Goal: Obtain resource: Obtain resource

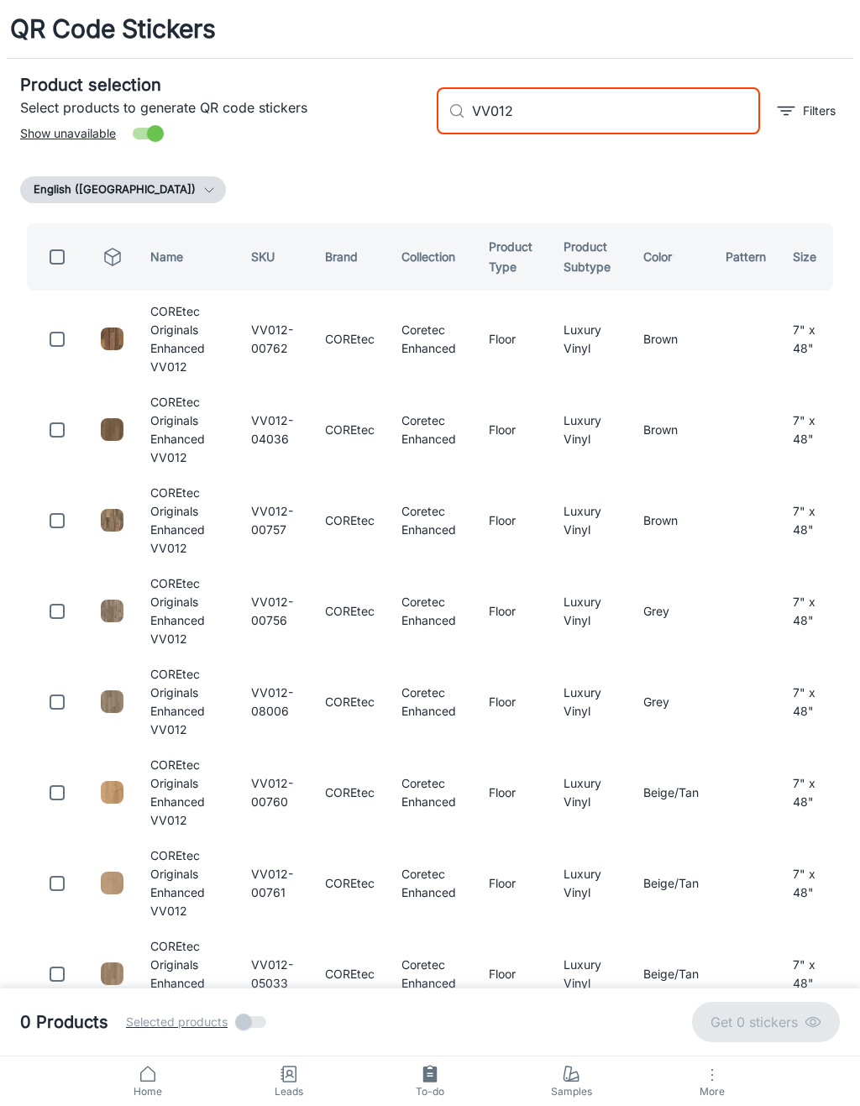
click at [677, 109] on input "VV012" at bounding box center [616, 110] width 288 height 47
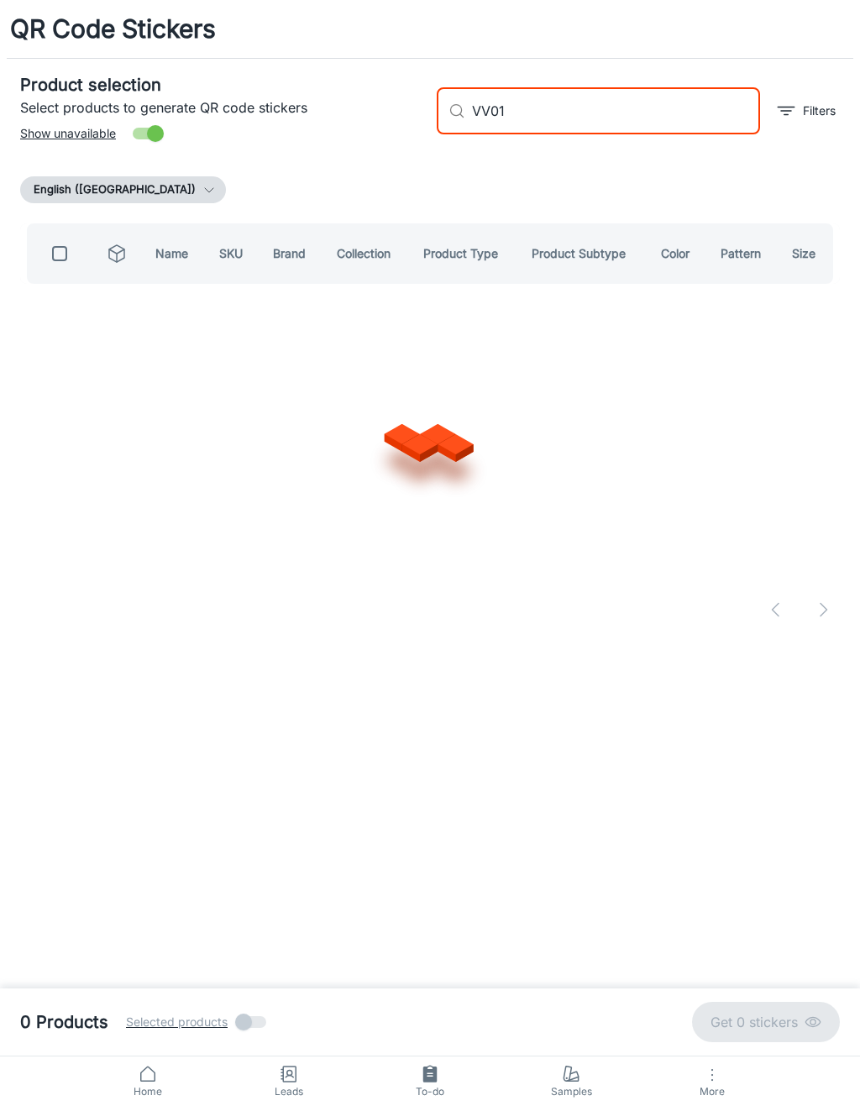
type input "VV012"
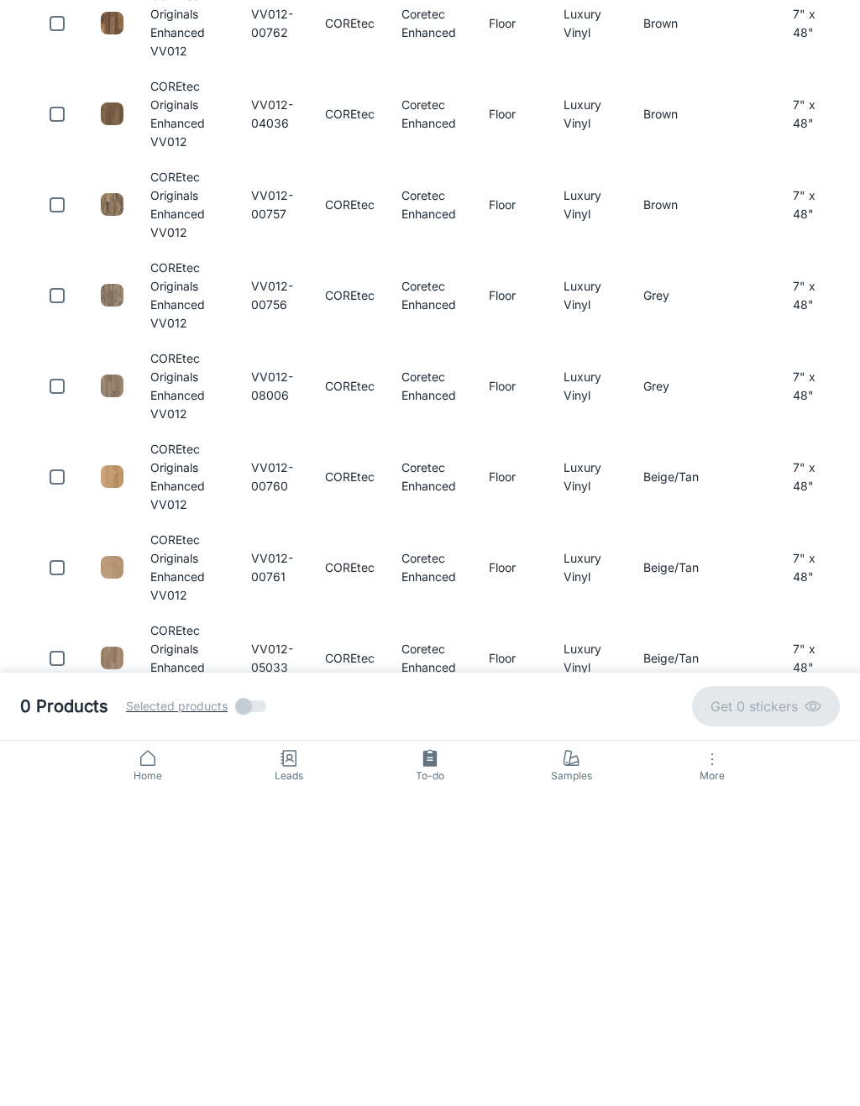
scroll to position [13, 0]
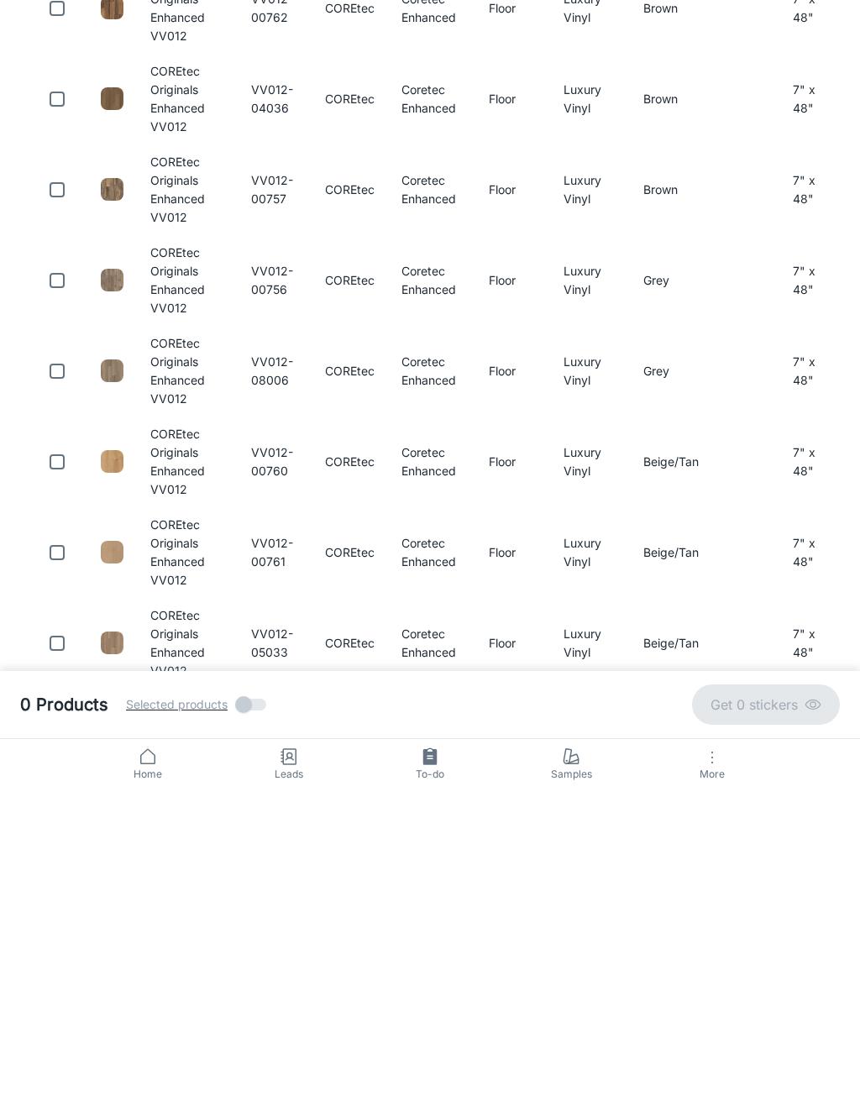
click at [48, 762] on input "checkbox" at bounding box center [57, 779] width 34 height 34
checkbox input "true"
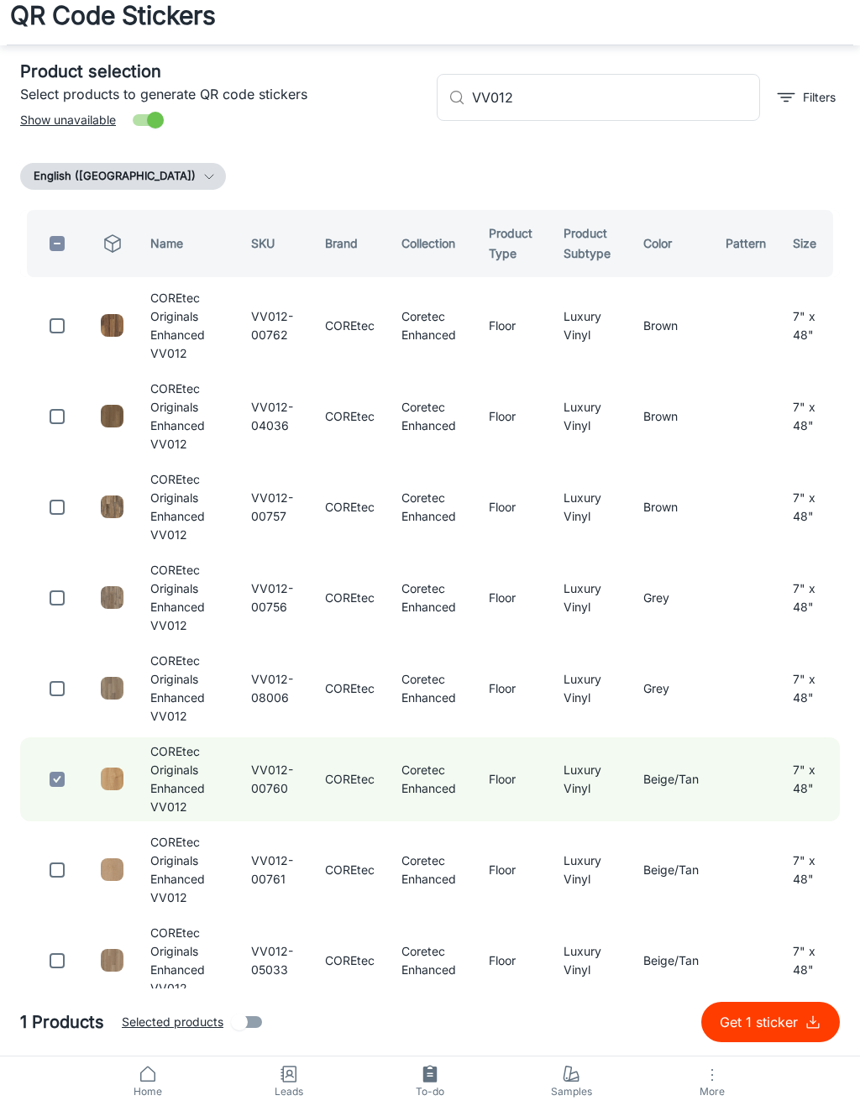
click at [659, 85] on input "VV012" at bounding box center [616, 97] width 288 height 47
click at [693, 102] on input "VV012" at bounding box center [616, 97] width 288 height 47
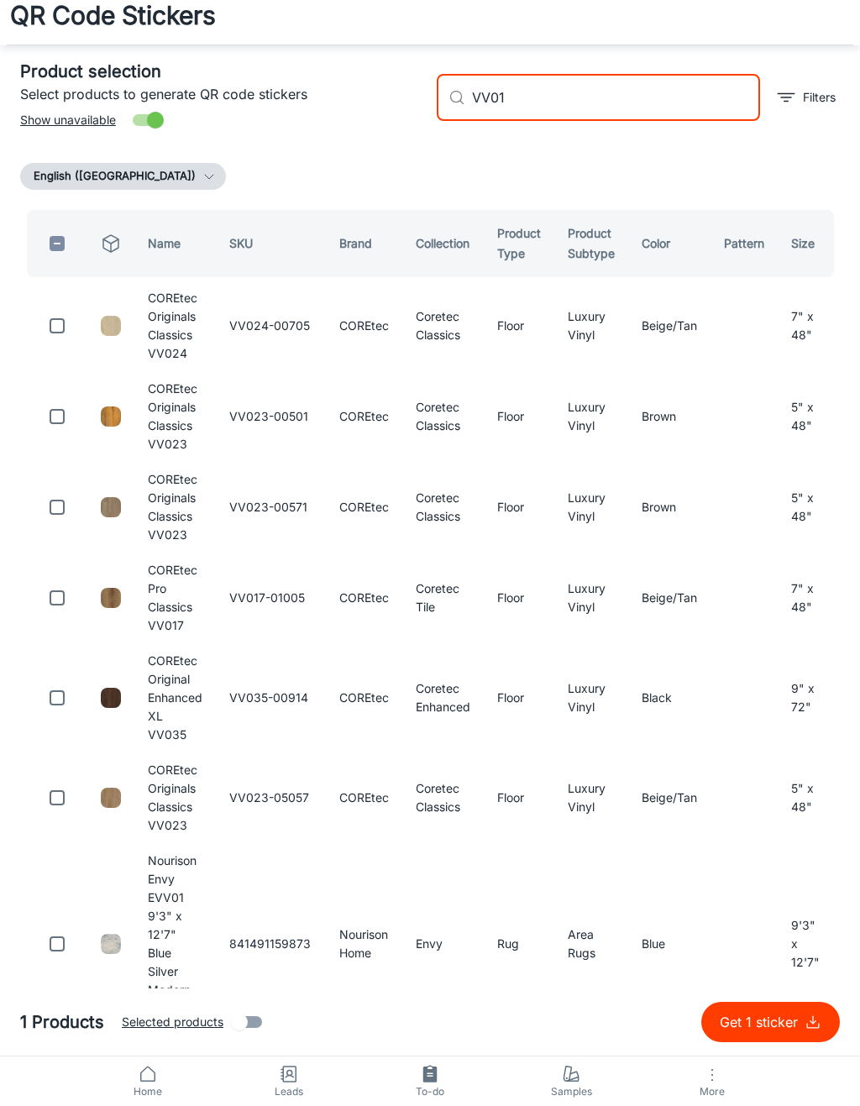
type input "VV012"
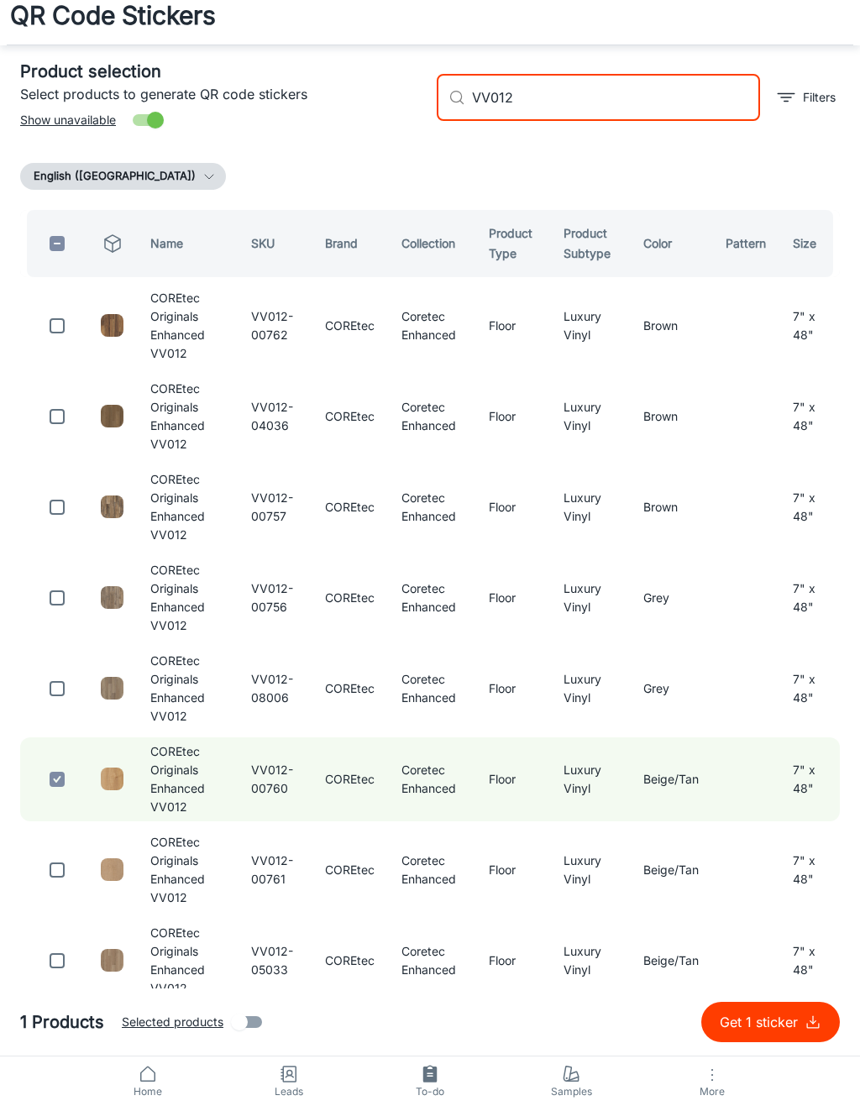
click at [48, 418] on input "checkbox" at bounding box center [57, 417] width 34 height 34
checkbox input "true"
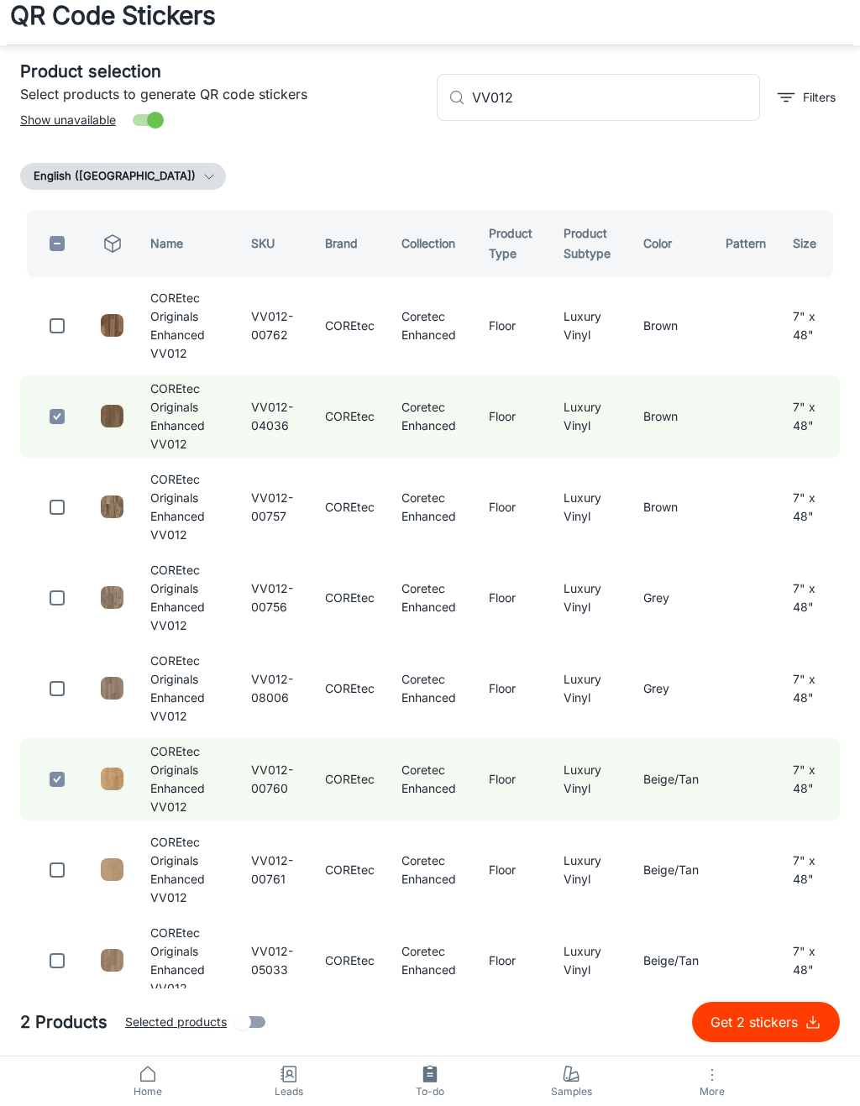
click at [652, 92] on input "VV012" at bounding box center [616, 97] width 288 height 47
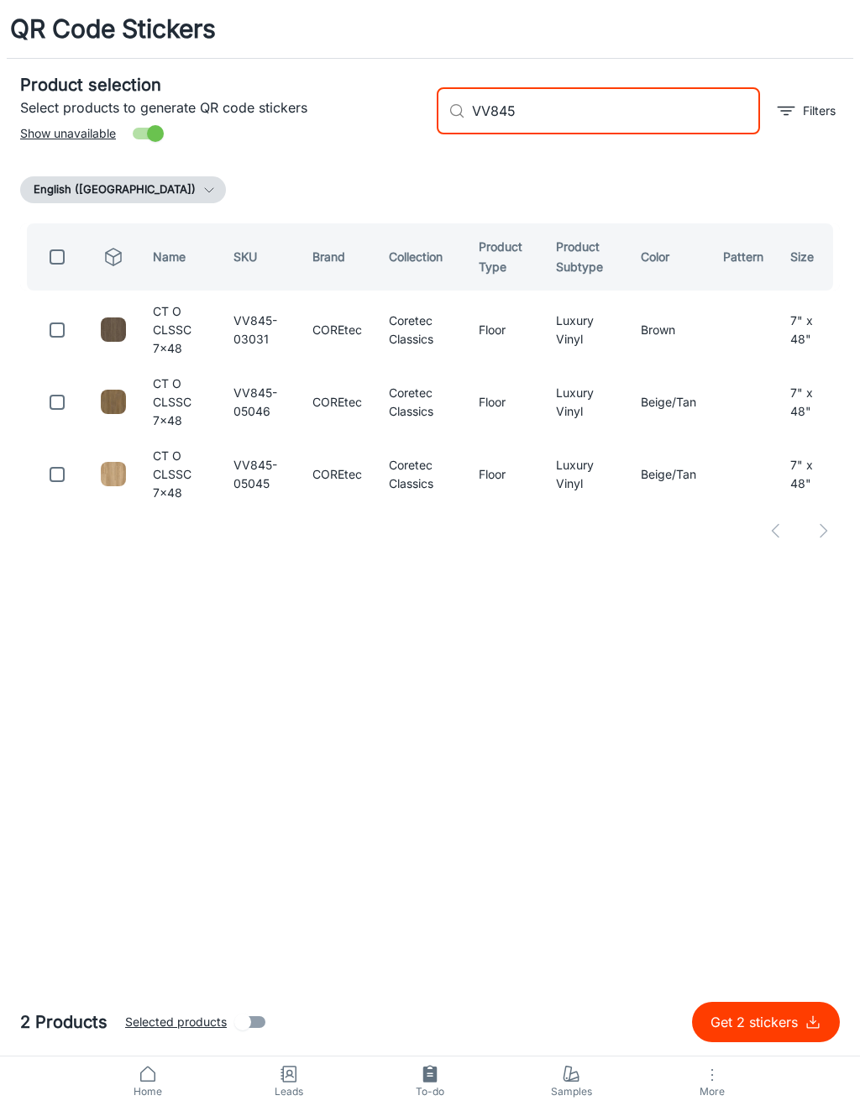
type input "VV845"
click at [65, 328] on input "checkbox" at bounding box center [57, 330] width 34 height 34
checkbox input "true"
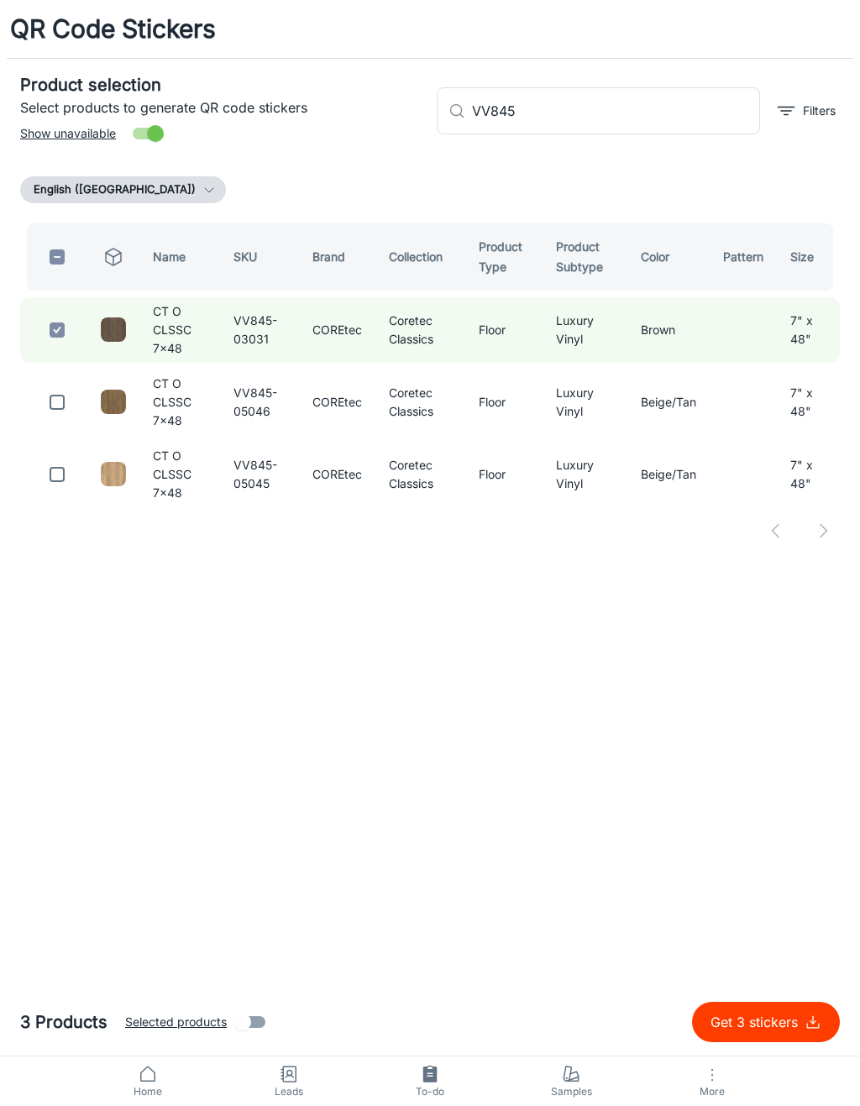
click at [656, 116] on input "VV845" at bounding box center [616, 110] width 288 height 47
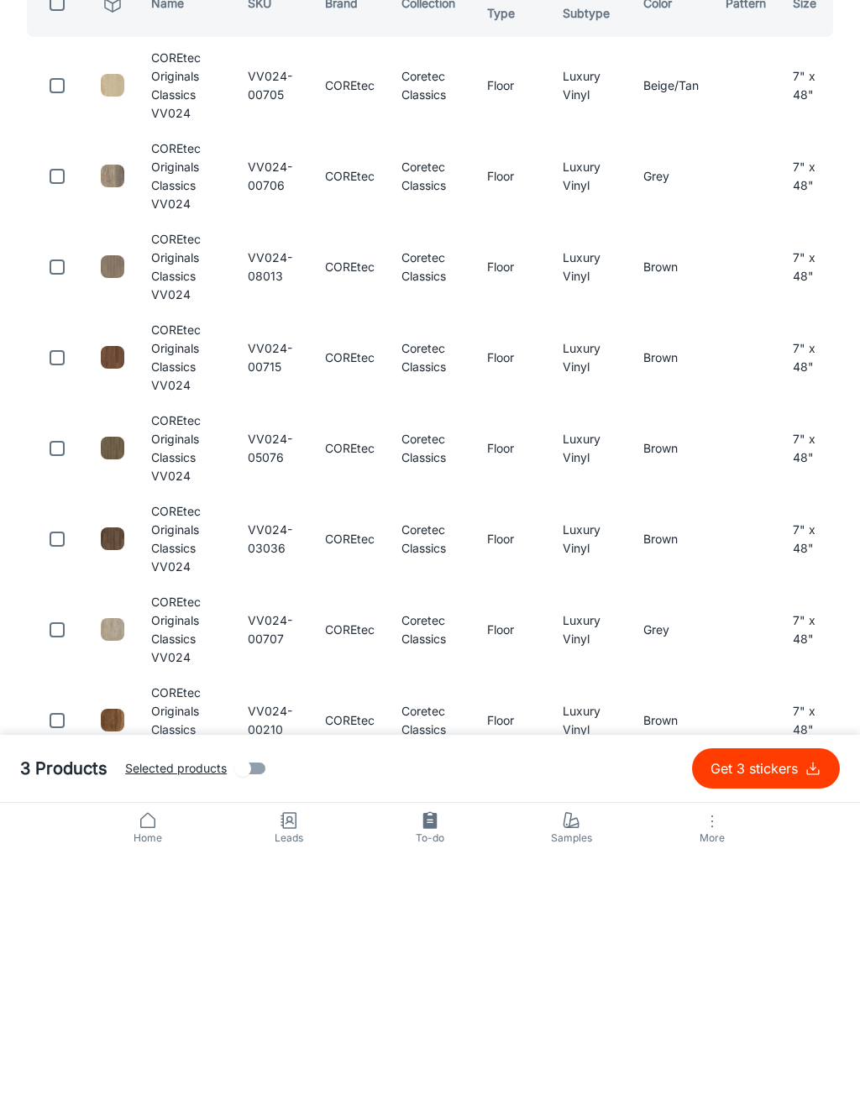
type input "VV024"
click at [50, 594] on input "checkbox" at bounding box center [57, 611] width 34 height 34
checkbox input "true"
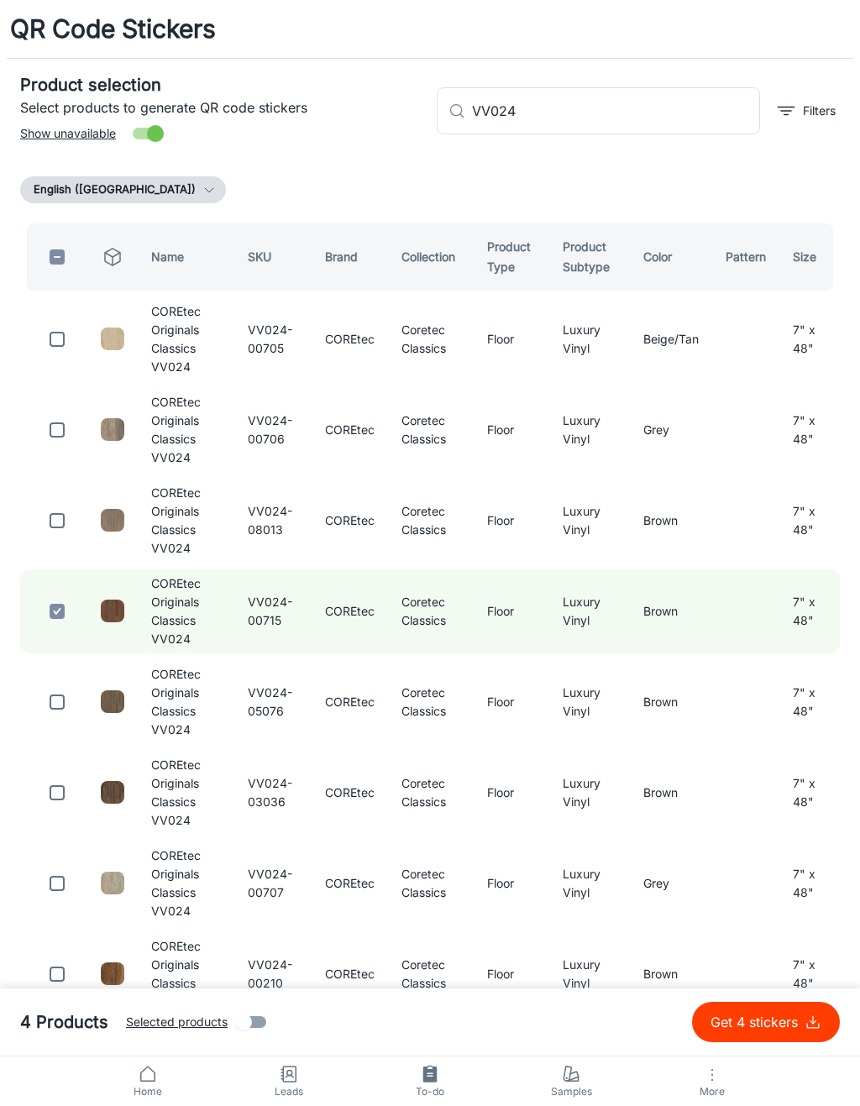
click at [704, 102] on input "VV024" at bounding box center [616, 110] width 288 height 47
click at [710, 117] on input "VV024" at bounding box center [616, 110] width 288 height 47
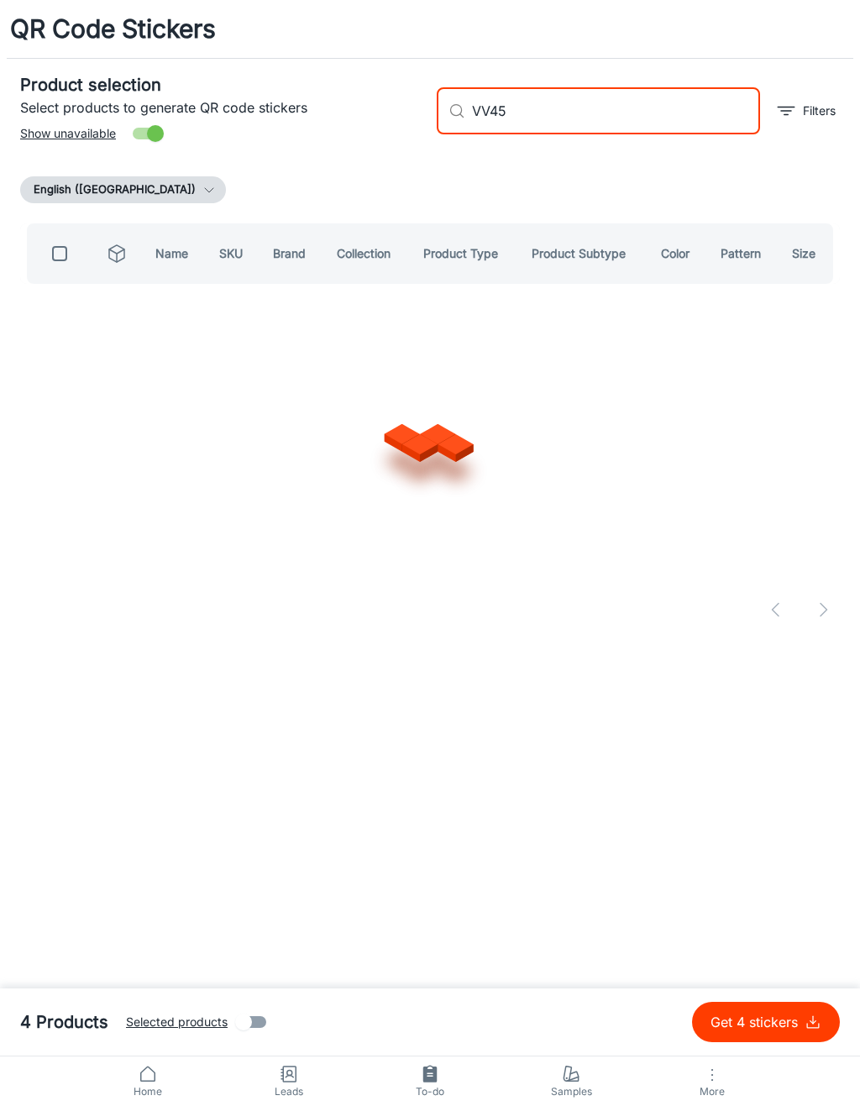
type input "VV458"
checkbox input "true"
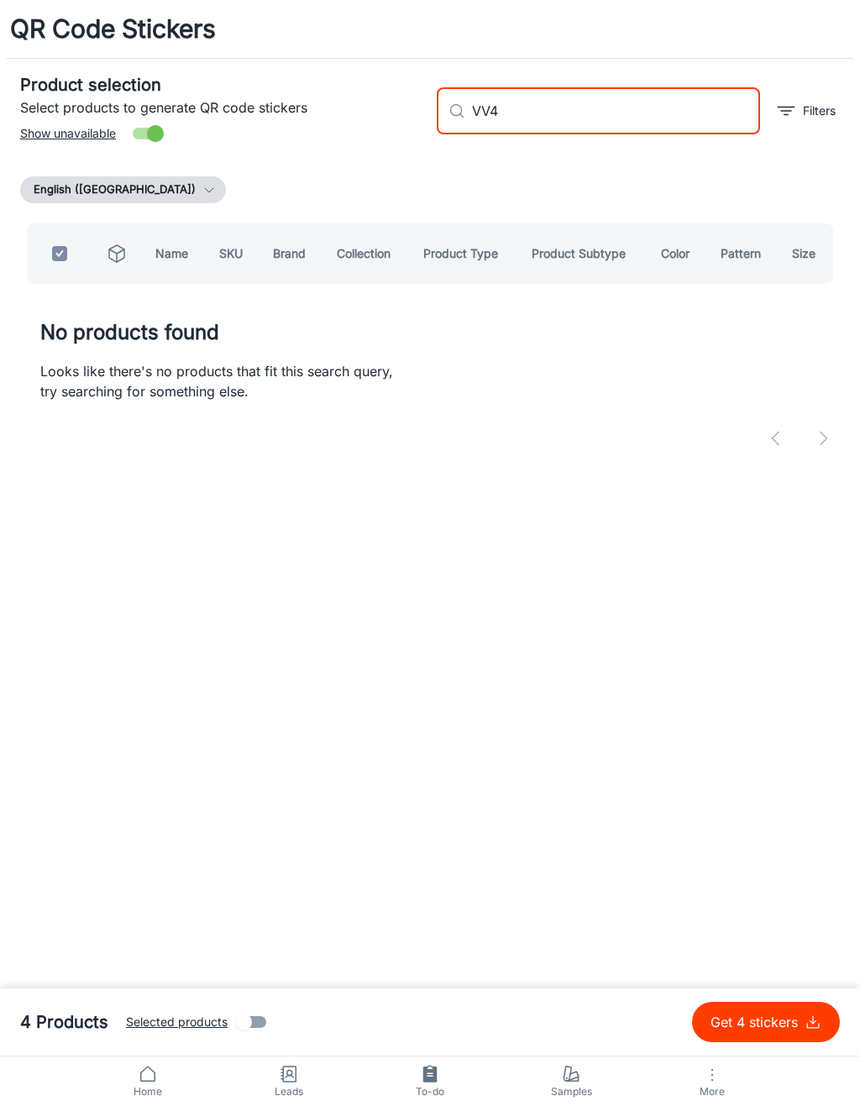
type input "VV"
checkbox input "false"
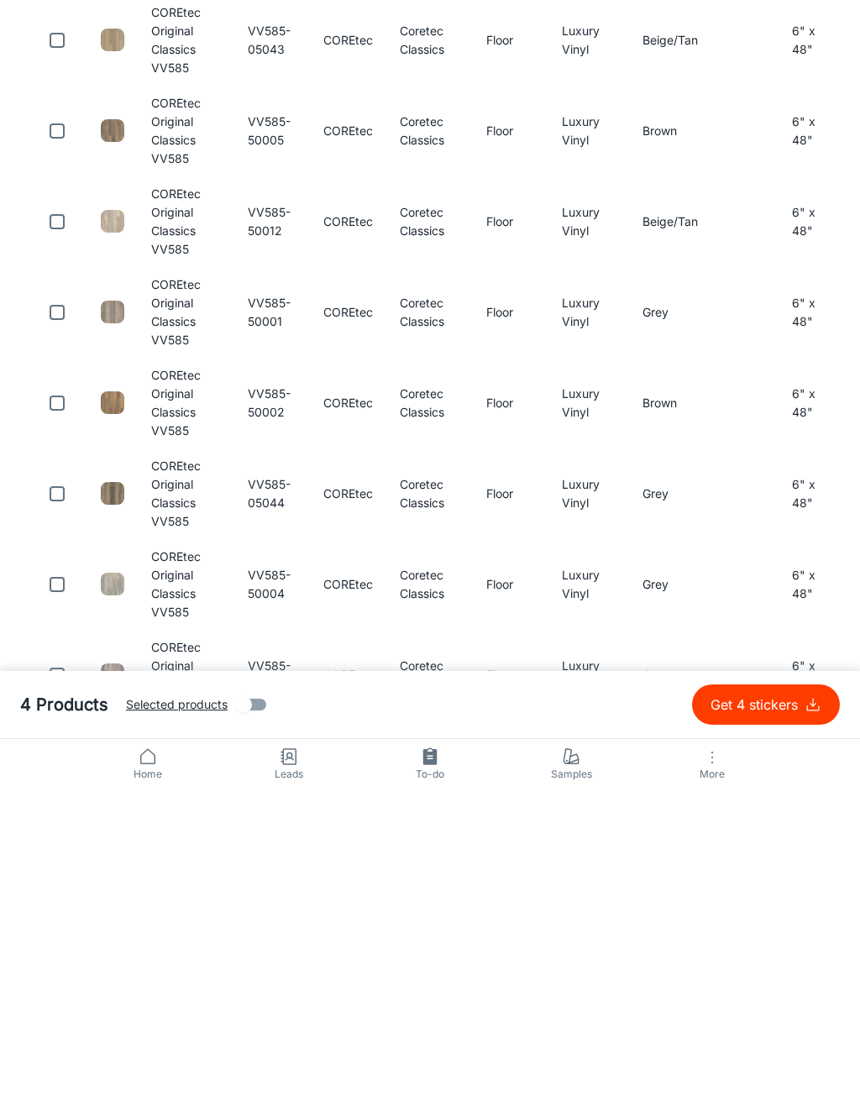
scroll to position [195, 0]
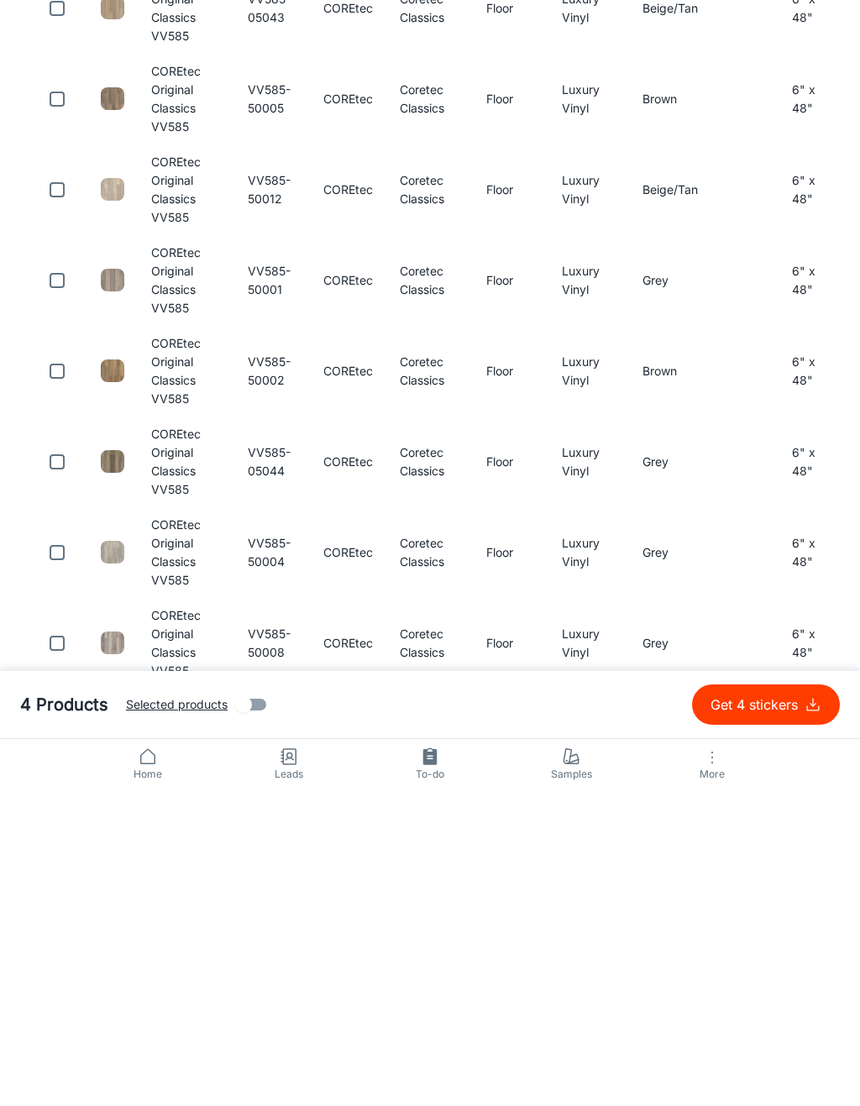
type input "VV585"
click at [63, 762] on input "checkbox" at bounding box center [57, 779] width 34 height 34
checkbox input "true"
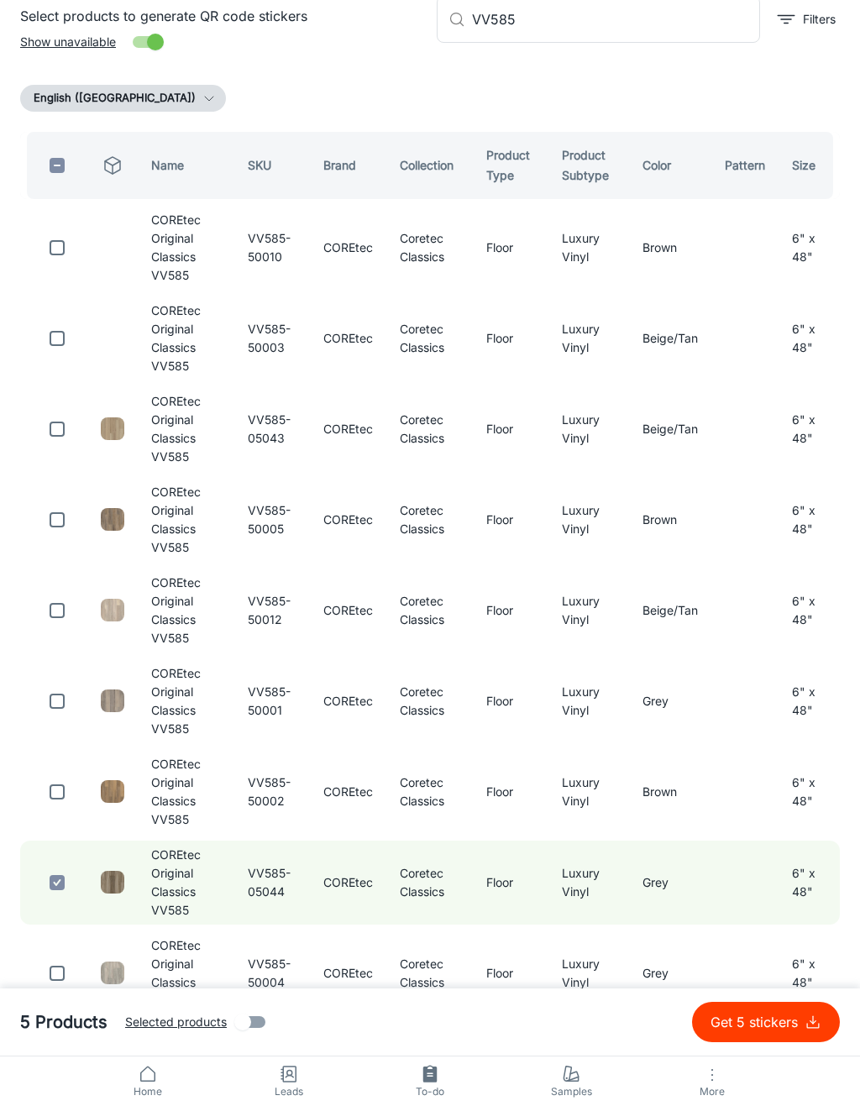
scroll to position [0, 0]
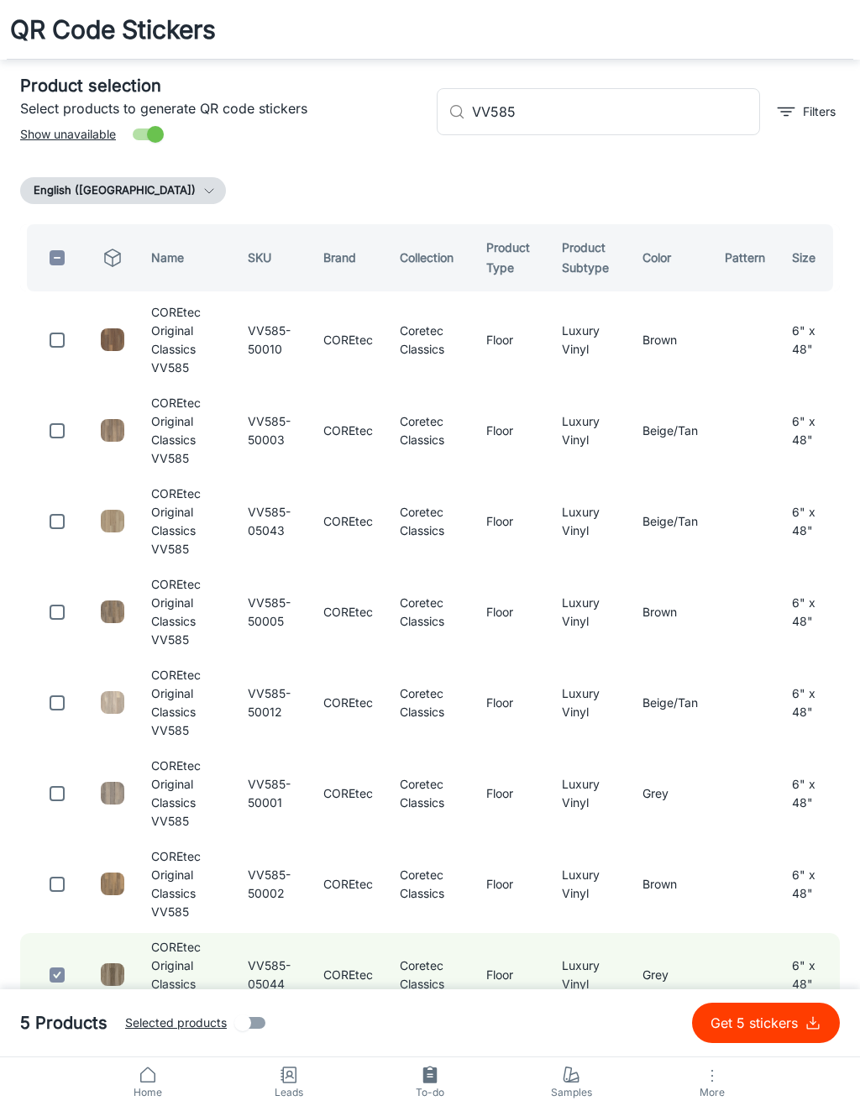
click at [700, 105] on input "VV585" at bounding box center [616, 110] width 288 height 47
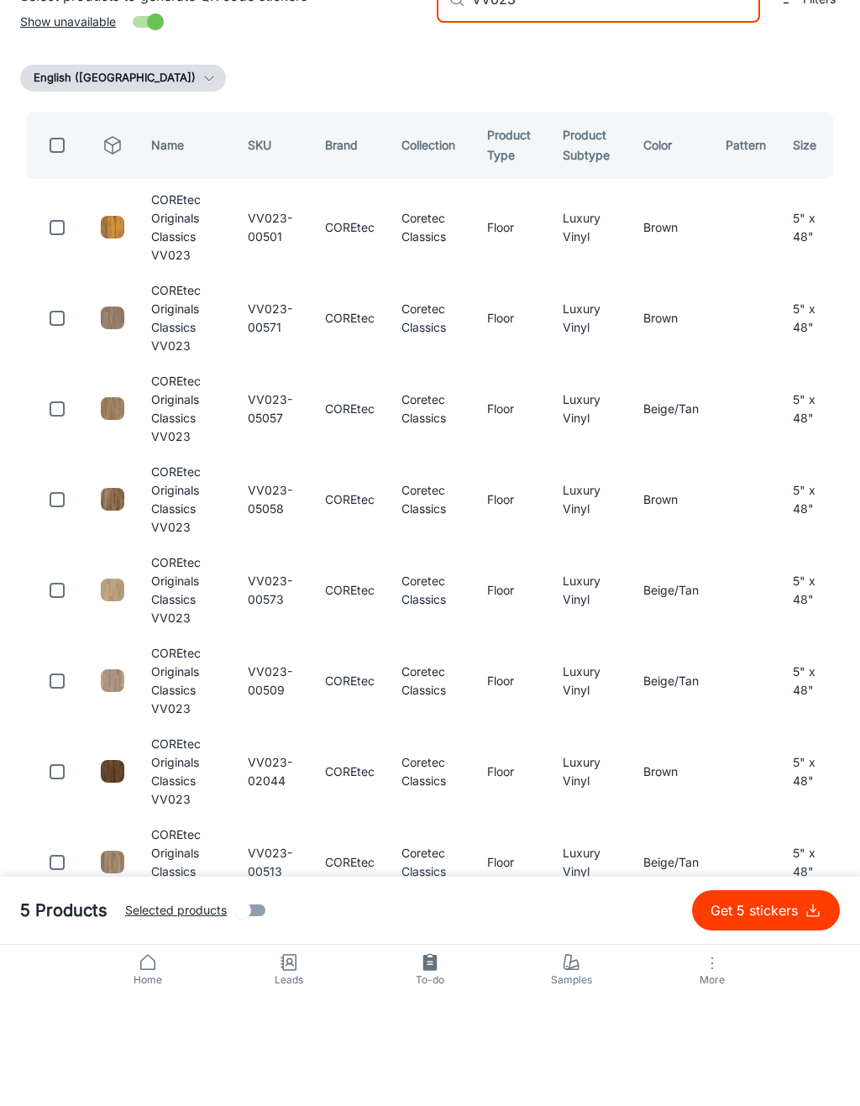
type input "VV023"
click at [50, 504] on input "checkbox" at bounding box center [57, 521] width 34 height 34
checkbox input "true"
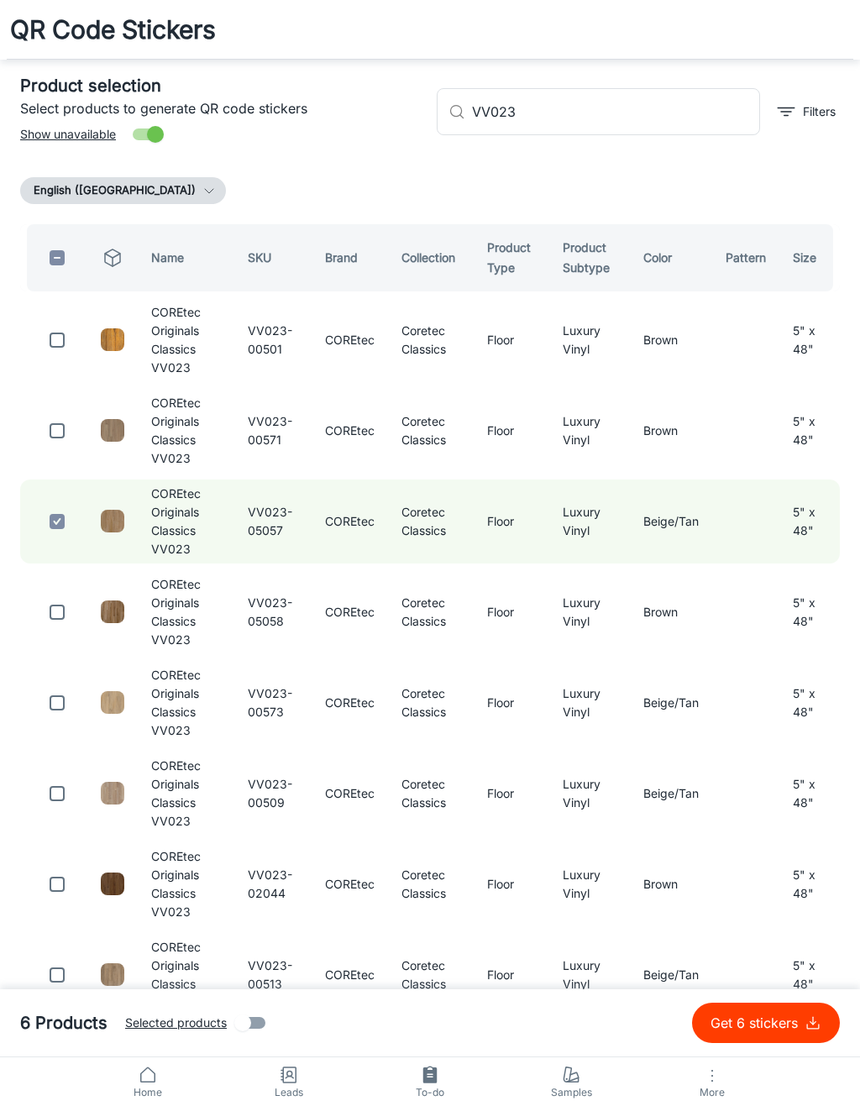
click at [681, 105] on input "VV023" at bounding box center [616, 110] width 288 height 47
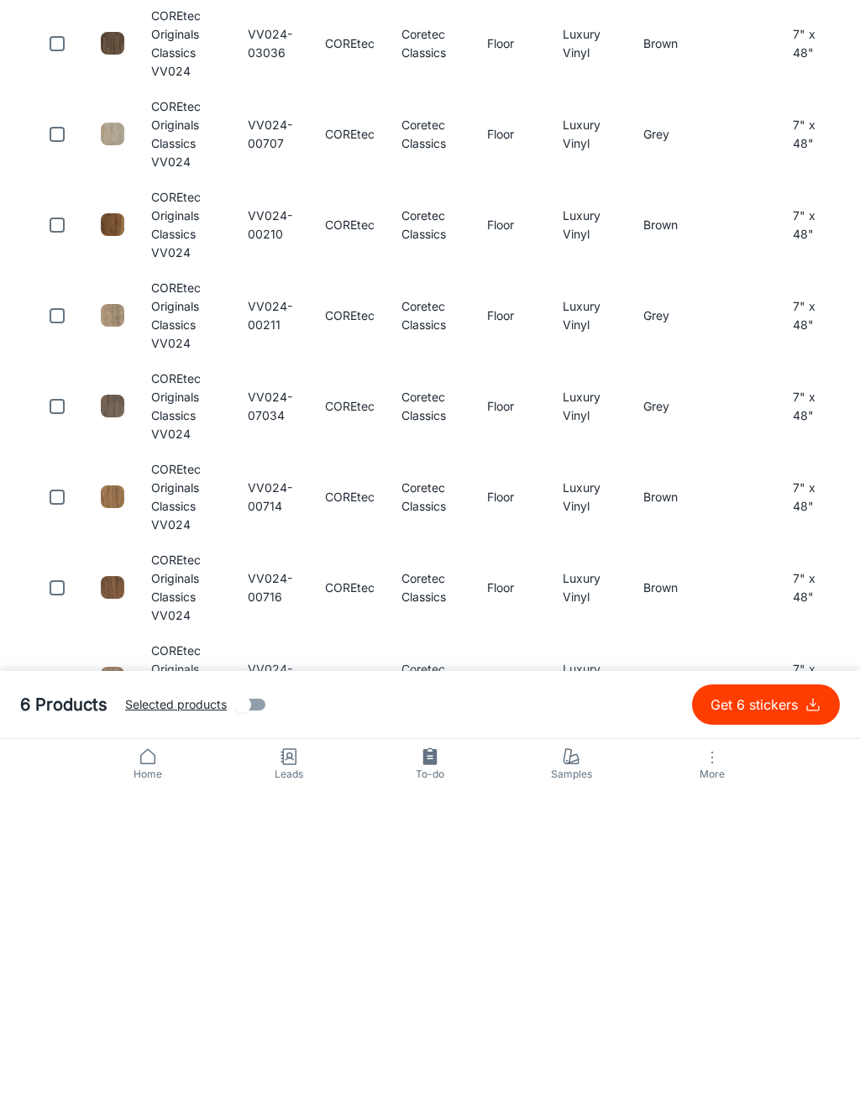
scroll to position [467, 0]
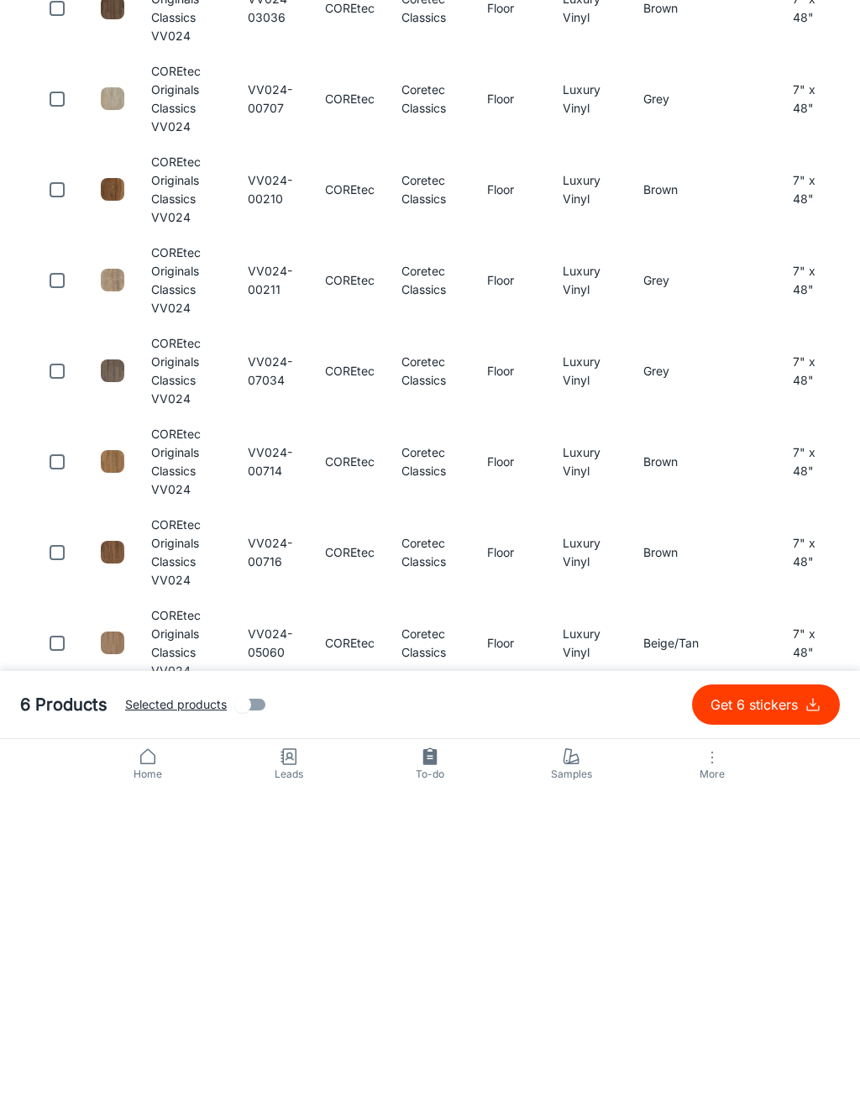
type input "VV024"
click at [60, 762] on input "checkbox" at bounding box center [57, 779] width 34 height 34
checkbox input "true"
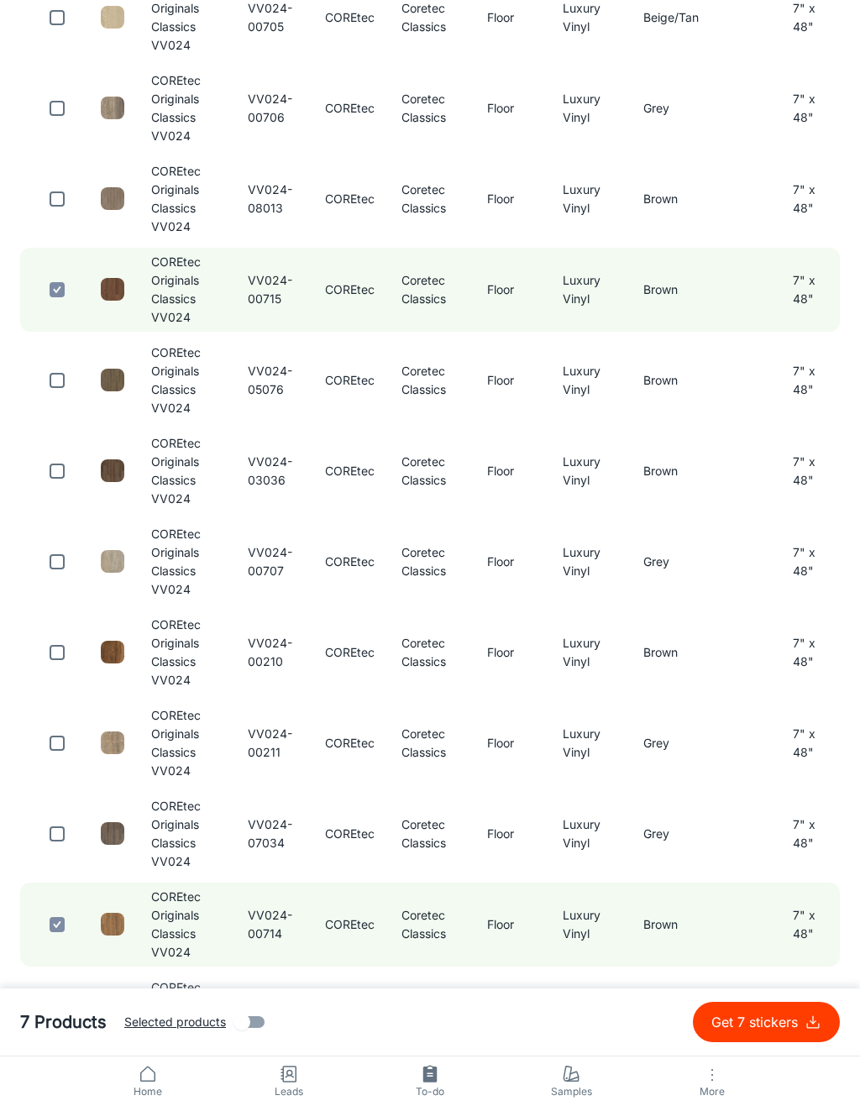
scroll to position [0, 0]
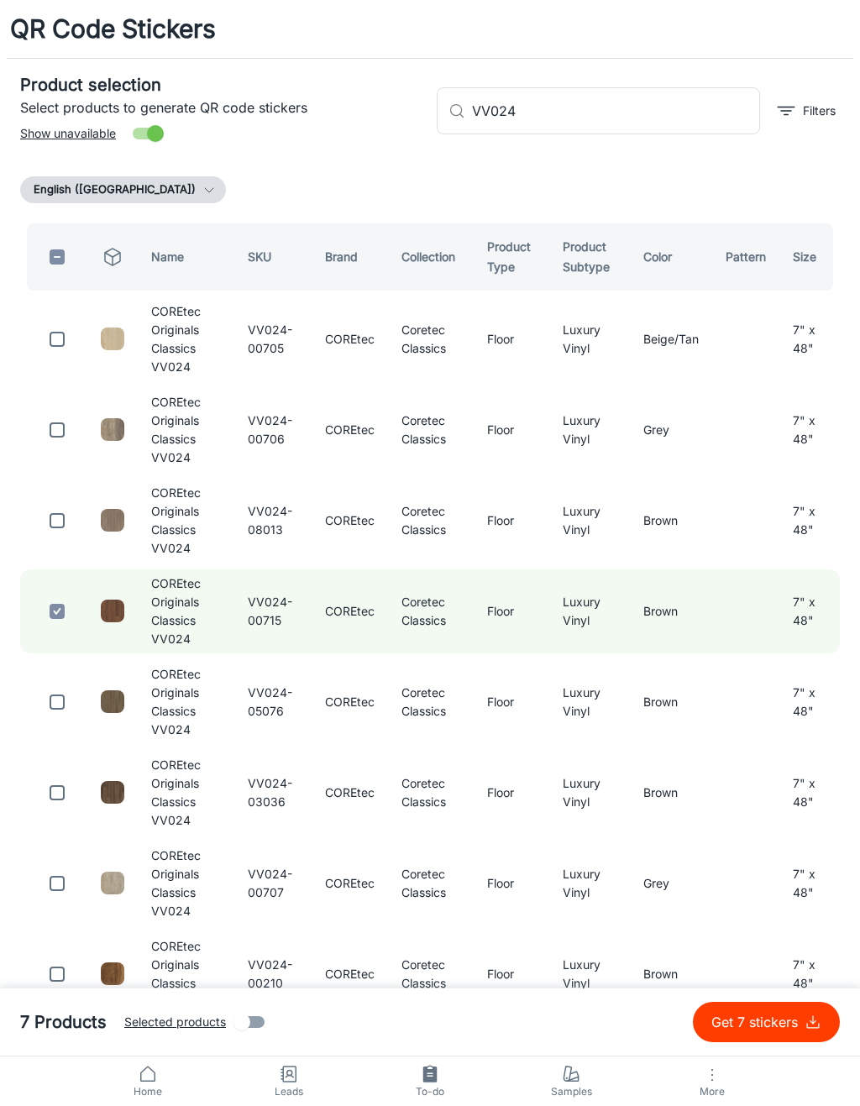
click at [680, 112] on input "VV024" at bounding box center [616, 110] width 288 height 47
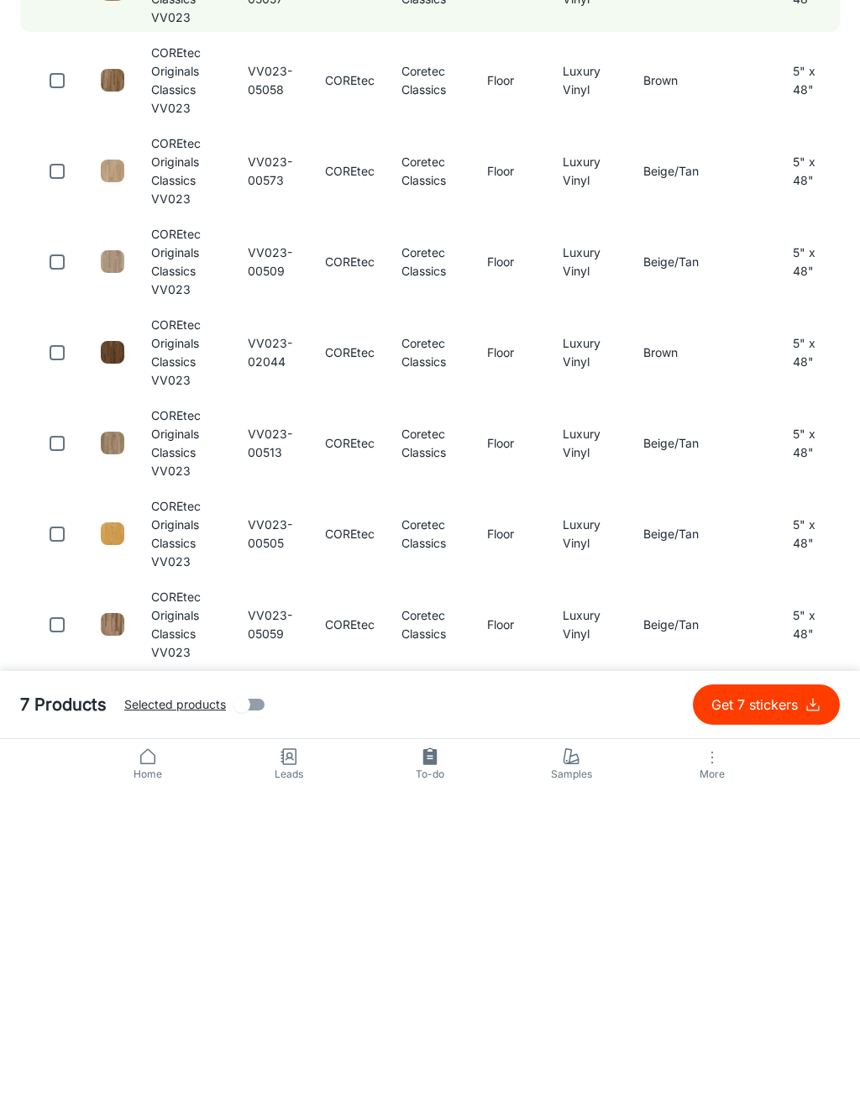
scroll to position [215, 0]
type input "VV023"
click at [67, 651] on input "checkbox" at bounding box center [57, 668] width 34 height 34
checkbox input "true"
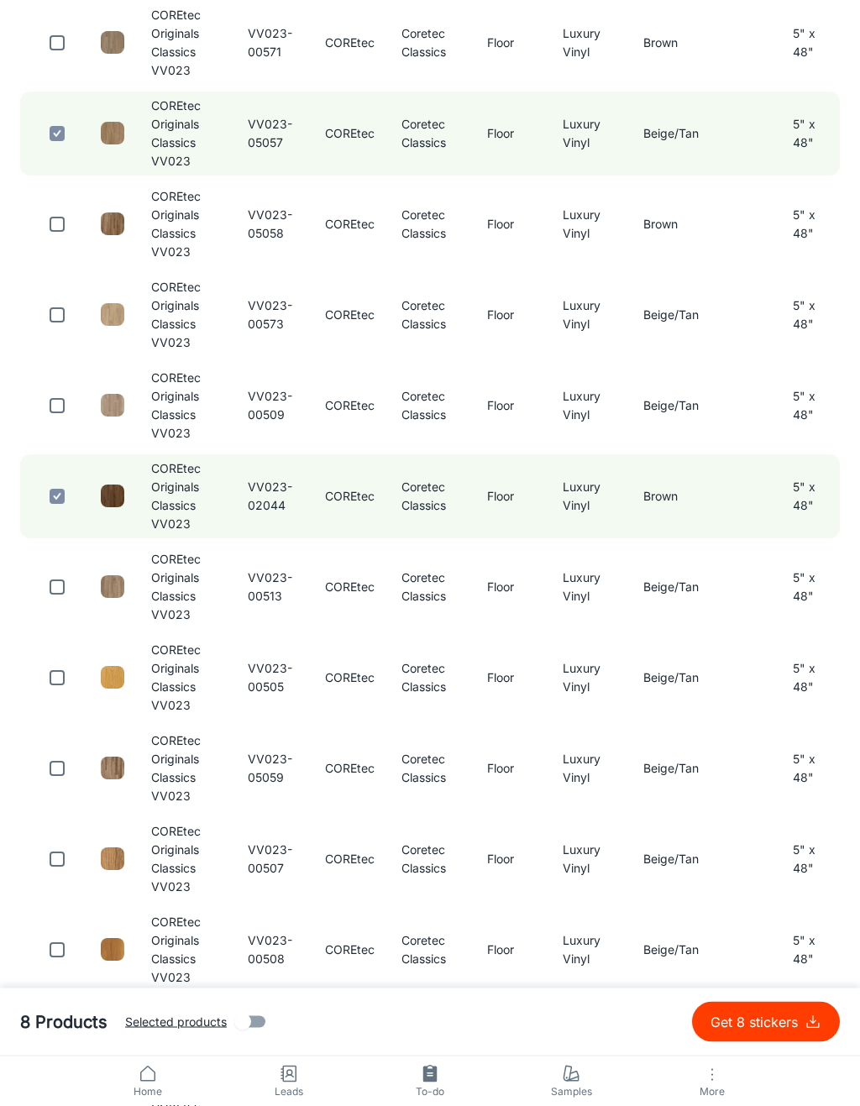
scroll to position [0, 0]
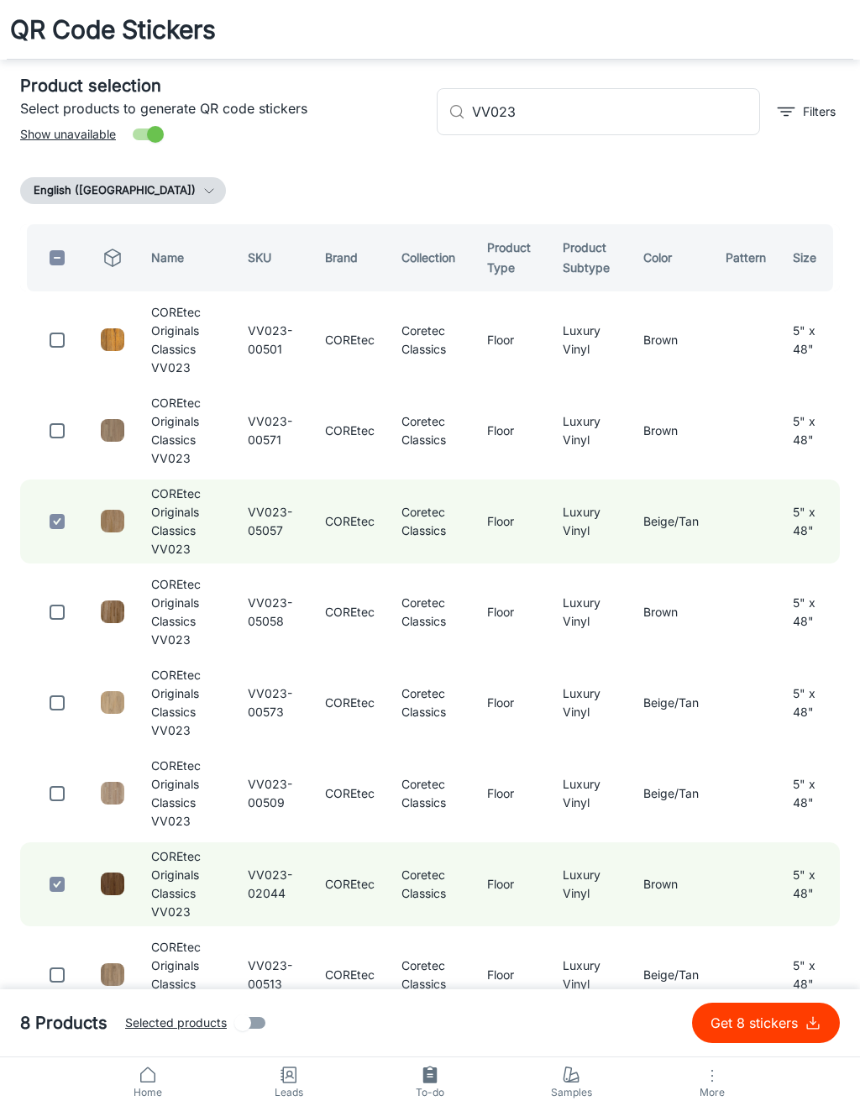
click at [646, 107] on input "VV023" at bounding box center [616, 110] width 288 height 47
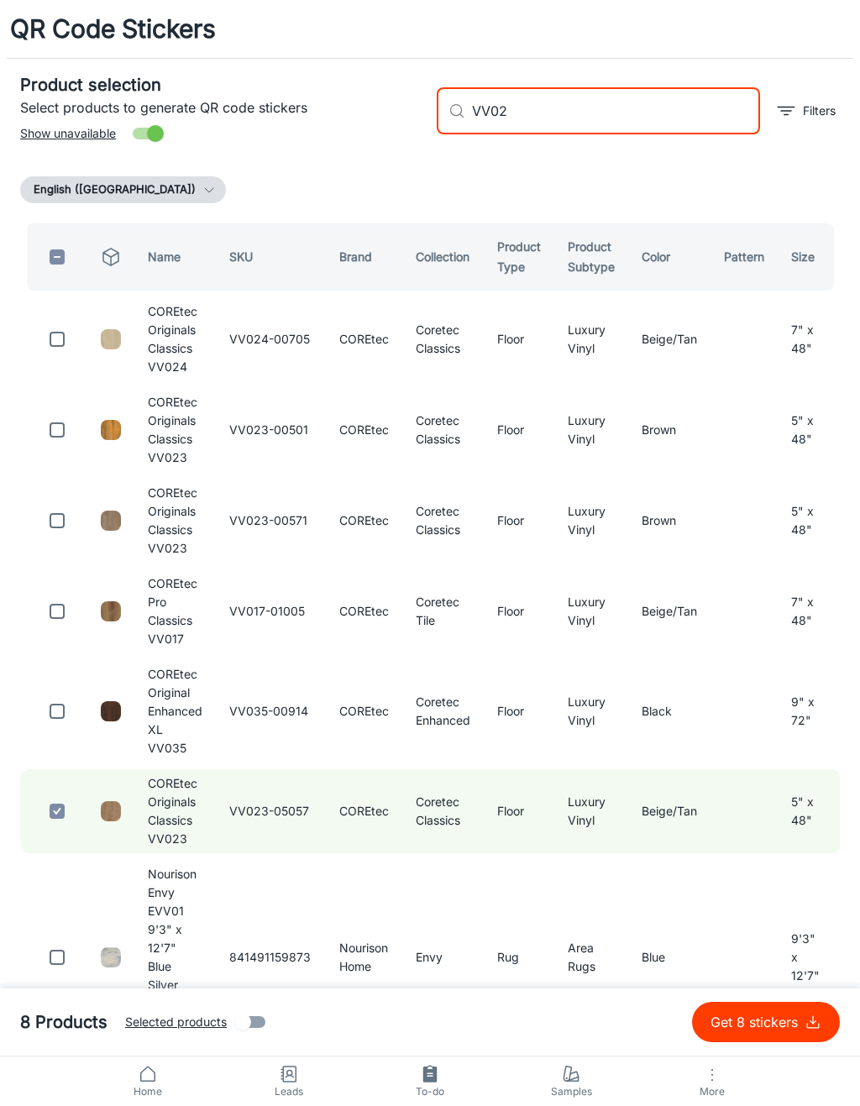
type input "VV023"
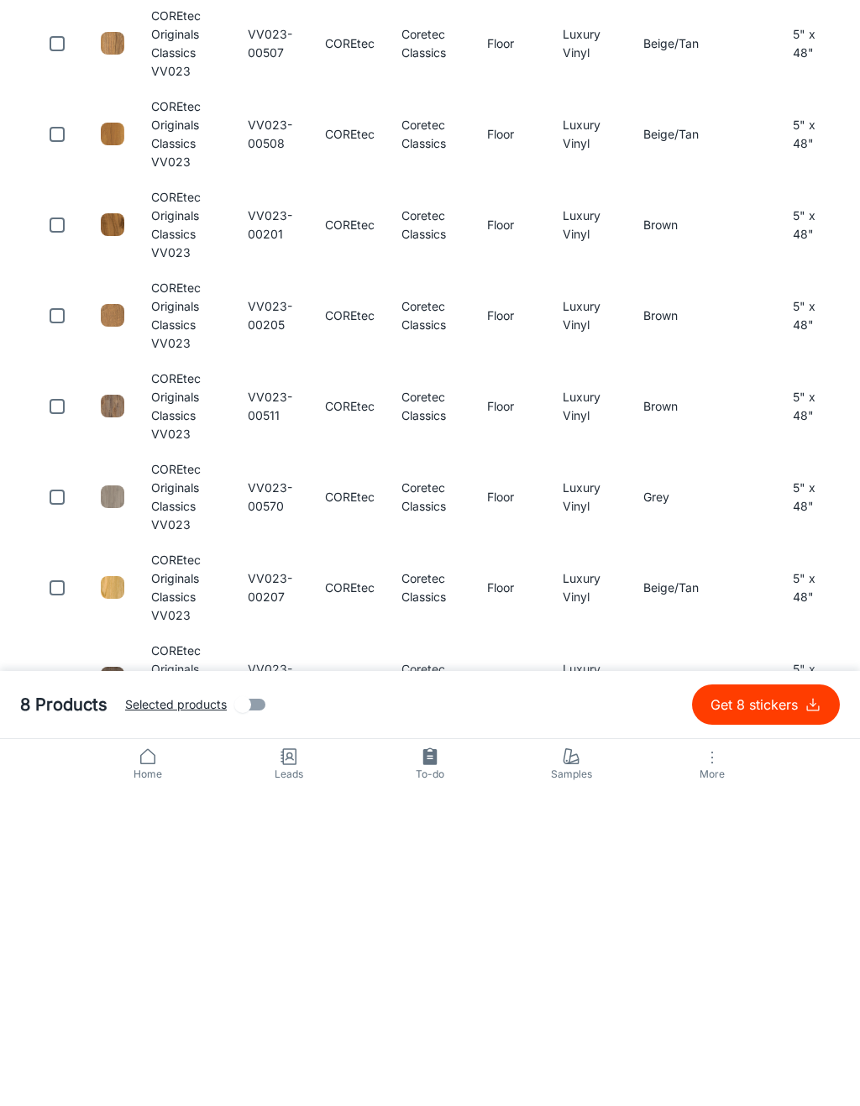
scroll to position [920, 0]
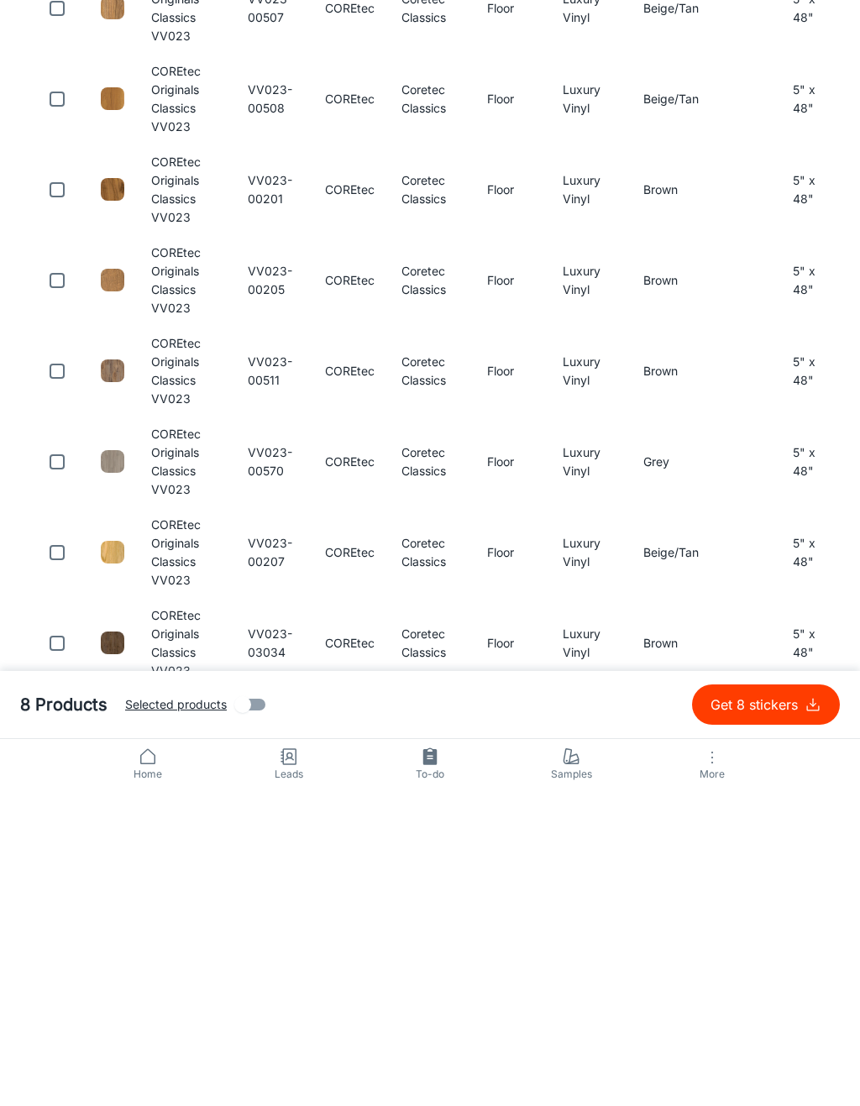
click at [55, 853] on input "checkbox" at bounding box center [57, 870] width 34 height 34
checkbox input "true"
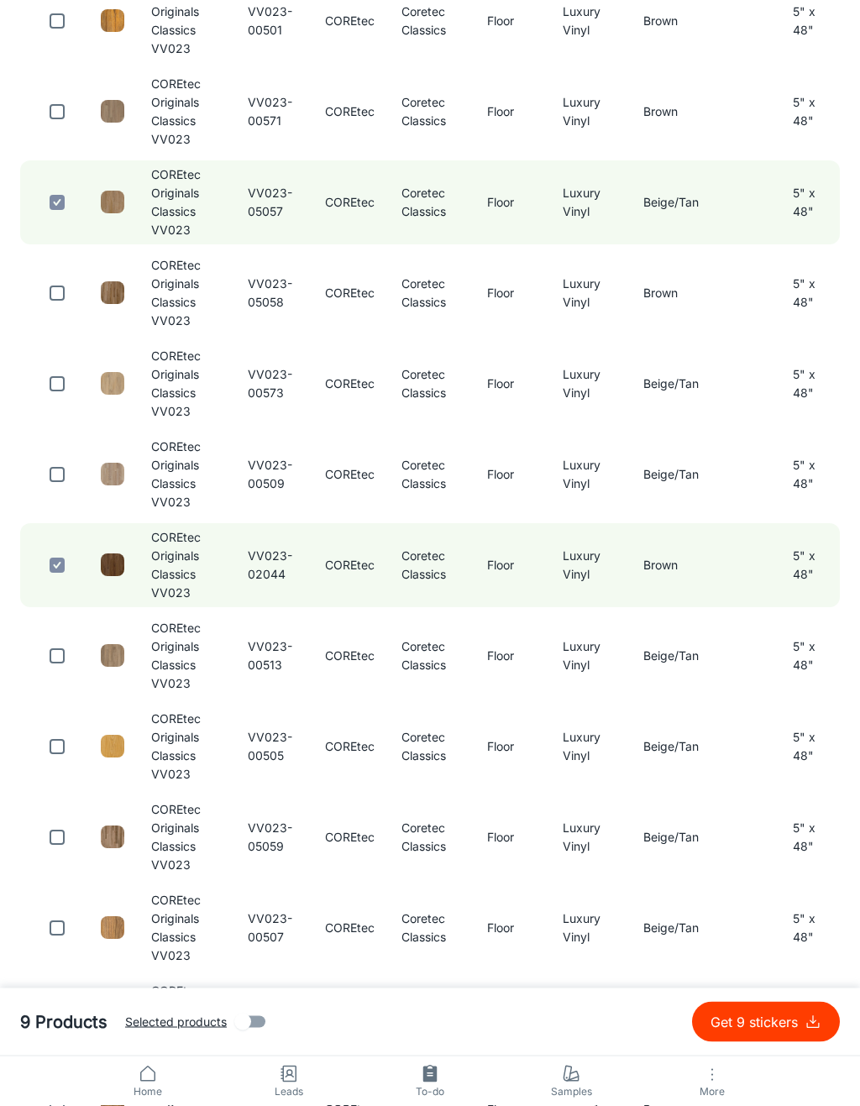
scroll to position [0, 0]
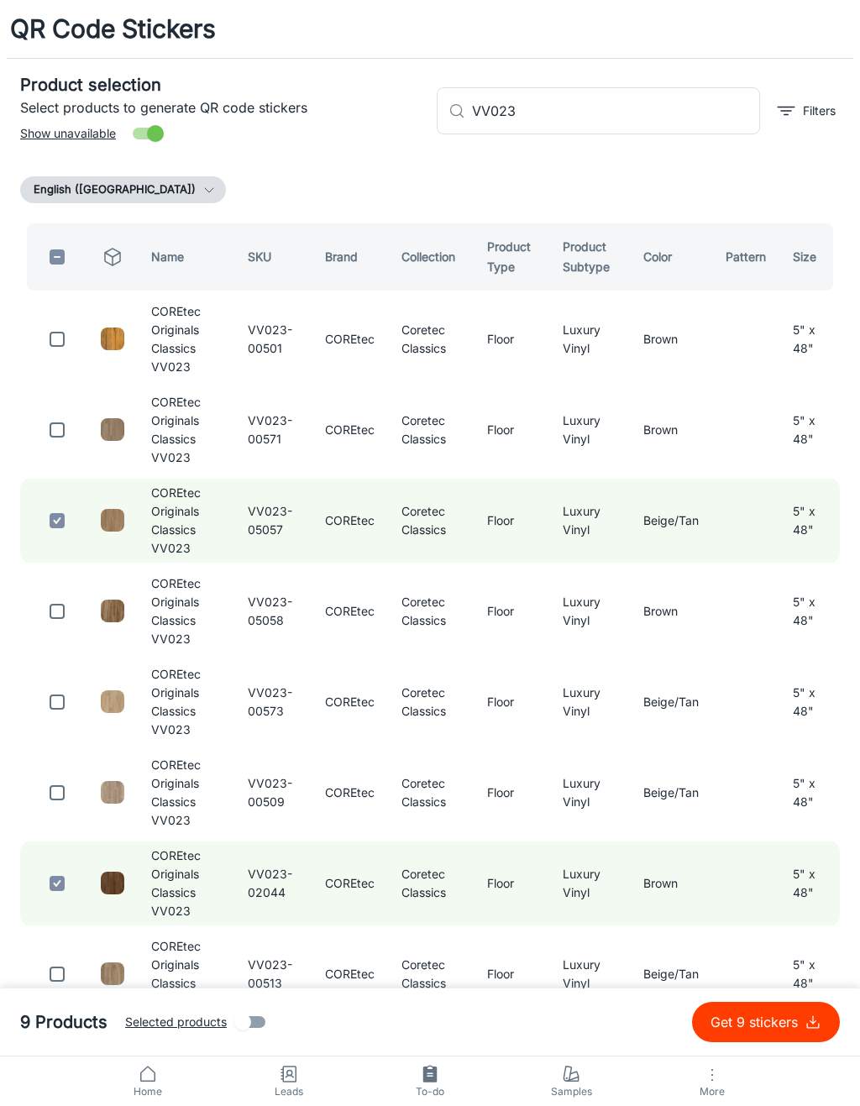
click at [678, 106] on input "VV023" at bounding box center [616, 110] width 288 height 47
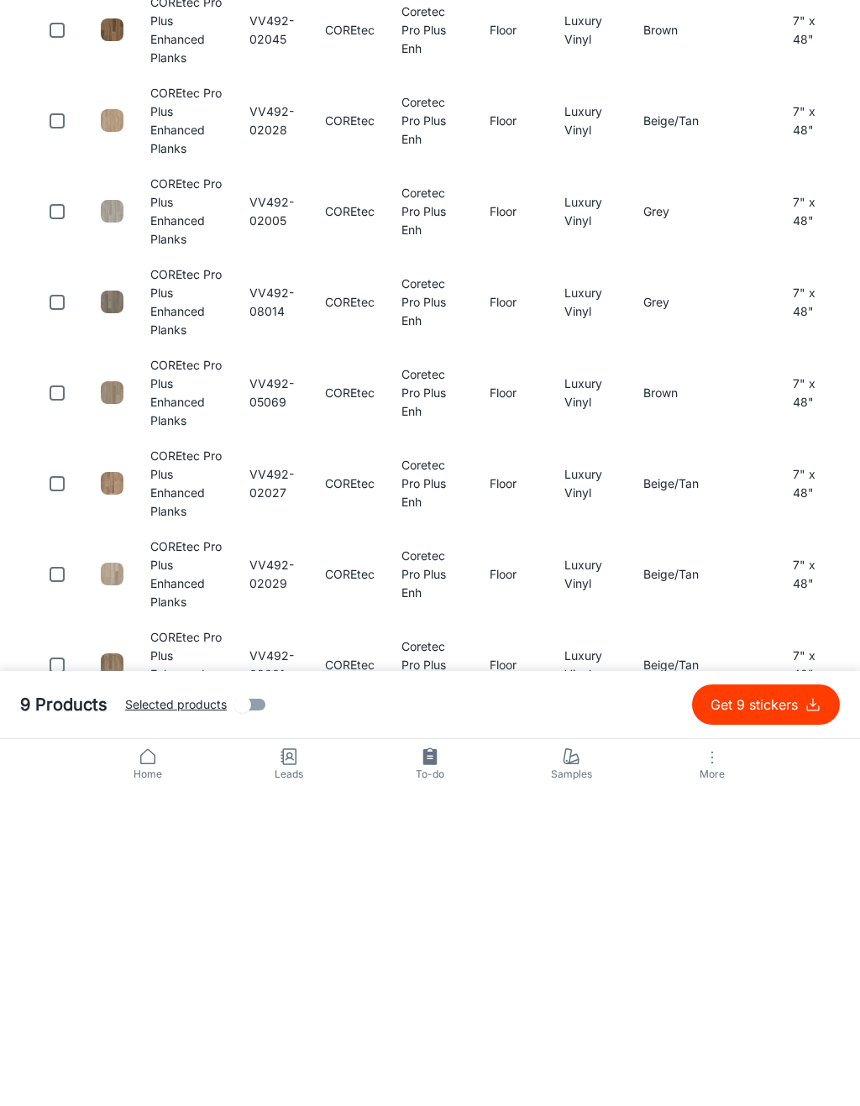
scroll to position [195, 0]
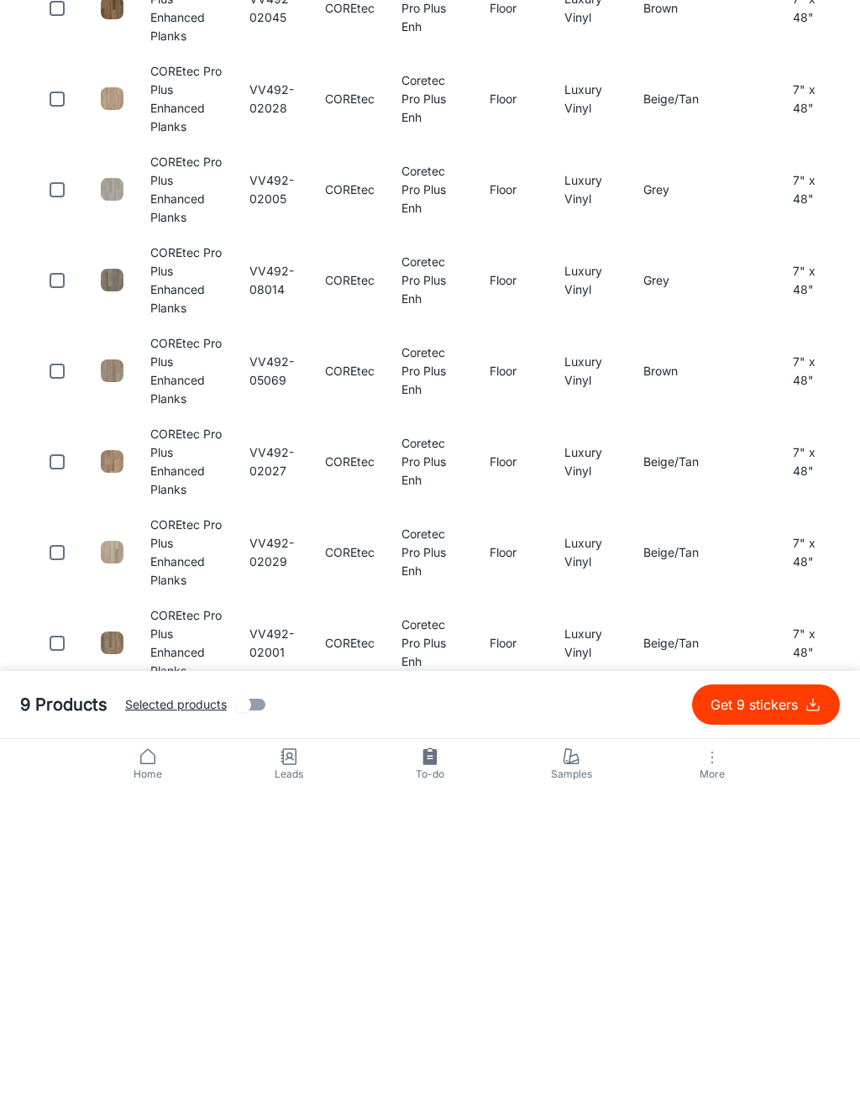
type input "VV492"
click at [61, 853] on input "checkbox" at bounding box center [57, 870] width 34 height 34
checkbox input "true"
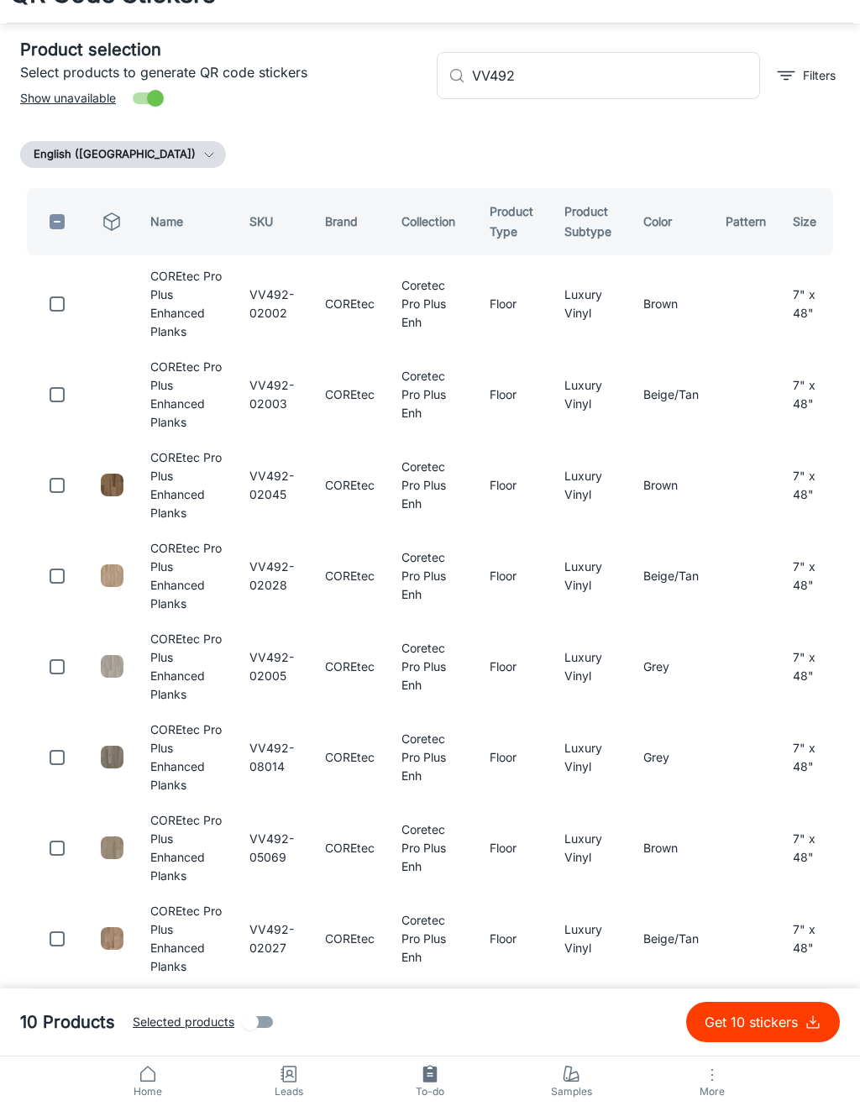
scroll to position [0, 0]
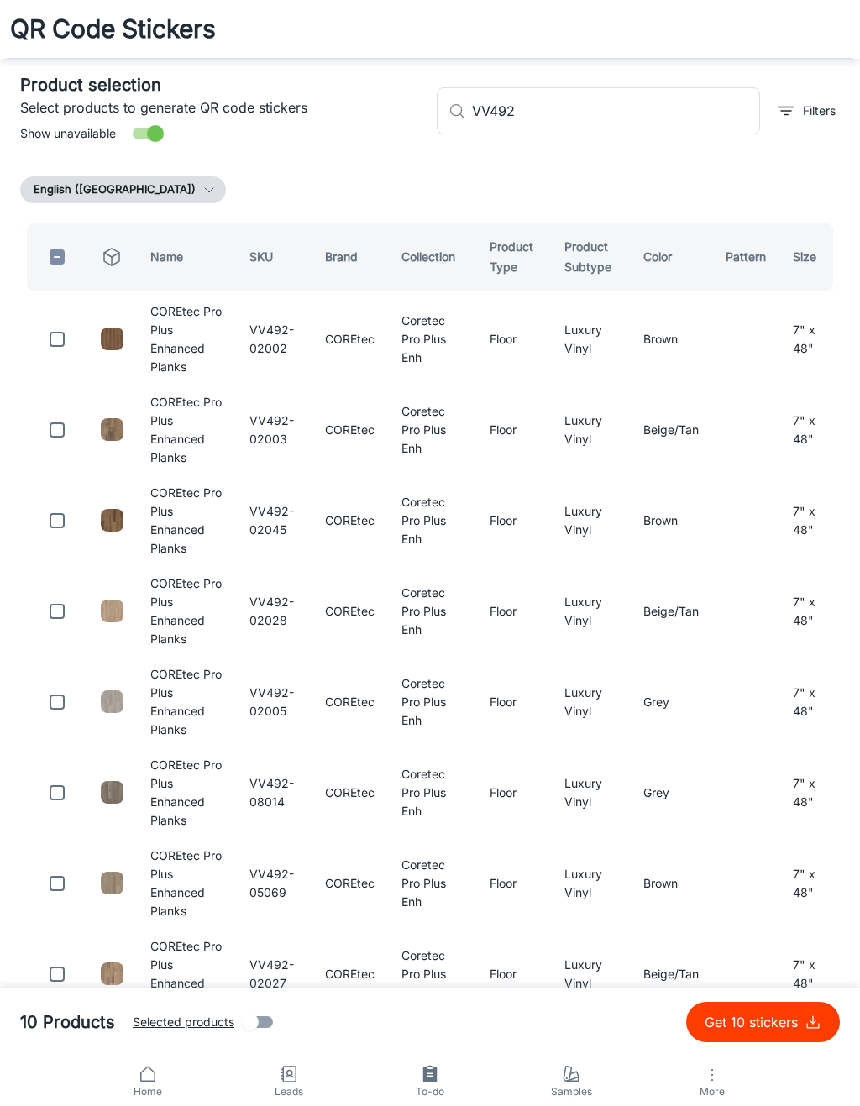
click at [682, 90] on input "VV492" at bounding box center [616, 110] width 288 height 47
click at [677, 107] on input "VV492" at bounding box center [616, 110] width 288 height 47
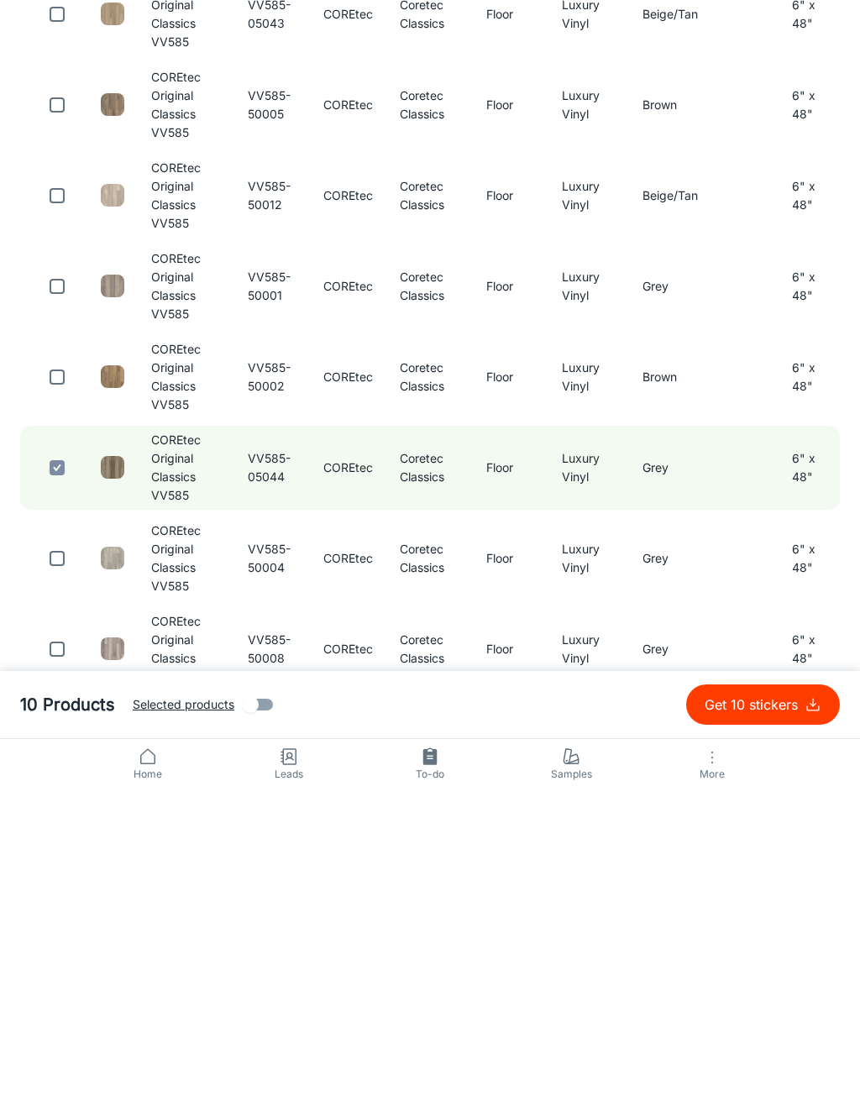
scroll to position [195, 0]
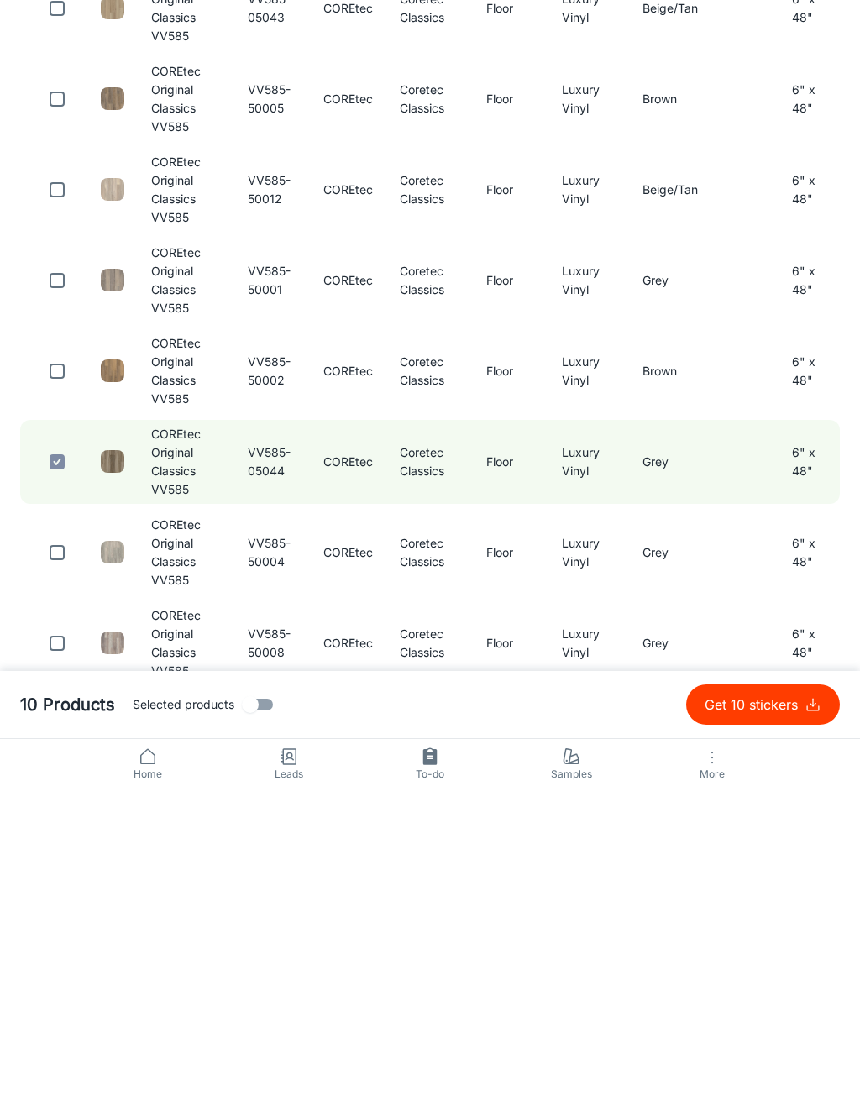
type input "VV585"
click at [61, 944] on input "checkbox" at bounding box center [57, 961] width 34 height 34
checkbox input "true"
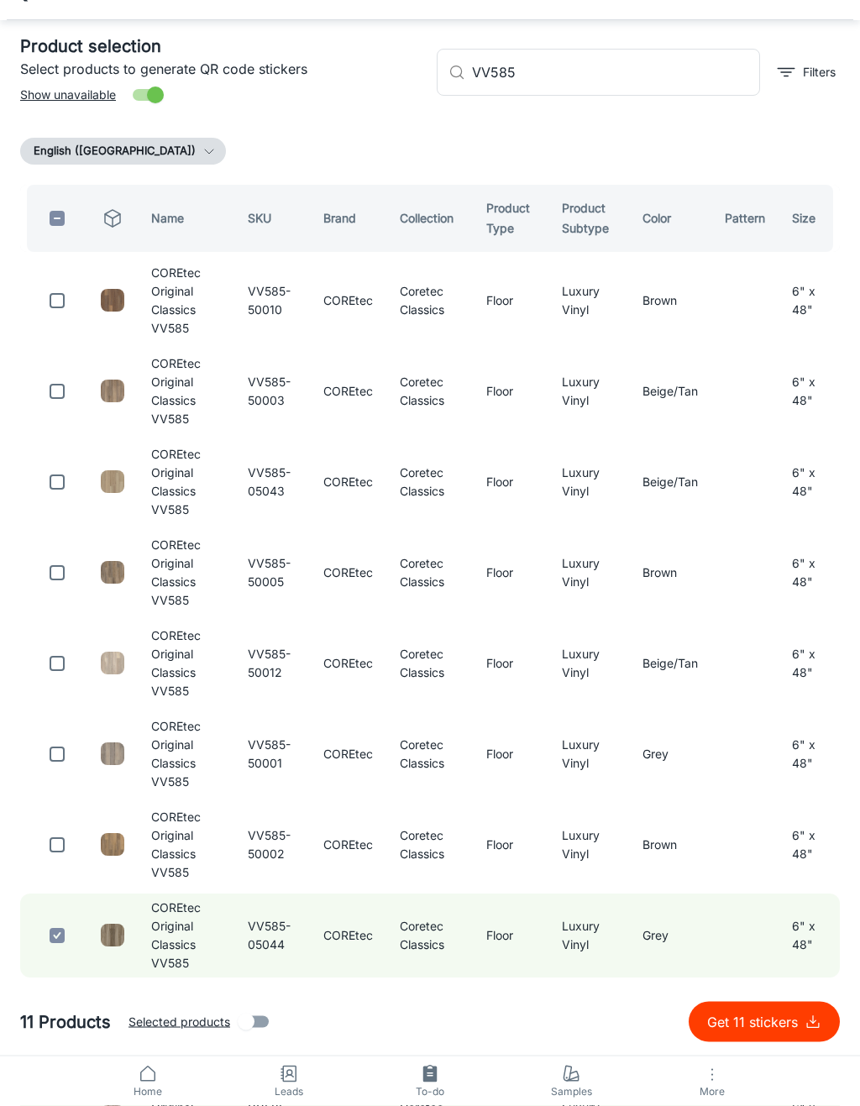
scroll to position [0, 0]
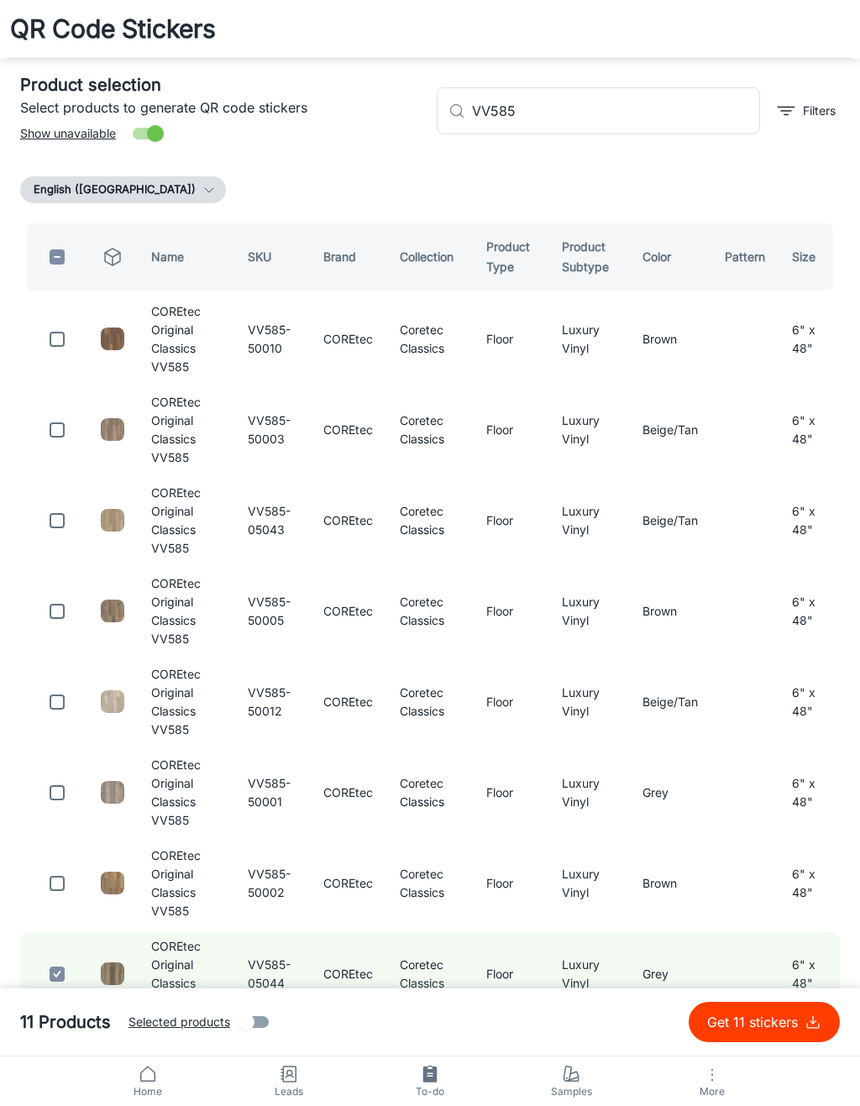
click at [698, 107] on input "VV585" at bounding box center [616, 110] width 288 height 47
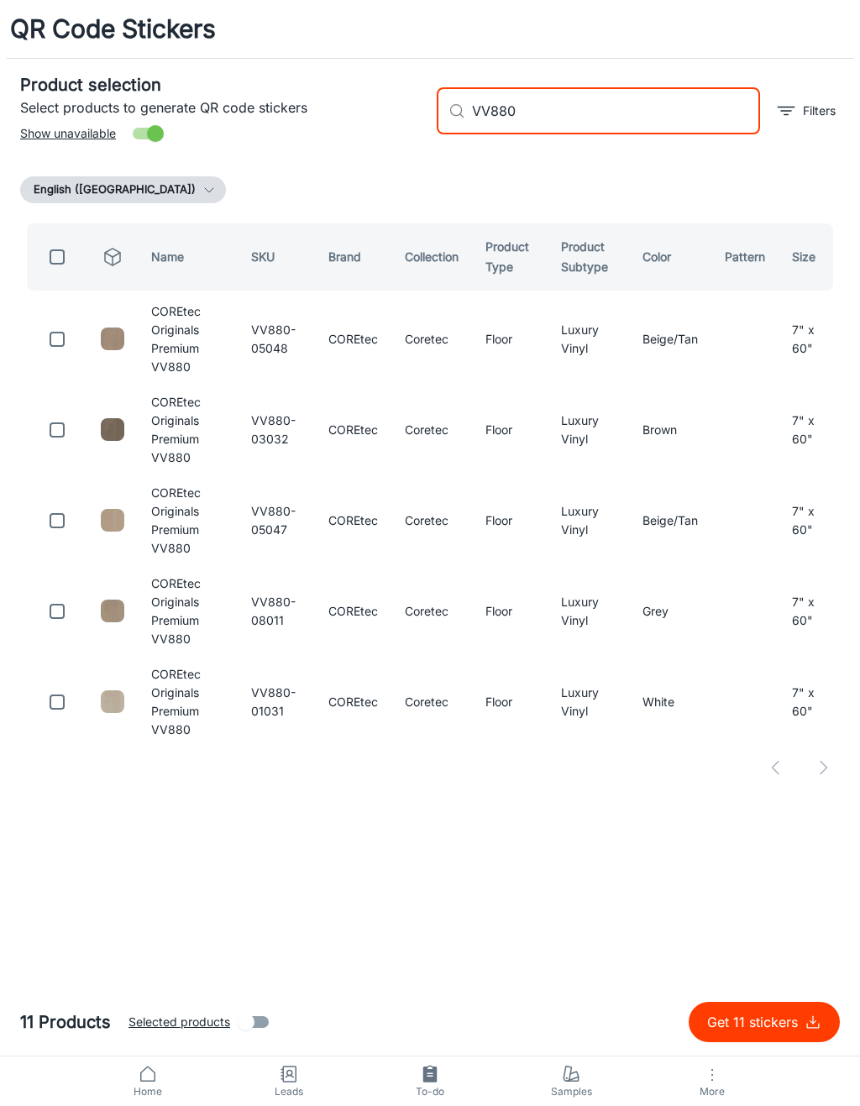
type input "VV880"
click at [65, 513] on input "checkbox" at bounding box center [57, 521] width 34 height 34
checkbox input "true"
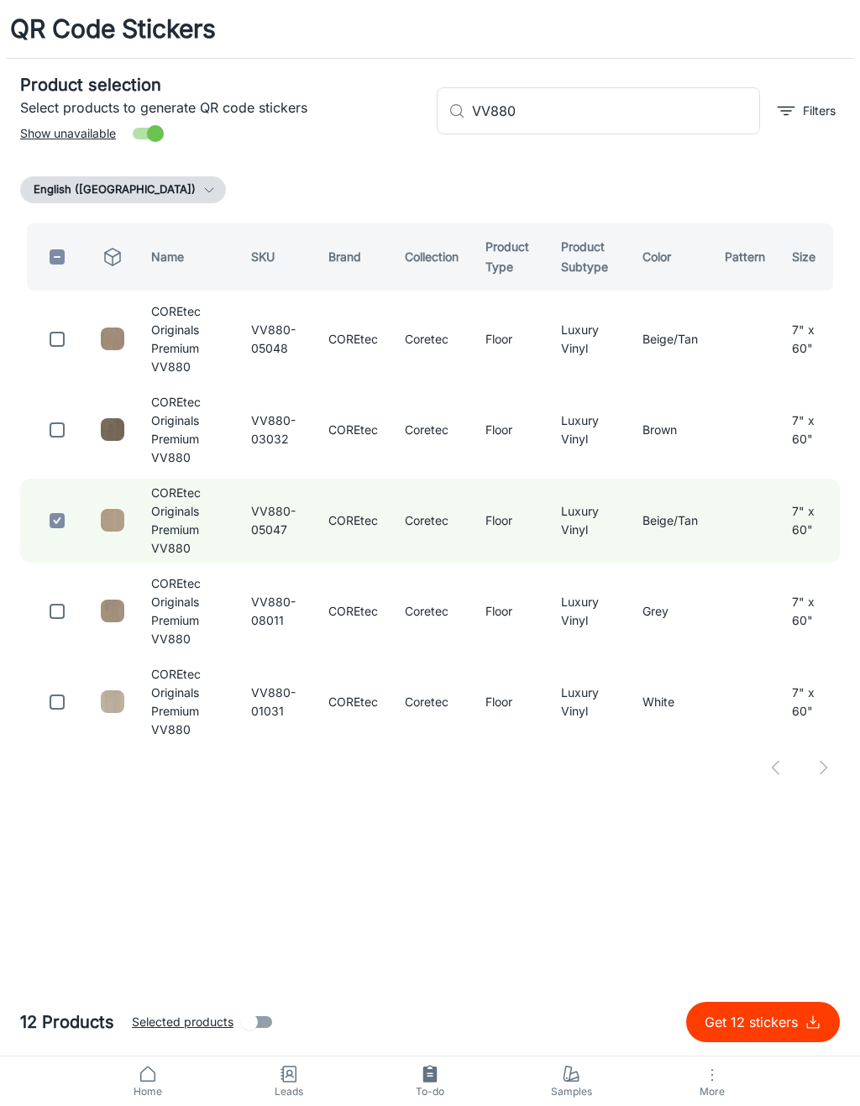
click at [667, 104] on input "VV880" at bounding box center [616, 110] width 288 height 47
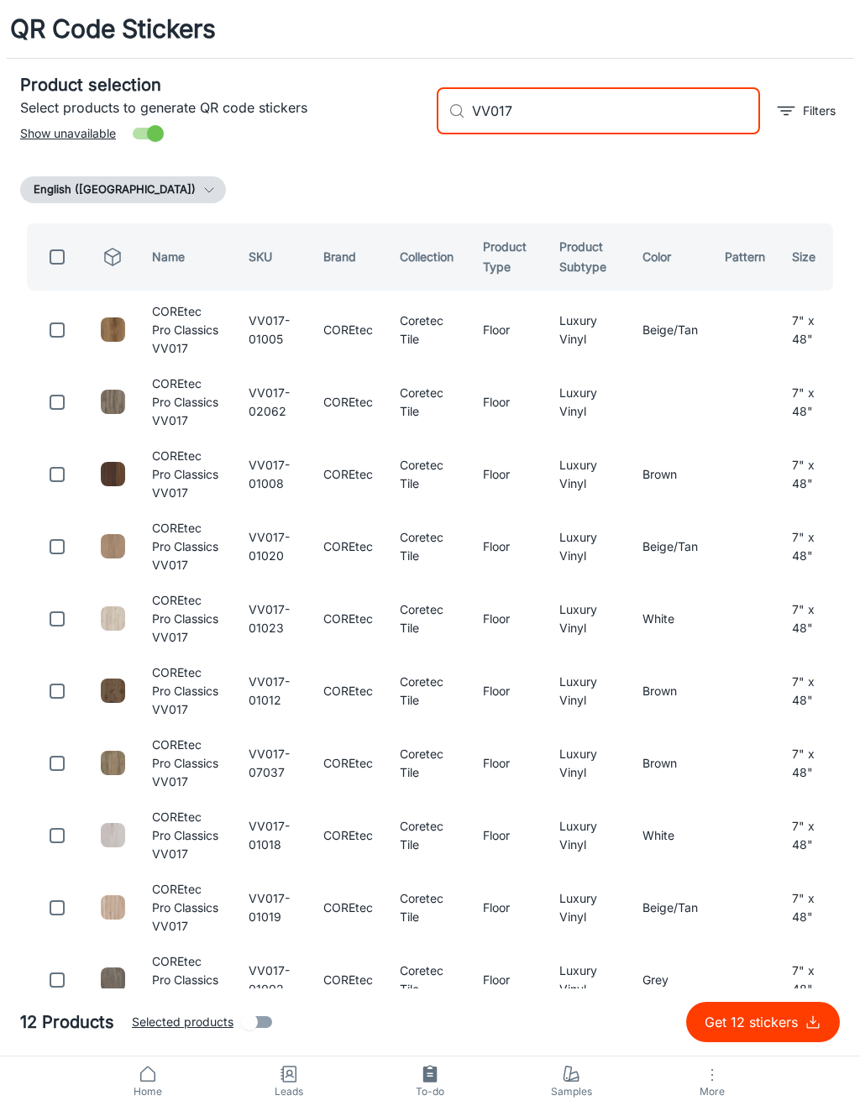
type input "VV017"
click at [62, 325] on input "checkbox" at bounding box center [57, 330] width 34 height 34
checkbox input "true"
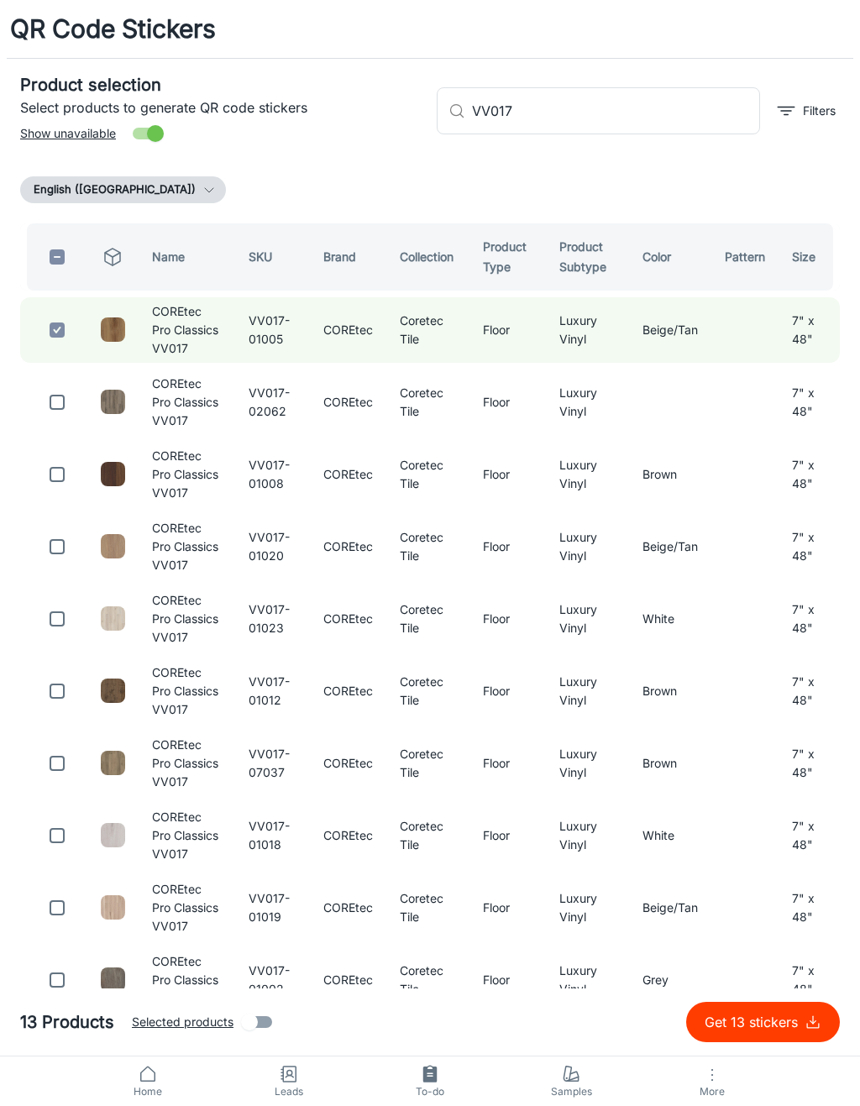
click at [587, 97] on input "VV017" at bounding box center [616, 110] width 288 height 47
click at [676, 107] on input "VV017" at bounding box center [616, 110] width 288 height 47
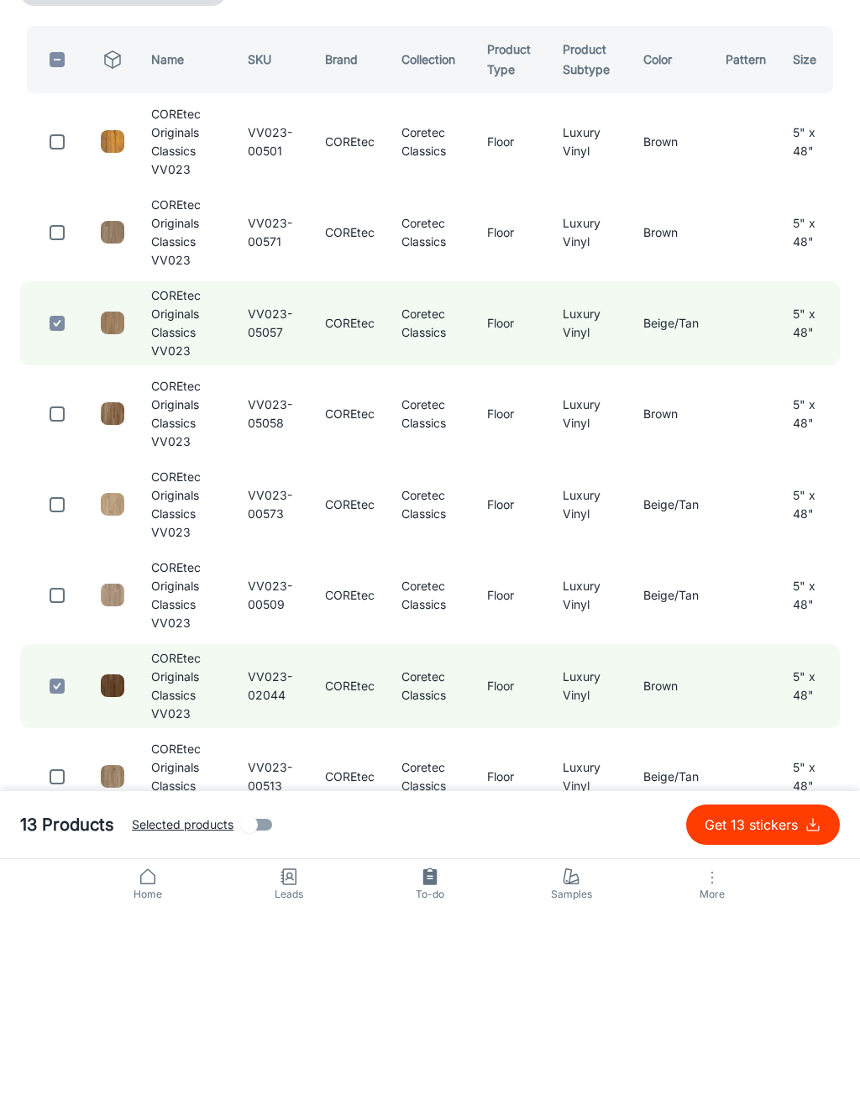
type input "VV023"
click at [65, 685] on input "checkbox" at bounding box center [57, 702] width 34 height 34
checkbox input "true"
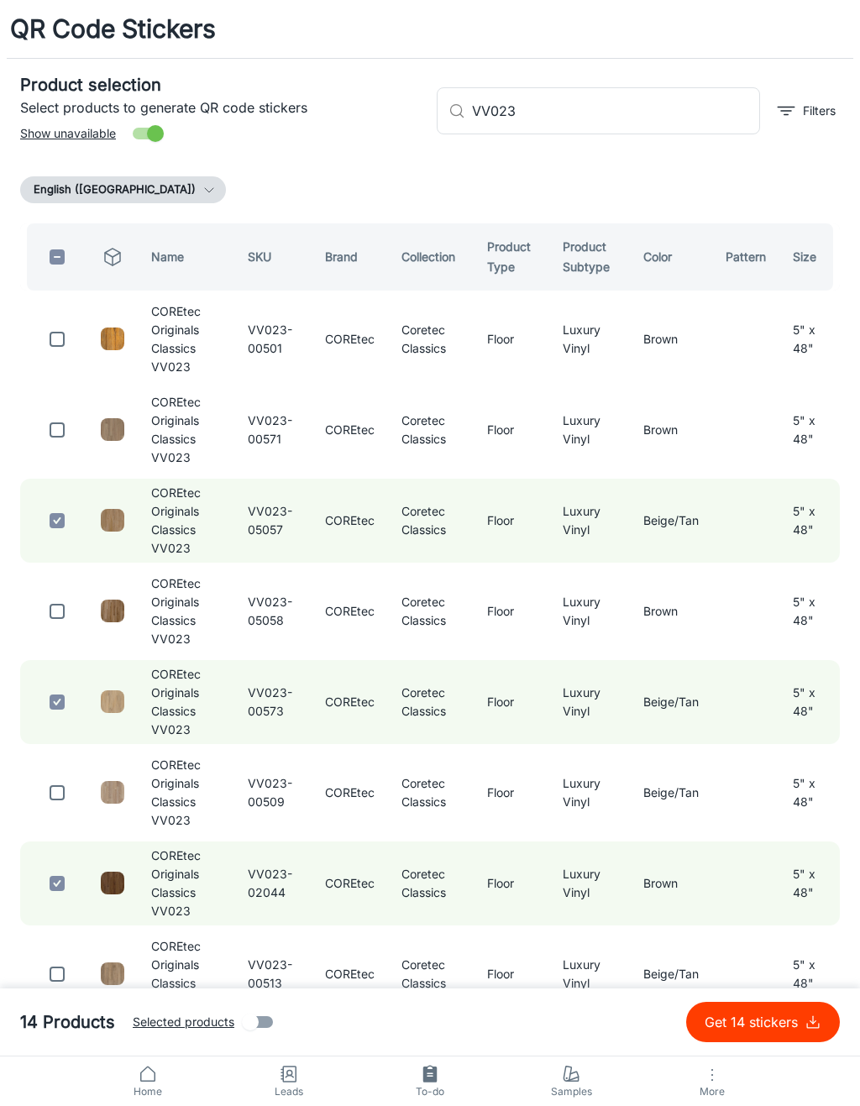
click at [699, 117] on input "VV023" at bounding box center [616, 110] width 288 height 47
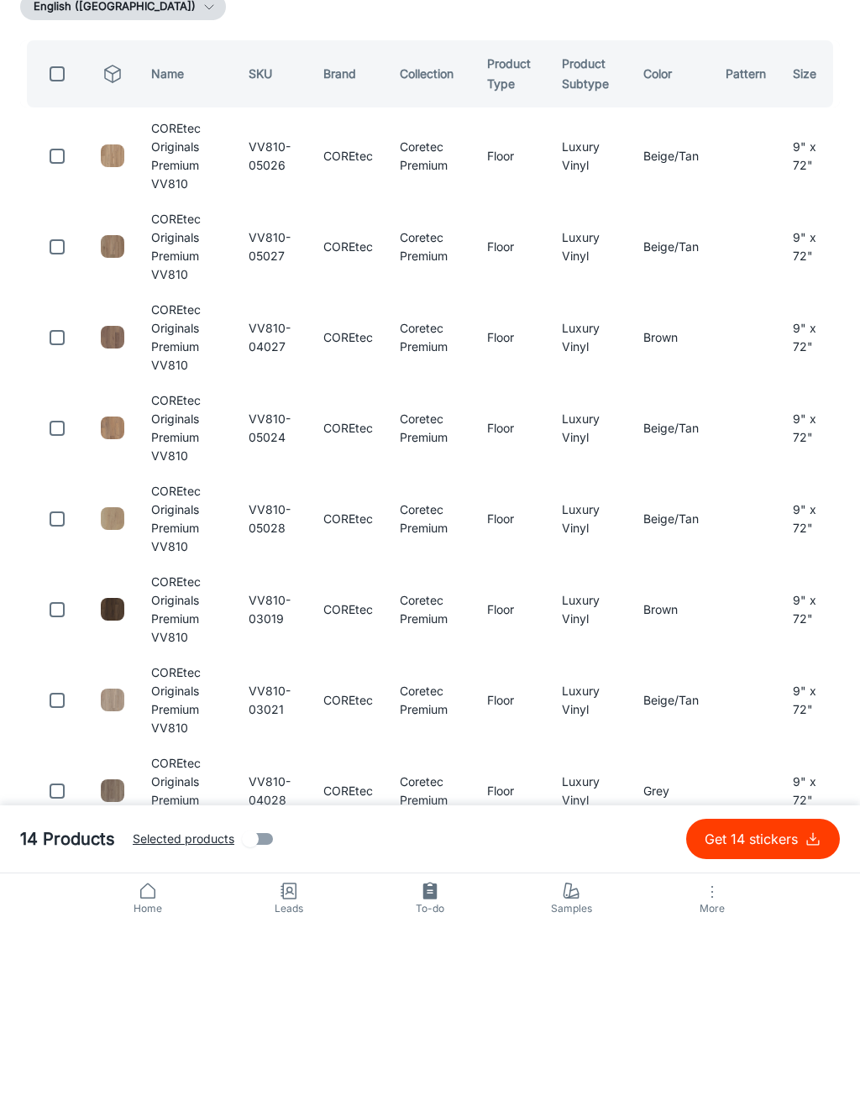
type input "VV810"
click at [51, 685] on input "checkbox" at bounding box center [57, 702] width 34 height 34
checkbox input "true"
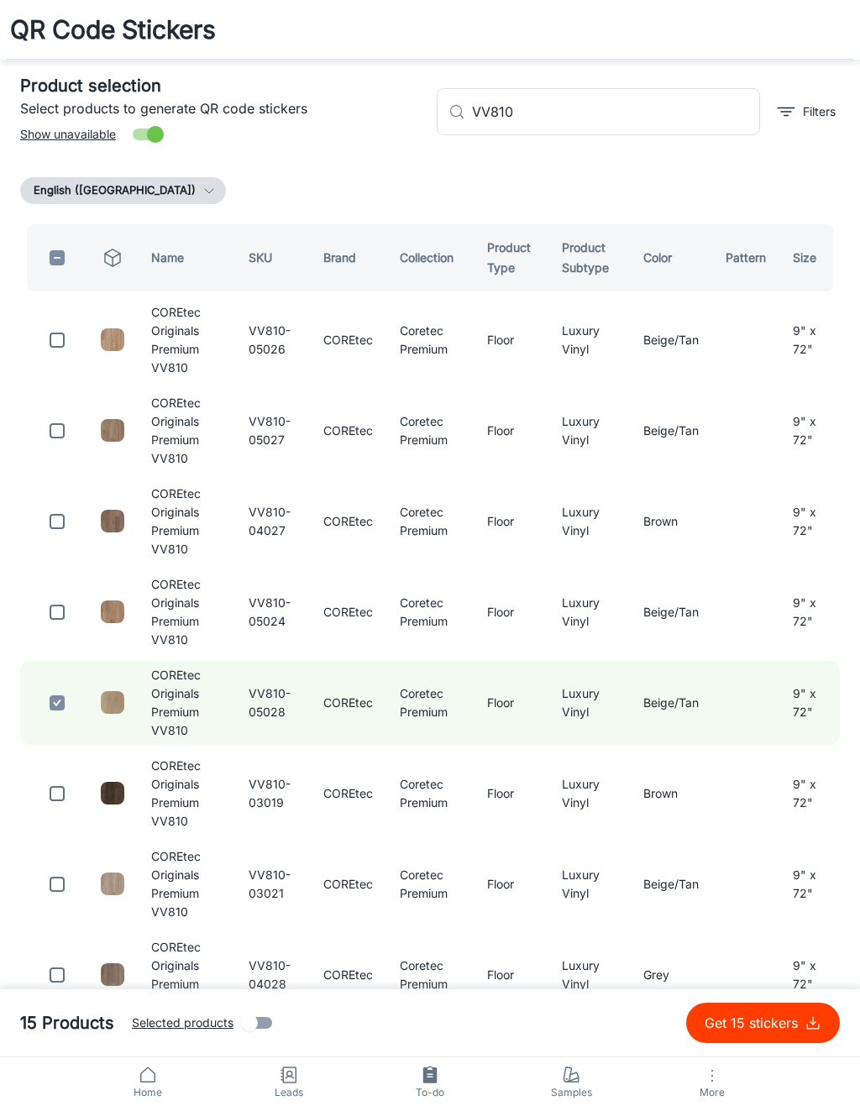
click at [695, 102] on input "VV810" at bounding box center [616, 110] width 288 height 47
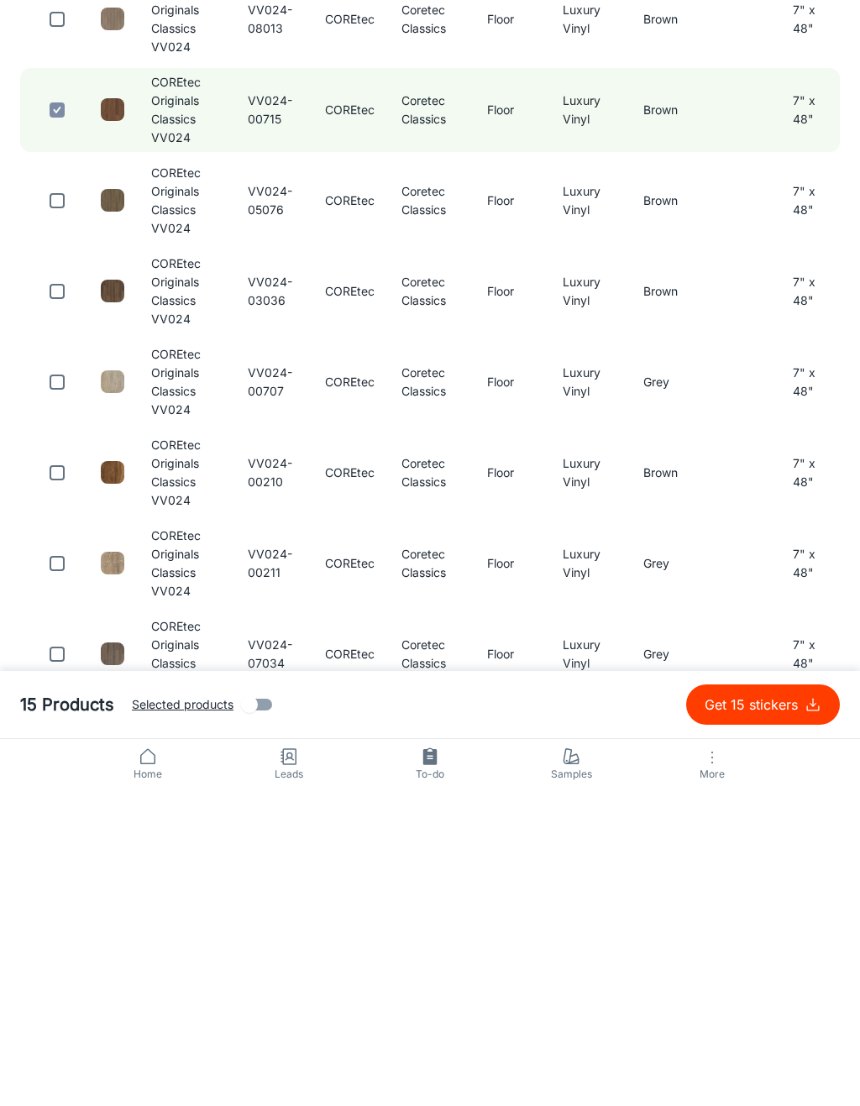
type input "VV024"
click at [53, 682] on input "checkbox" at bounding box center [57, 699] width 34 height 34
checkbox input "true"
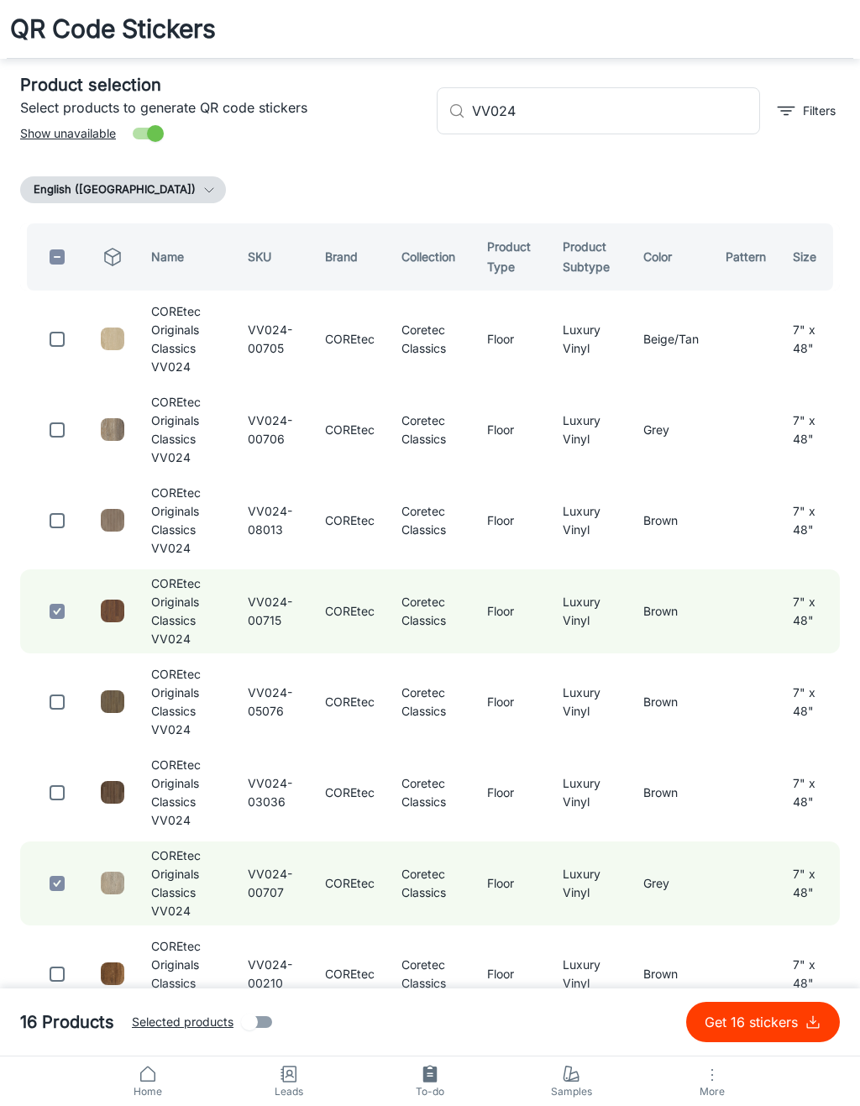
click at [691, 102] on input "VV024" at bounding box center [616, 110] width 288 height 47
click at [687, 112] on input "VV024" at bounding box center [616, 110] width 288 height 47
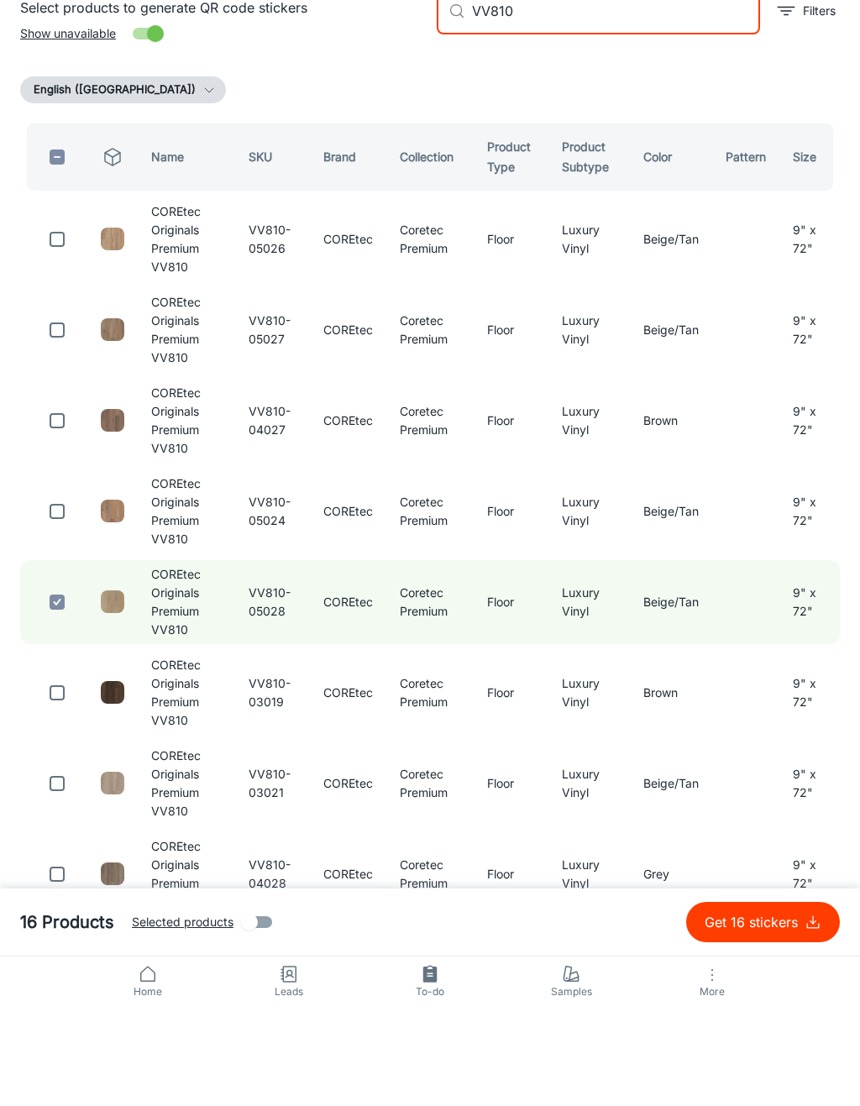
type input "VV810"
click at [57, 504] on input "checkbox" at bounding box center [57, 521] width 34 height 34
checkbox input "true"
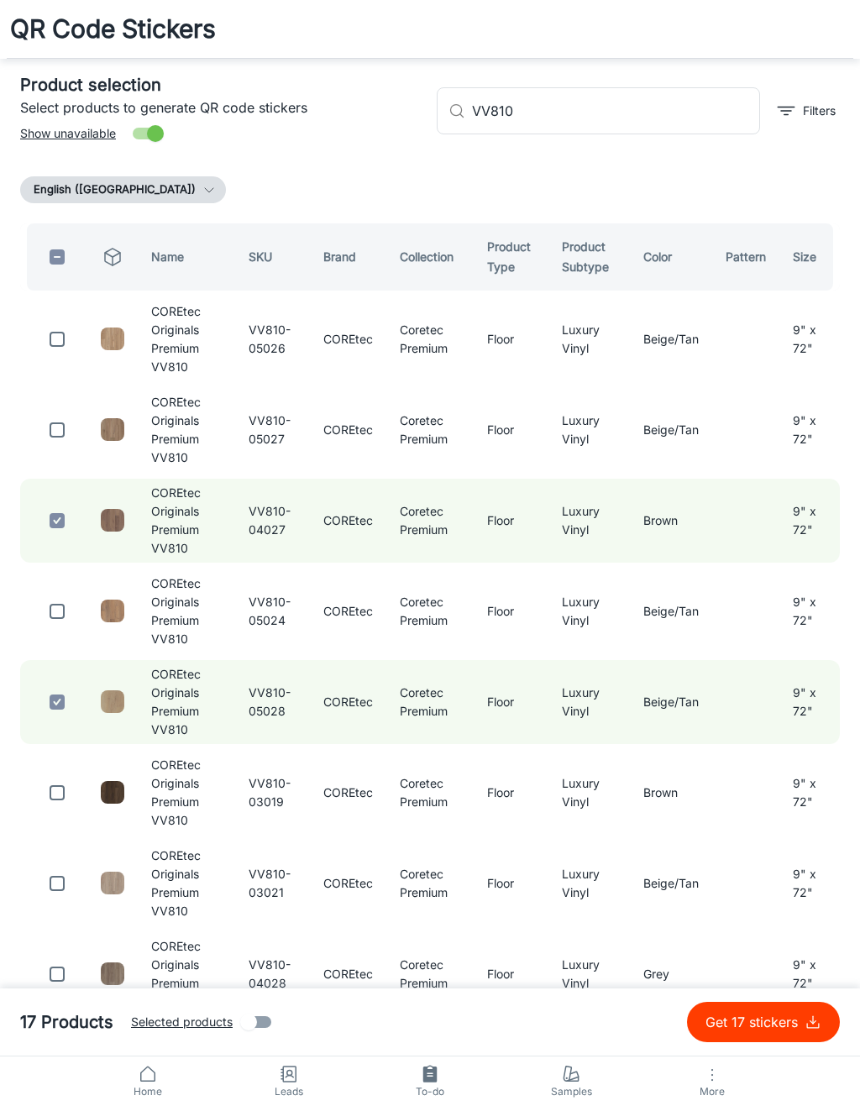
click at [676, 117] on input "VV810" at bounding box center [616, 110] width 288 height 47
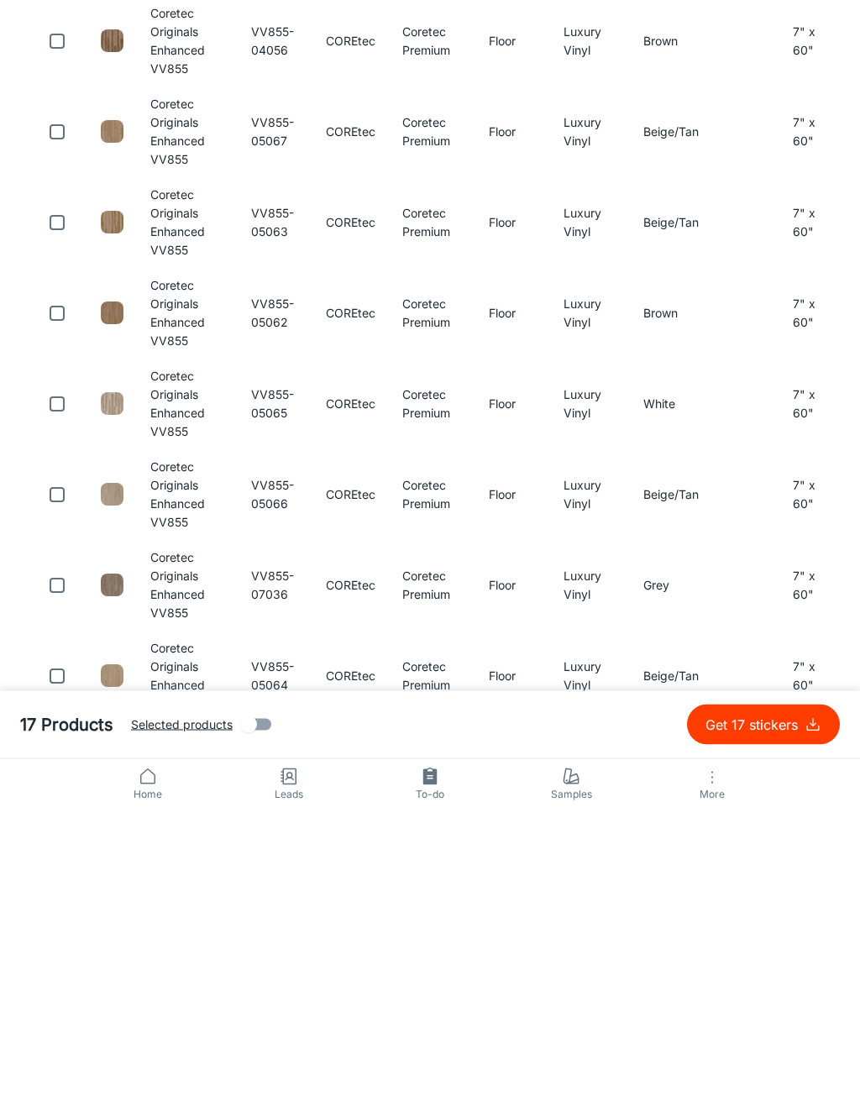
type input "VV855"
click at [53, 685] on input "checkbox" at bounding box center [57, 702] width 34 height 34
checkbox input "true"
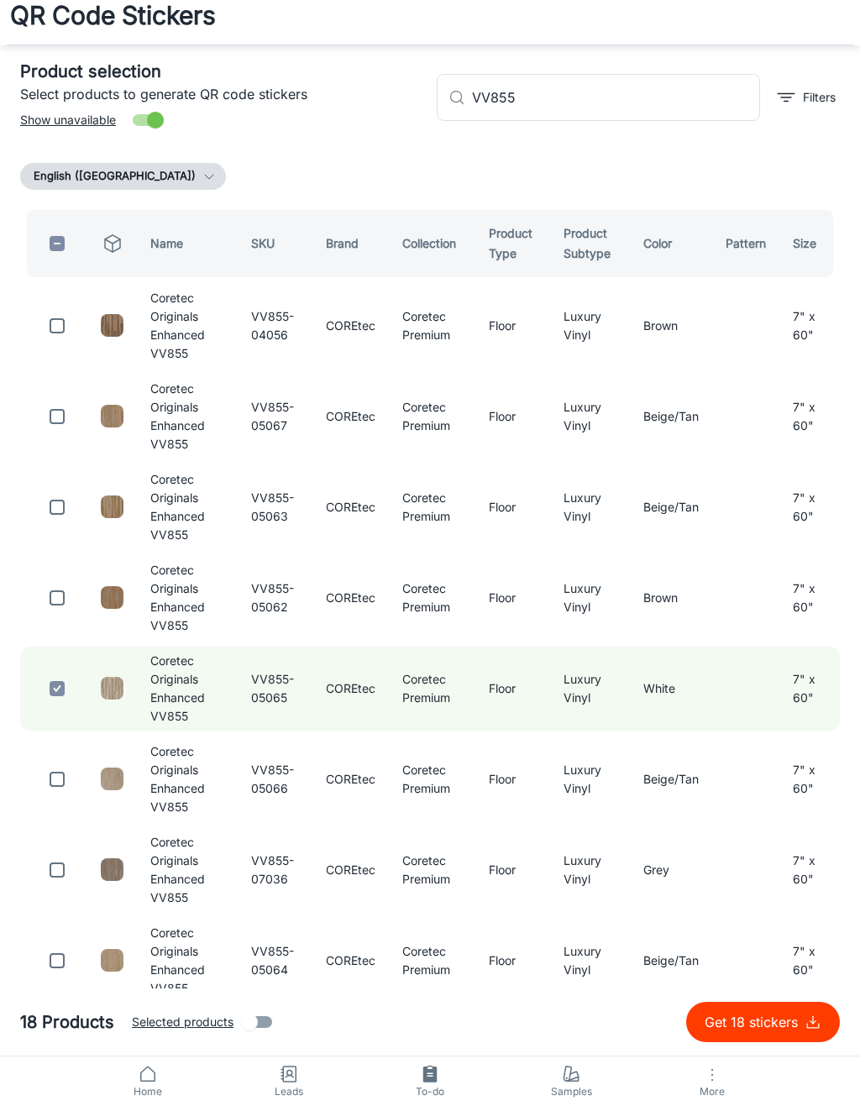
click at [681, 83] on input "VV855" at bounding box center [616, 97] width 288 height 47
click at [688, 99] on input "VV855" at bounding box center [616, 97] width 288 height 47
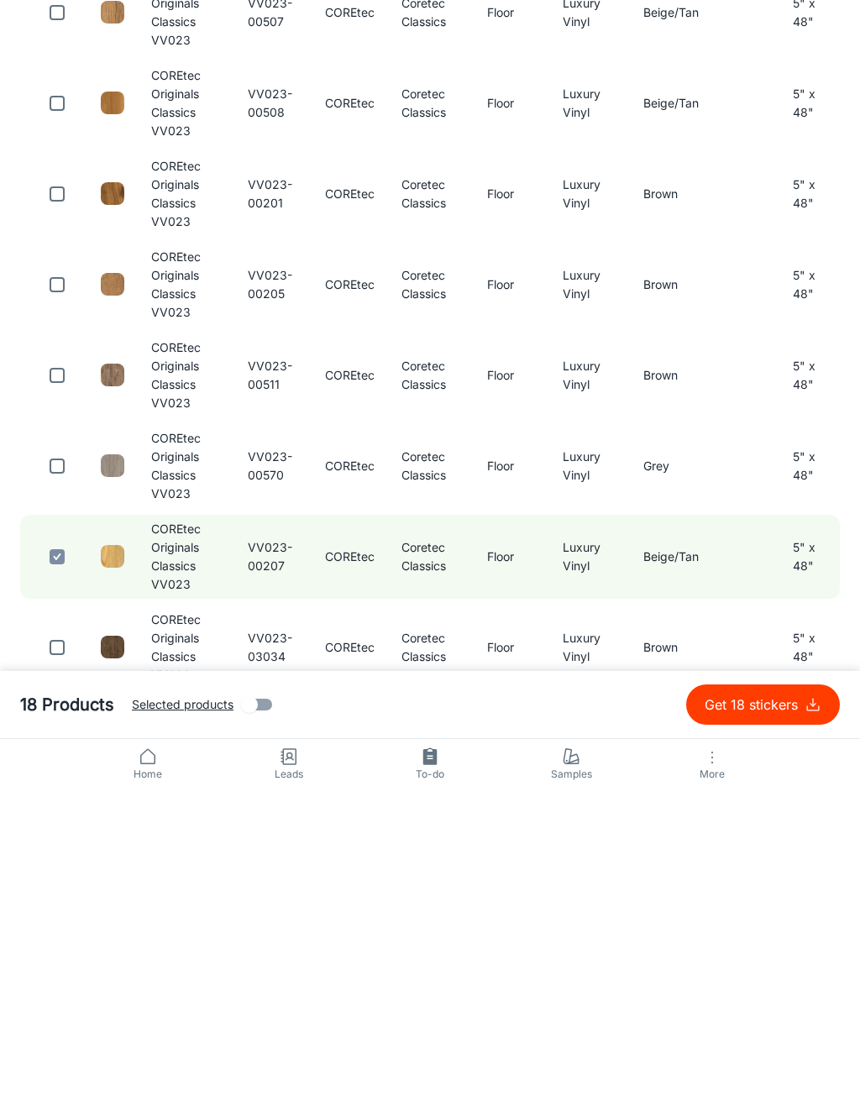
scroll to position [920, 0]
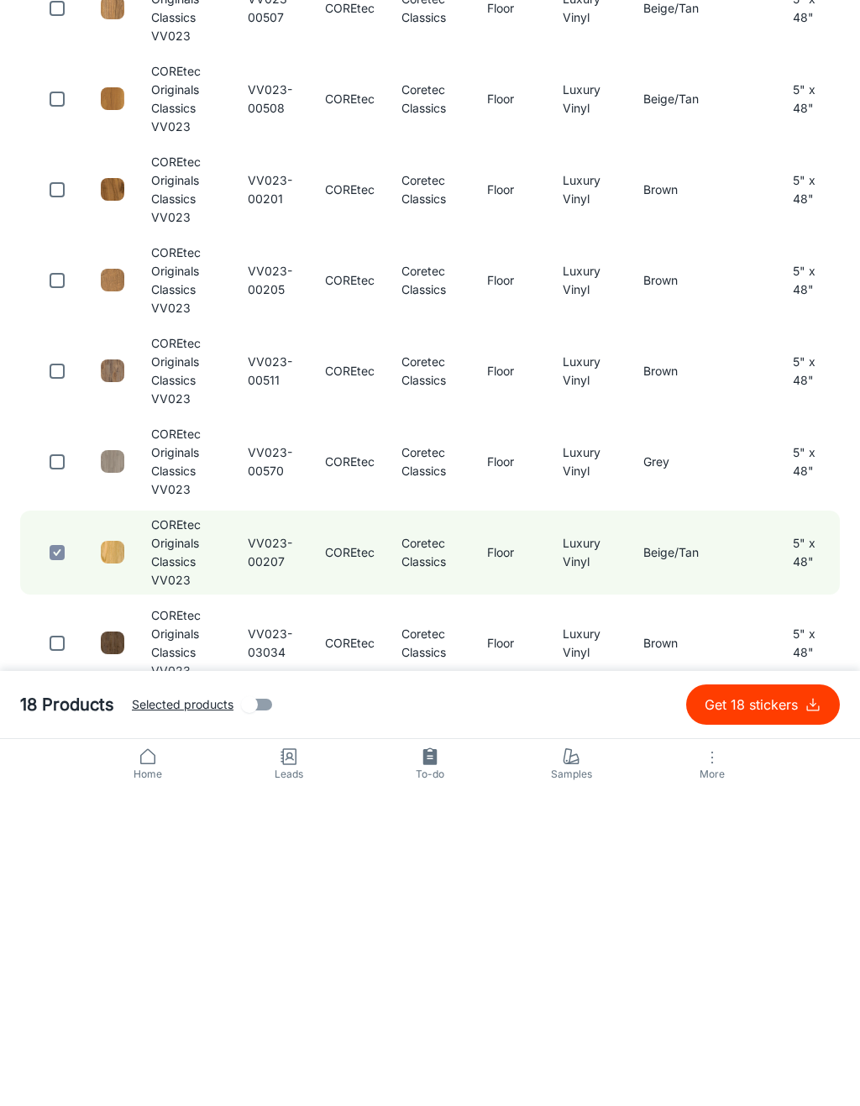
type input "VV023"
click at [53, 762] on input "checkbox" at bounding box center [57, 779] width 34 height 34
checkbox input "true"
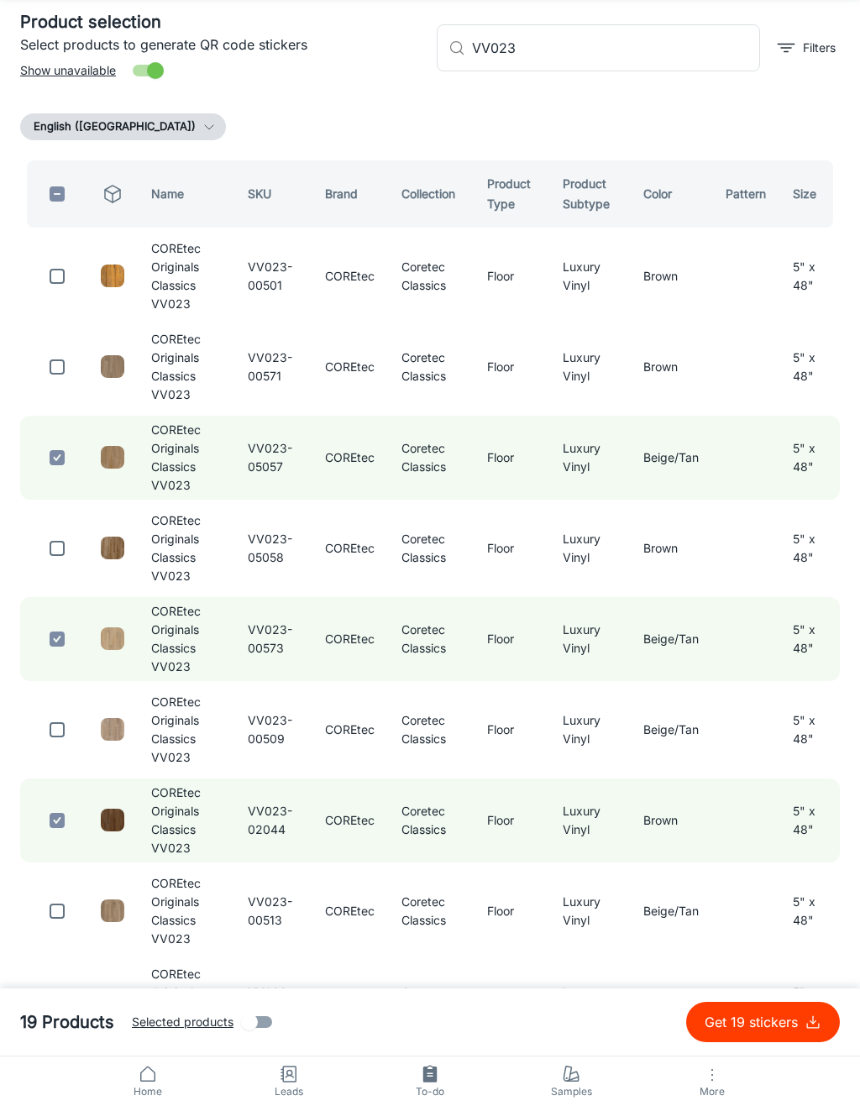
scroll to position [0, 0]
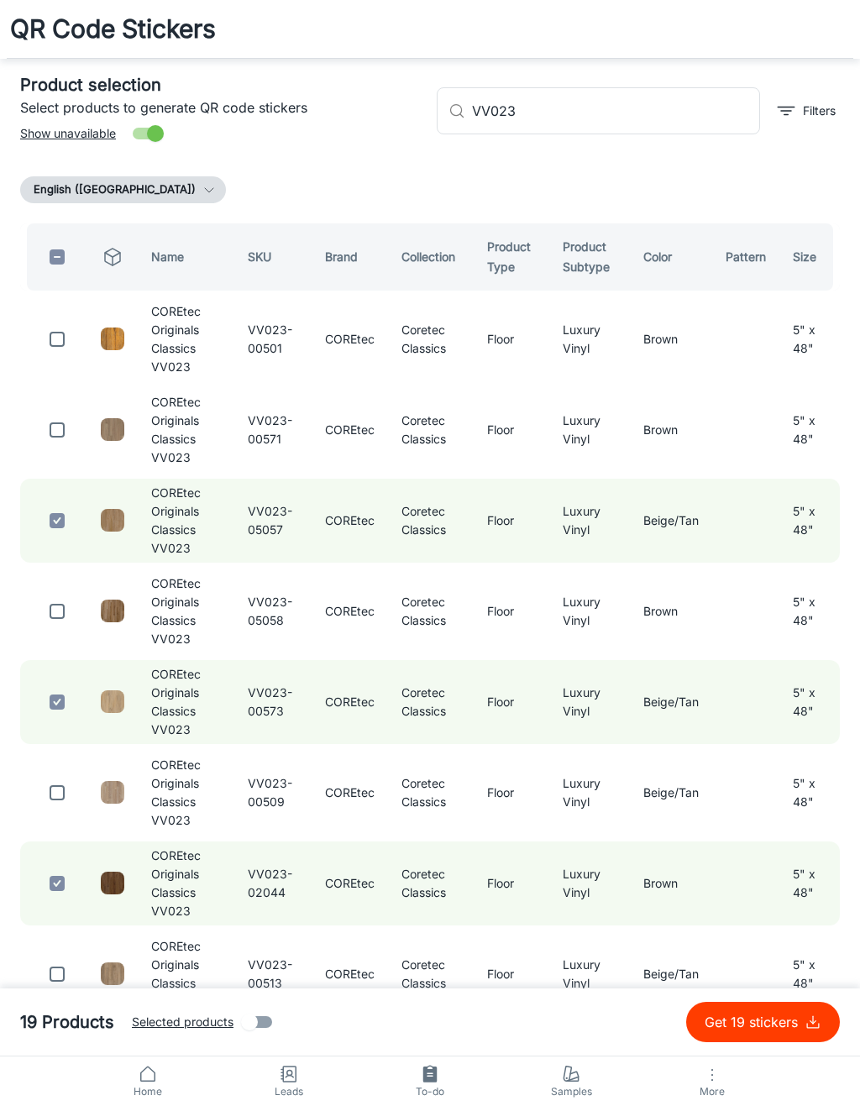
click at [700, 105] on input "VV023" at bounding box center [616, 110] width 288 height 47
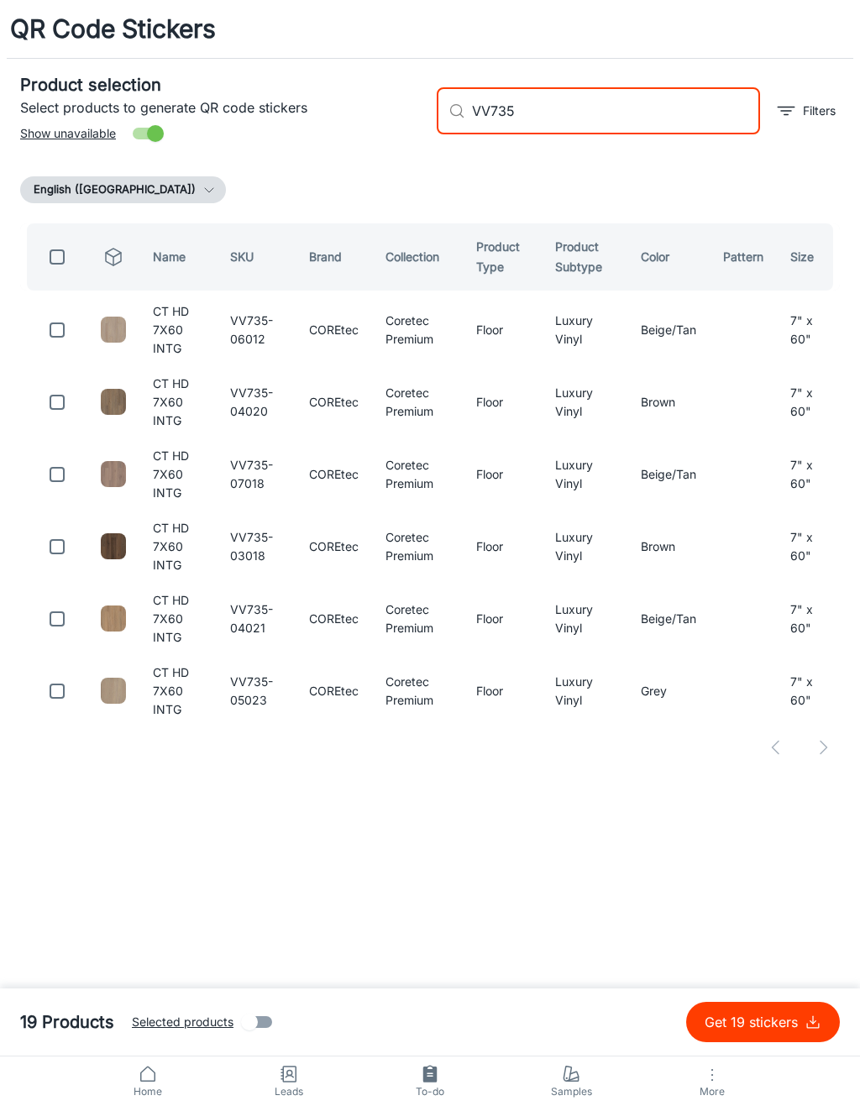
type input "VV735"
click at [67, 471] on input "checkbox" at bounding box center [57, 475] width 34 height 34
checkbox input "true"
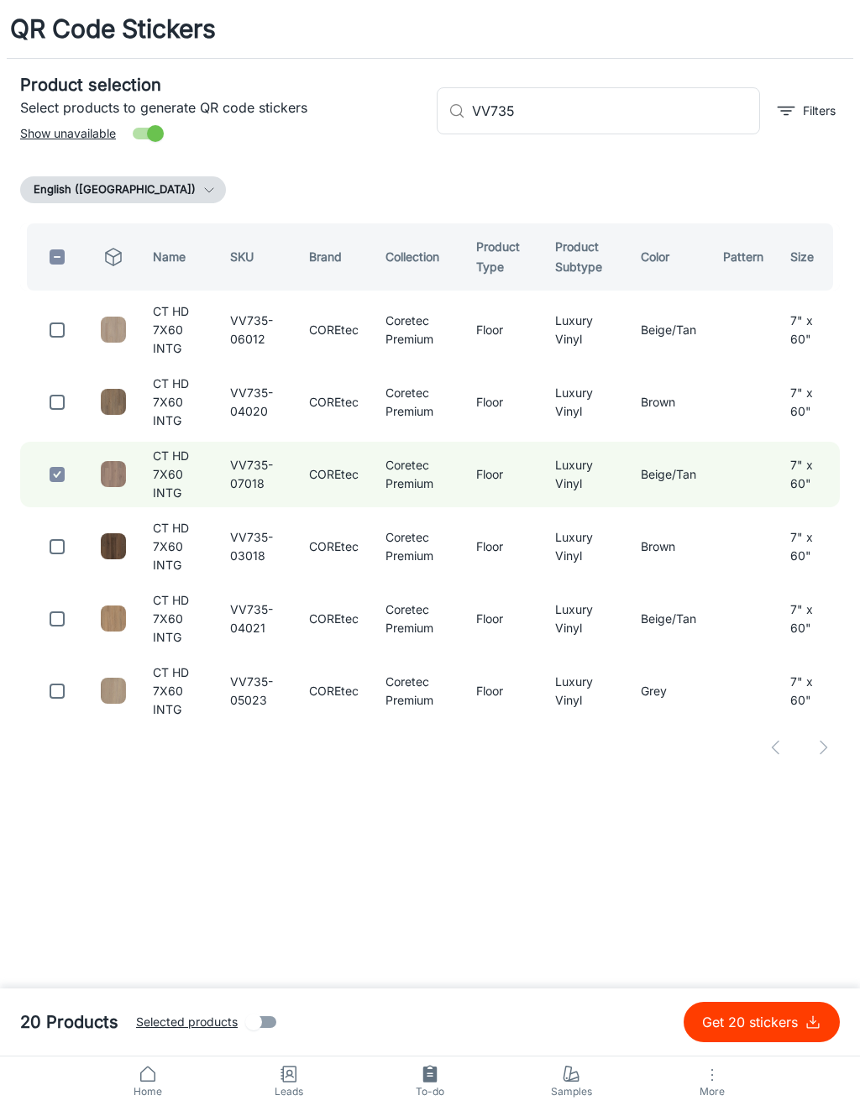
click at [641, 113] on input "VV735" at bounding box center [616, 110] width 288 height 47
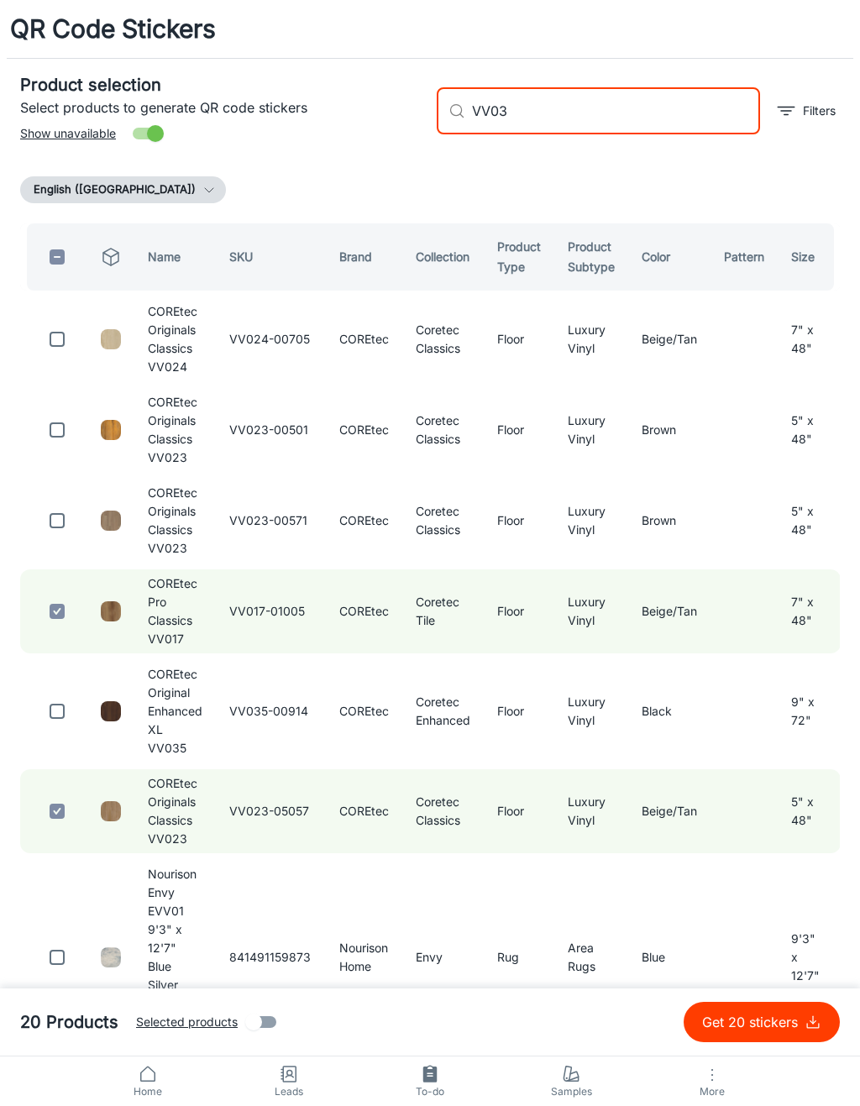
type input "VV034"
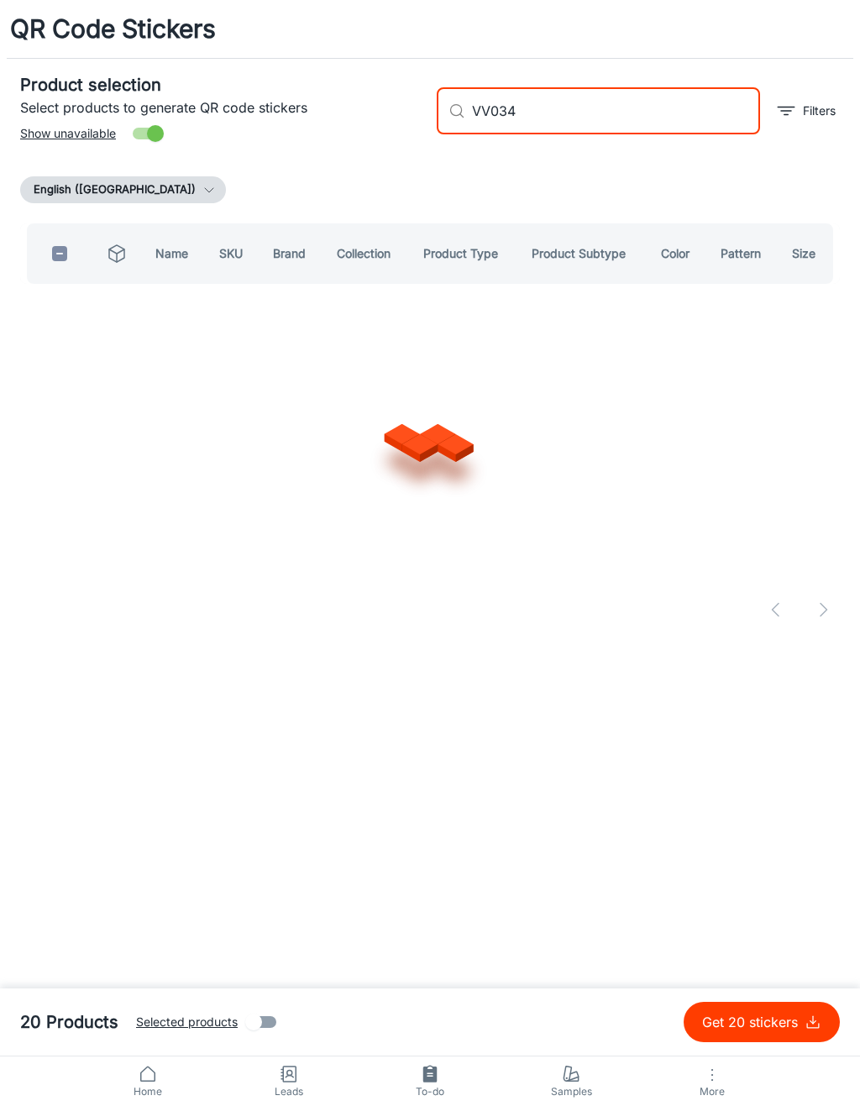
checkbox input "true"
type input "V"
checkbox input "false"
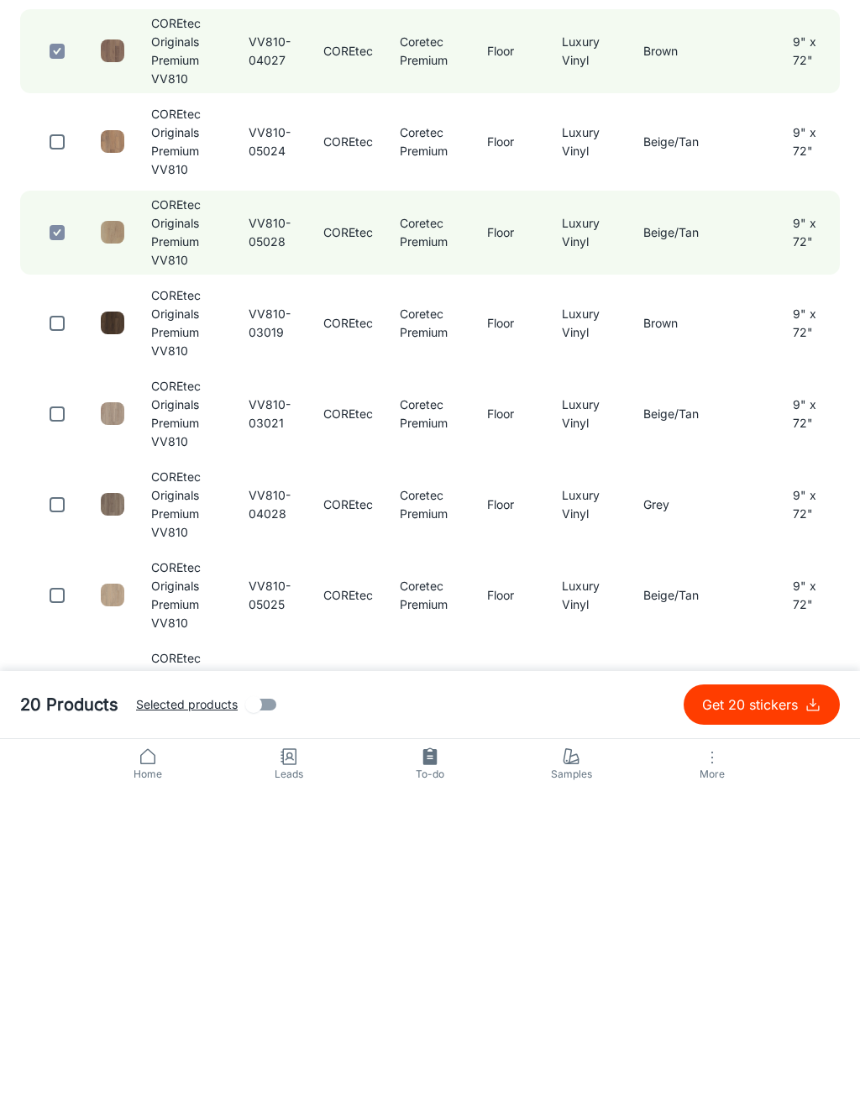
scroll to position [195, 0]
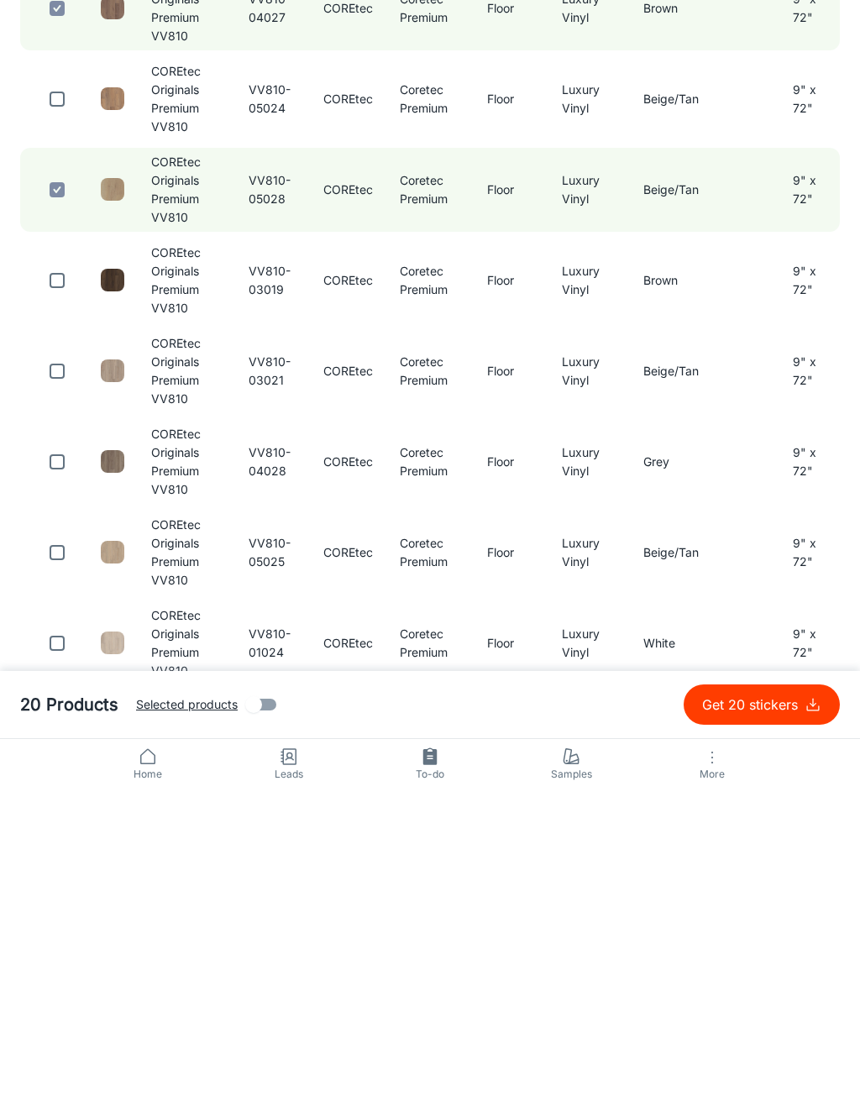
type input "VV810"
click at [72, 944] on input "checkbox" at bounding box center [57, 961] width 34 height 34
checkbox input "true"
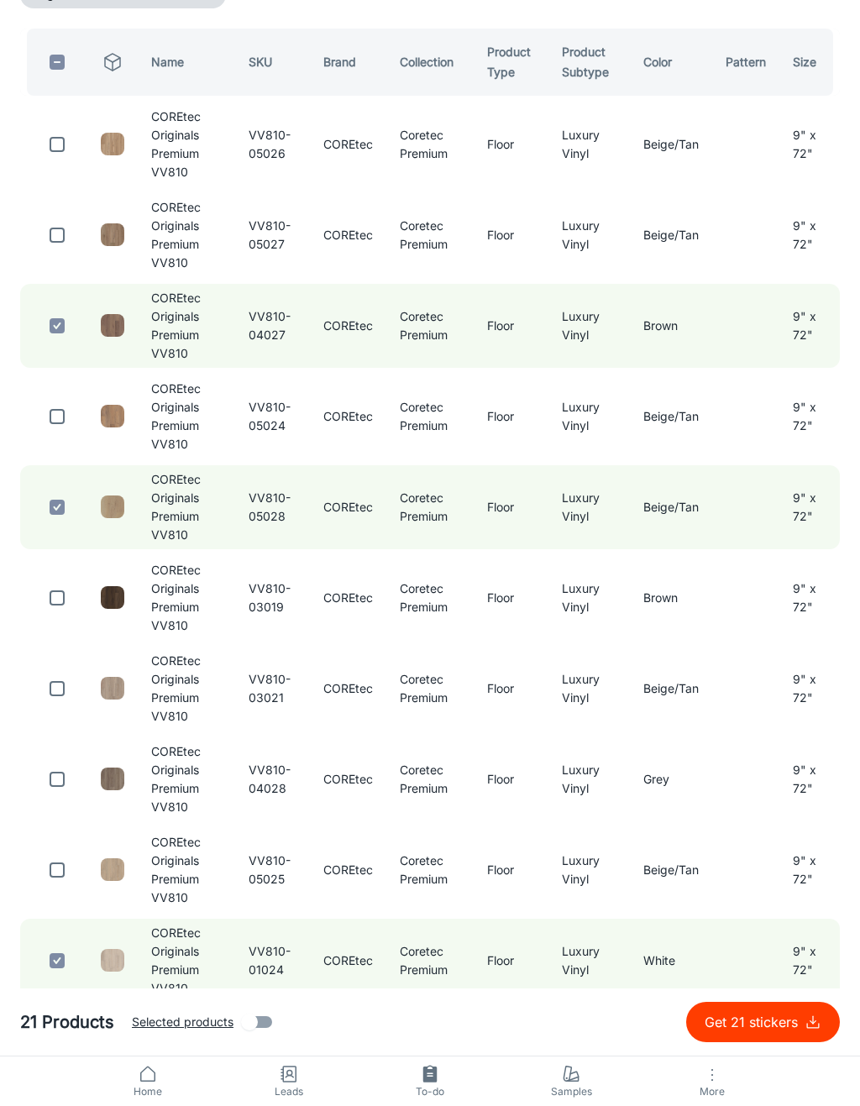
click at [793, 1017] on p "Get 21 stickers" at bounding box center [754, 1022] width 100 height 20
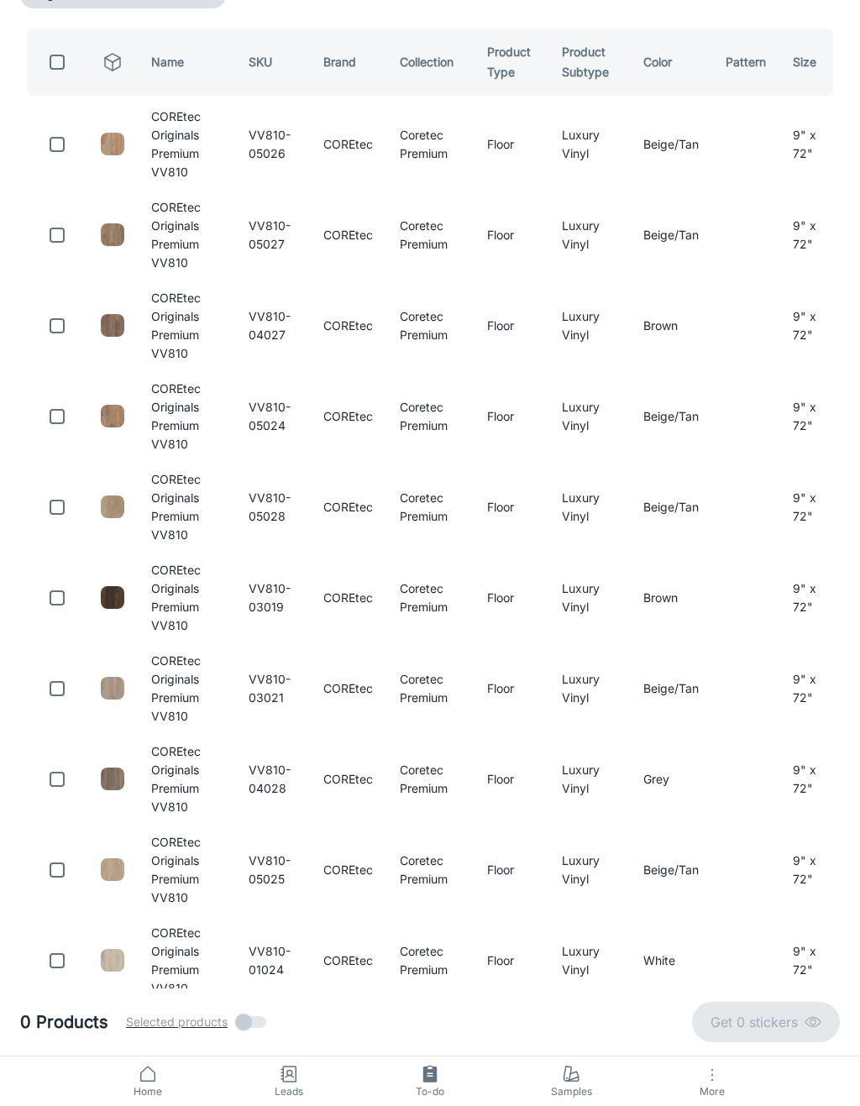
checkbox input "false"
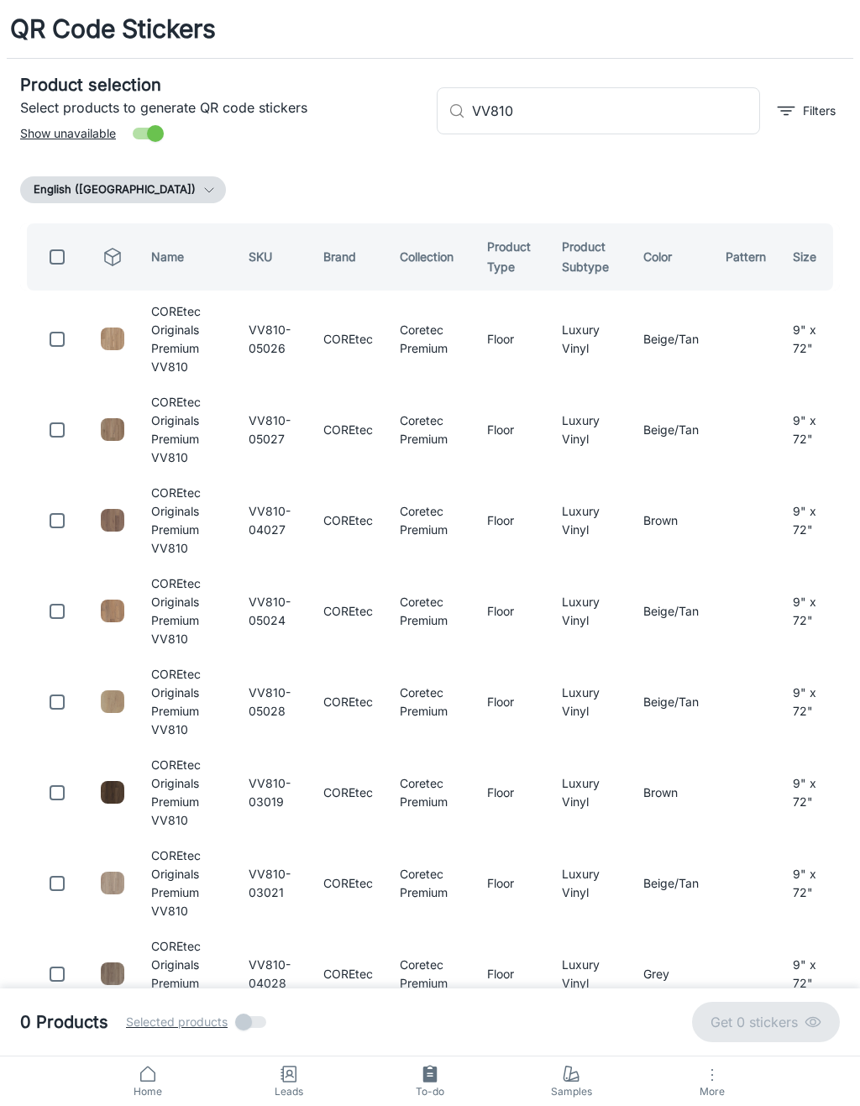
click at [688, 110] on input "VV810" at bounding box center [616, 110] width 288 height 47
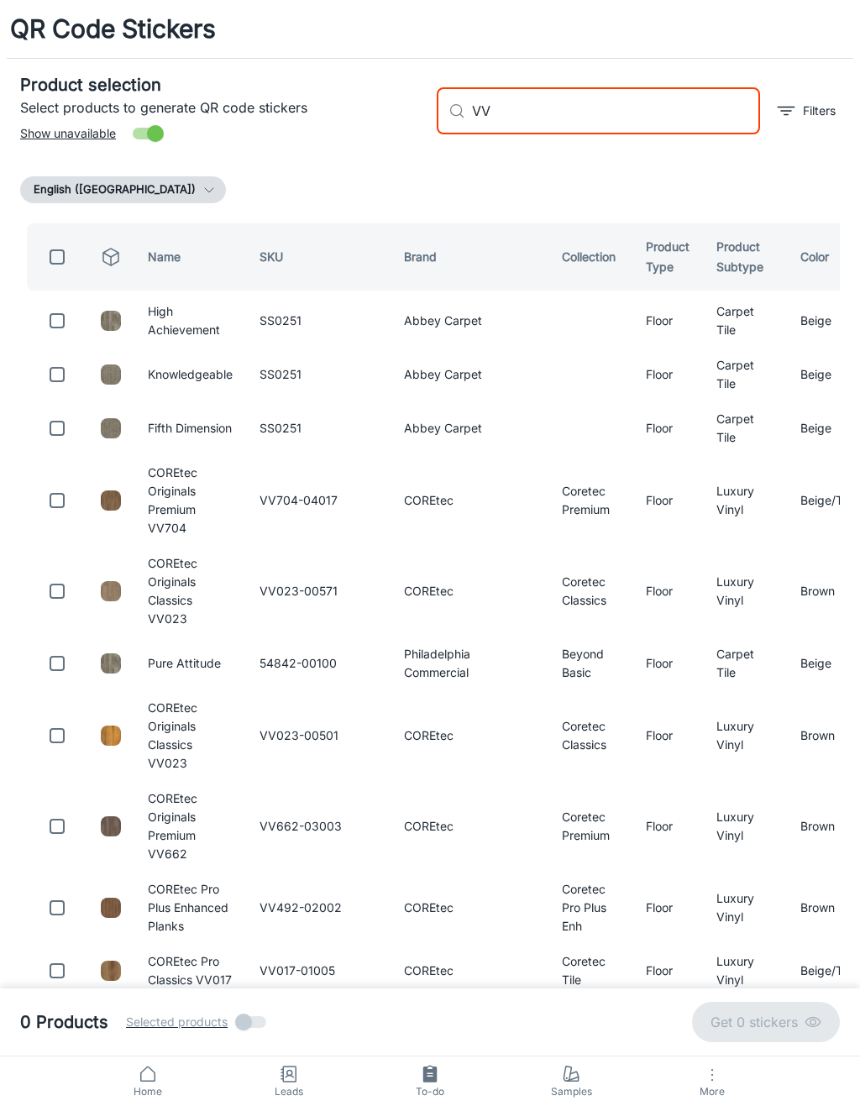
type input "V"
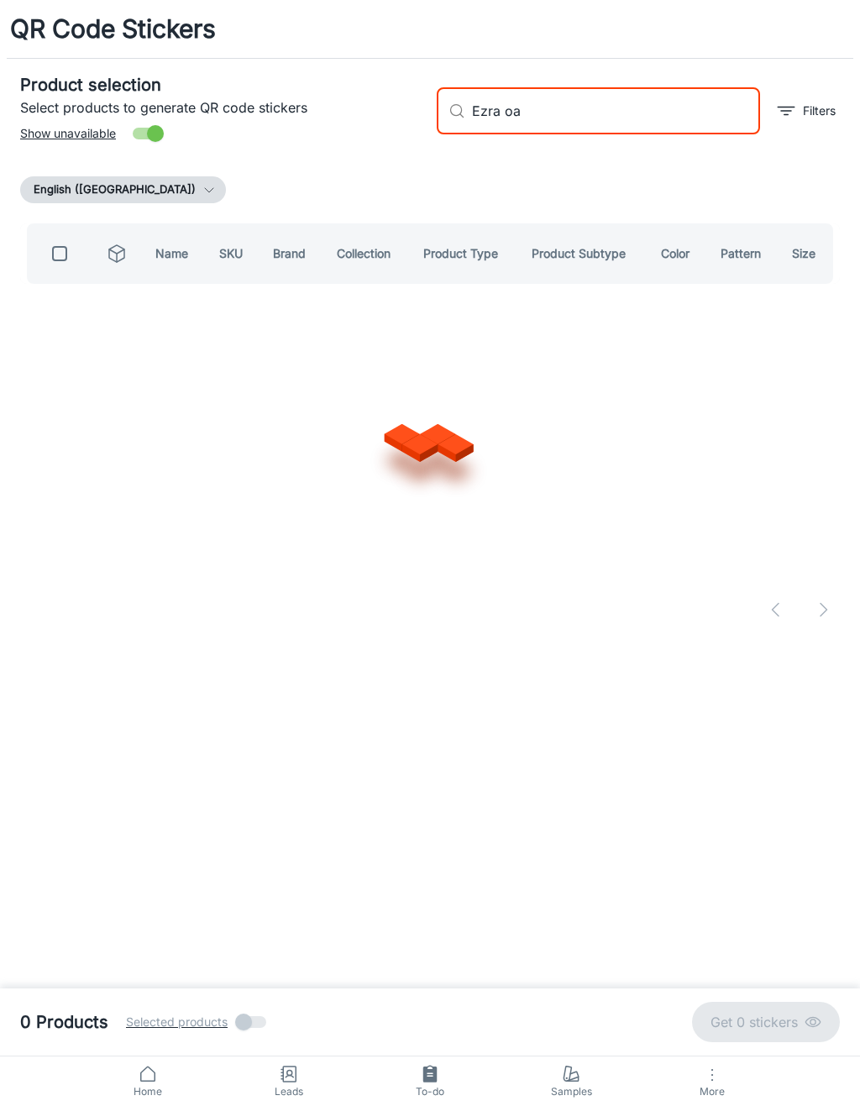
type input "[PERSON_NAME]"
checkbox input "true"
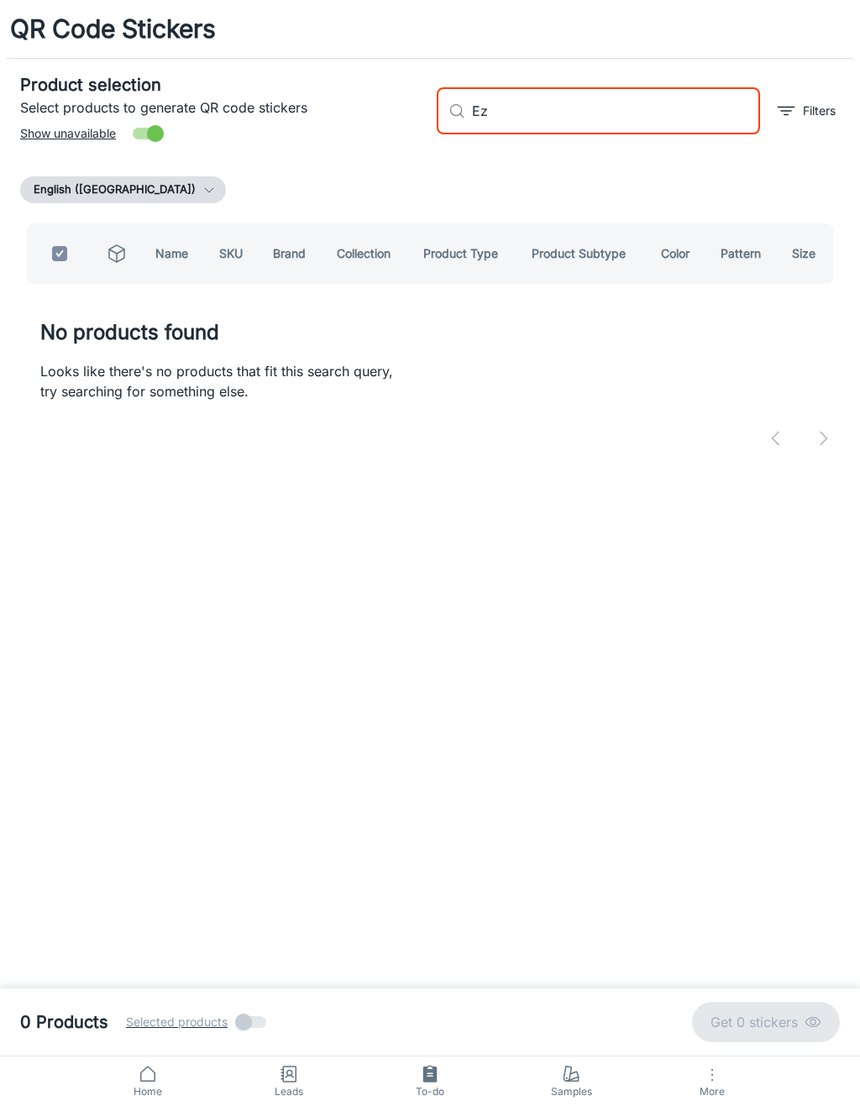
type input "E"
checkbox input "false"
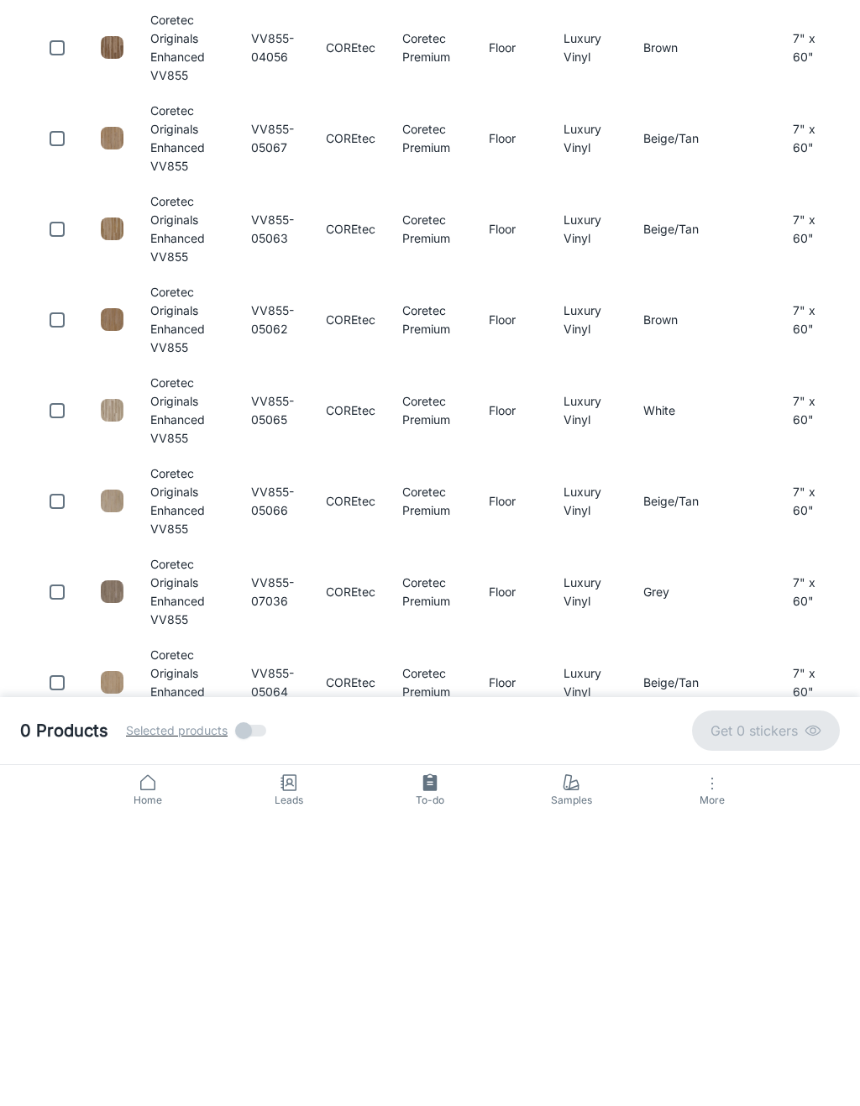
type input "VV855"
click at [62, 776] on input "checkbox" at bounding box center [57, 793] width 34 height 34
checkbox input "true"
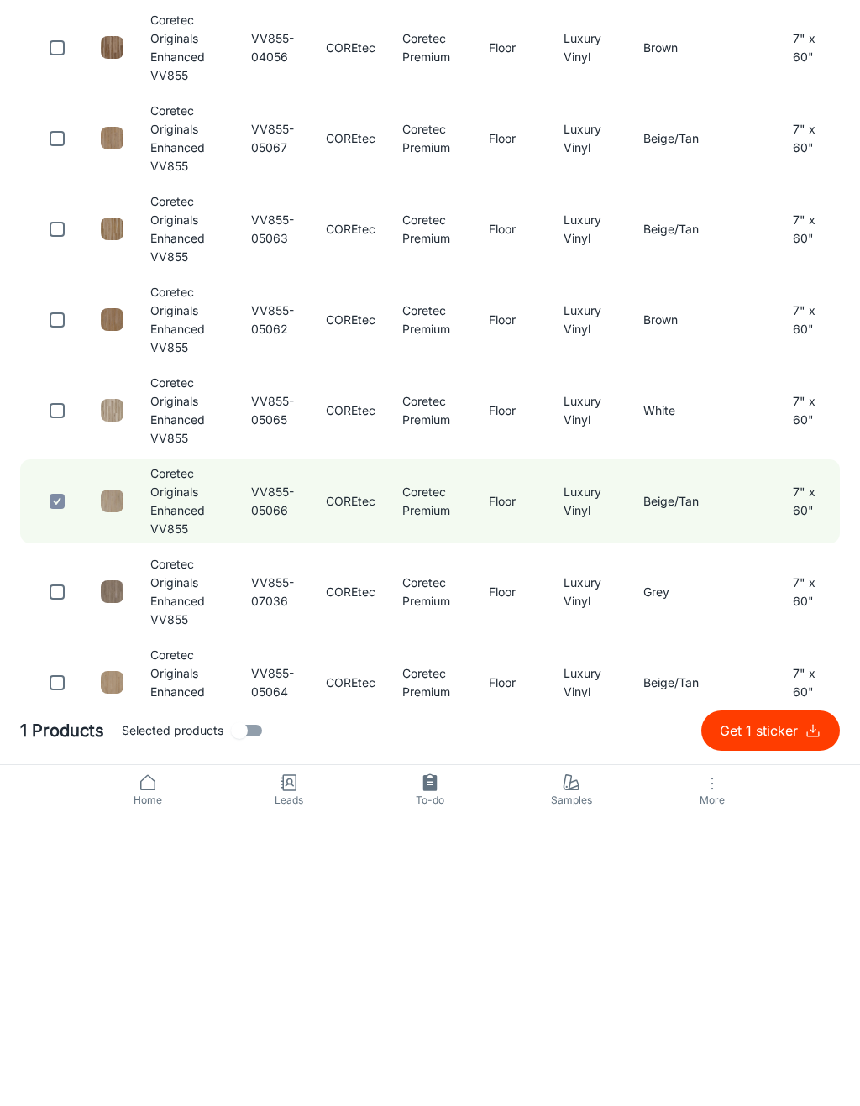
scroll to position [13, 0]
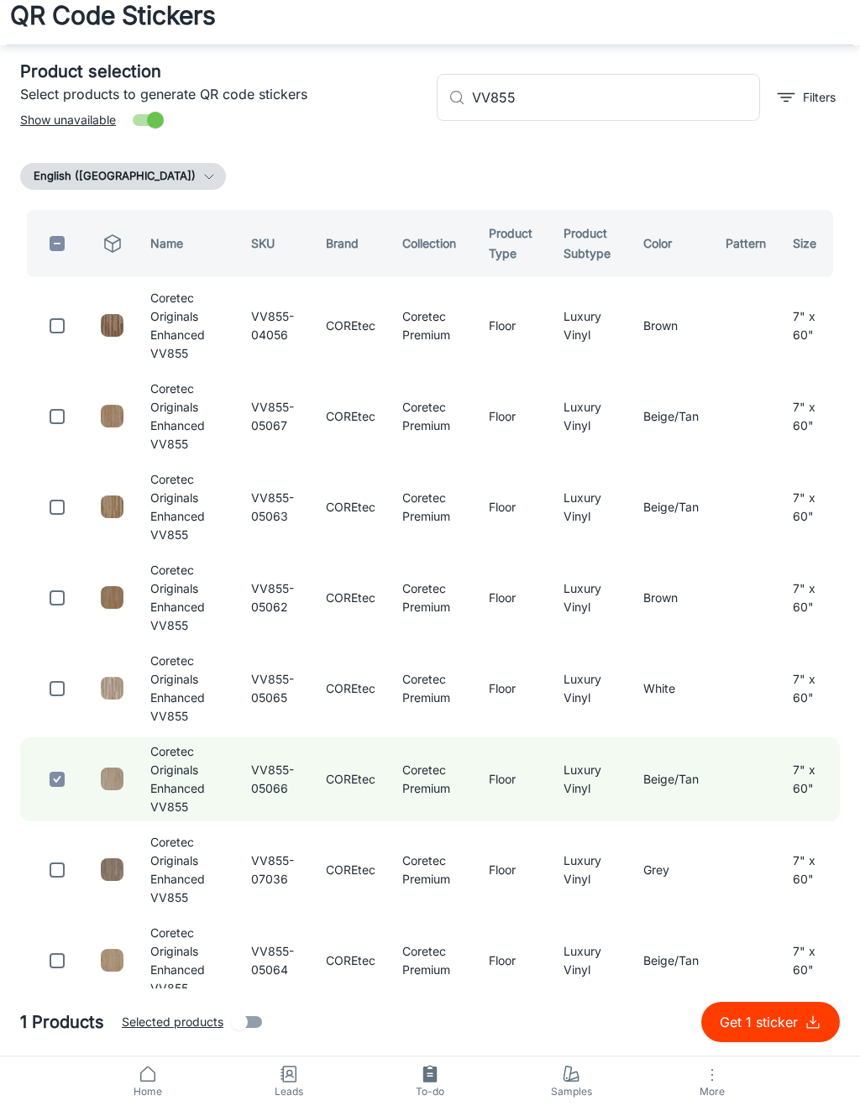
click at [679, 111] on input "VV855" at bounding box center [616, 97] width 288 height 47
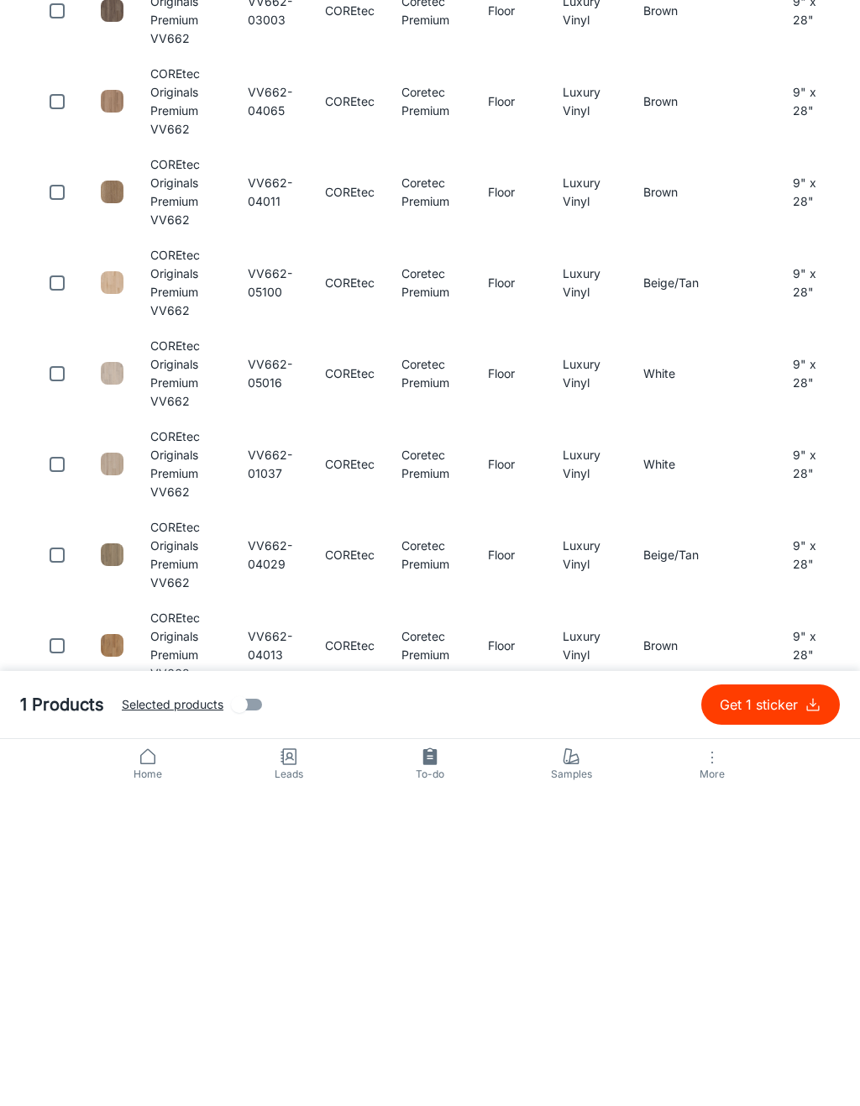
scroll to position [12, 0]
type input "VV662"
click at [65, 673] on input "checkbox" at bounding box center [57, 690] width 34 height 34
checkbox input "true"
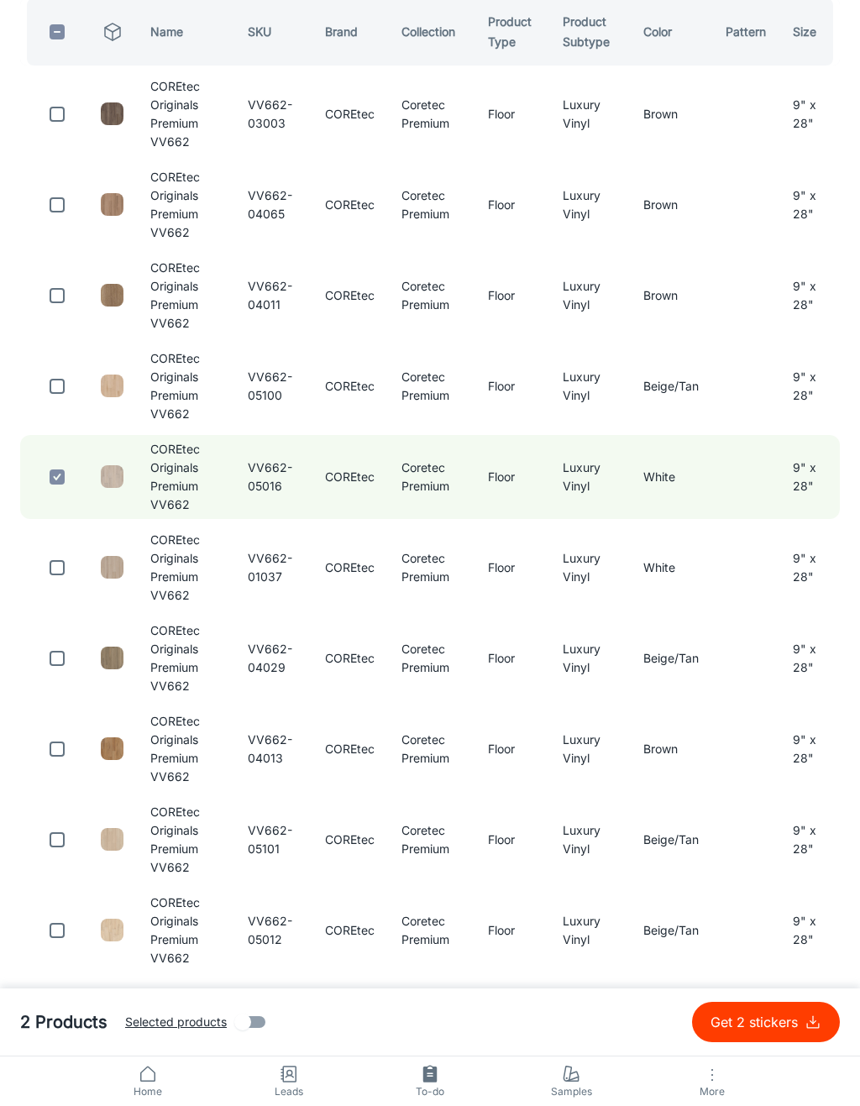
scroll to position [0, 0]
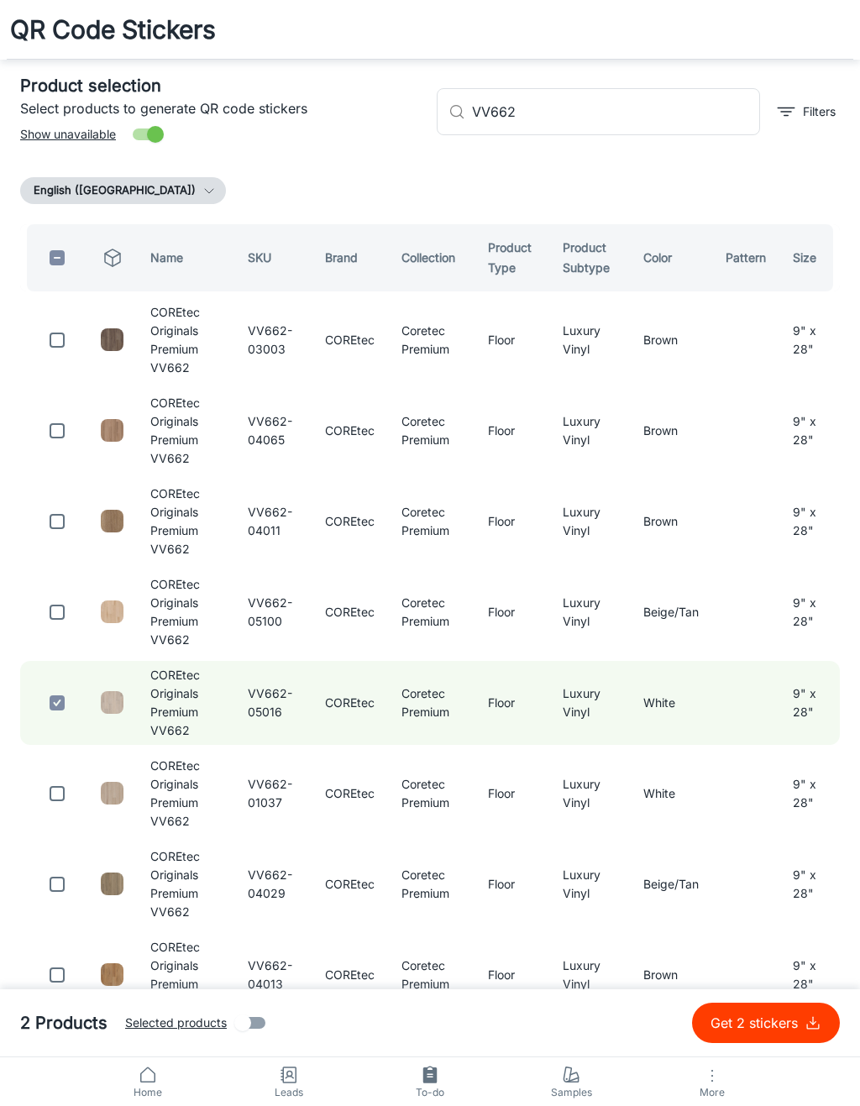
click at [662, 110] on input "VV662" at bounding box center [616, 110] width 288 height 47
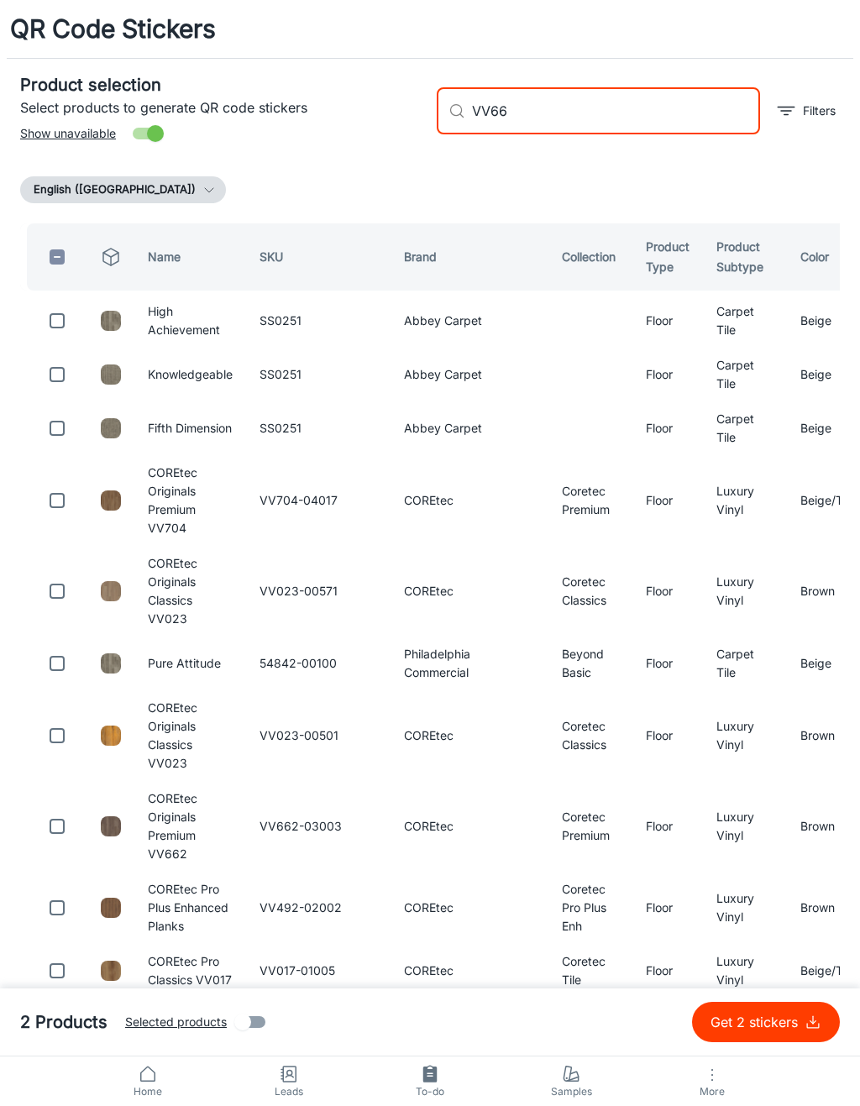
type input "VV662"
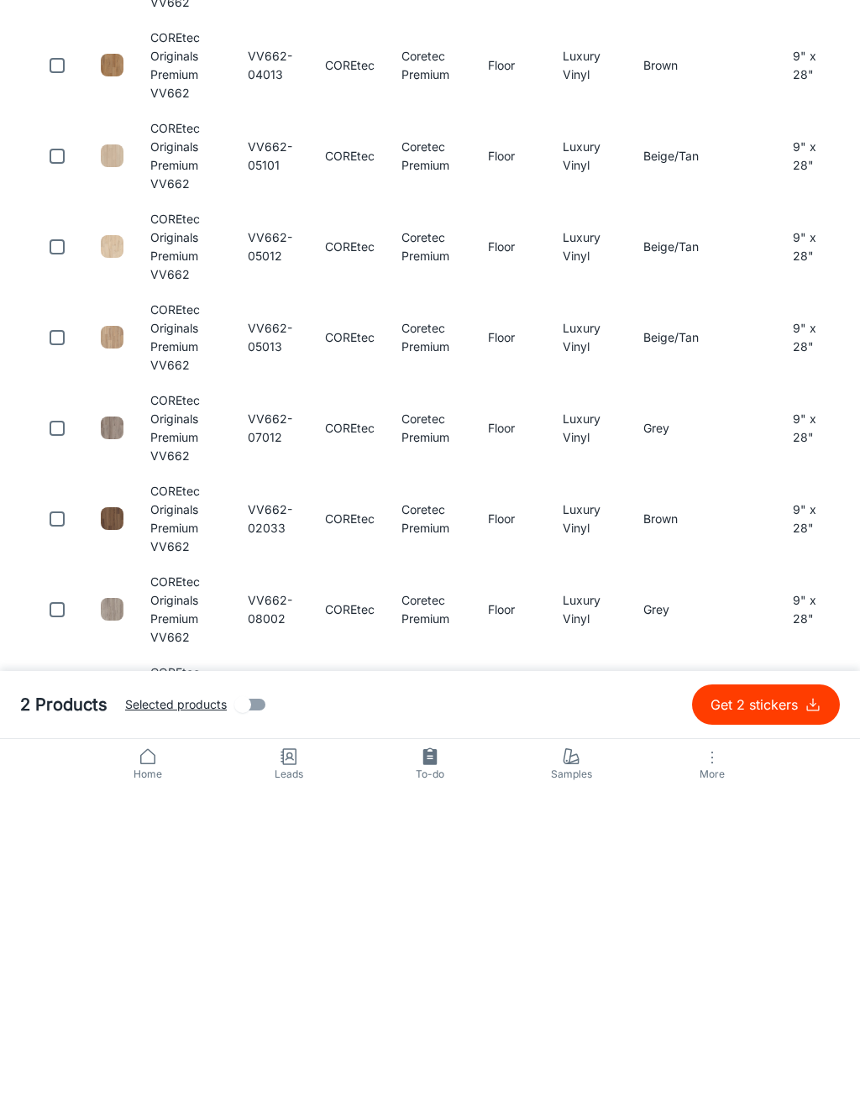
scroll to position [648, 0]
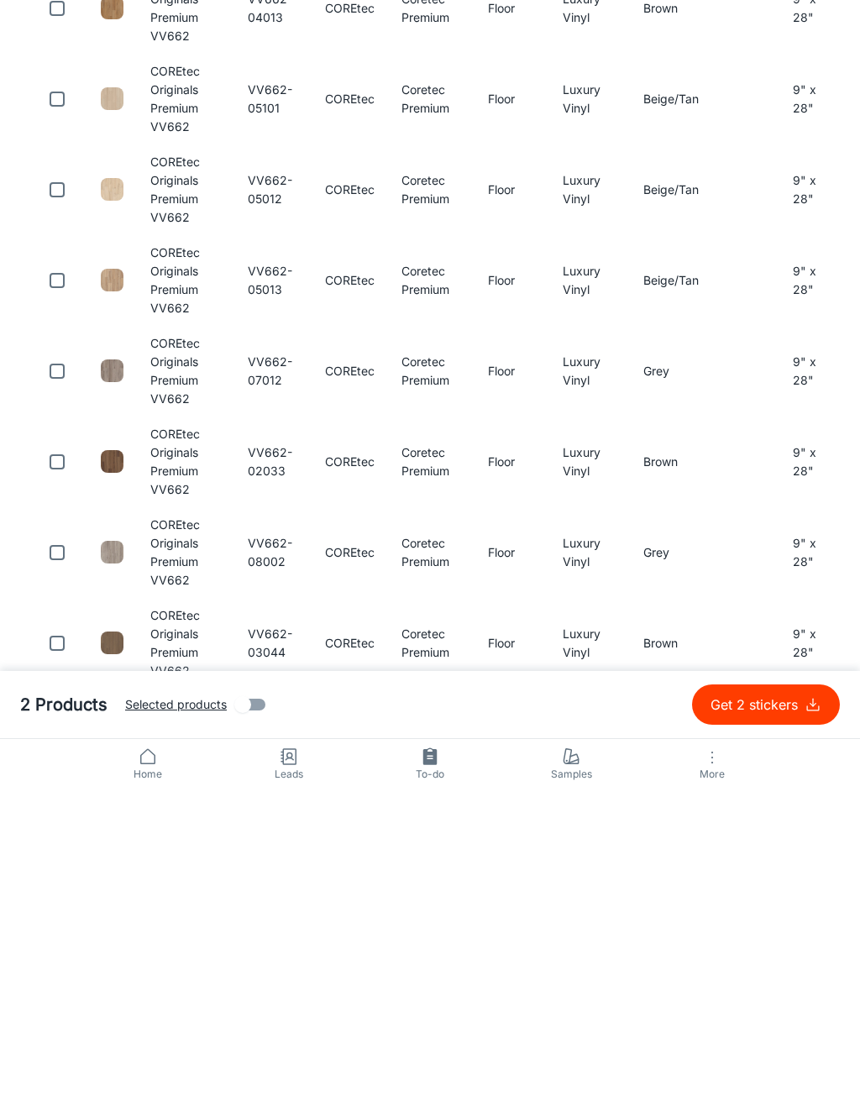
click at [62, 853] on input "checkbox" at bounding box center [57, 870] width 34 height 34
checkbox input "true"
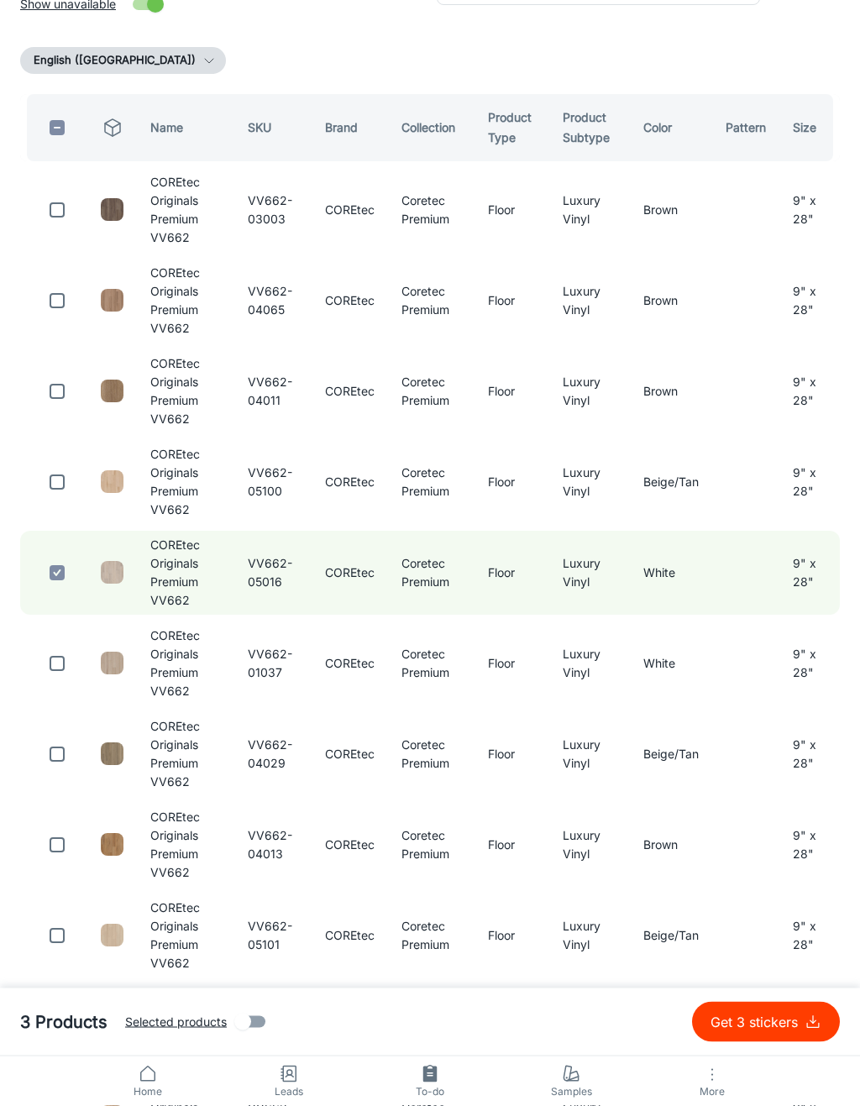
scroll to position [0, 0]
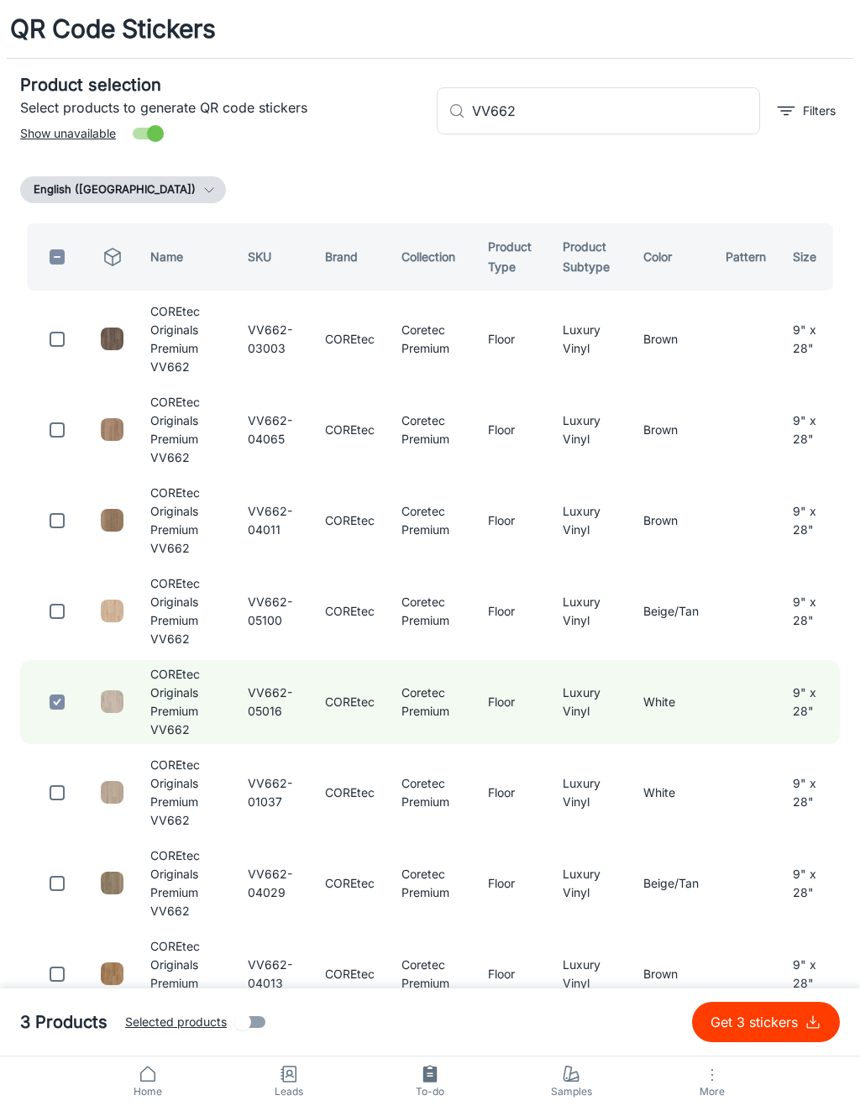
click at [709, 102] on input "VV662" at bounding box center [616, 110] width 288 height 47
click at [689, 112] on input "VV662" at bounding box center [616, 110] width 288 height 47
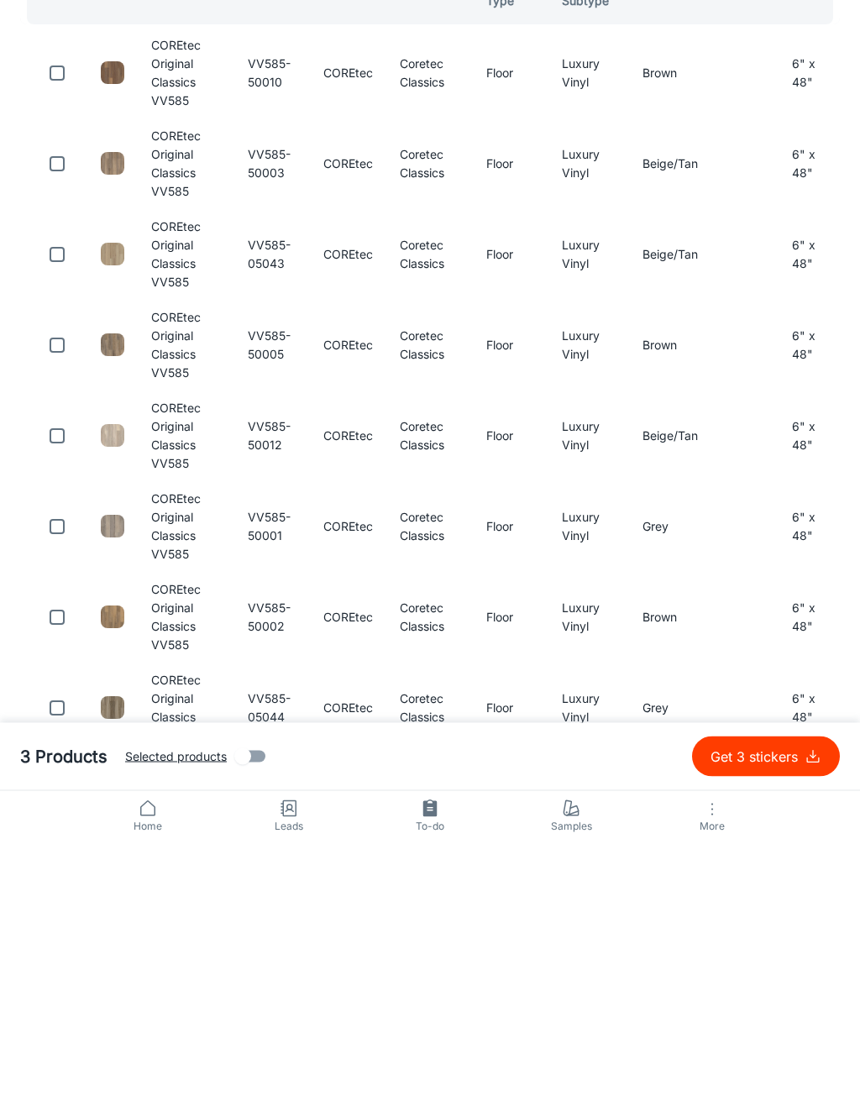
type input "VV585"
click at [60, 685] on input "checkbox" at bounding box center [57, 702] width 34 height 34
checkbox input "true"
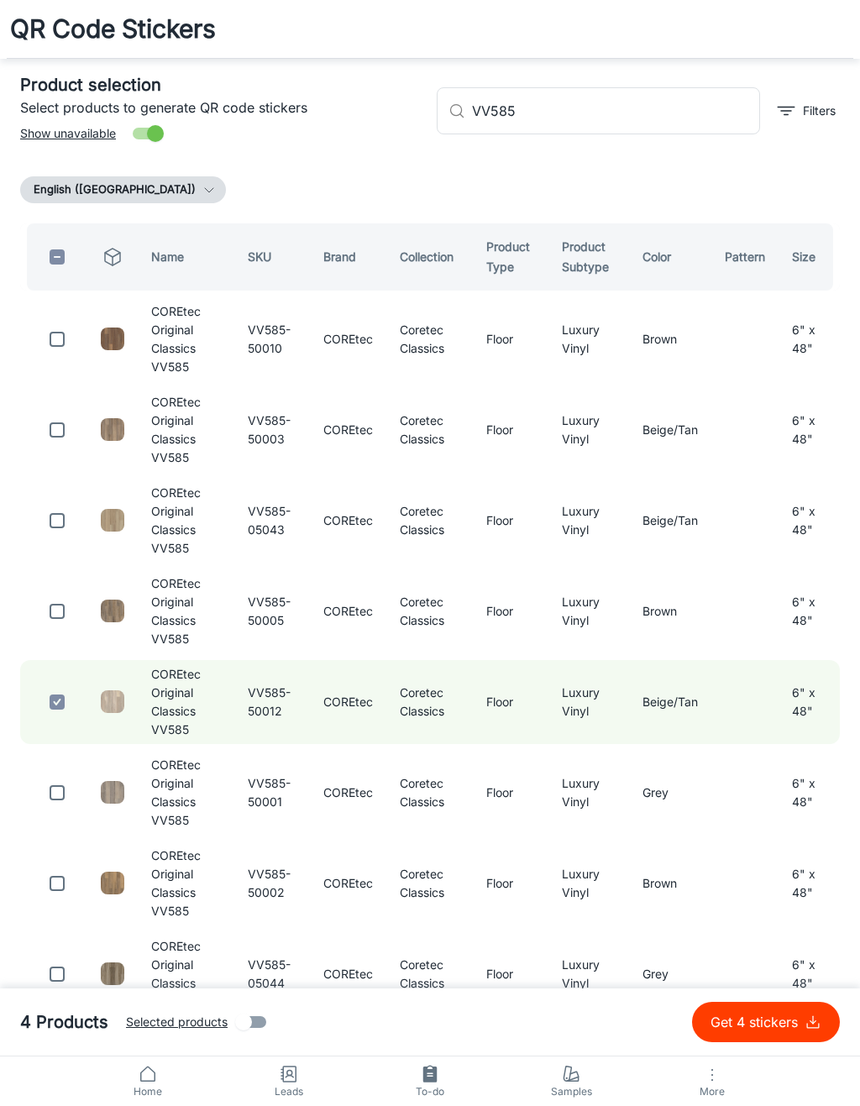
click at [726, 114] on input "VV585" at bounding box center [616, 110] width 288 height 47
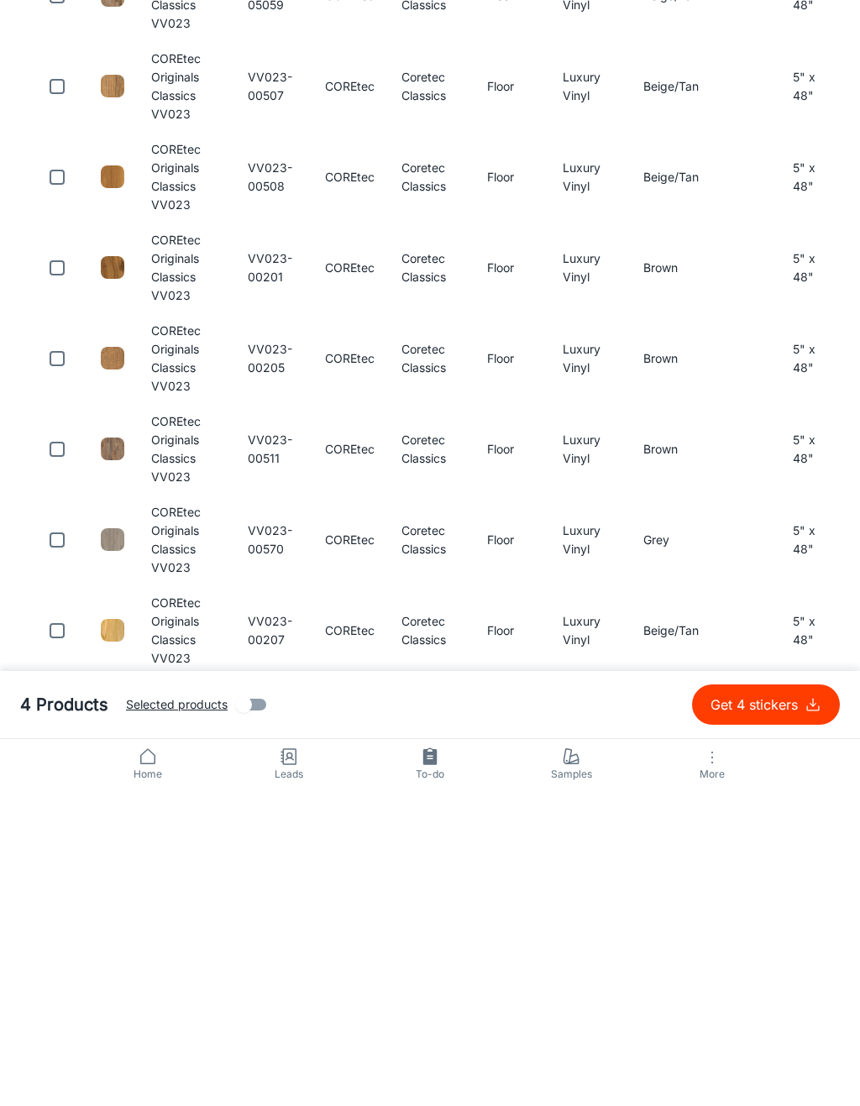
scroll to position [862, 0]
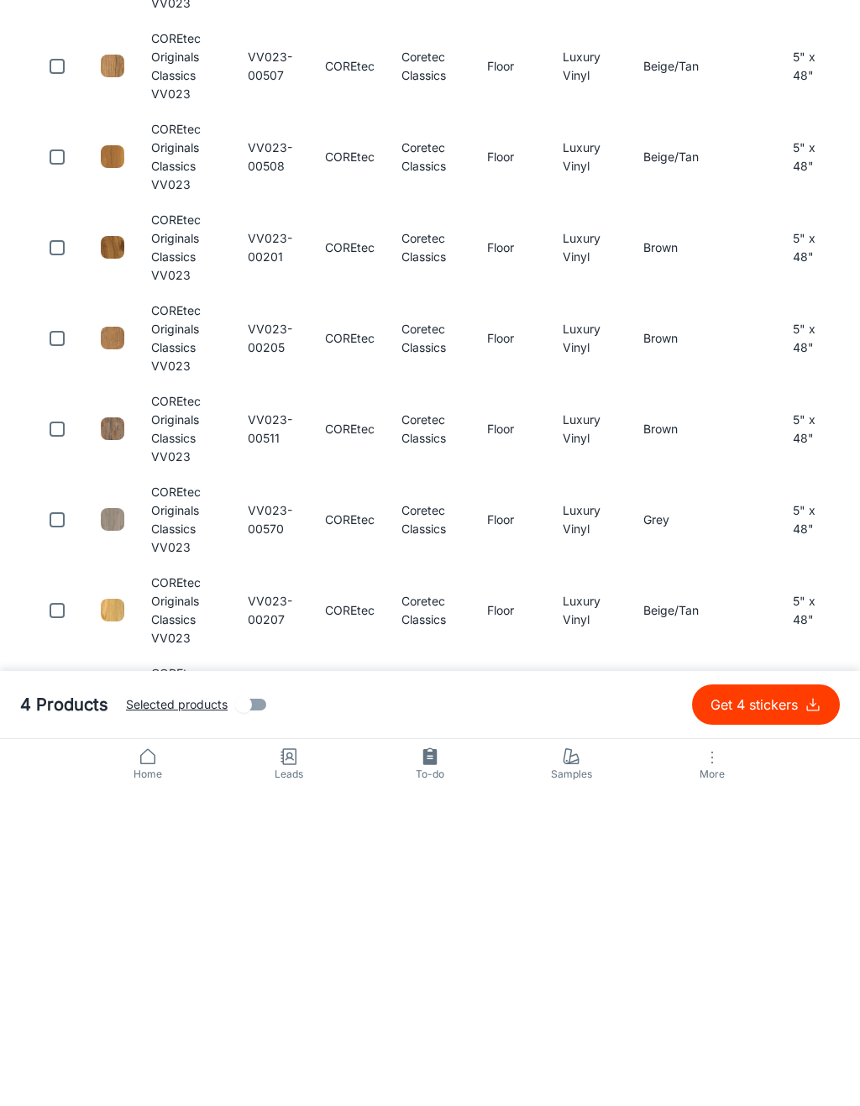
type input "VV023"
click at [55, 730] on input "checkbox" at bounding box center [57, 747] width 34 height 34
checkbox input "true"
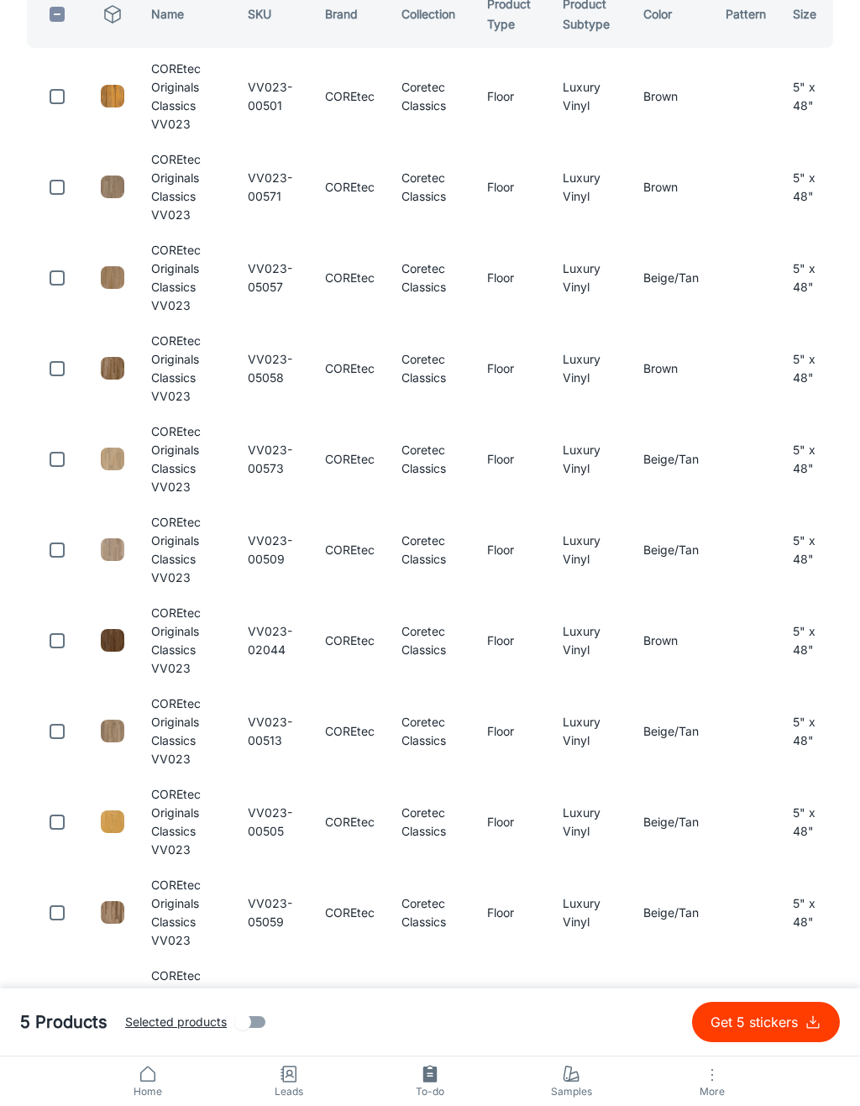
scroll to position [0, 0]
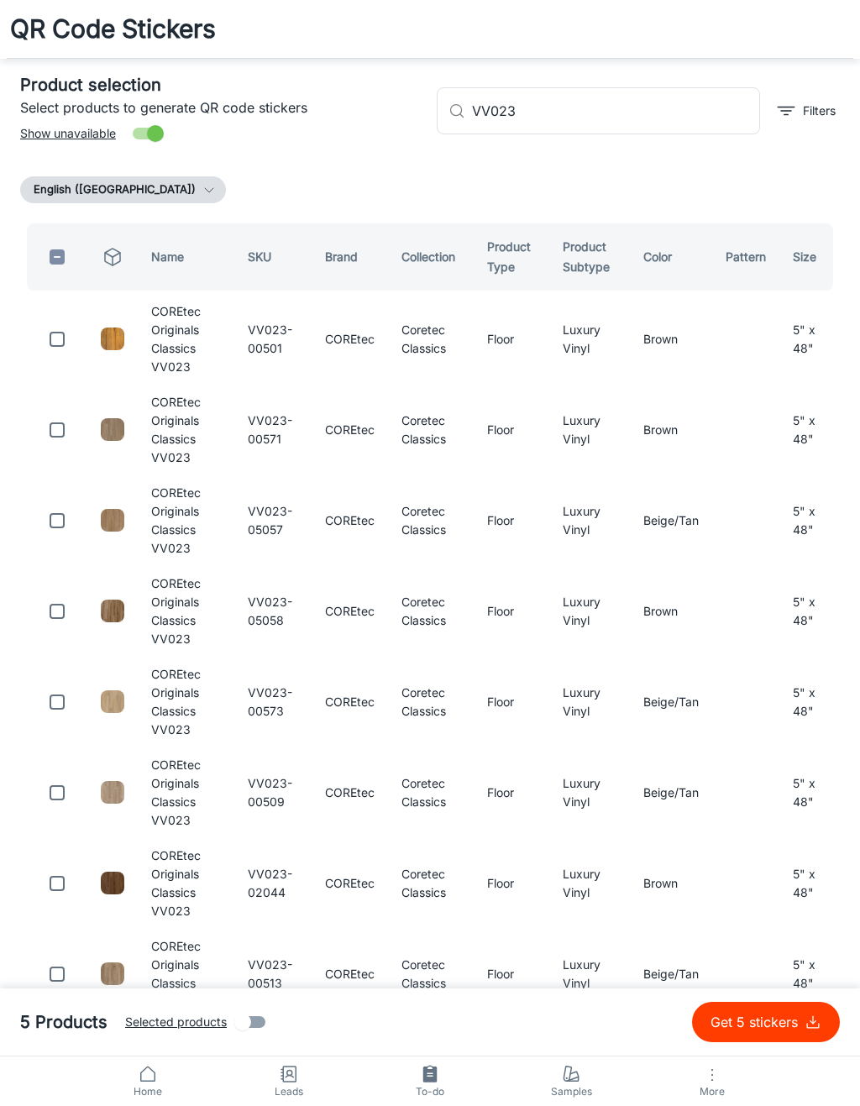
click at [714, 102] on input "VV023" at bounding box center [616, 110] width 288 height 47
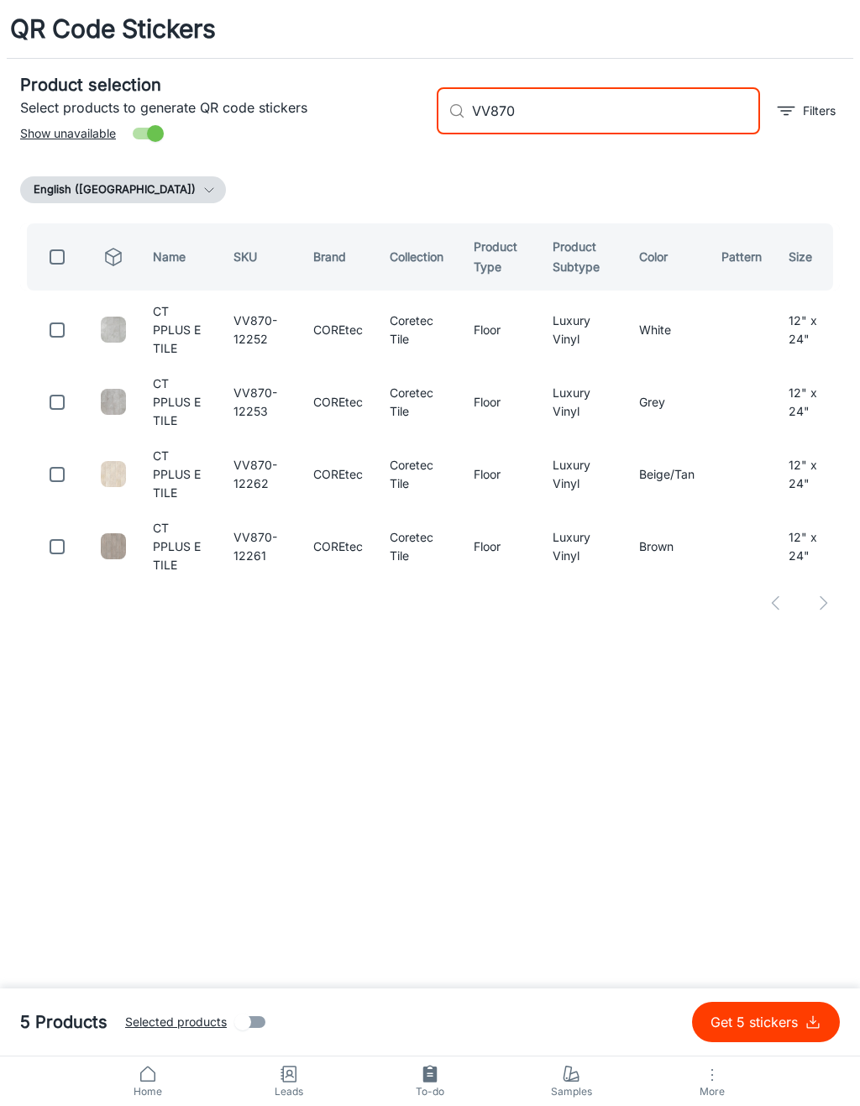
type input "VV870"
click at [58, 550] on input "checkbox" at bounding box center [57, 547] width 34 height 34
checkbox input "true"
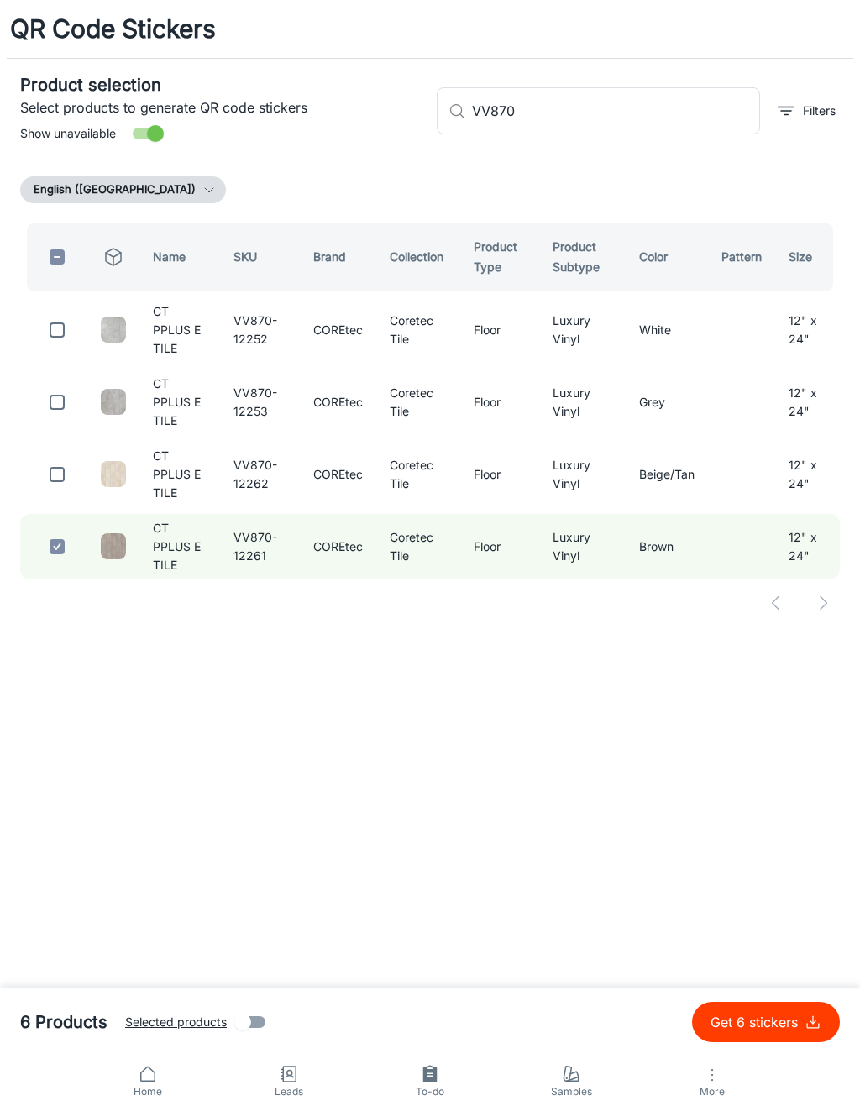
click at [705, 115] on input "VV870" at bounding box center [616, 110] width 288 height 47
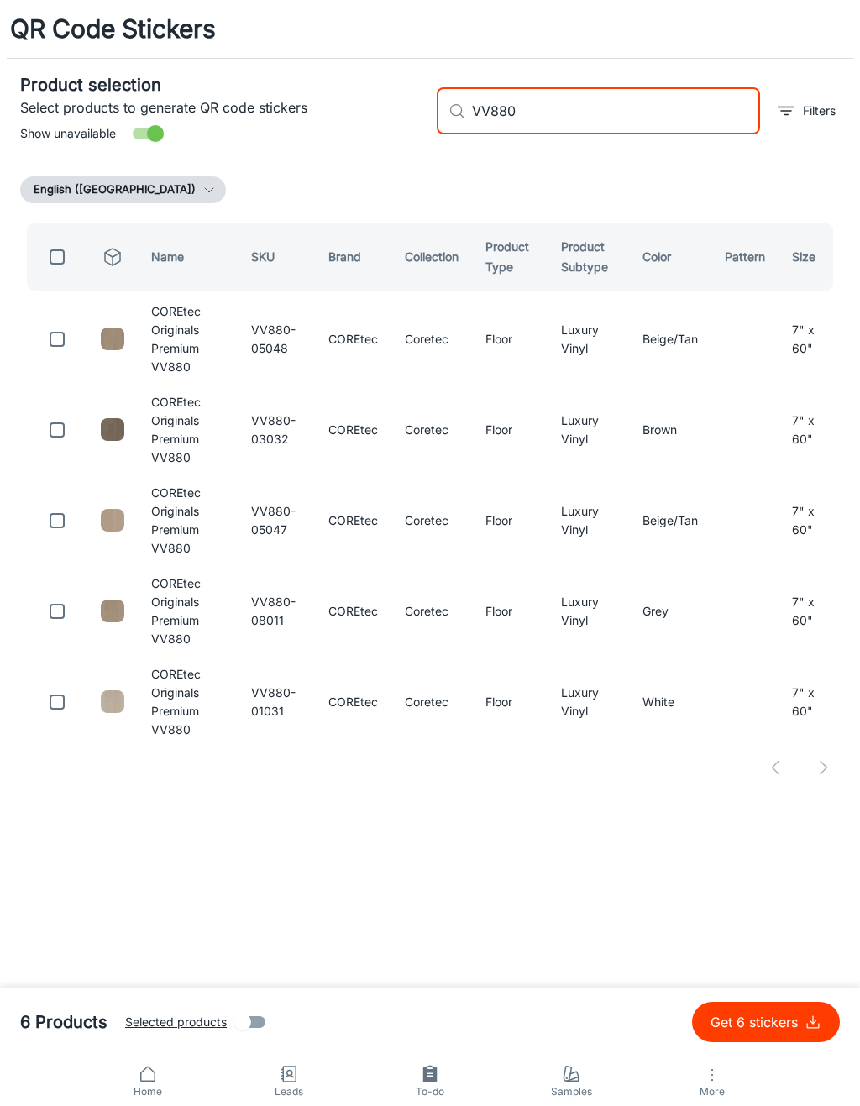
type input "VV880"
click at [69, 349] on input "checkbox" at bounding box center [57, 339] width 34 height 34
checkbox input "true"
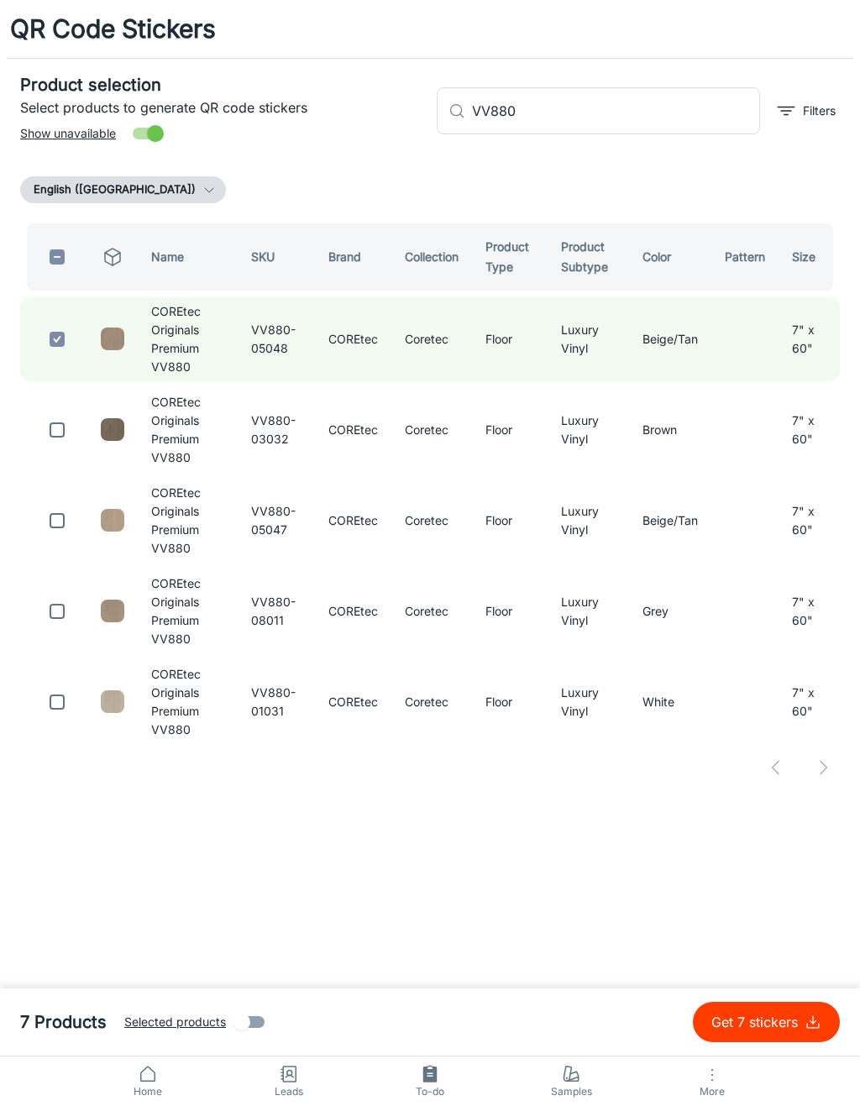
click at [613, 114] on input "VV880" at bounding box center [616, 110] width 288 height 47
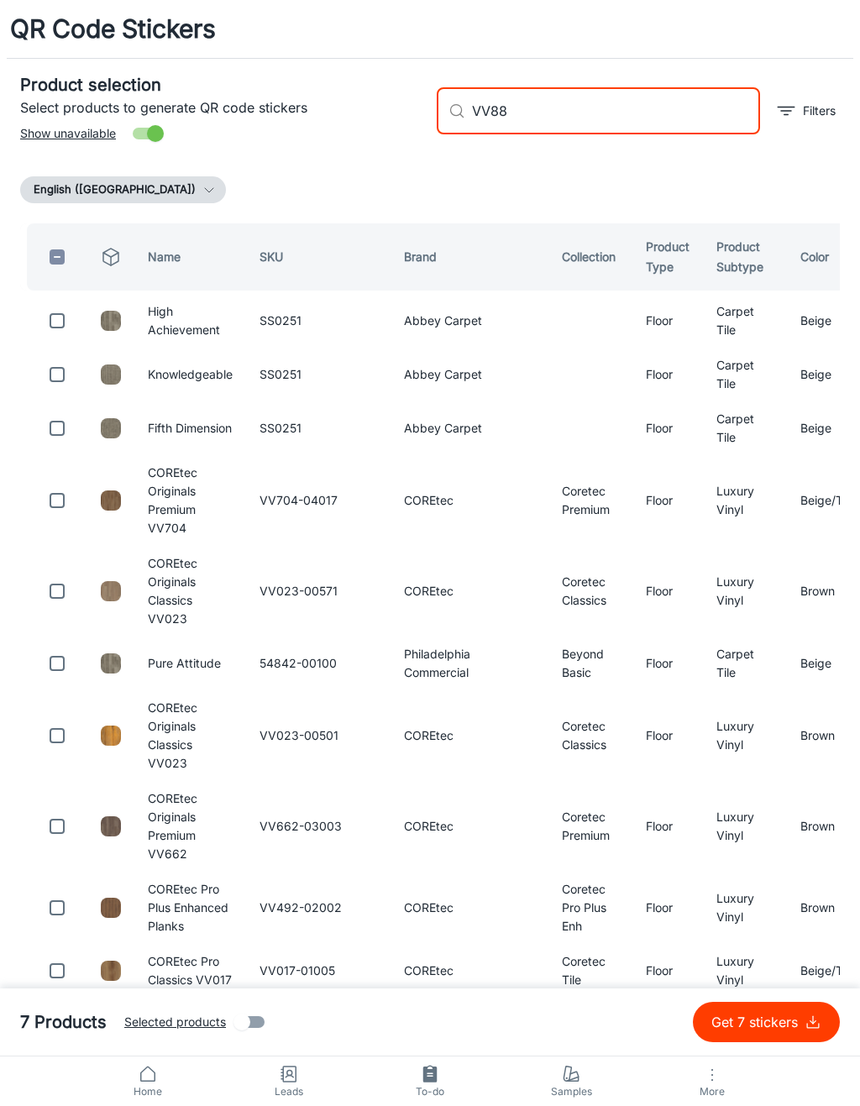
type input "VV880"
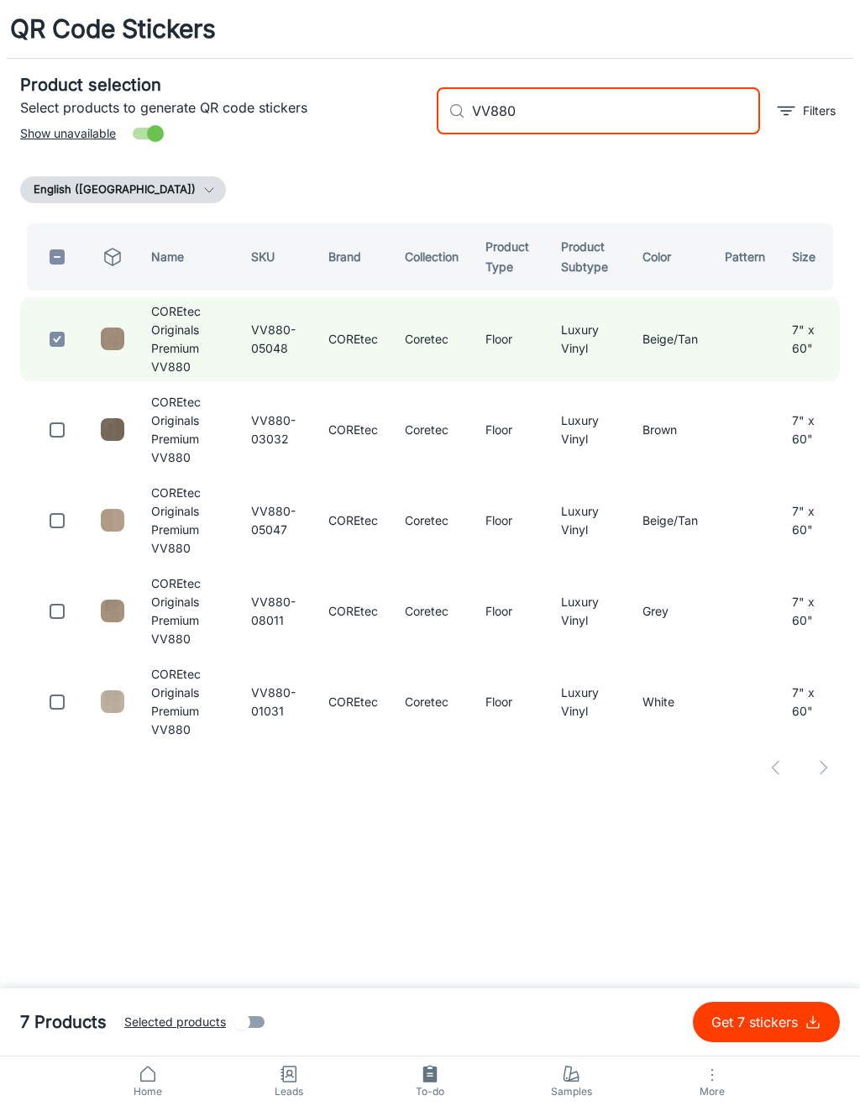
click at [52, 618] on input "checkbox" at bounding box center [57, 611] width 34 height 34
checkbox input "true"
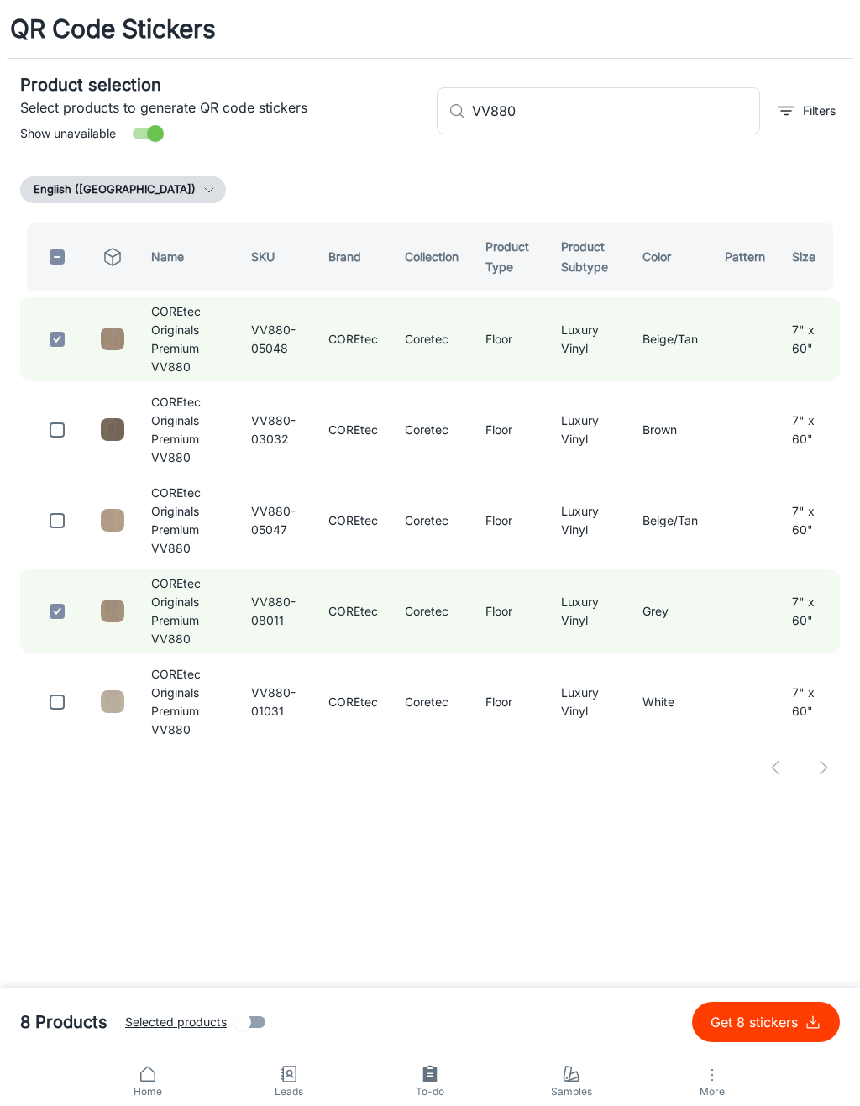
click at [647, 111] on input "VV880" at bounding box center [616, 110] width 288 height 47
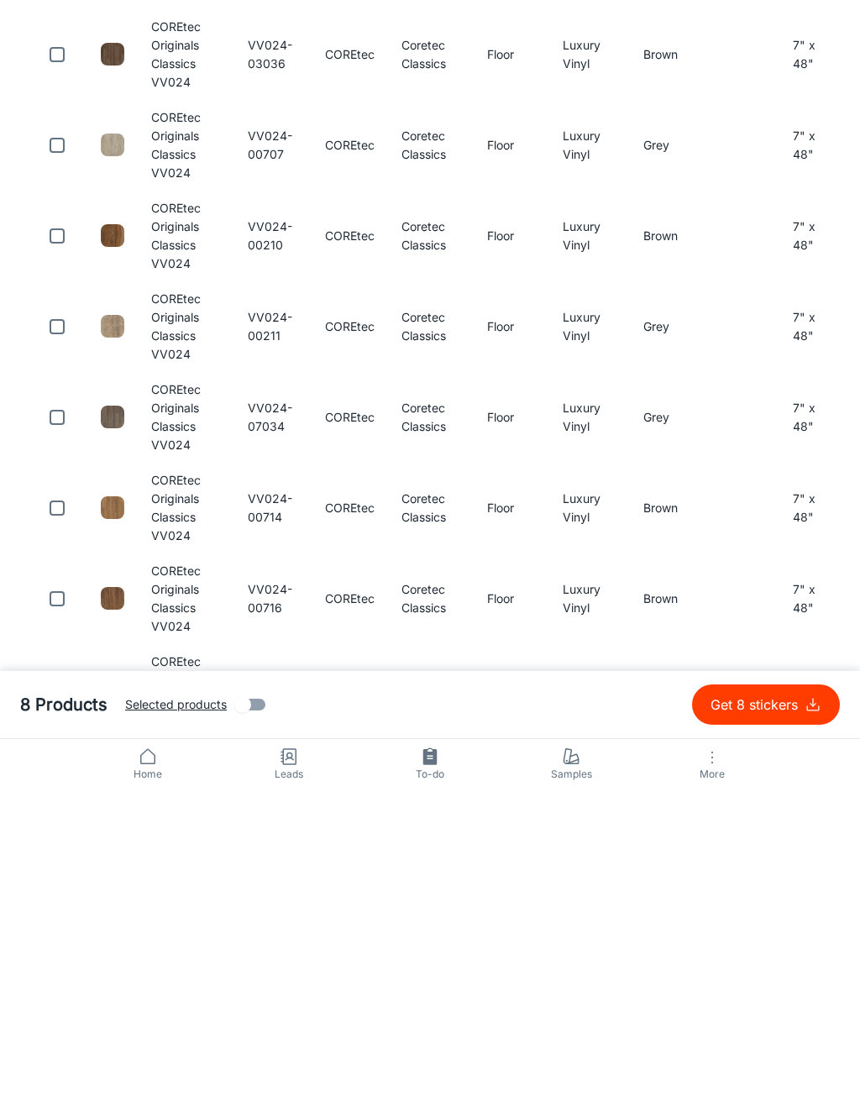
scroll to position [467, 0]
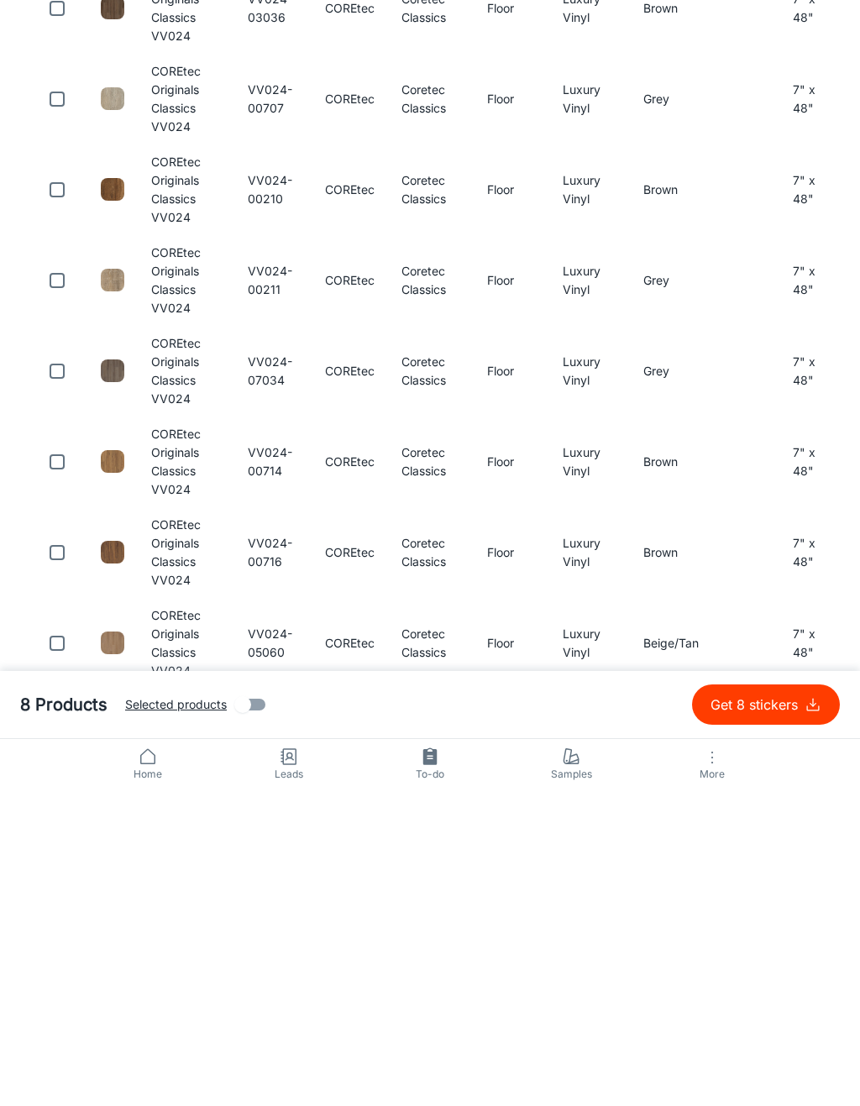
type input "VV024"
click at [56, 944] on input "checkbox" at bounding box center [57, 961] width 34 height 34
checkbox input "true"
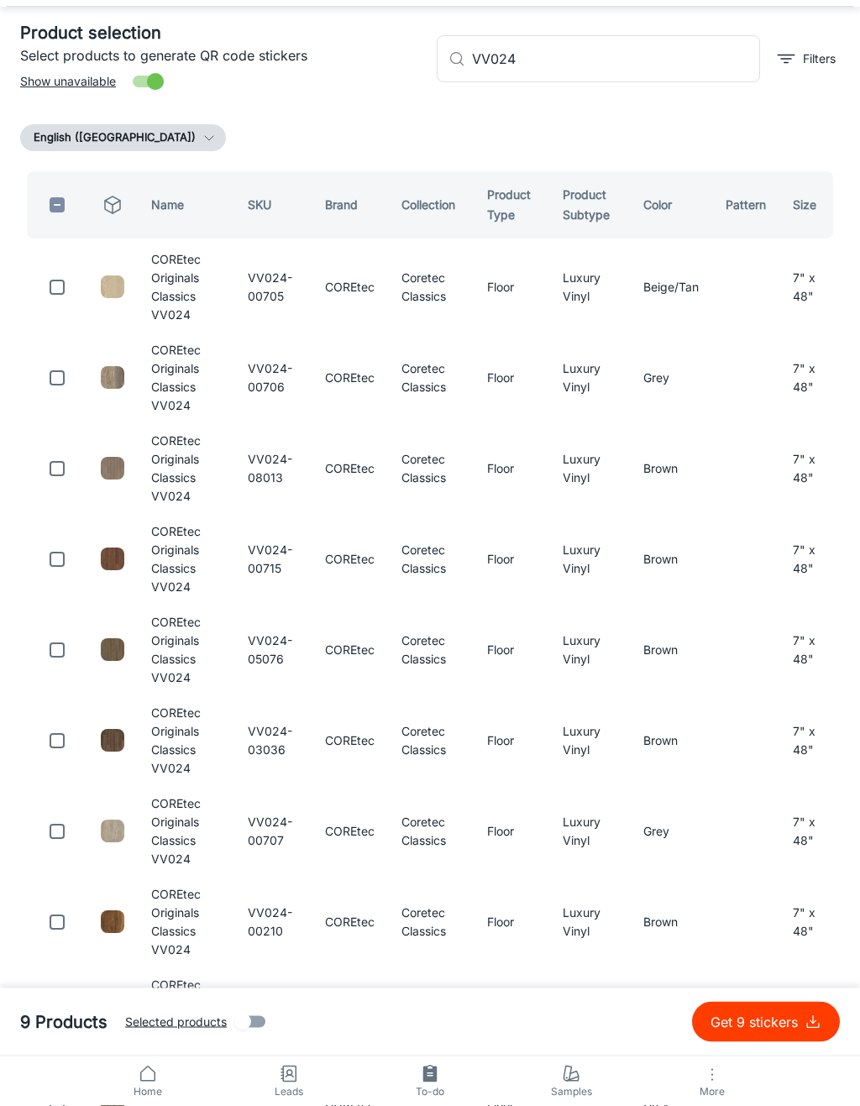
scroll to position [0, 0]
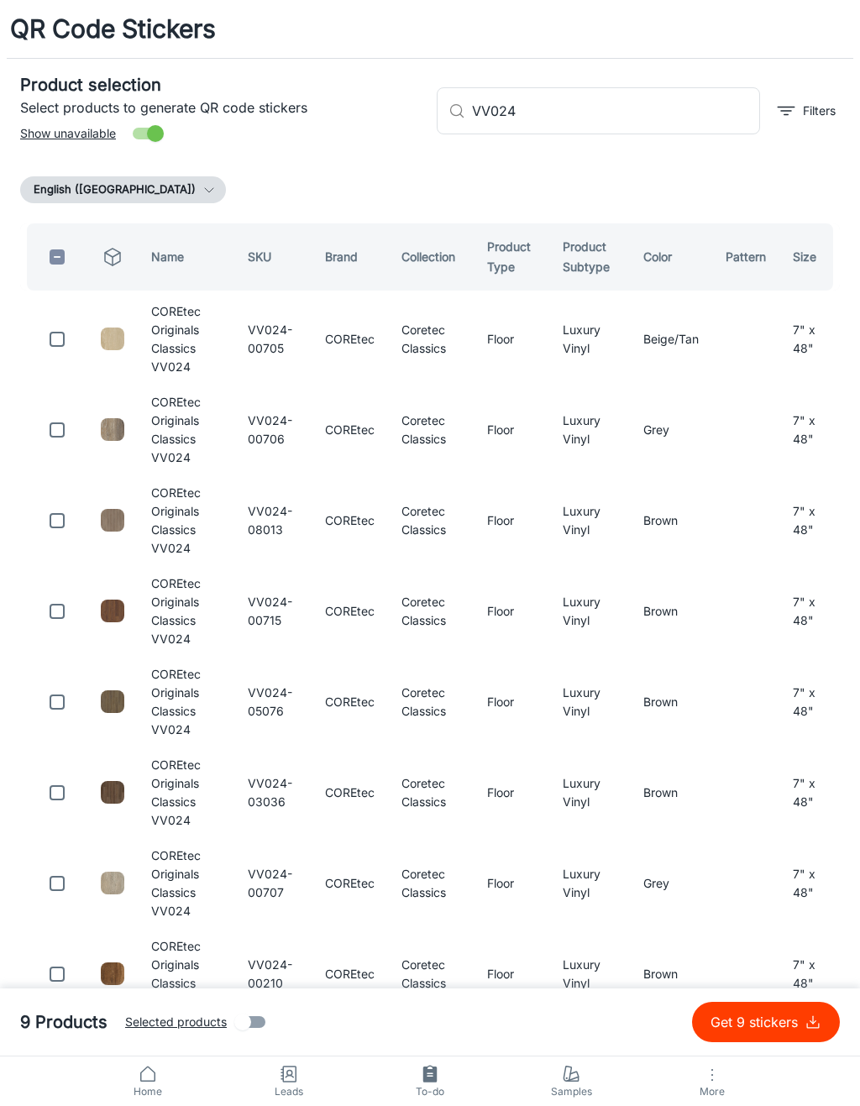
click at [670, 114] on input "VV024" at bounding box center [616, 110] width 288 height 47
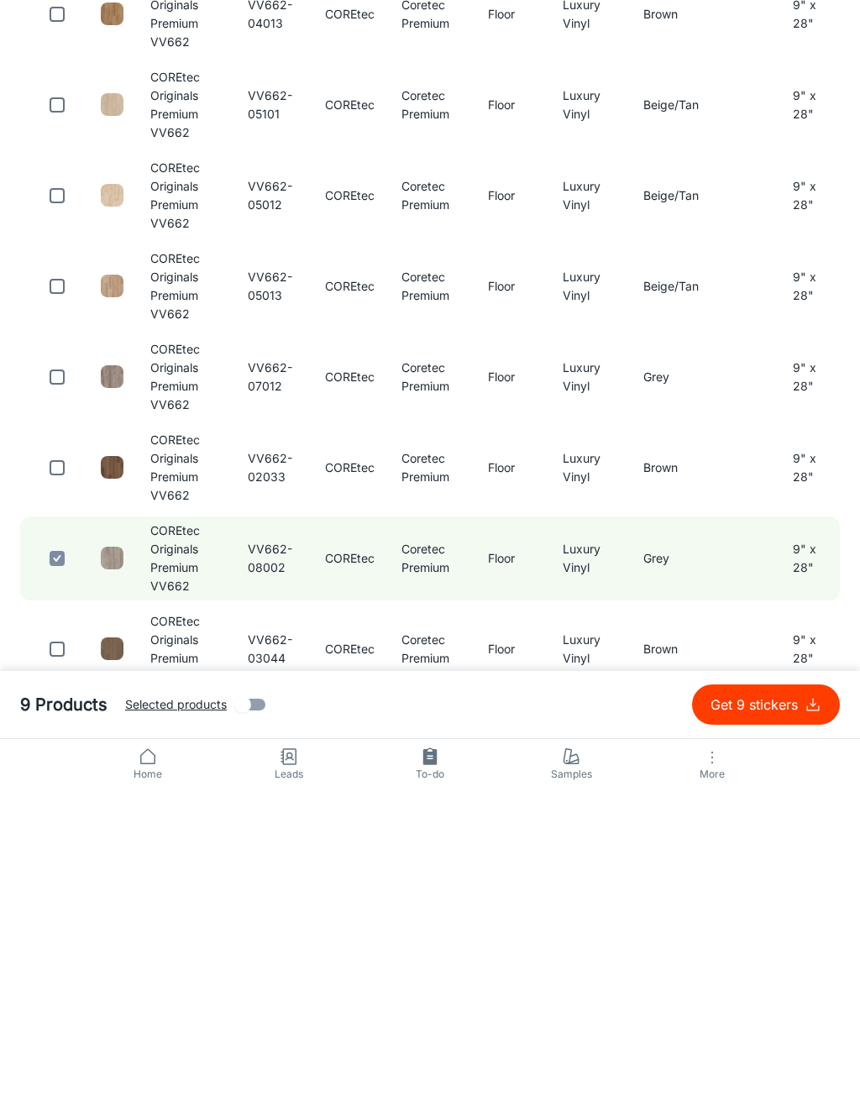
scroll to position [648, 0]
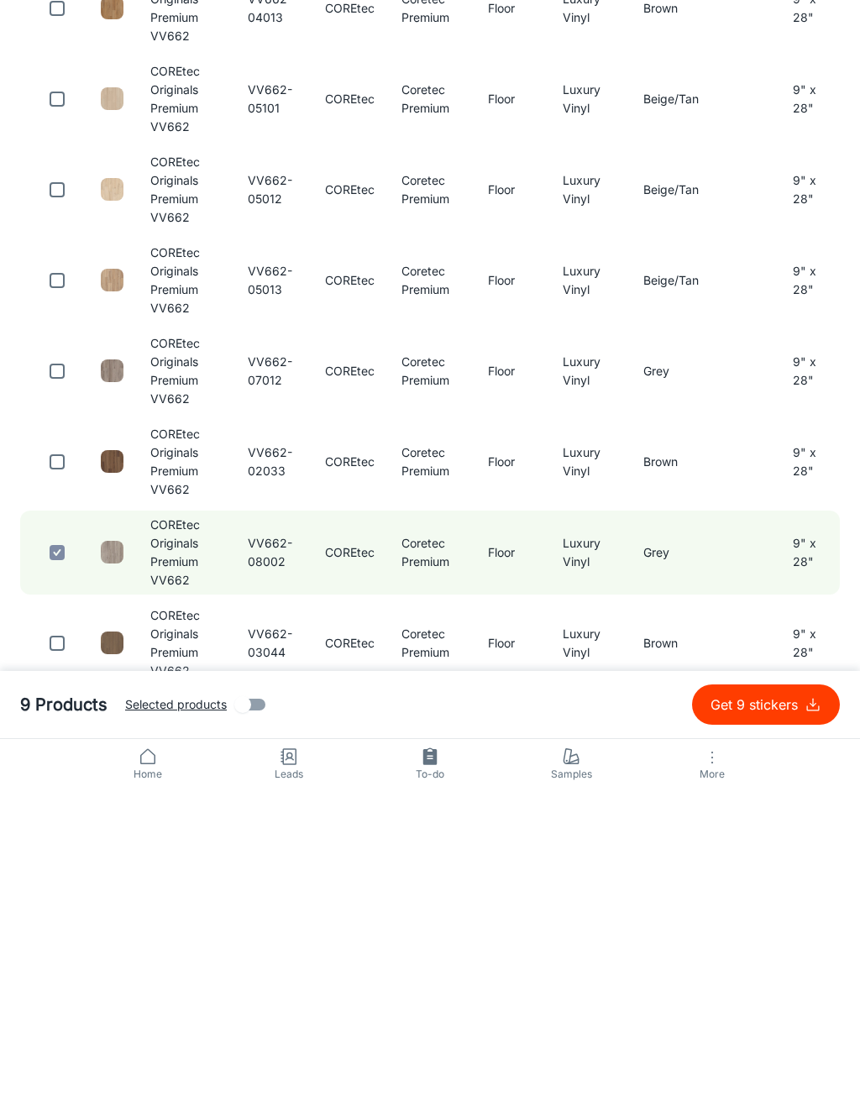
type input "VV662"
click at [57, 762] on input "checkbox" at bounding box center [57, 779] width 34 height 34
checkbox input "true"
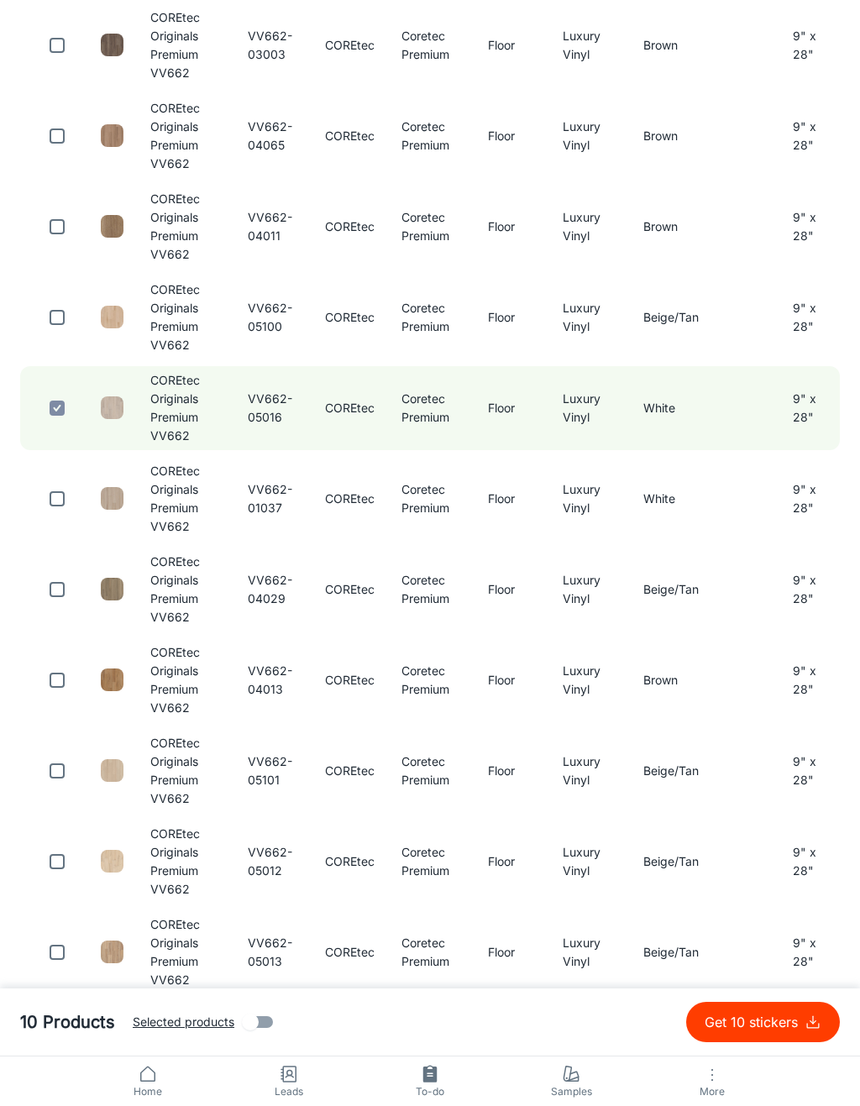
scroll to position [0, 0]
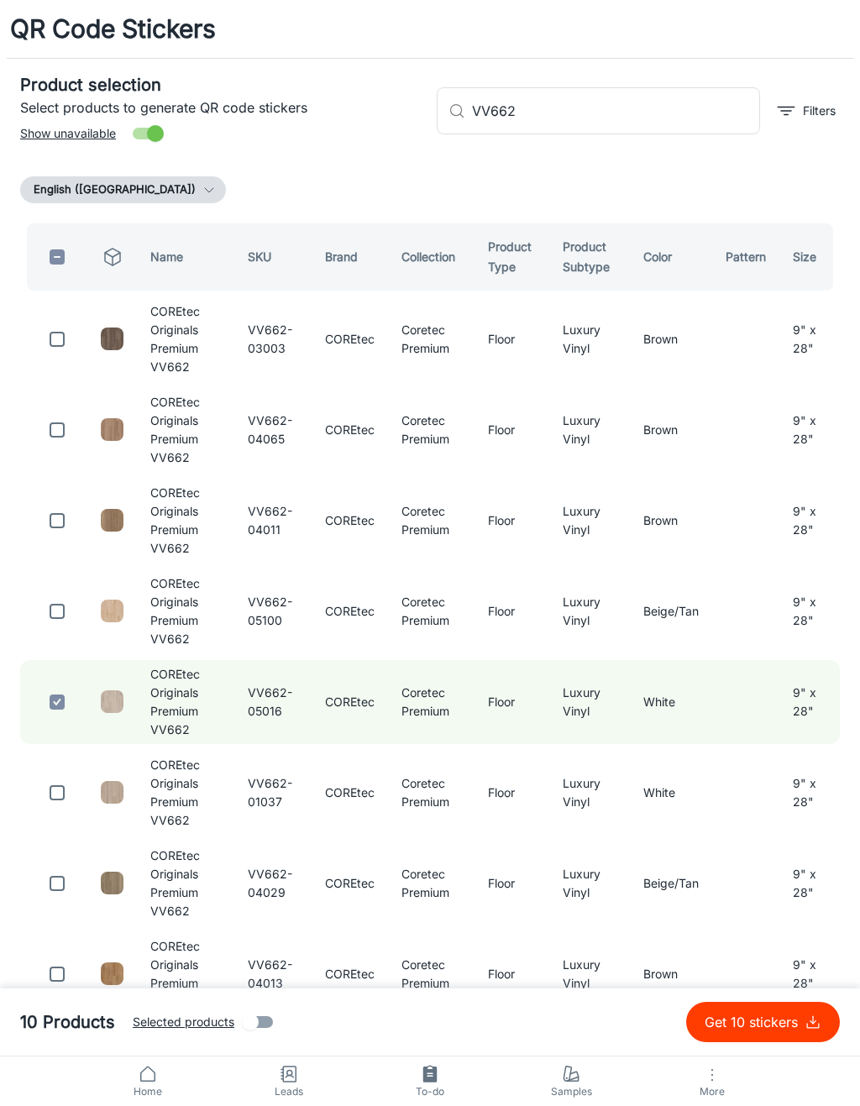
click at [708, 119] on input "VV662" at bounding box center [616, 110] width 288 height 47
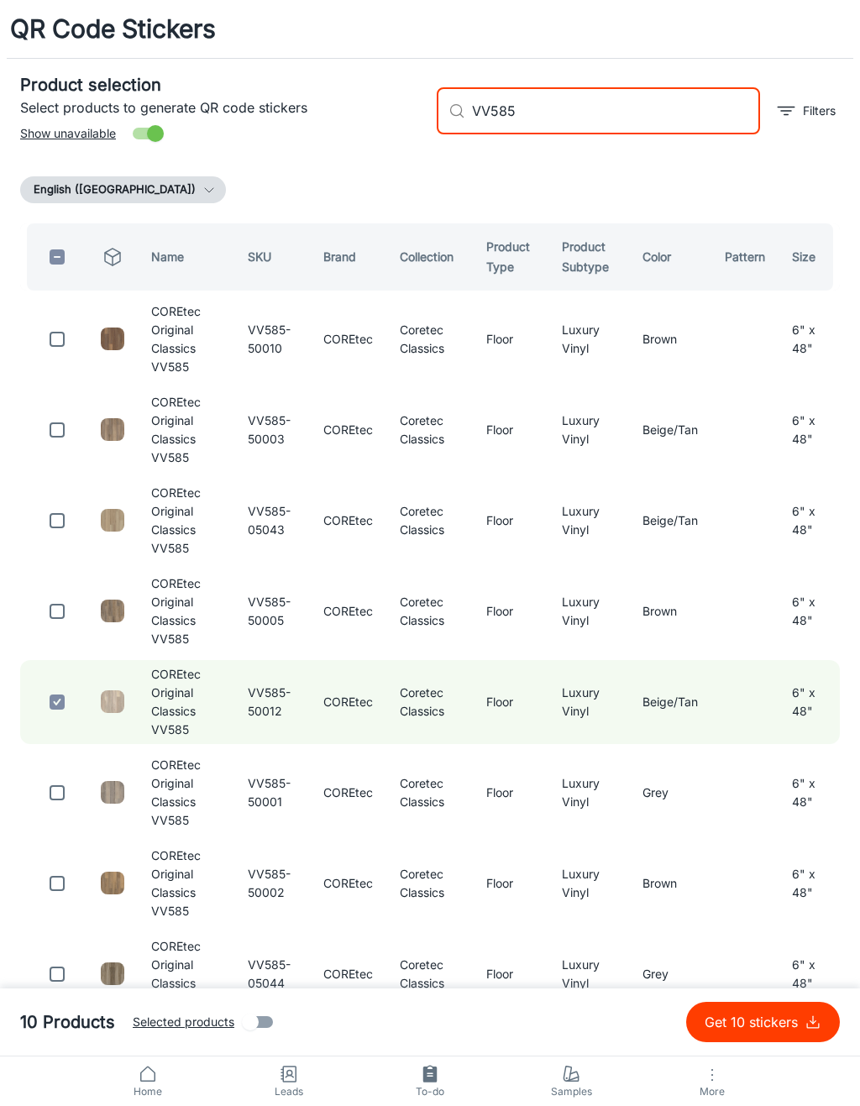
type input "VV585"
click at [46, 353] on input "checkbox" at bounding box center [57, 339] width 34 height 34
checkbox input "true"
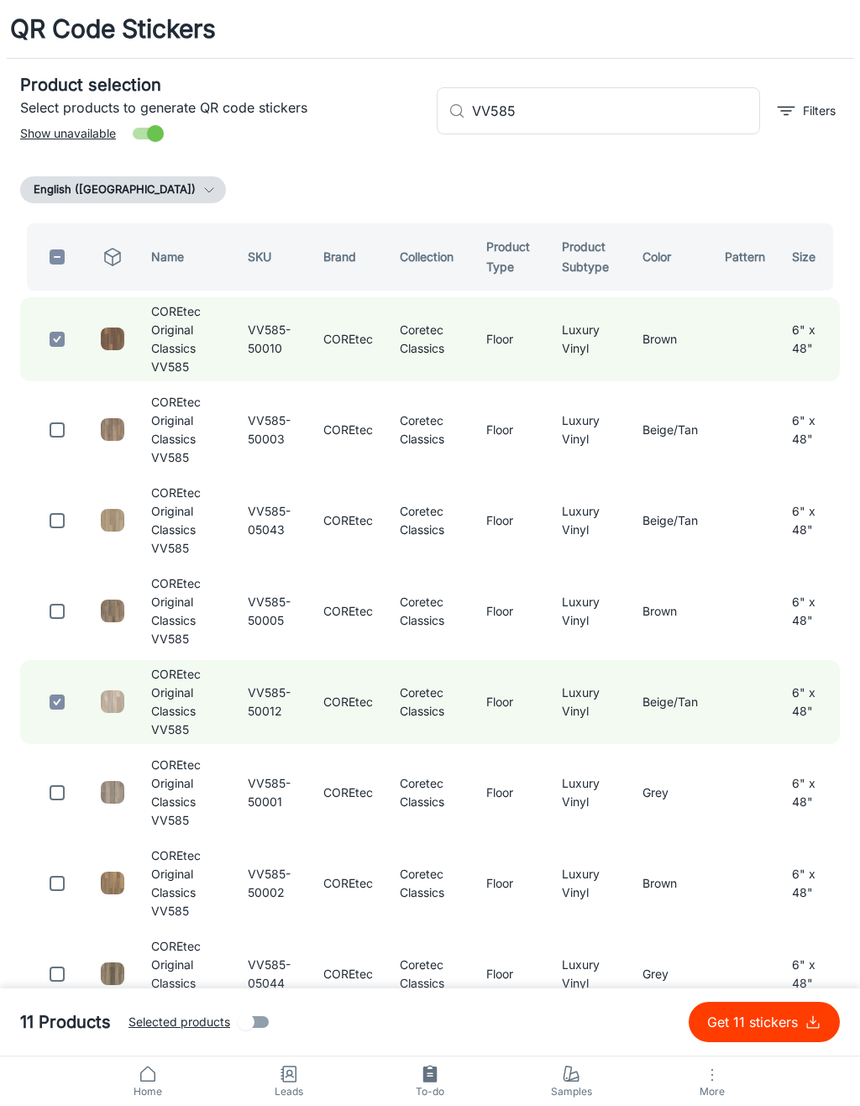
click at [604, 99] on input "VV585" at bounding box center [616, 110] width 288 height 47
click at [690, 122] on input "VV585" at bounding box center [616, 110] width 288 height 47
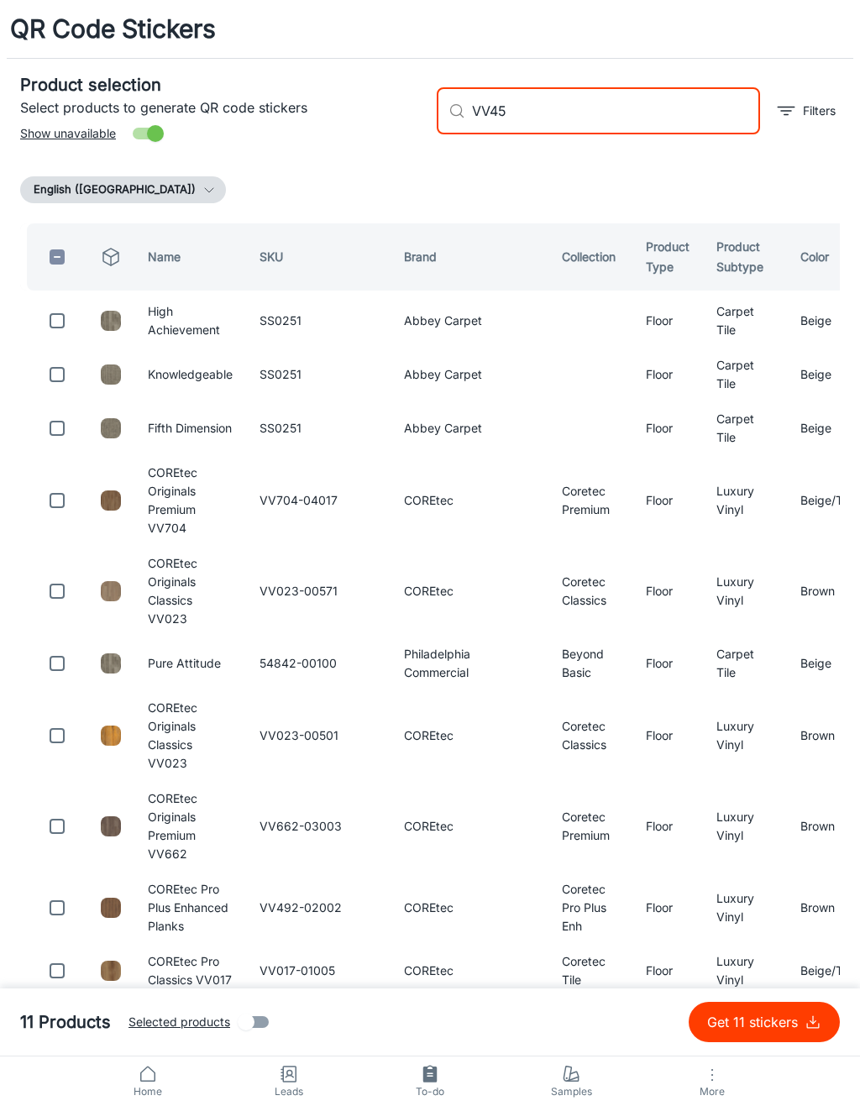
type input "VV458"
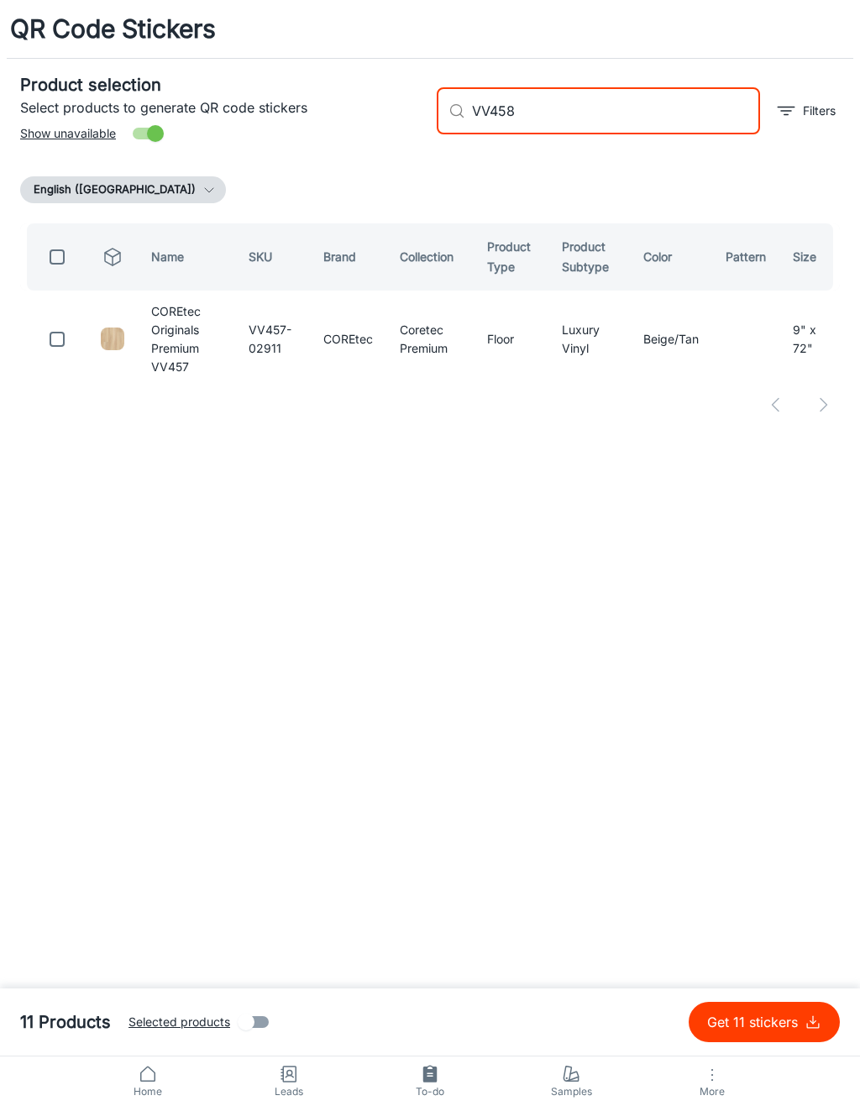
checkbox input "true"
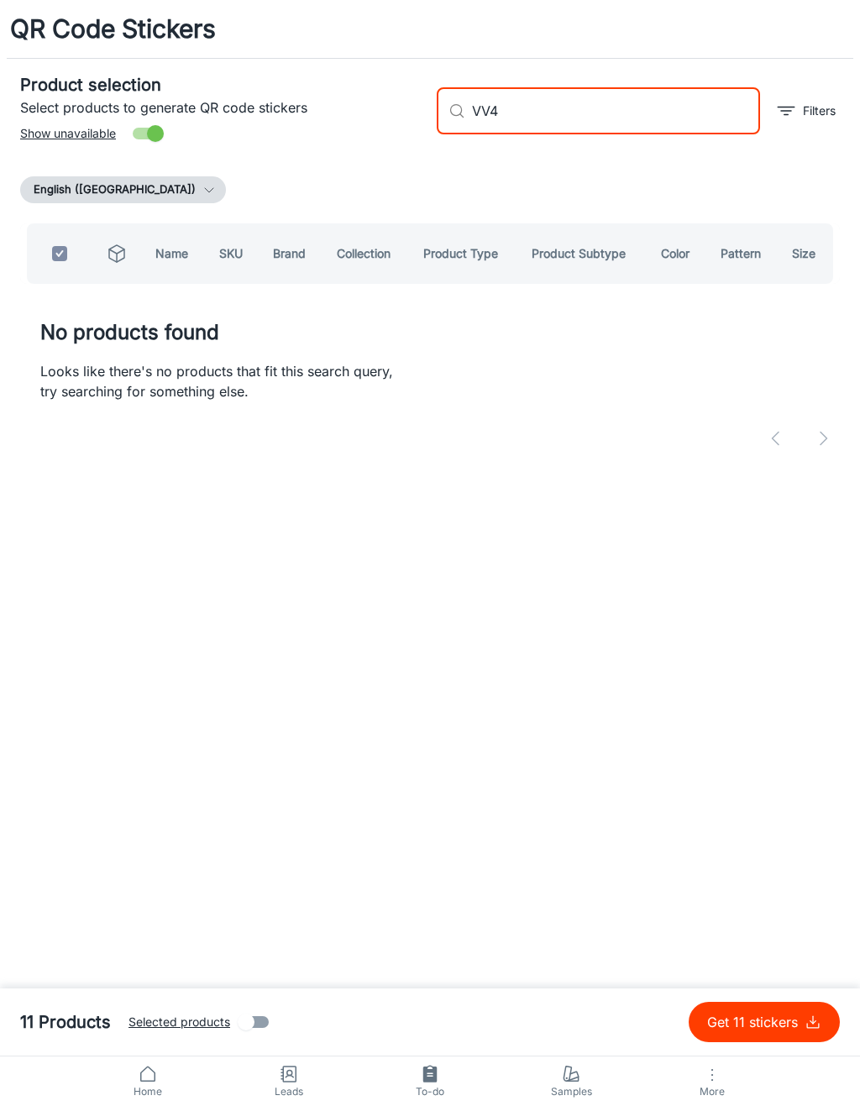
type input "VV"
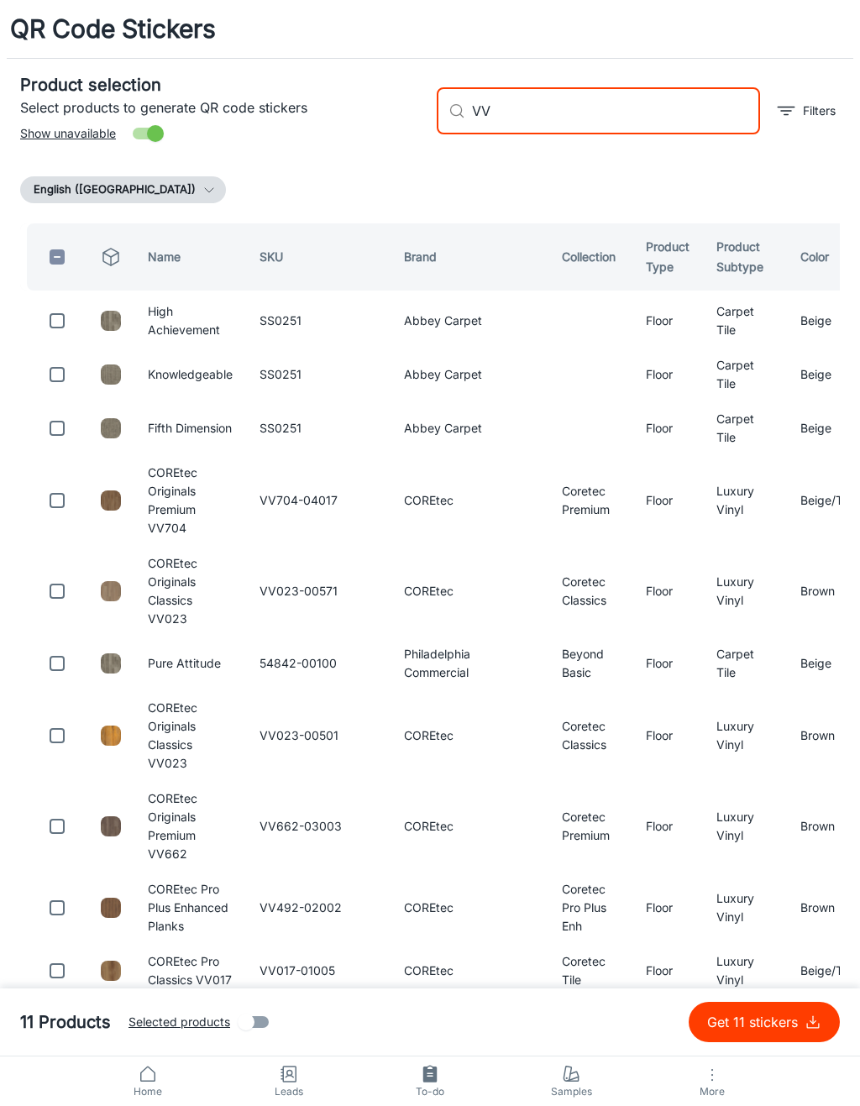
checkbox input "false"
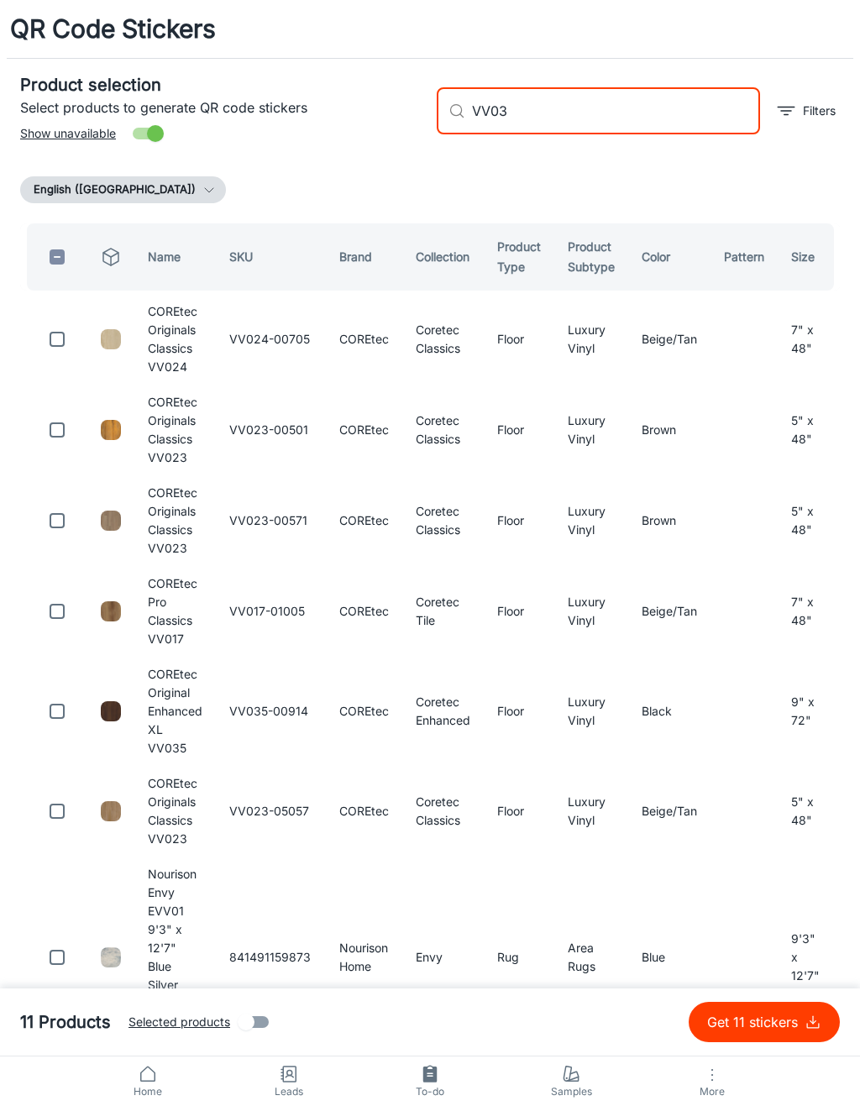
type input "VV034"
checkbox input "true"
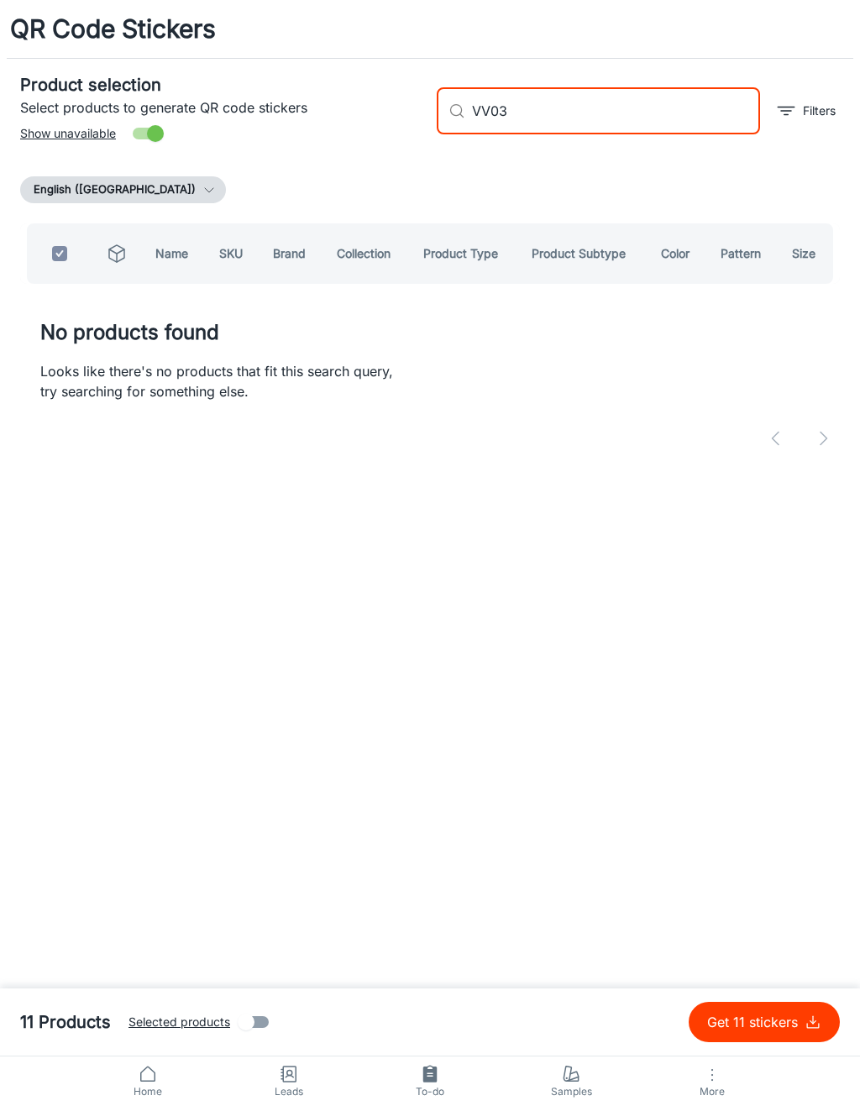
type input "VV0"
checkbox input "false"
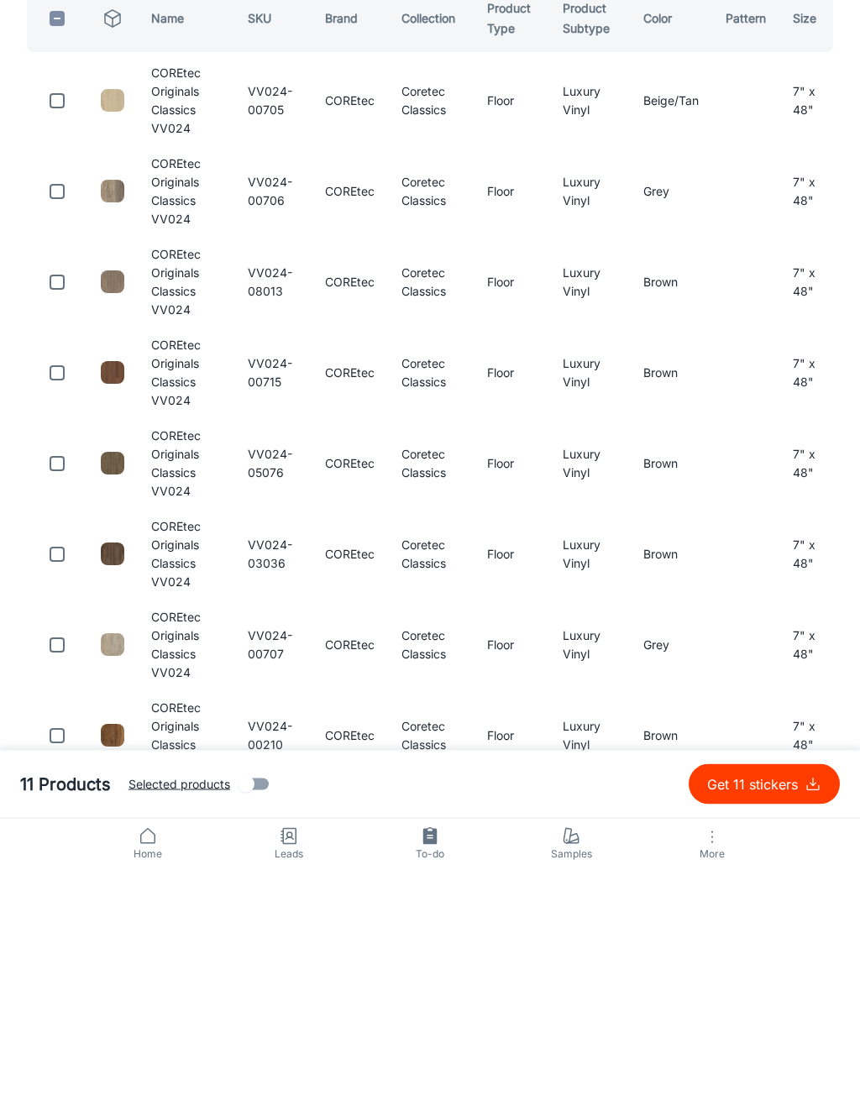
type input "VV024"
click at [65, 685] on input "checkbox" at bounding box center [57, 702] width 34 height 34
checkbox input "true"
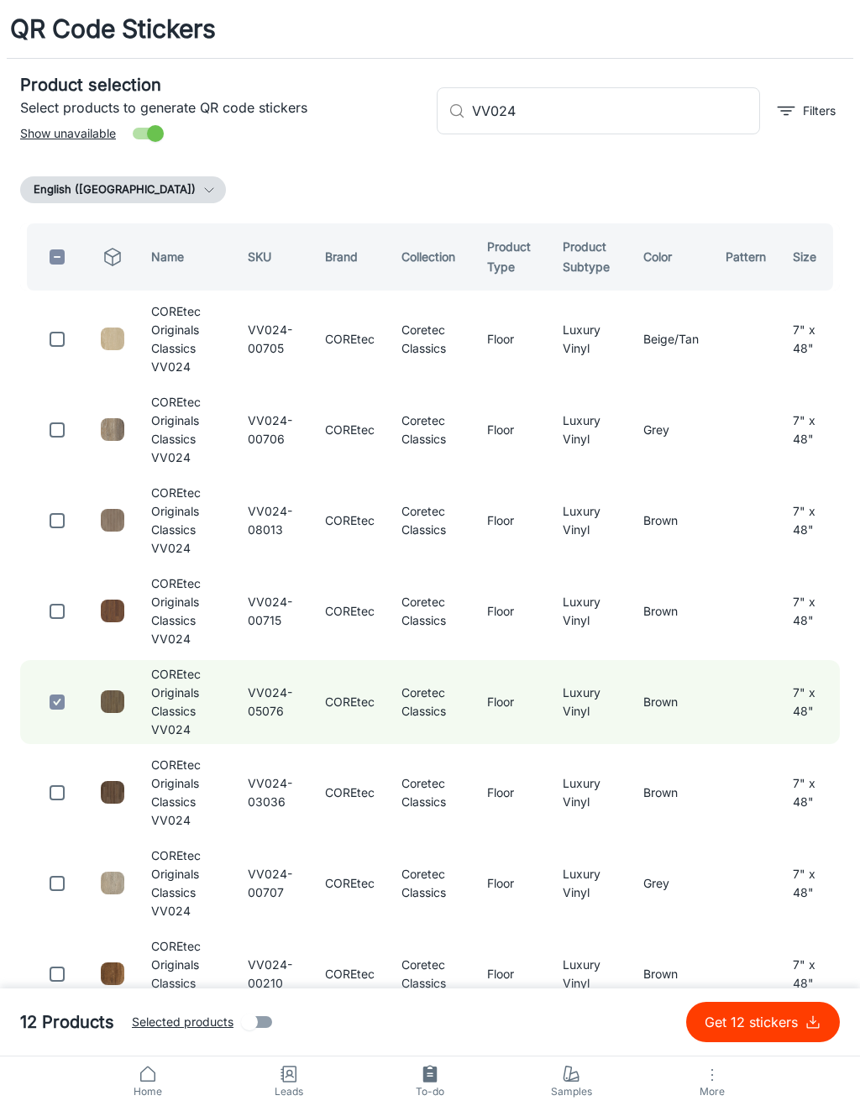
click at [669, 103] on input "VV024" at bounding box center [616, 110] width 288 height 47
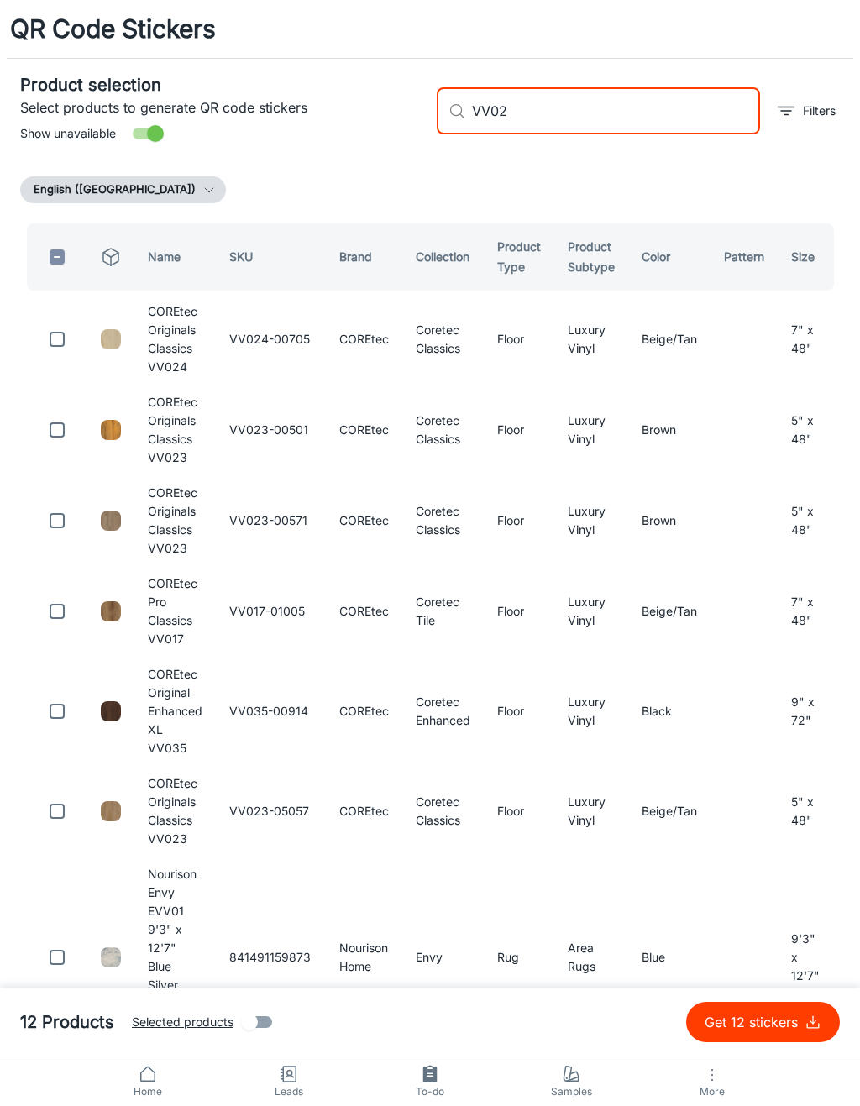
type input "VV024"
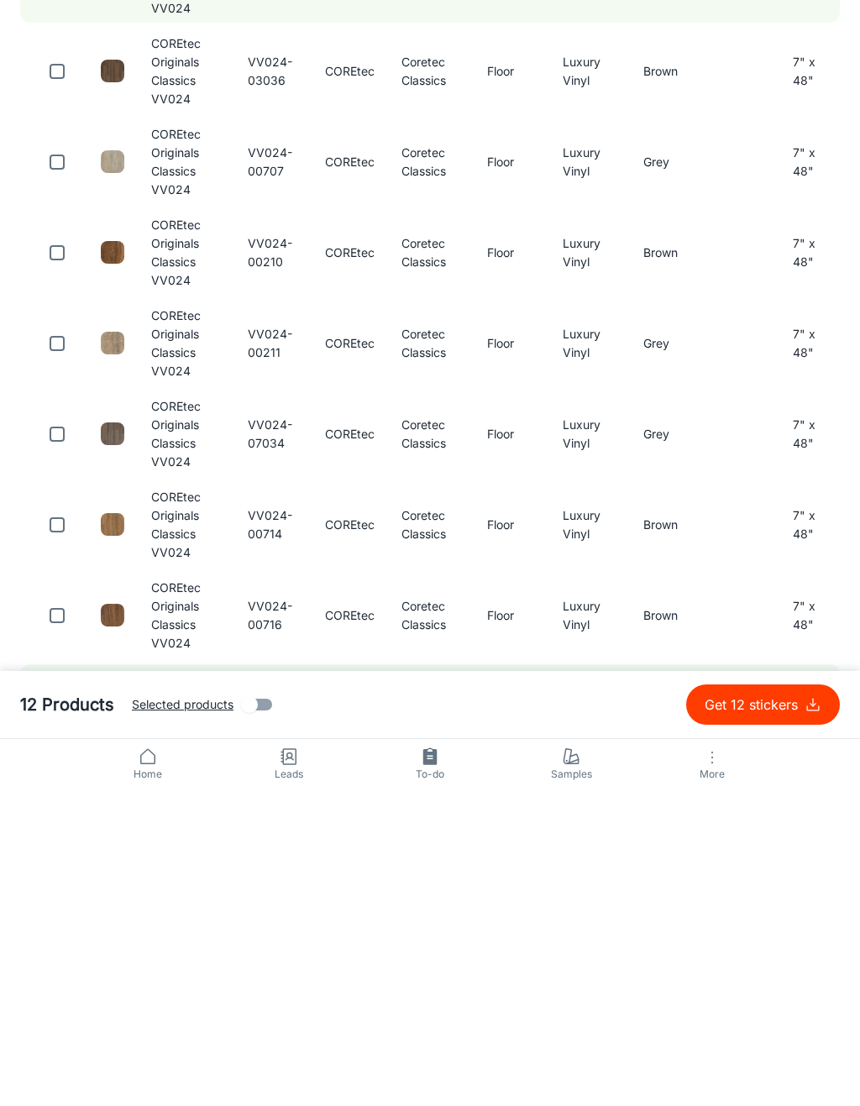
scroll to position [467, 0]
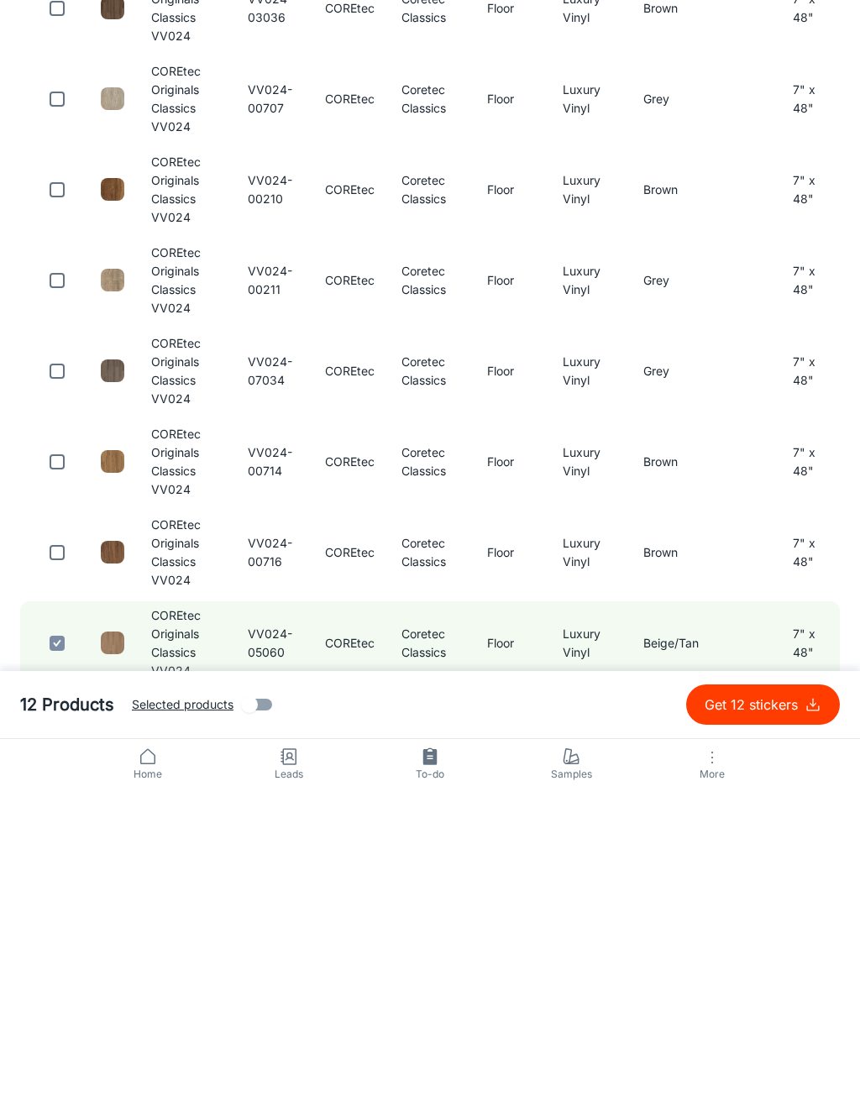
click at [52, 672] on input "checkbox" at bounding box center [57, 689] width 34 height 34
checkbox input "true"
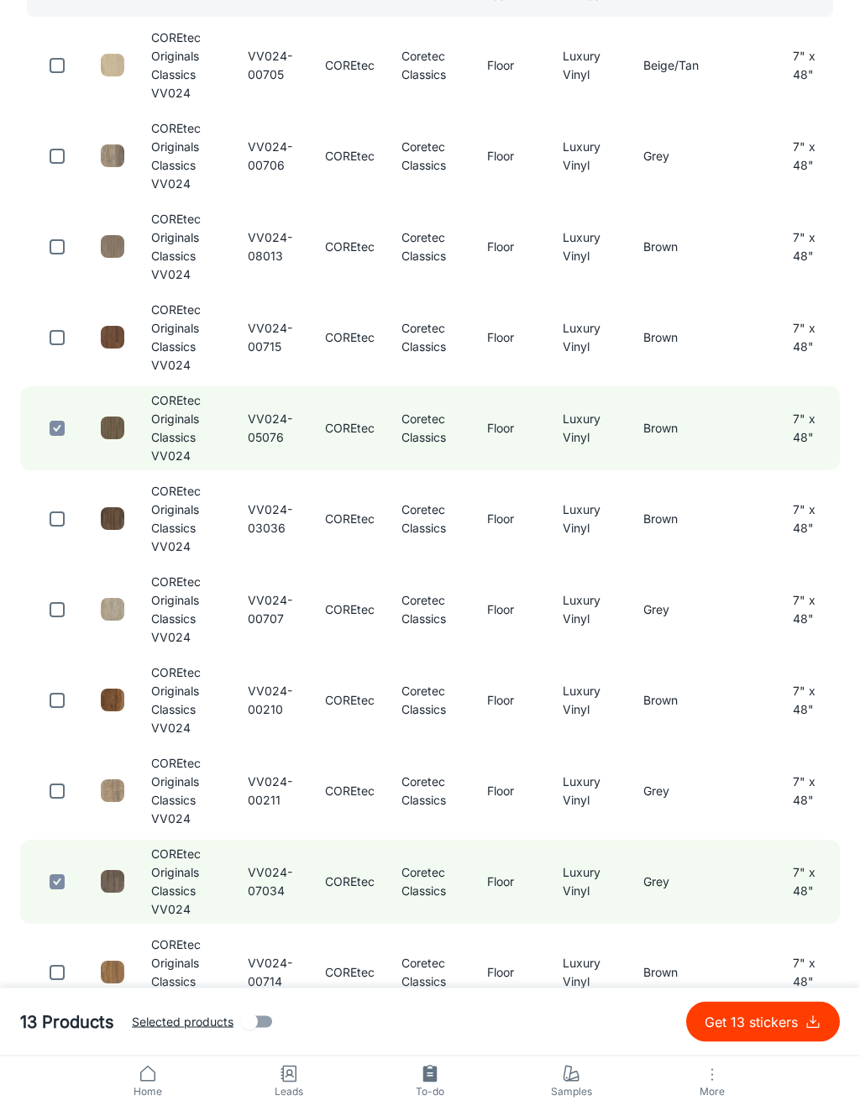
scroll to position [0, 0]
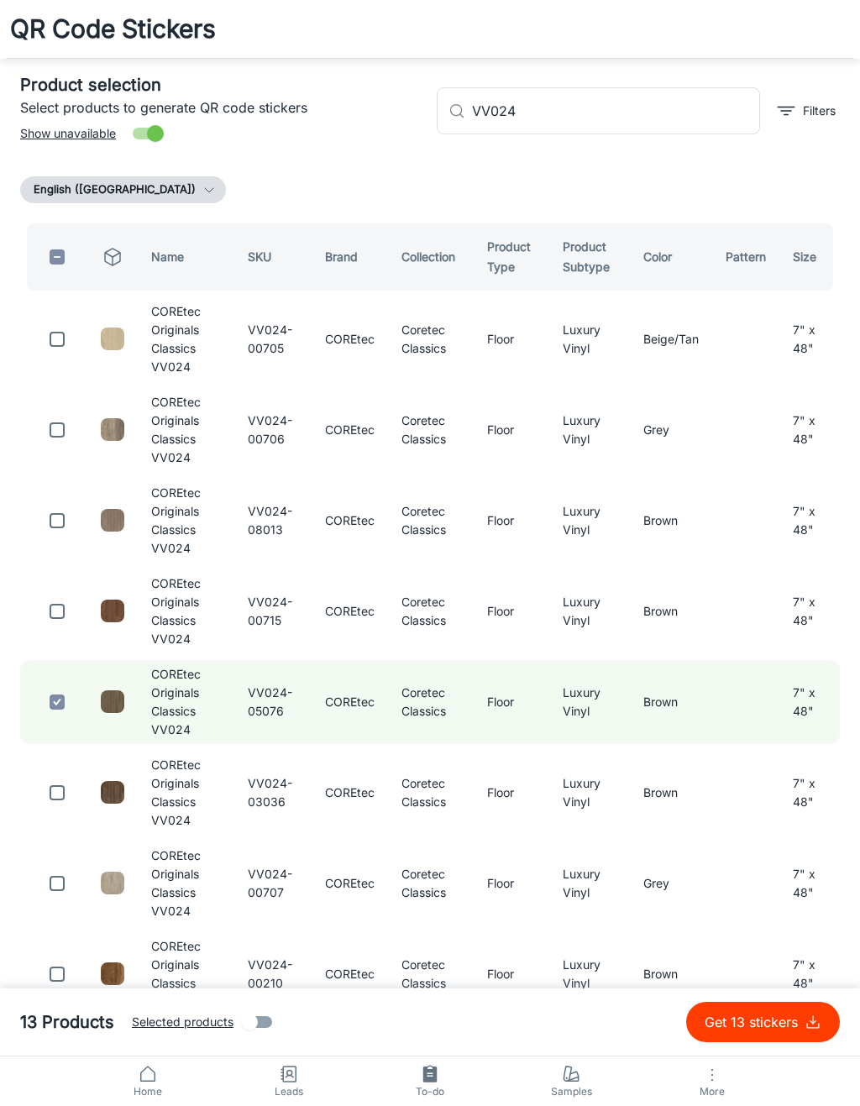
click at [672, 111] on input "VV024" at bounding box center [616, 110] width 288 height 47
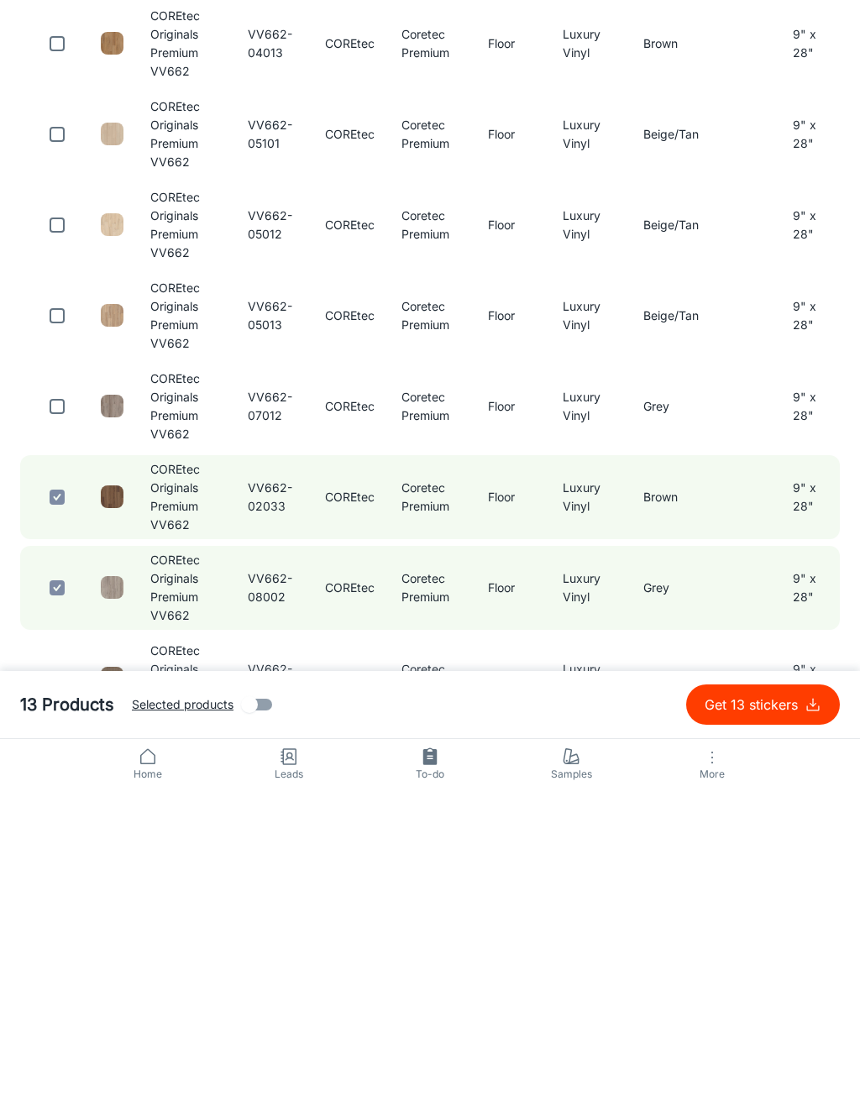
type input "VV662"
click at [53, 616] on input "checkbox" at bounding box center [57, 633] width 34 height 34
checkbox input "true"
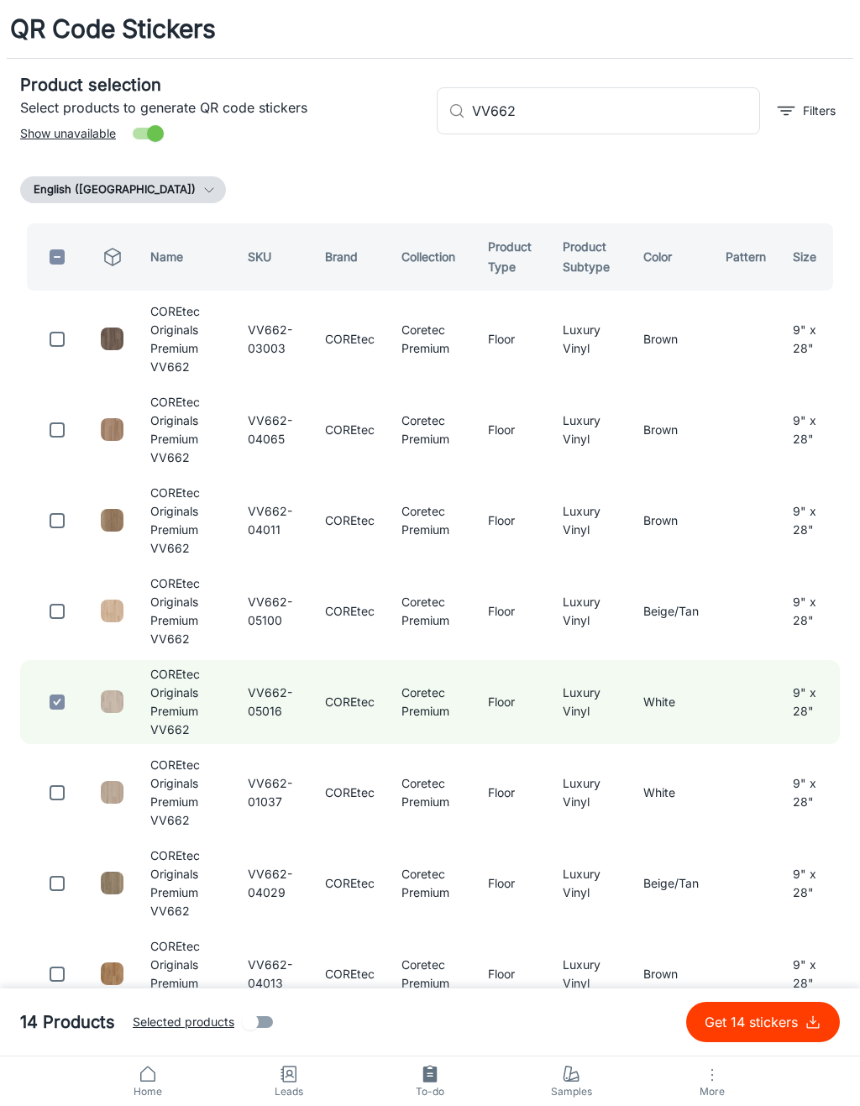
click at [715, 119] on input "VV662" at bounding box center [616, 110] width 288 height 47
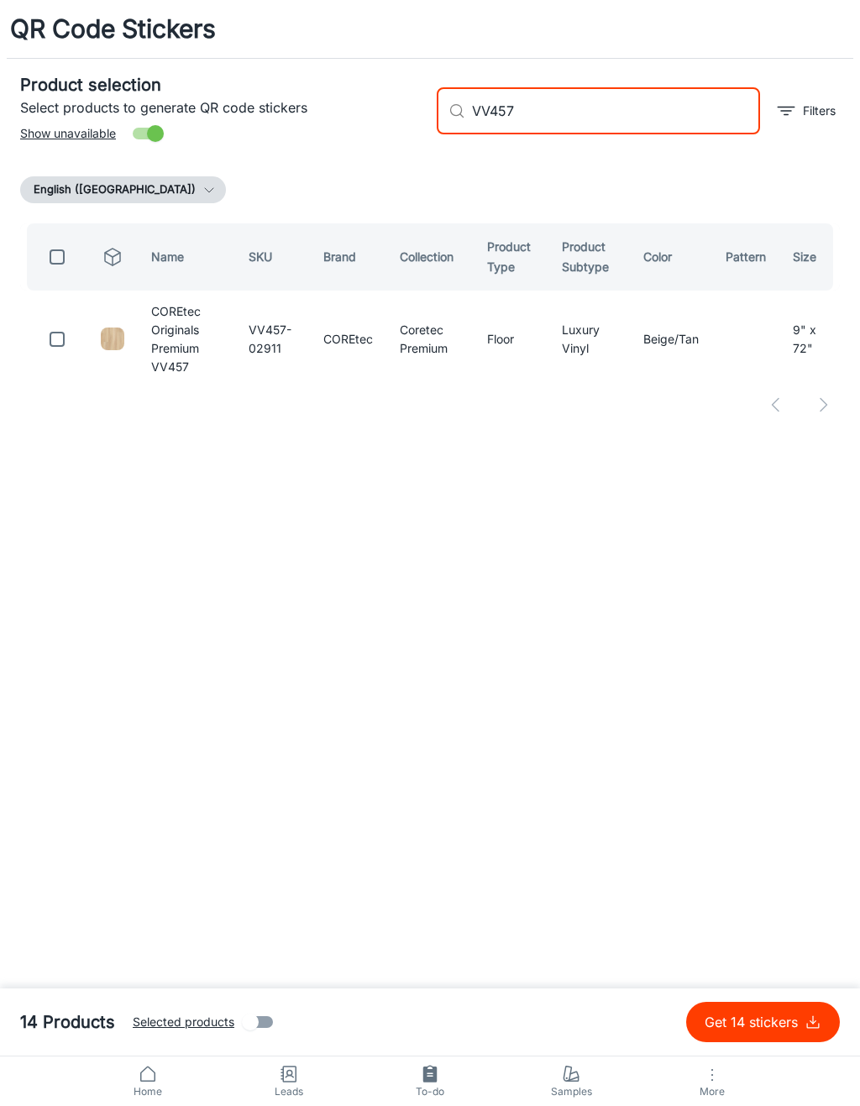
type input "VV457"
click at [65, 341] on input "checkbox" at bounding box center [57, 339] width 34 height 34
checkbox input "true"
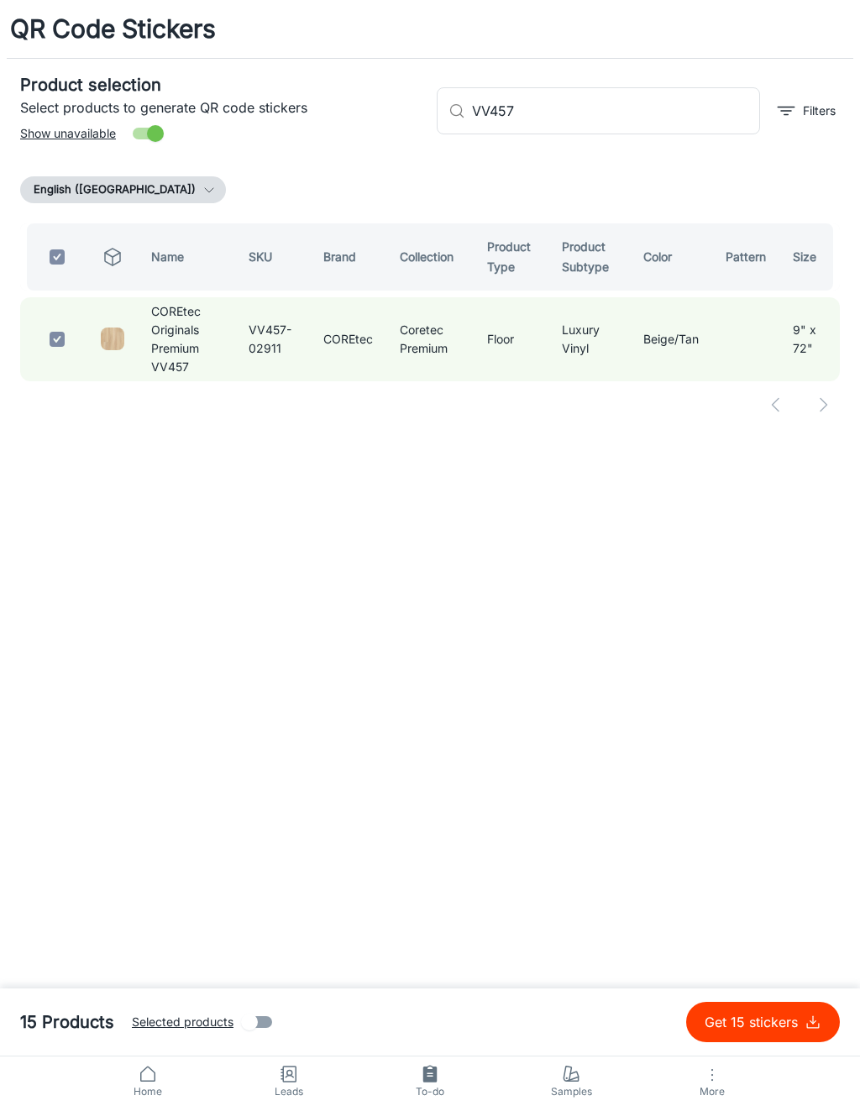
click at [641, 114] on input "VV457" at bounding box center [616, 110] width 288 height 47
type input "VV"
checkbox input "false"
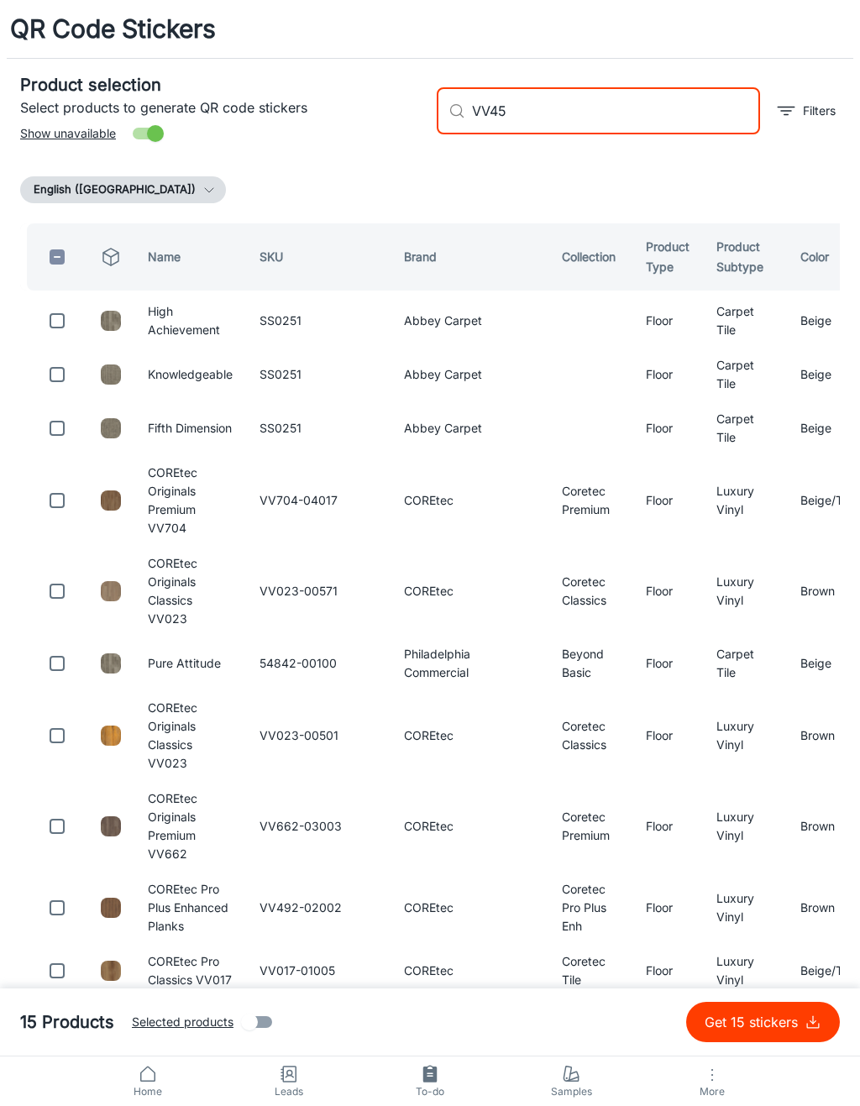
type input "VV457"
checkbox input "true"
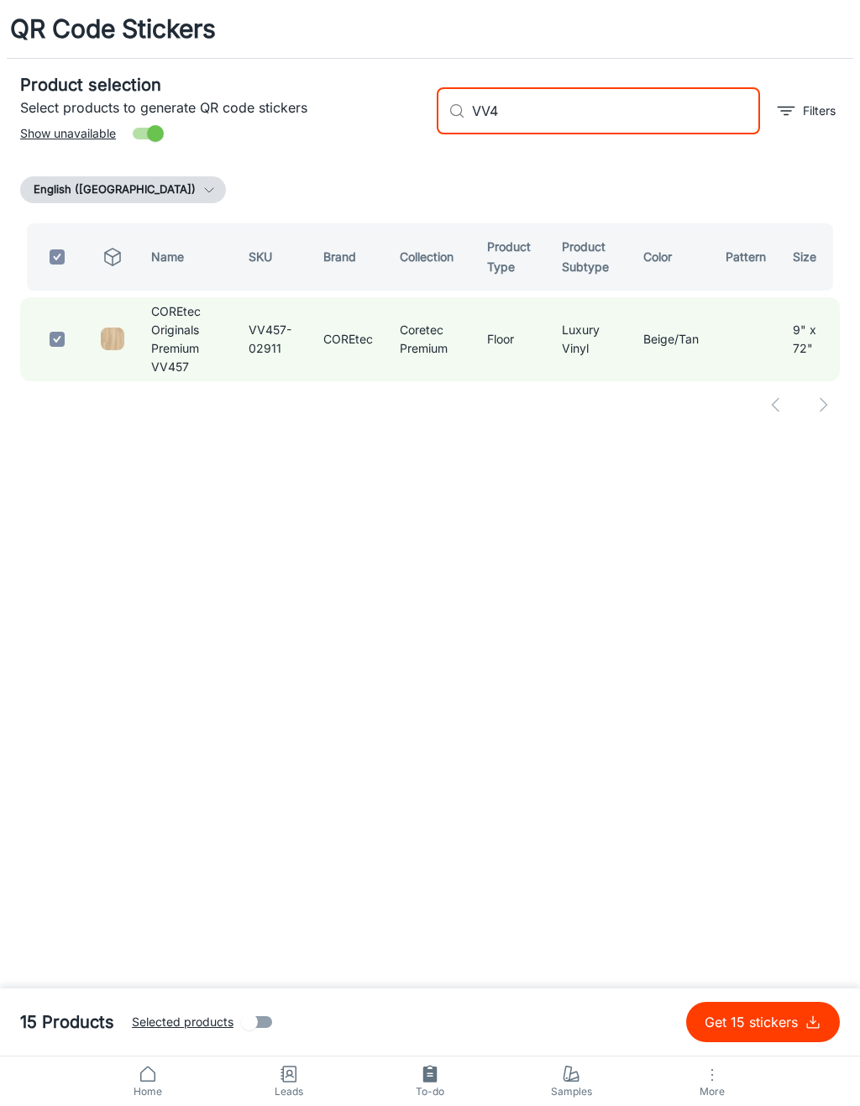
type input "VV"
checkbox input "false"
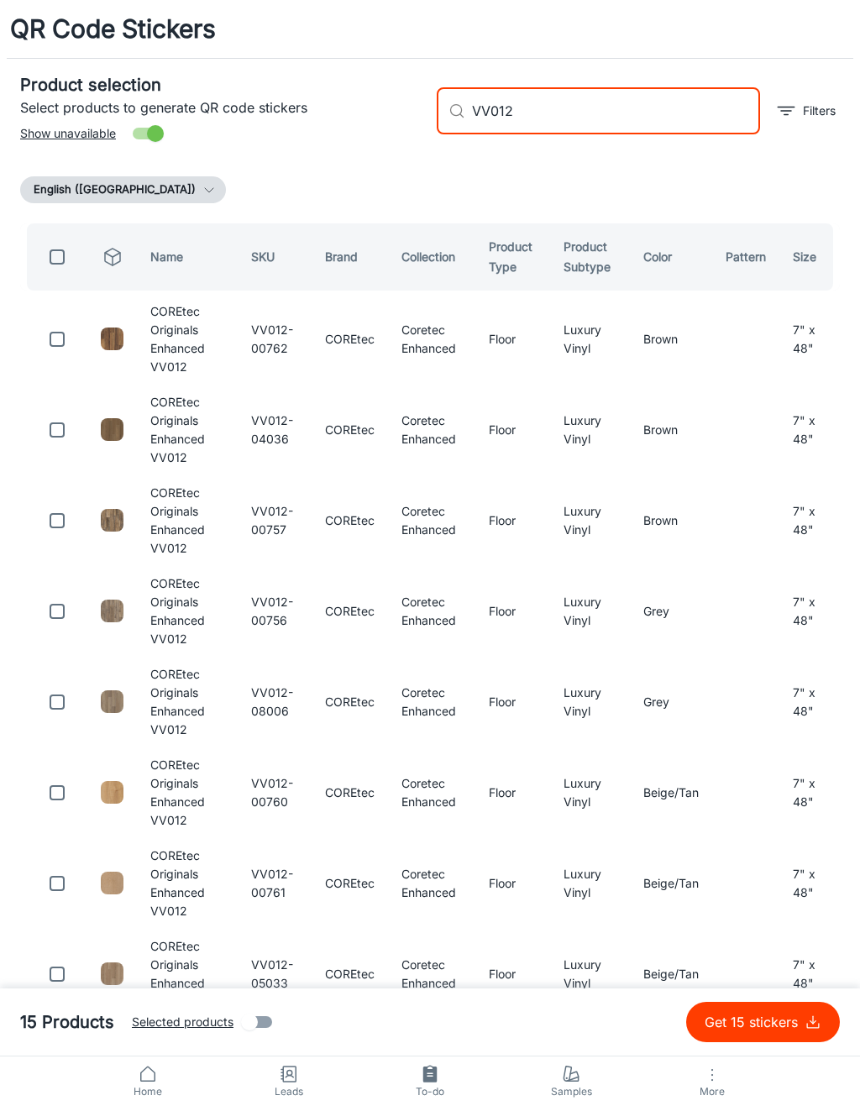
type input "VV012"
click at [54, 345] on input "checkbox" at bounding box center [57, 339] width 34 height 34
checkbox input "true"
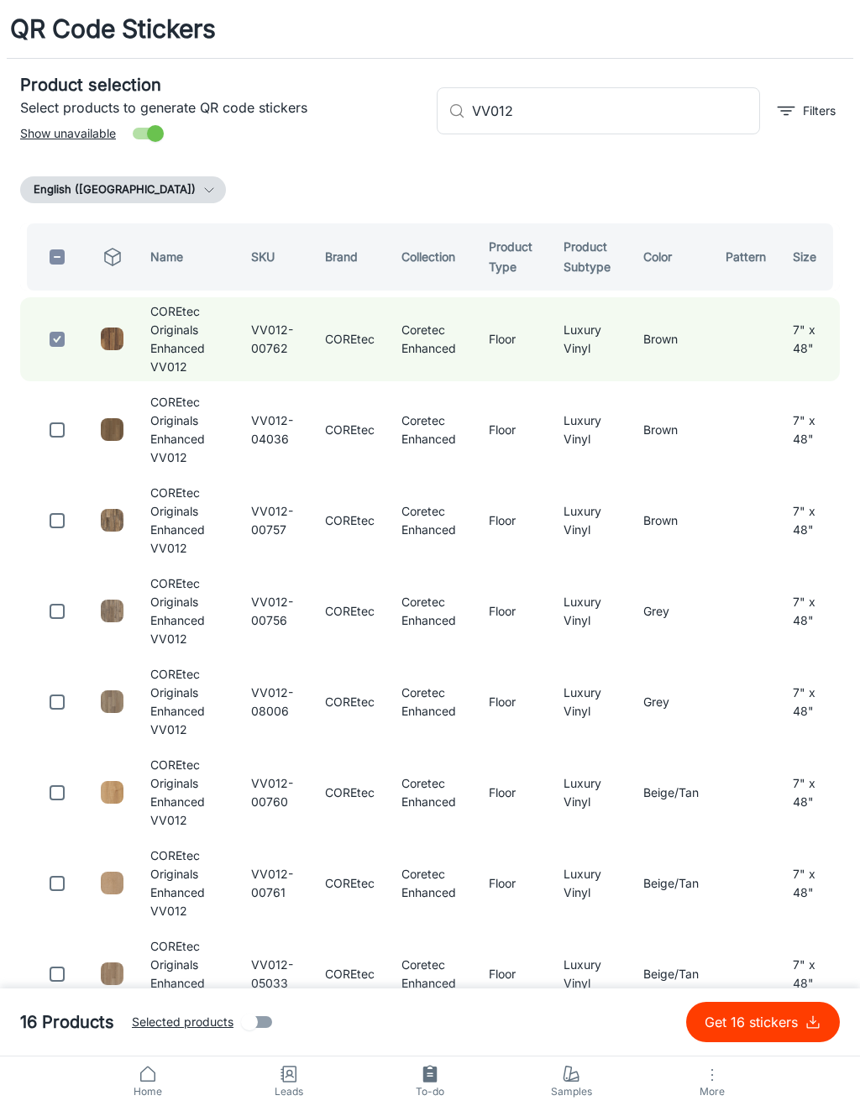
click at [649, 109] on input "VV012" at bounding box center [616, 110] width 288 height 47
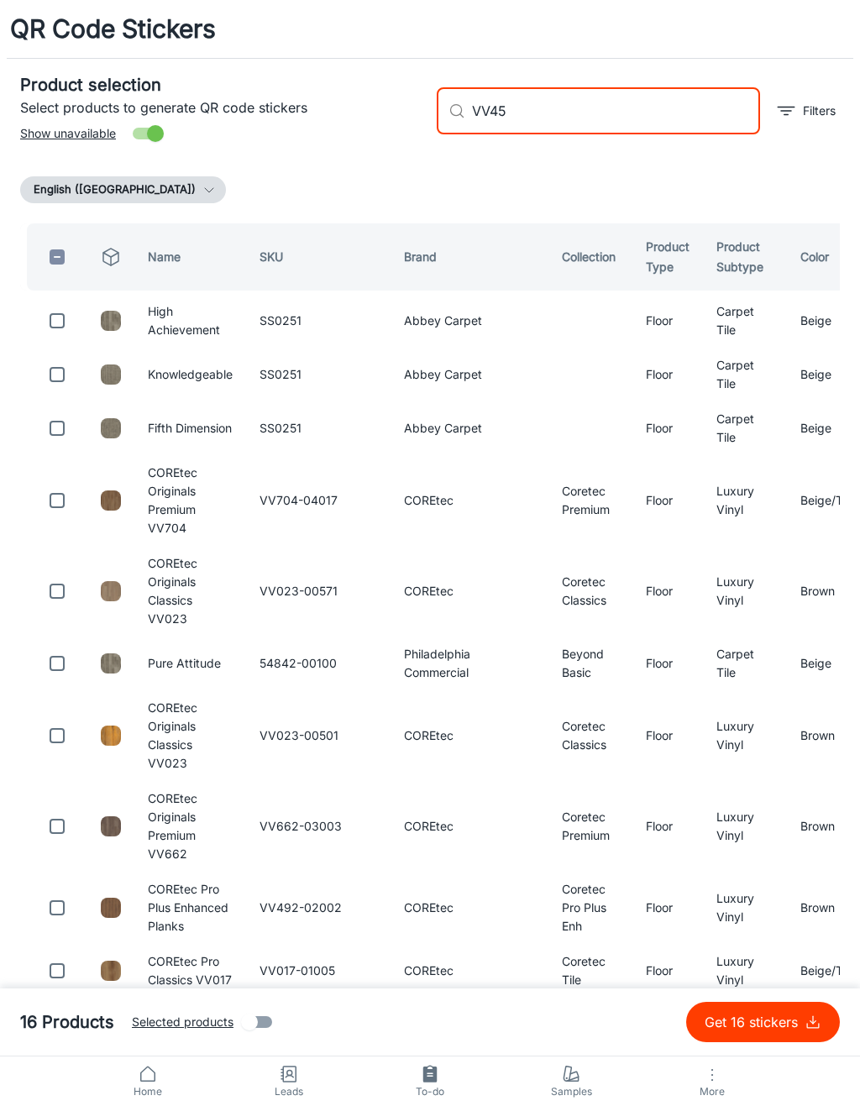
type input "VV457"
checkbox input "true"
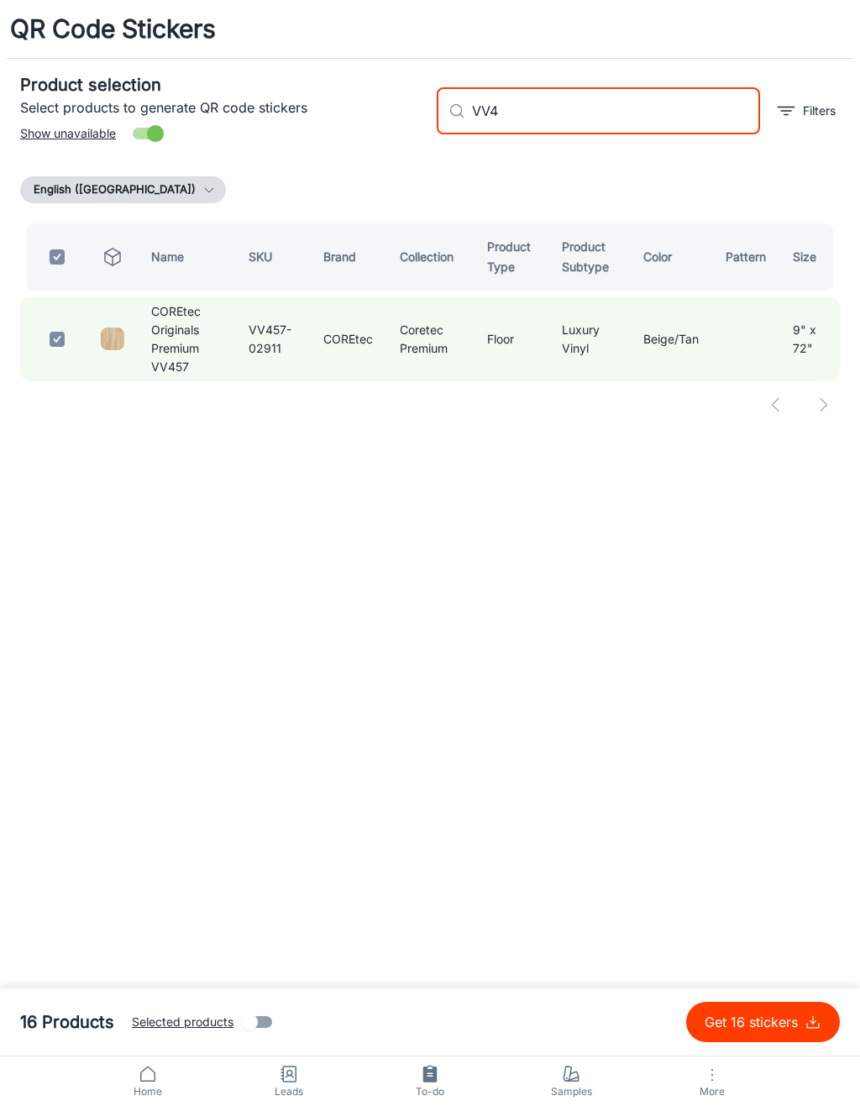
type input "VV"
checkbox input "false"
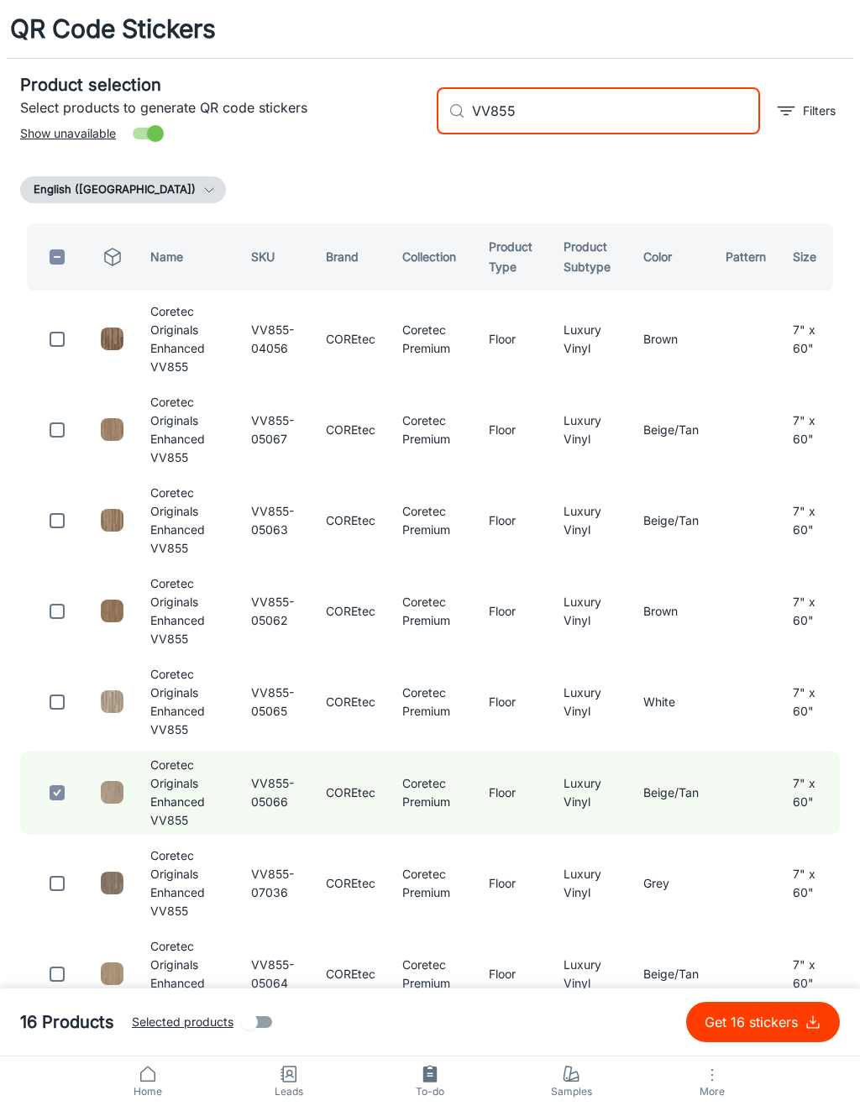
type input "VV855"
click at [71, 343] on input "checkbox" at bounding box center [57, 339] width 34 height 34
checkbox input "true"
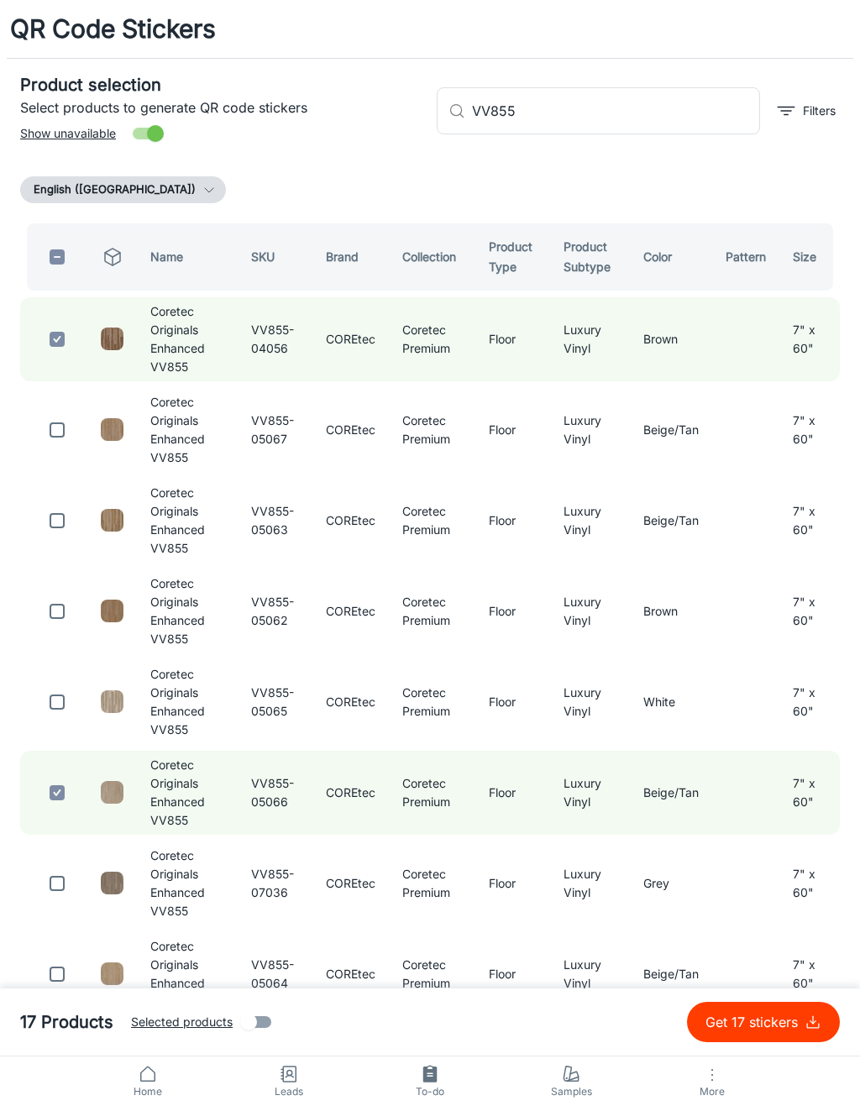
click at [630, 109] on input "VV855" at bounding box center [616, 110] width 288 height 47
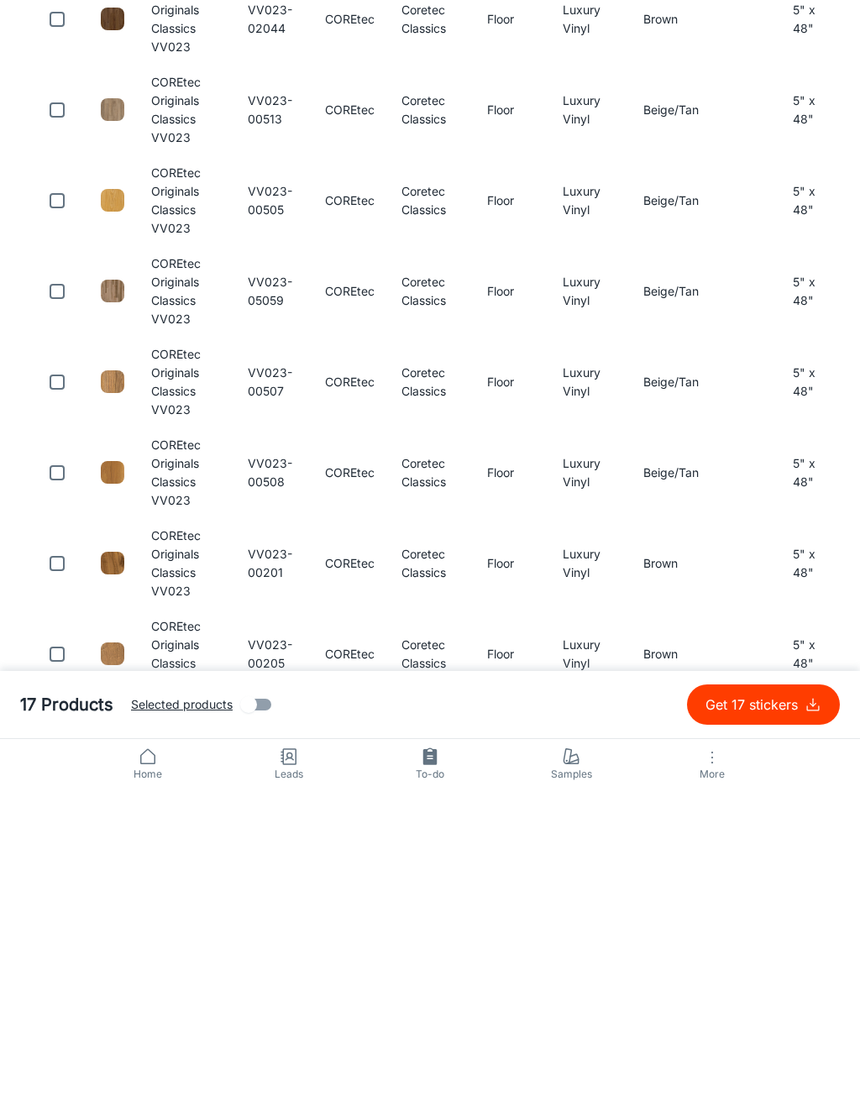
type input "VV023"
click at [59, 682] on input "checkbox" at bounding box center [57, 699] width 34 height 34
checkbox input "true"
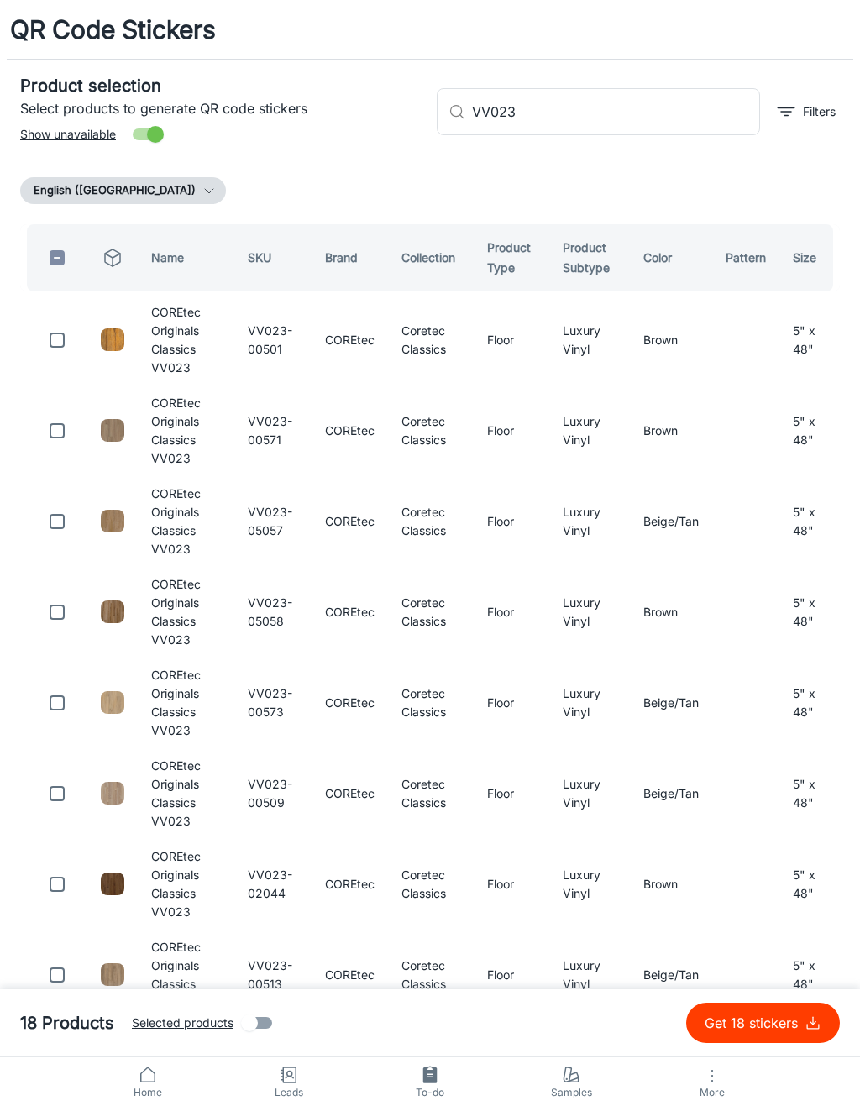
click at [698, 117] on input "VV023" at bounding box center [616, 110] width 288 height 47
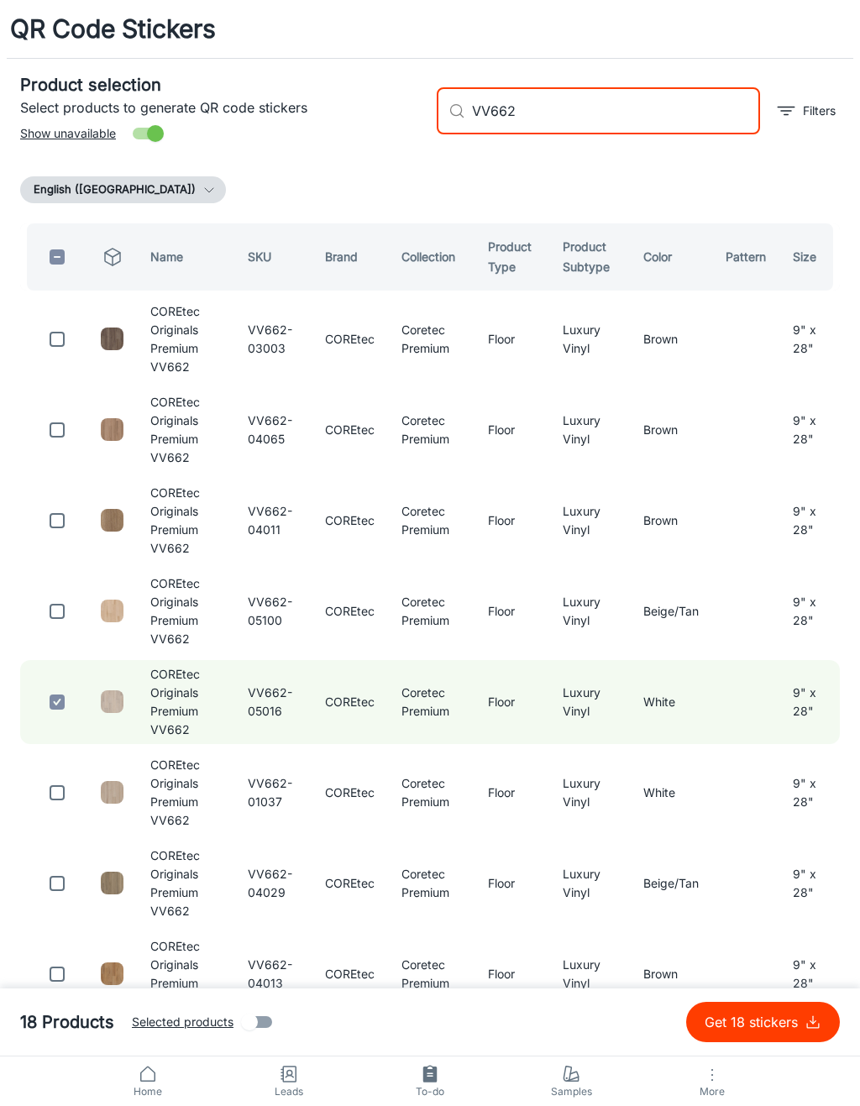
type input "VV662"
click at [57, 344] on input "checkbox" at bounding box center [57, 339] width 34 height 34
checkbox input "true"
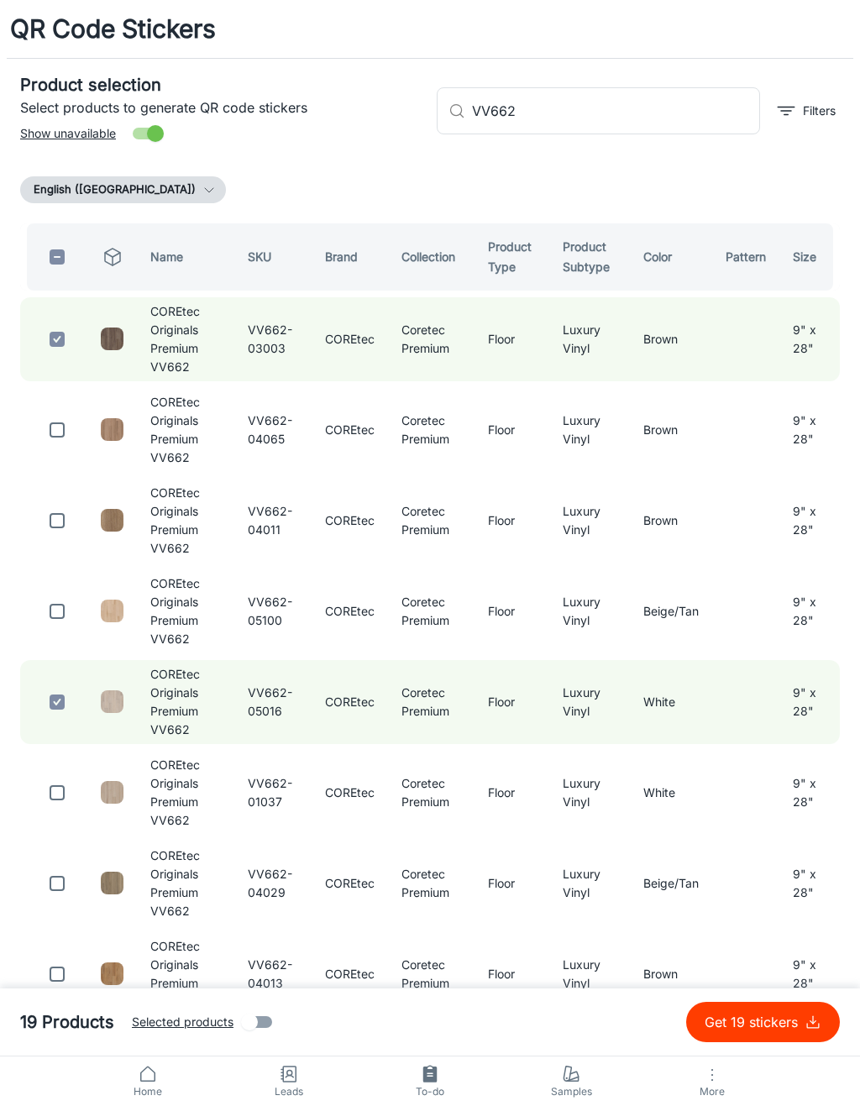
click at [677, 117] on input "VV662" at bounding box center [616, 110] width 288 height 47
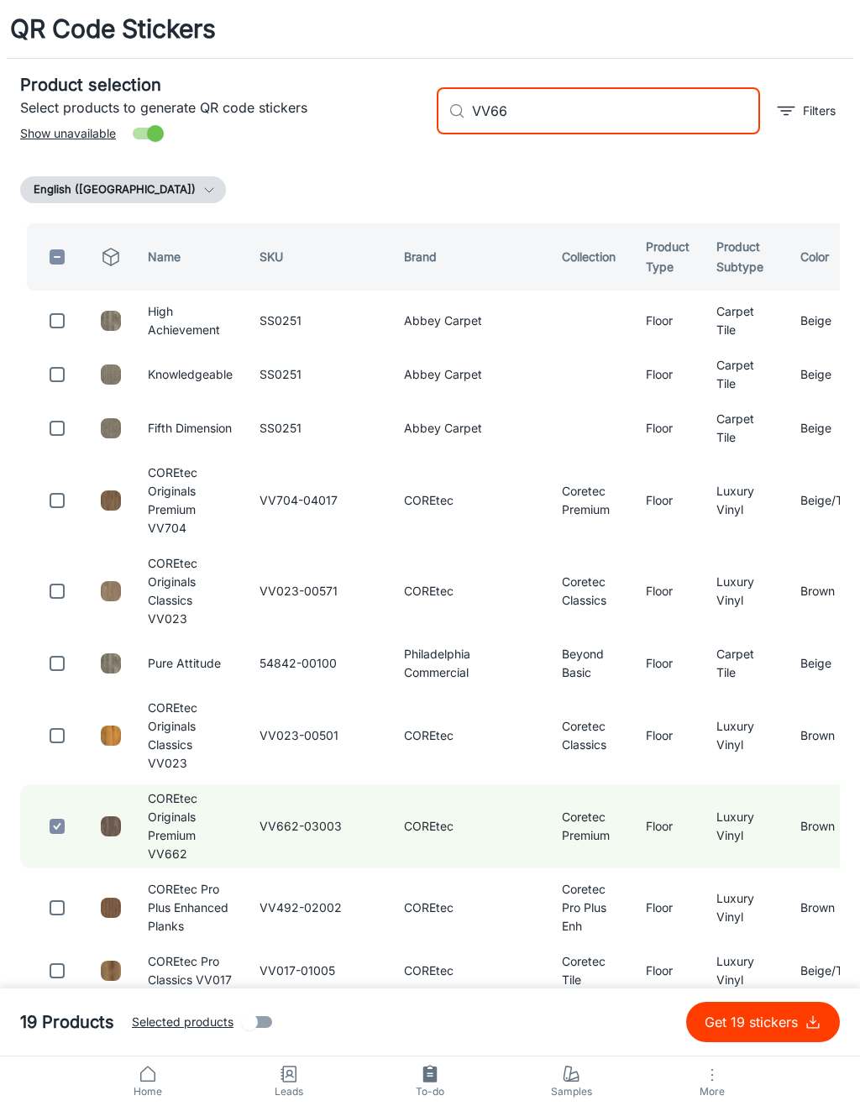
type input "VV662"
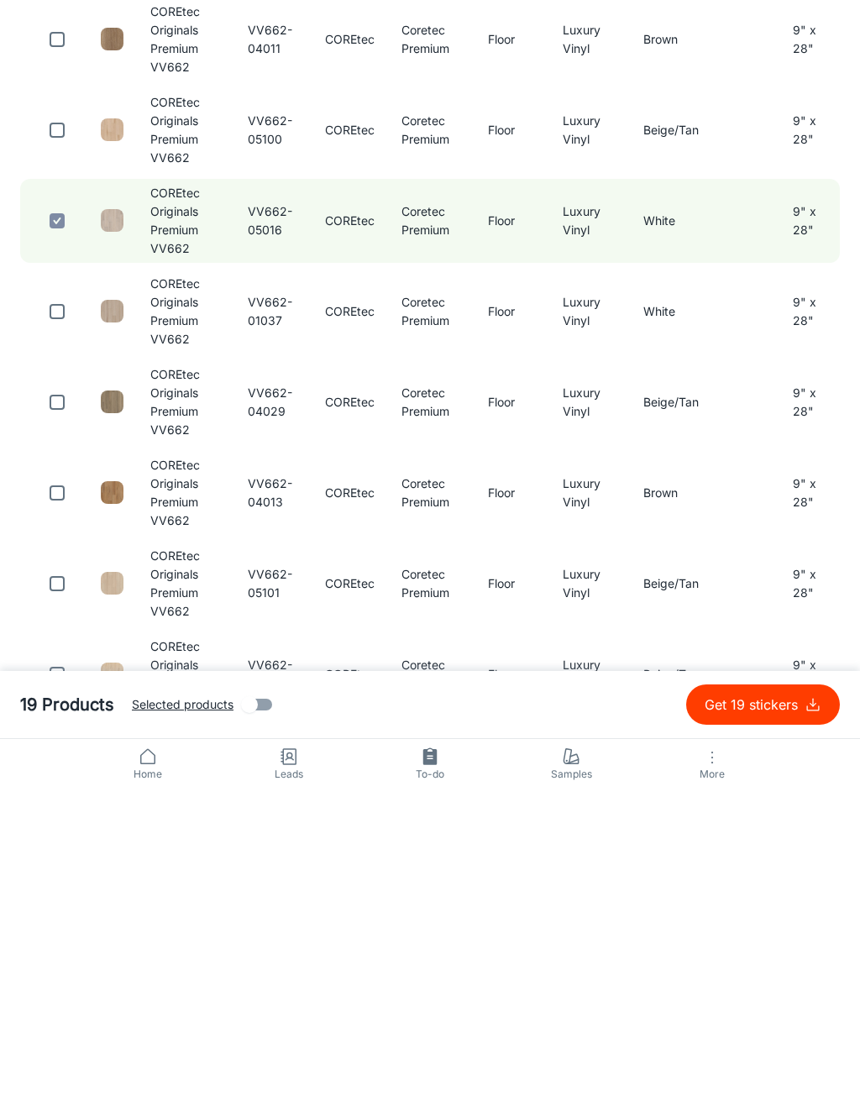
click at [64, 703] on input "checkbox" at bounding box center [57, 720] width 34 height 34
checkbox input "true"
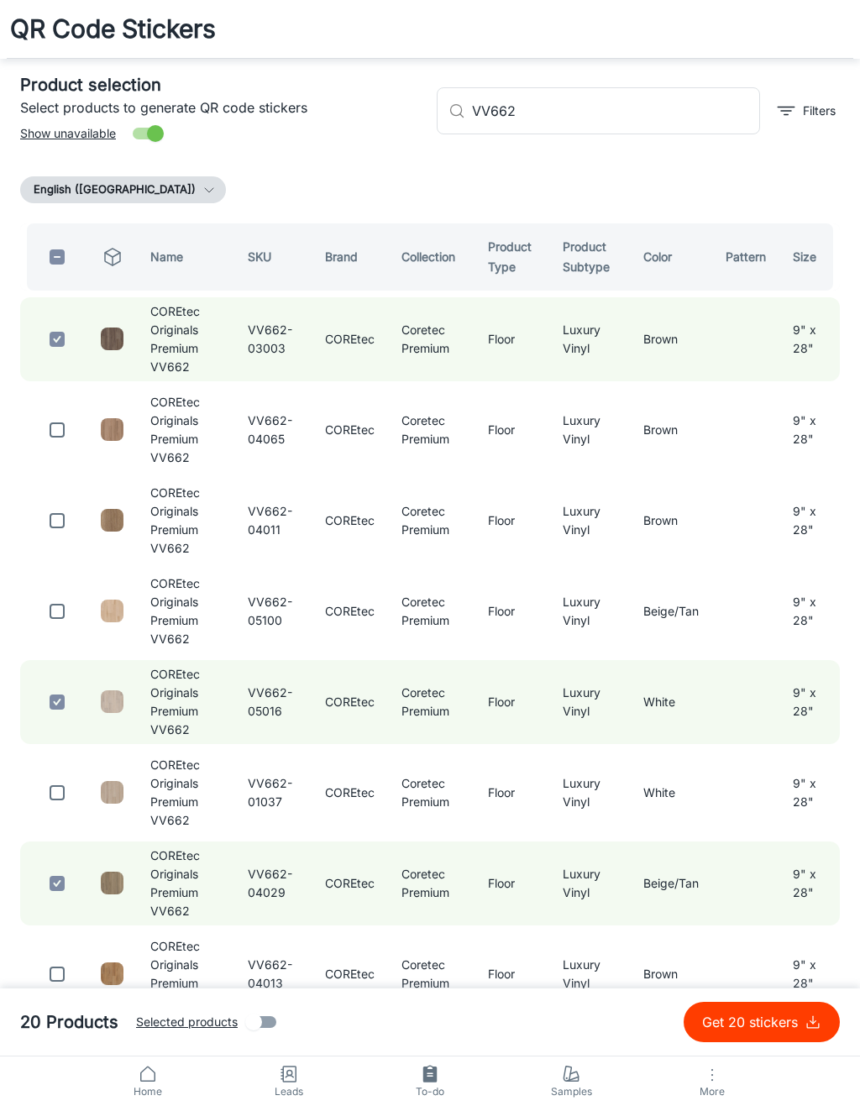
click at [665, 107] on input "VV662" at bounding box center [616, 110] width 288 height 47
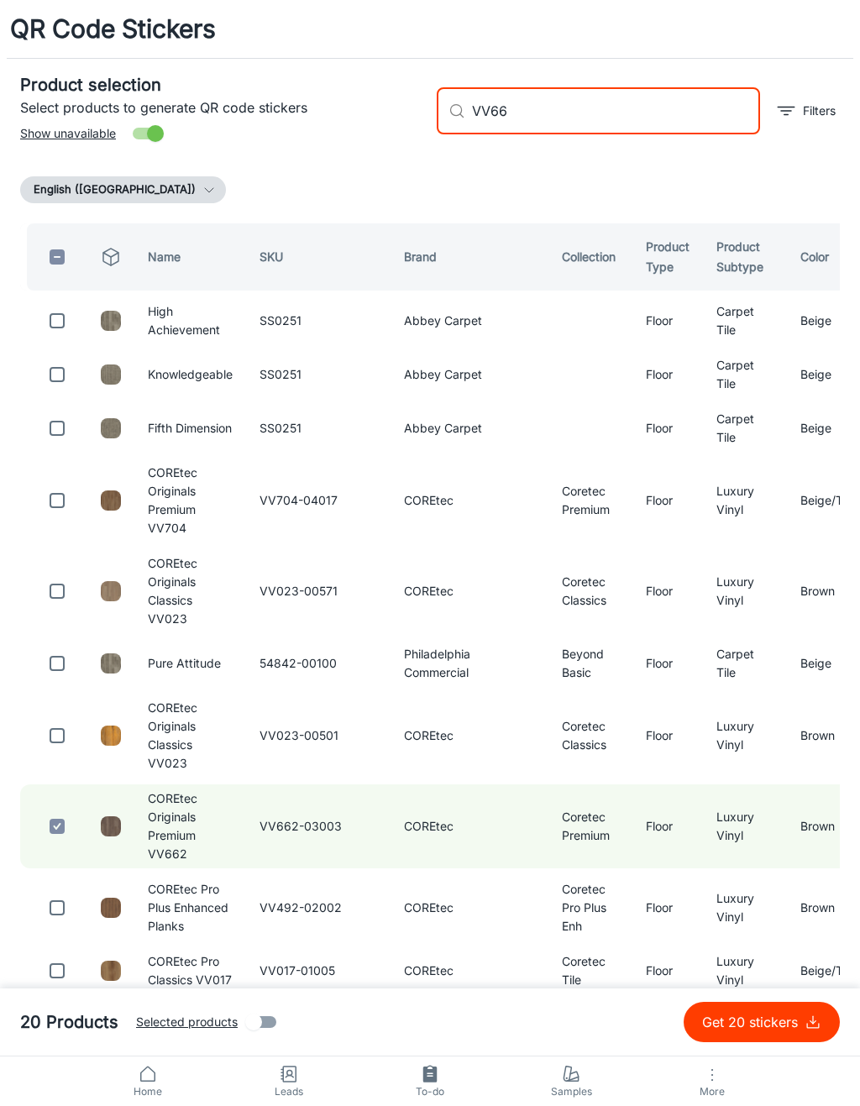
type input "VV662"
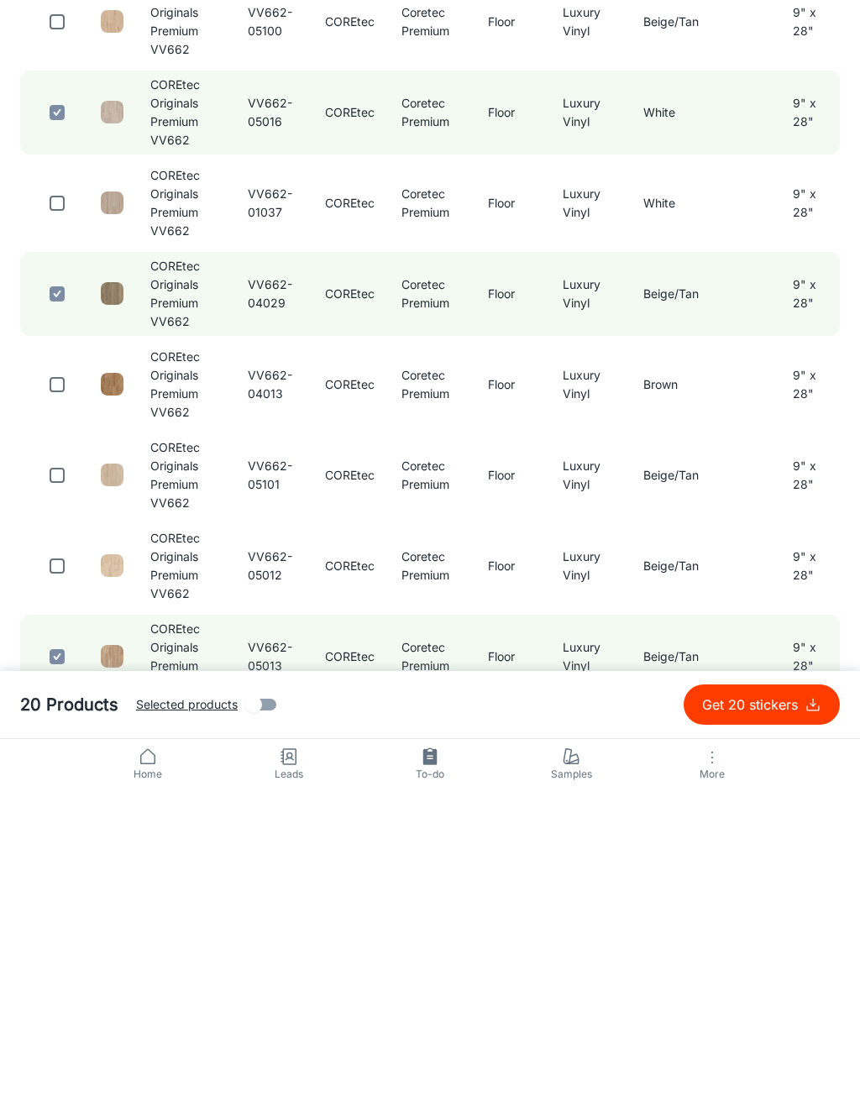
click at [59, 685] on input "checkbox" at bounding box center [57, 702] width 34 height 34
checkbox input "true"
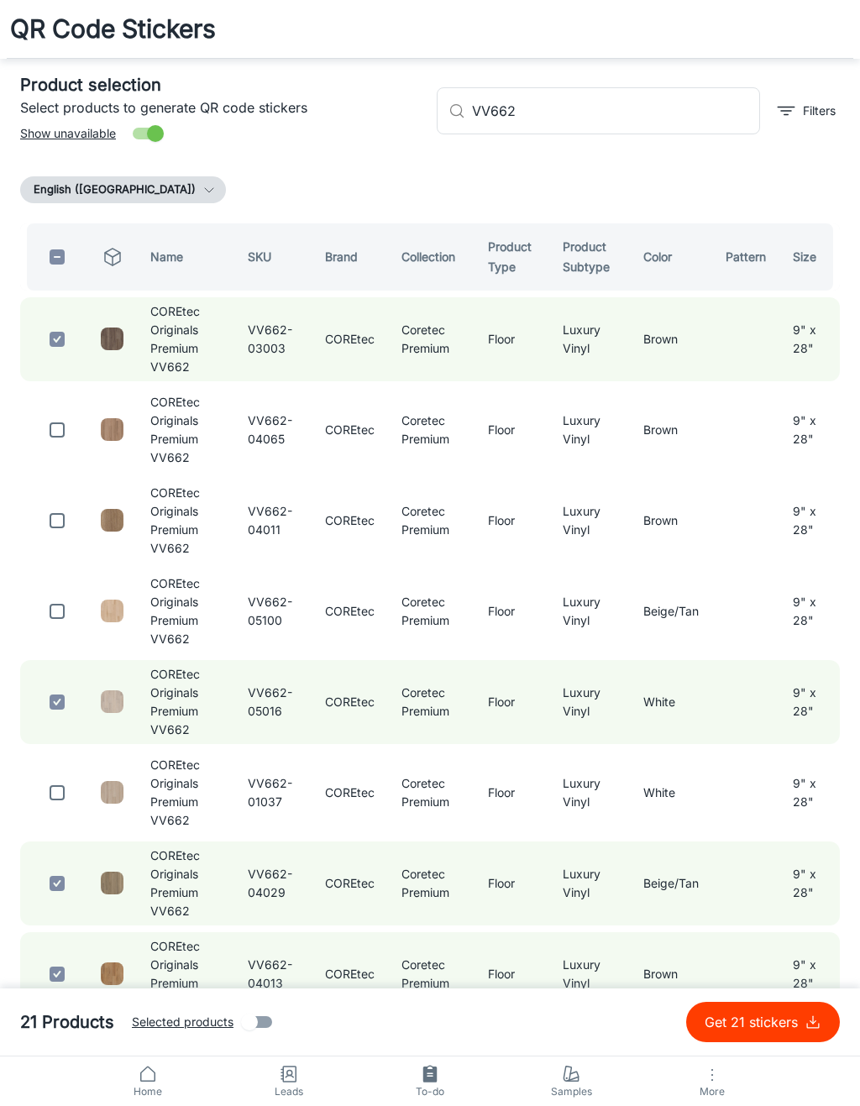
click at [666, 113] on input "VV662" at bounding box center [616, 110] width 288 height 47
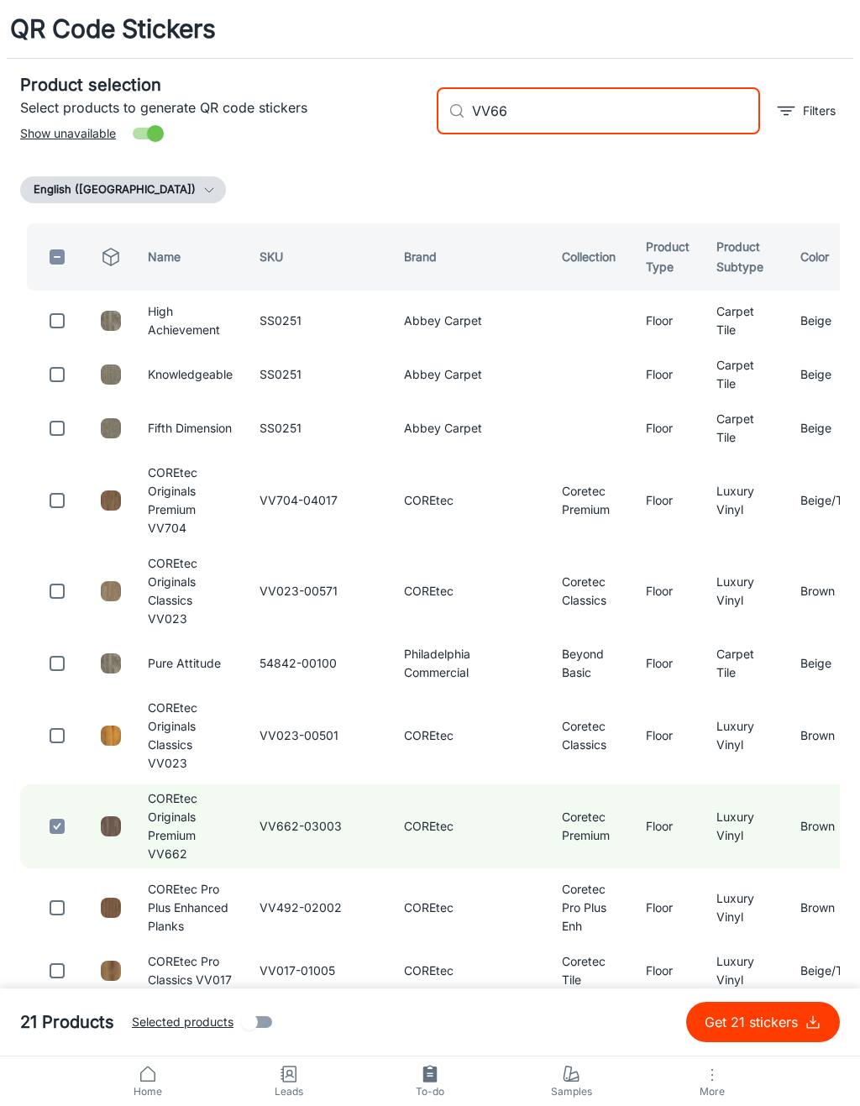
type input "VV662"
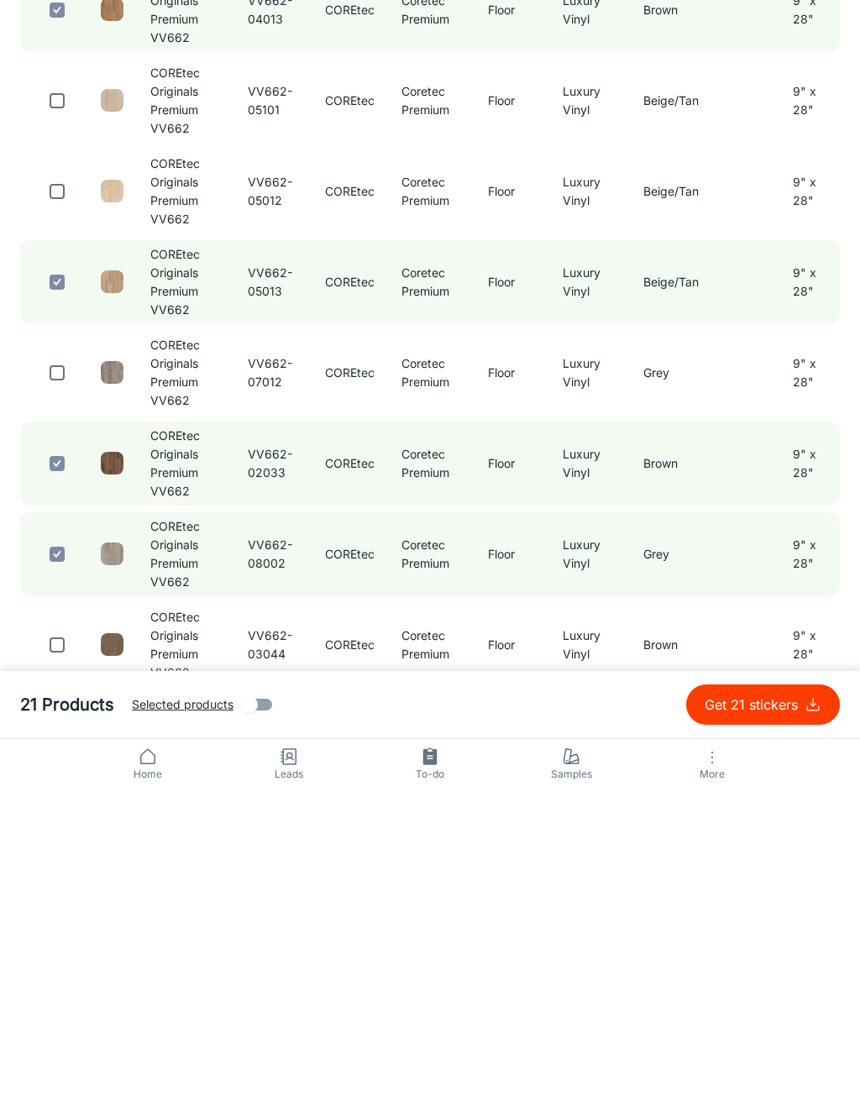
scroll to position [648, 0]
click at [63, 672] on input "checkbox" at bounding box center [57, 689] width 34 height 34
checkbox input "true"
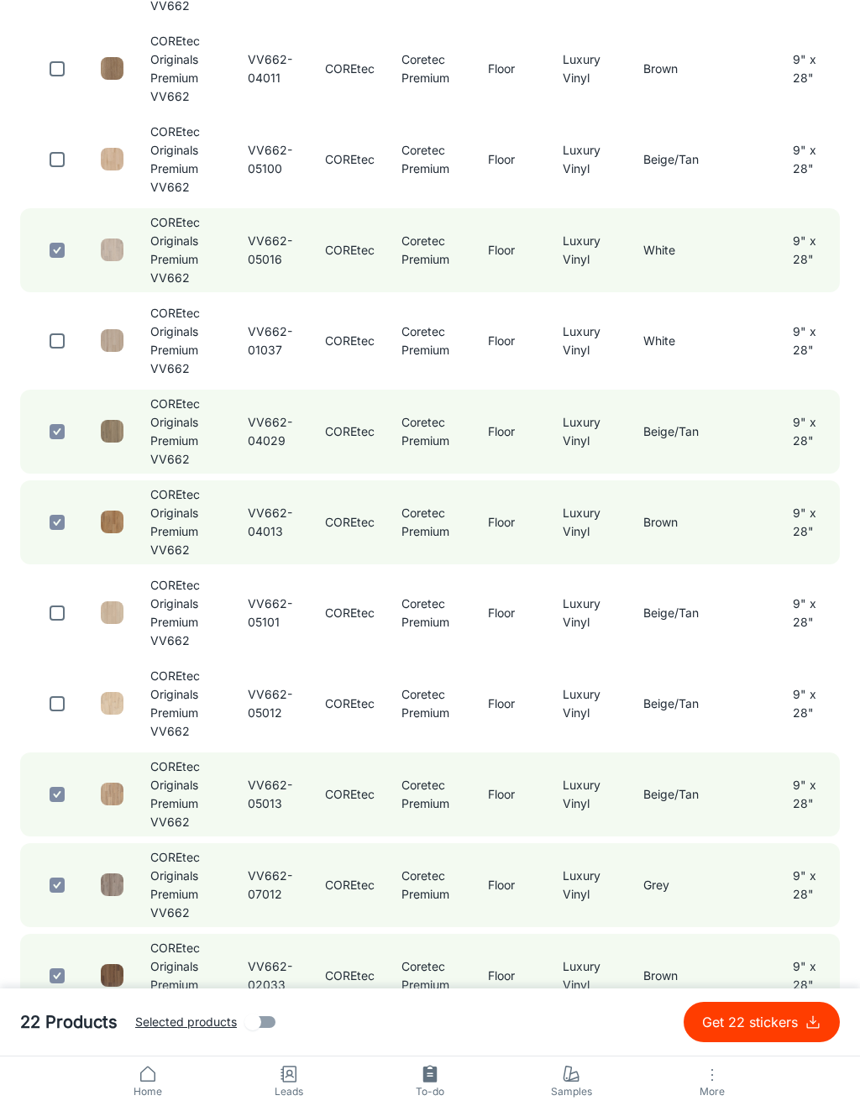
scroll to position [0, 0]
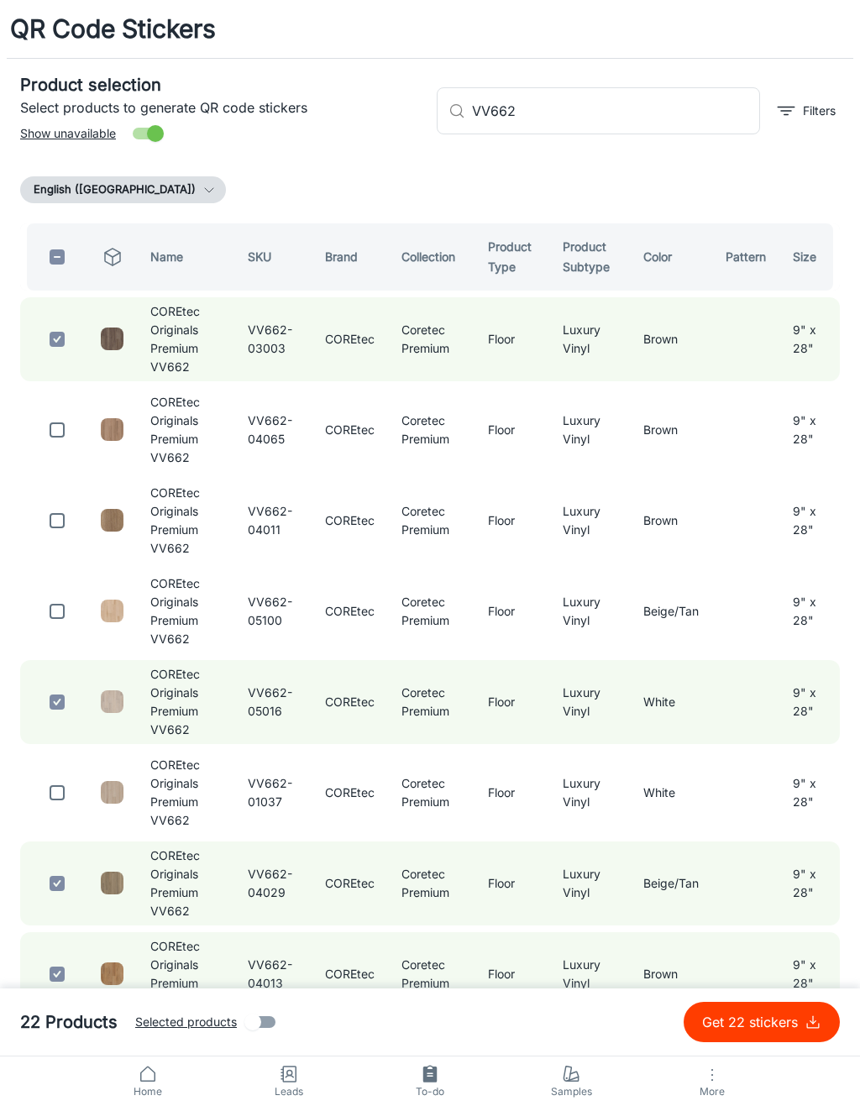
click at [705, 115] on input "VV662" at bounding box center [616, 110] width 288 height 47
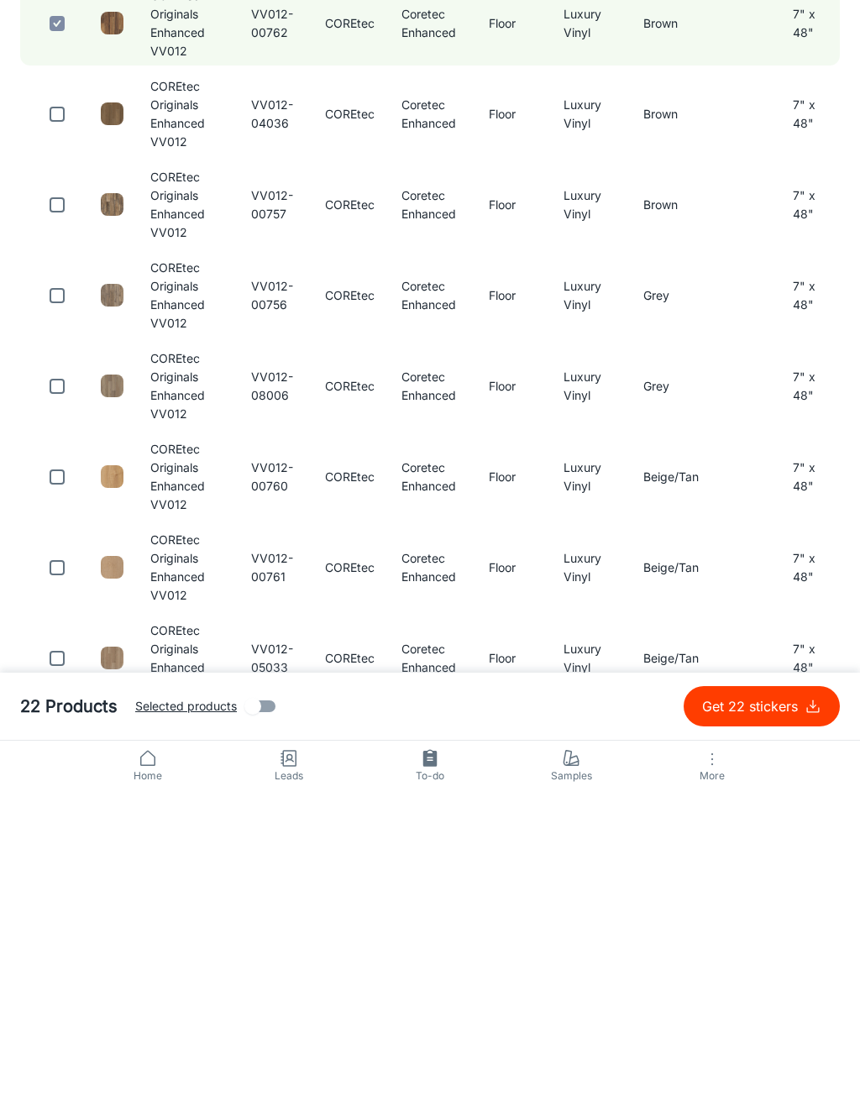
scroll to position [13, 0]
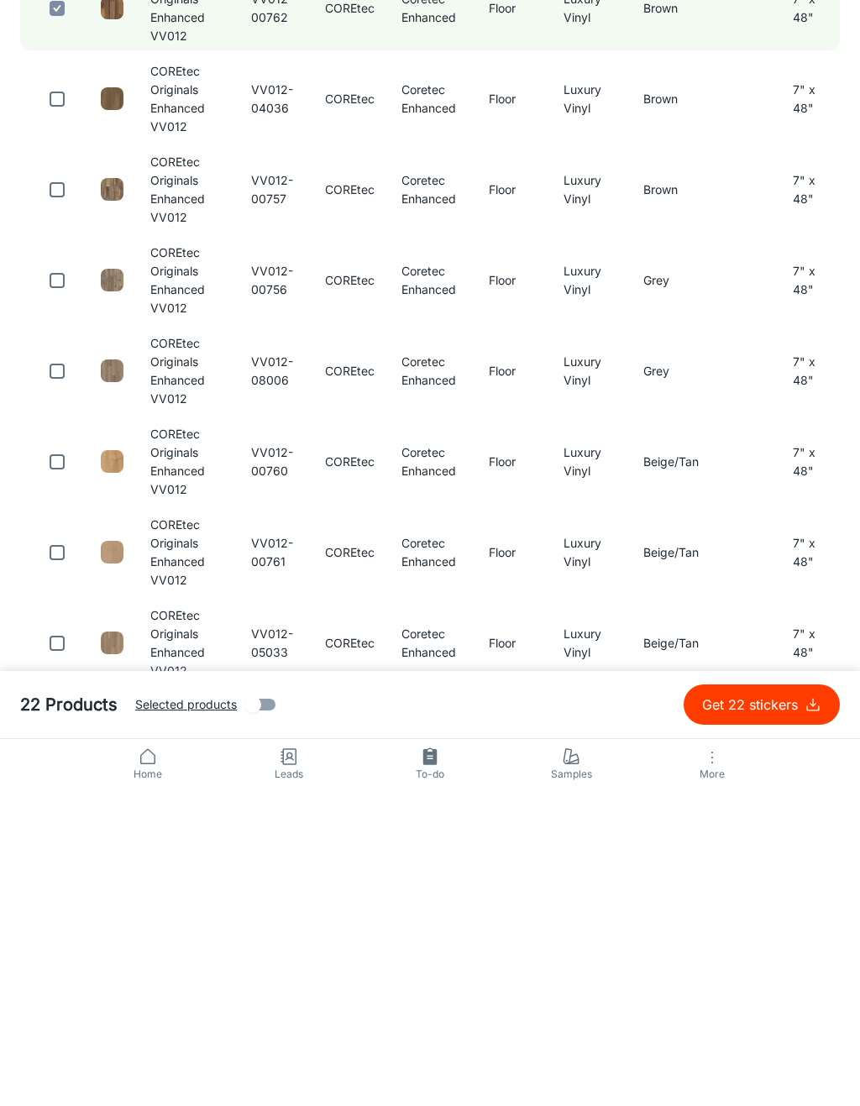
type input "VV012"
click at [65, 944] on input "checkbox" at bounding box center [57, 961] width 34 height 34
checkbox input "true"
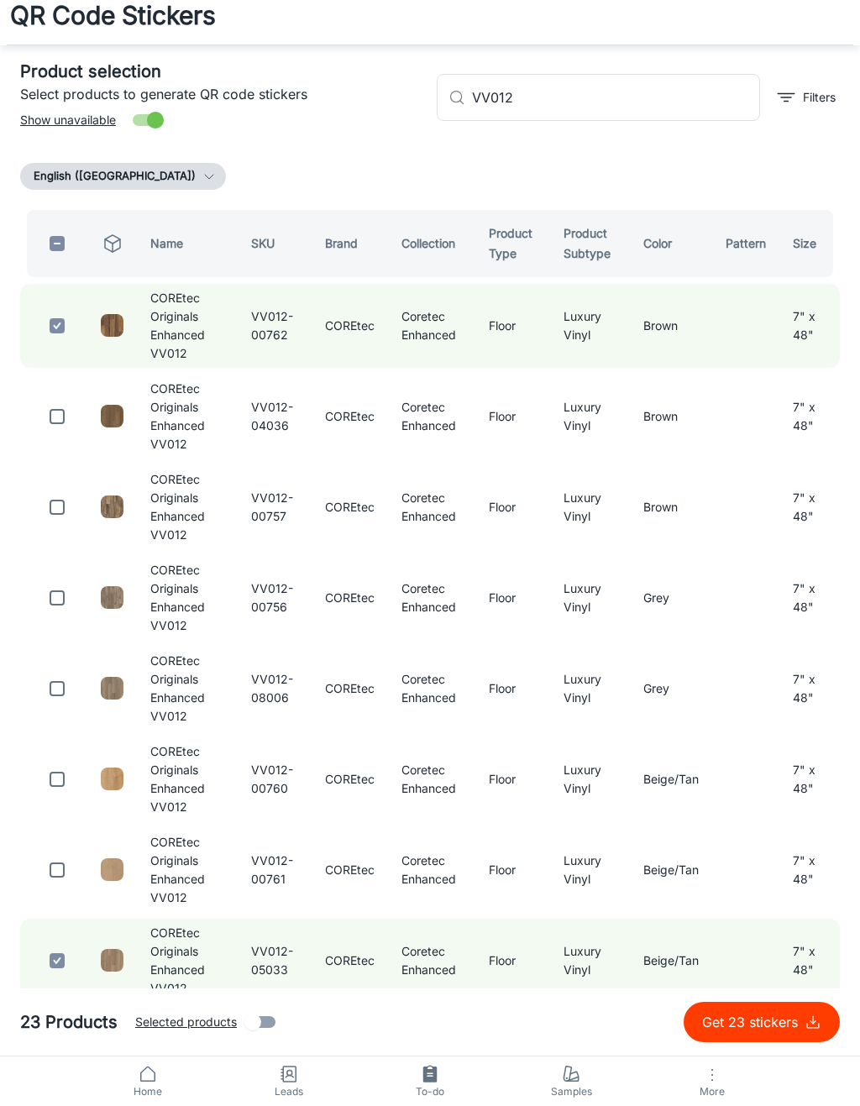
click at [794, 1020] on p "Get 23 stickers" at bounding box center [753, 1022] width 102 height 20
checkbox input "false"
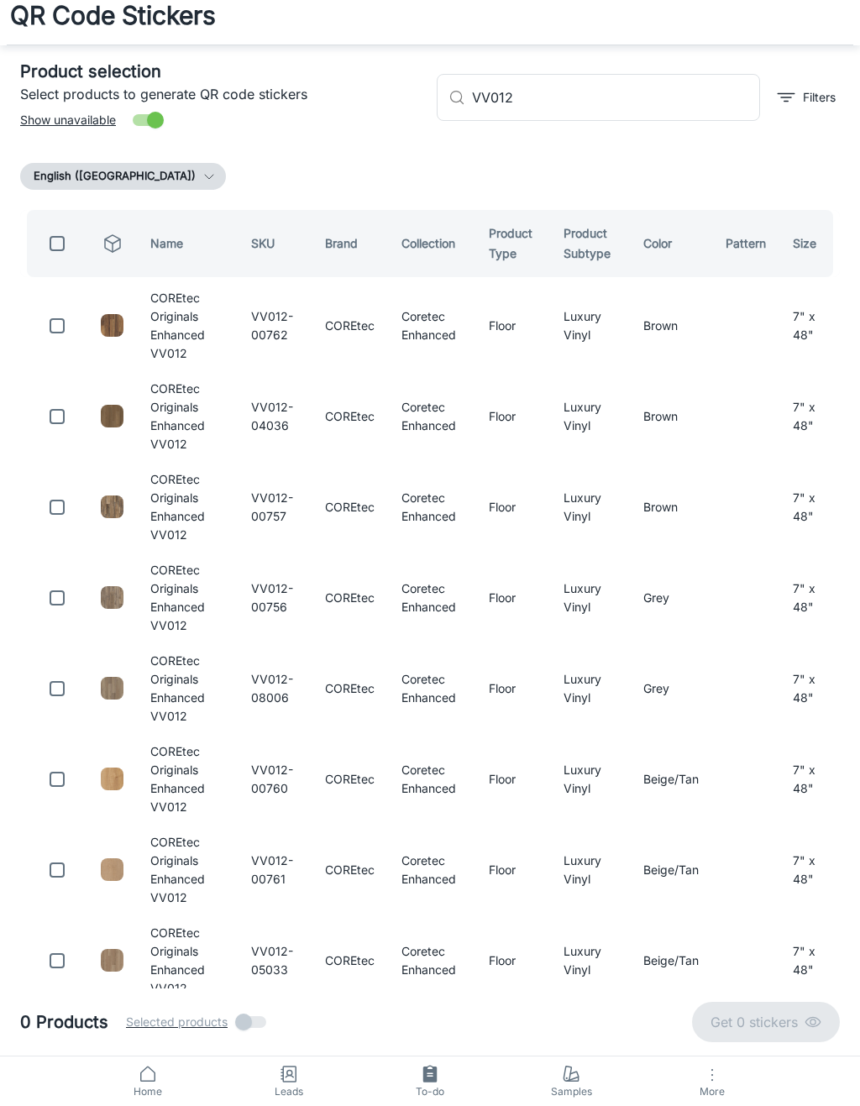
click at [580, 91] on input "VV012" at bounding box center [616, 97] width 288 height 47
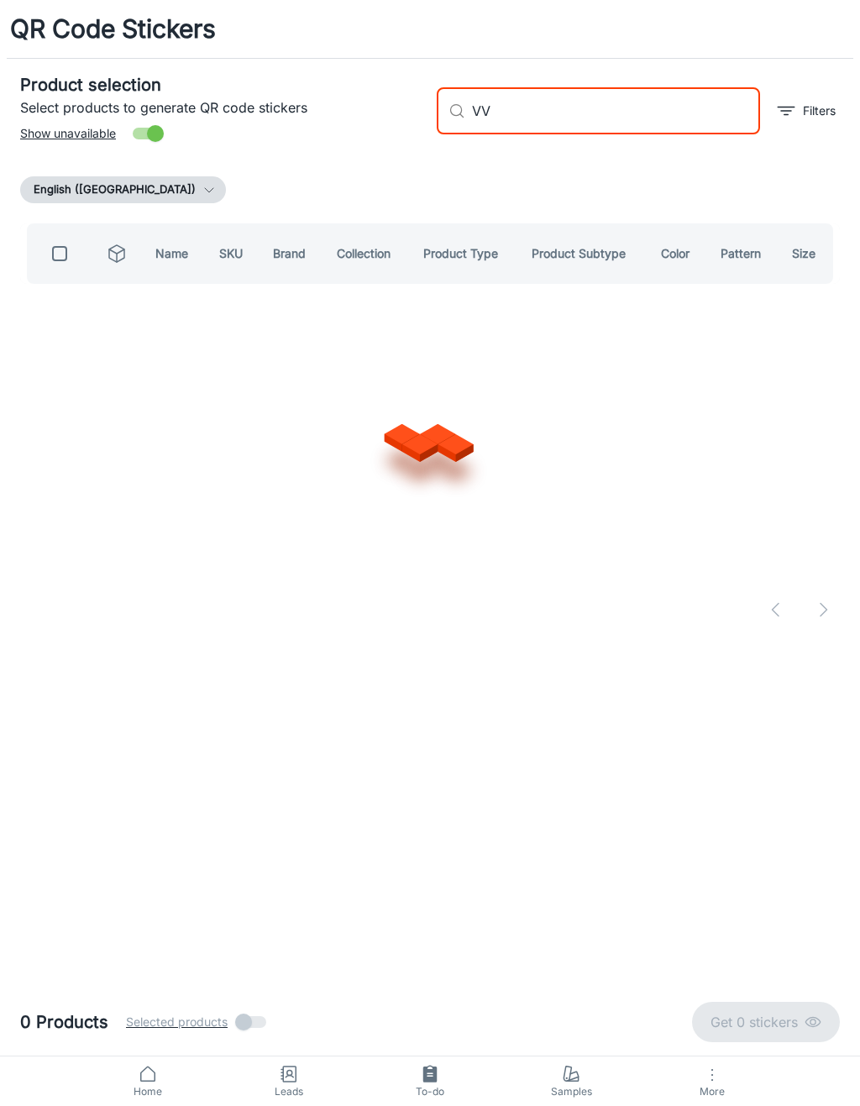
scroll to position [0, 0]
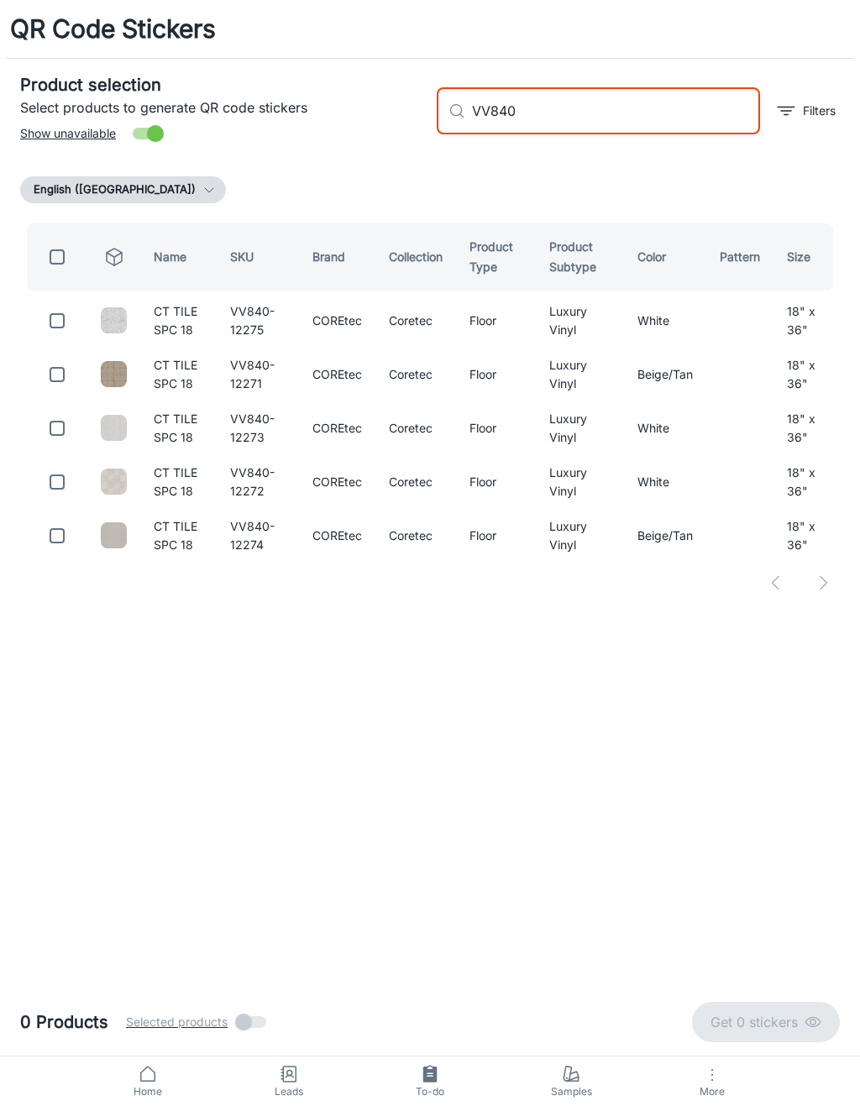
type input "VV840"
click at [63, 333] on input "checkbox" at bounding box center [57, 321] width 34 height 34
checkbox input "true"
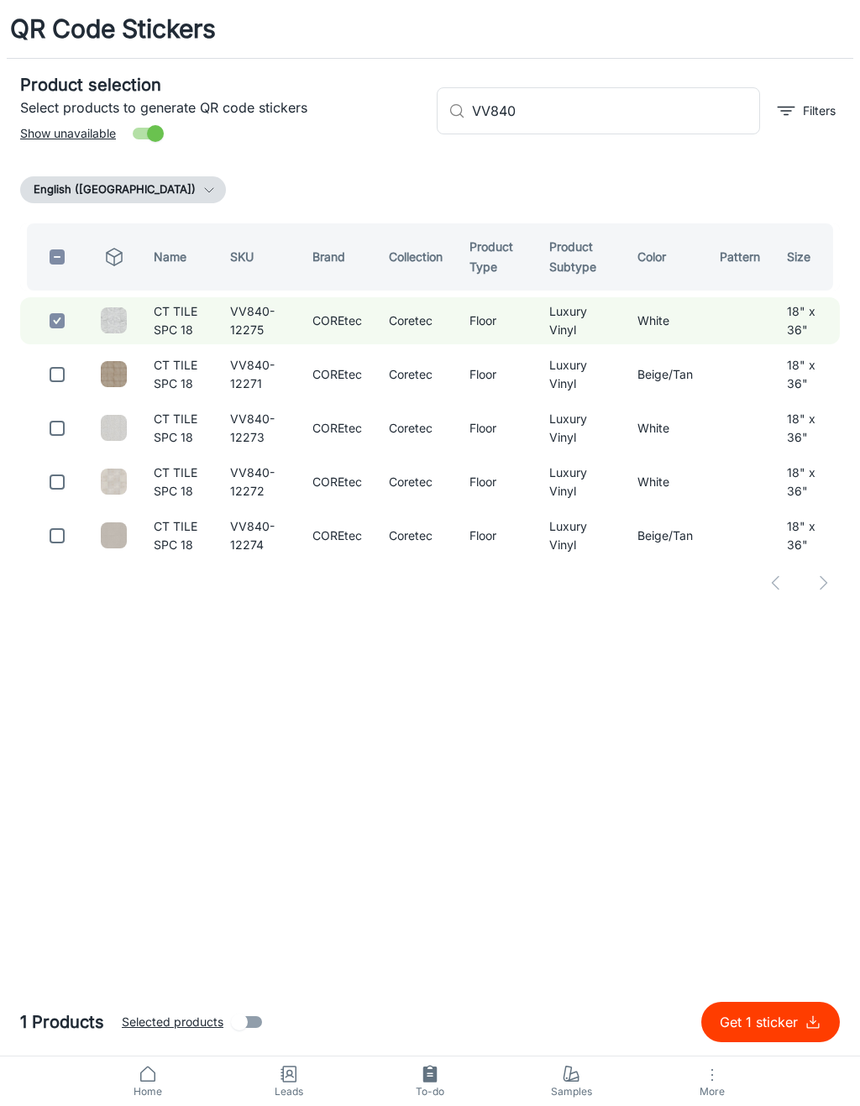
click at [681, 105] on input "VV840" at bounding box center [616, 110] width 288 height 47
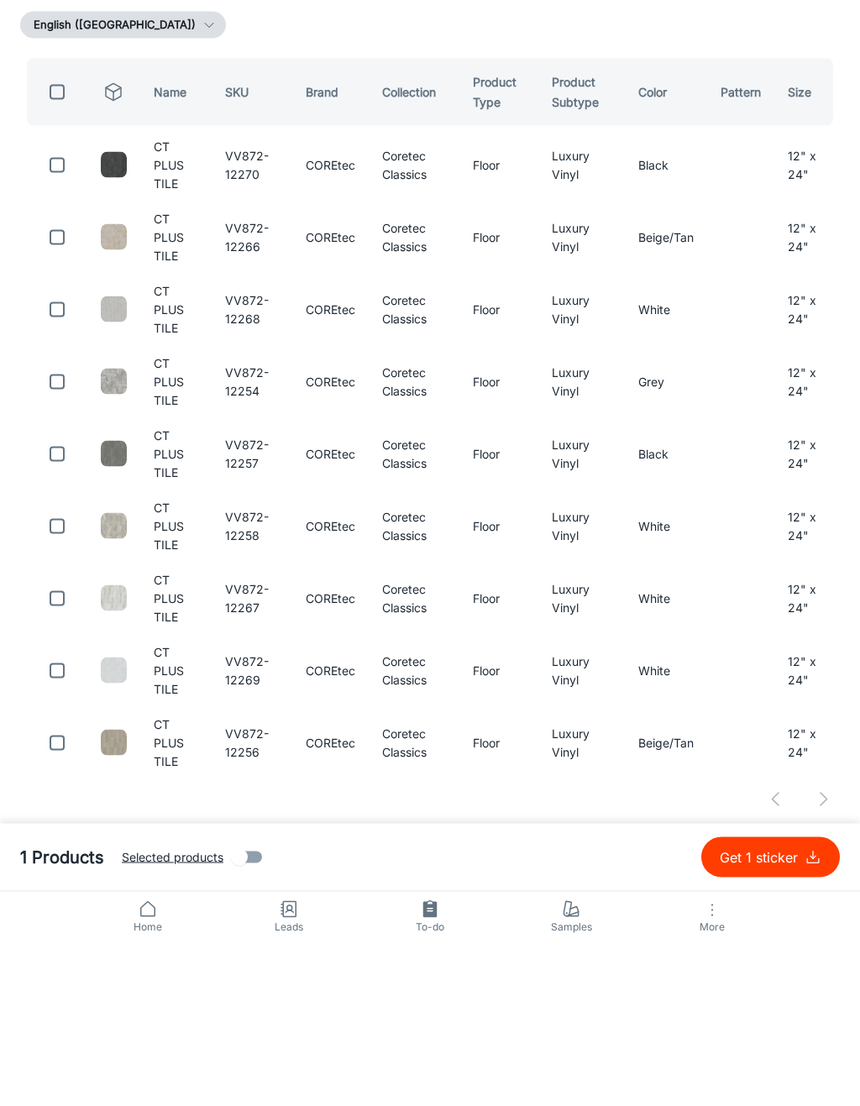
type input "VV872"
click at [55, 530] on input "checkbox" at bounding box center [57, 547] width 34 height 34
checkbox input "true"
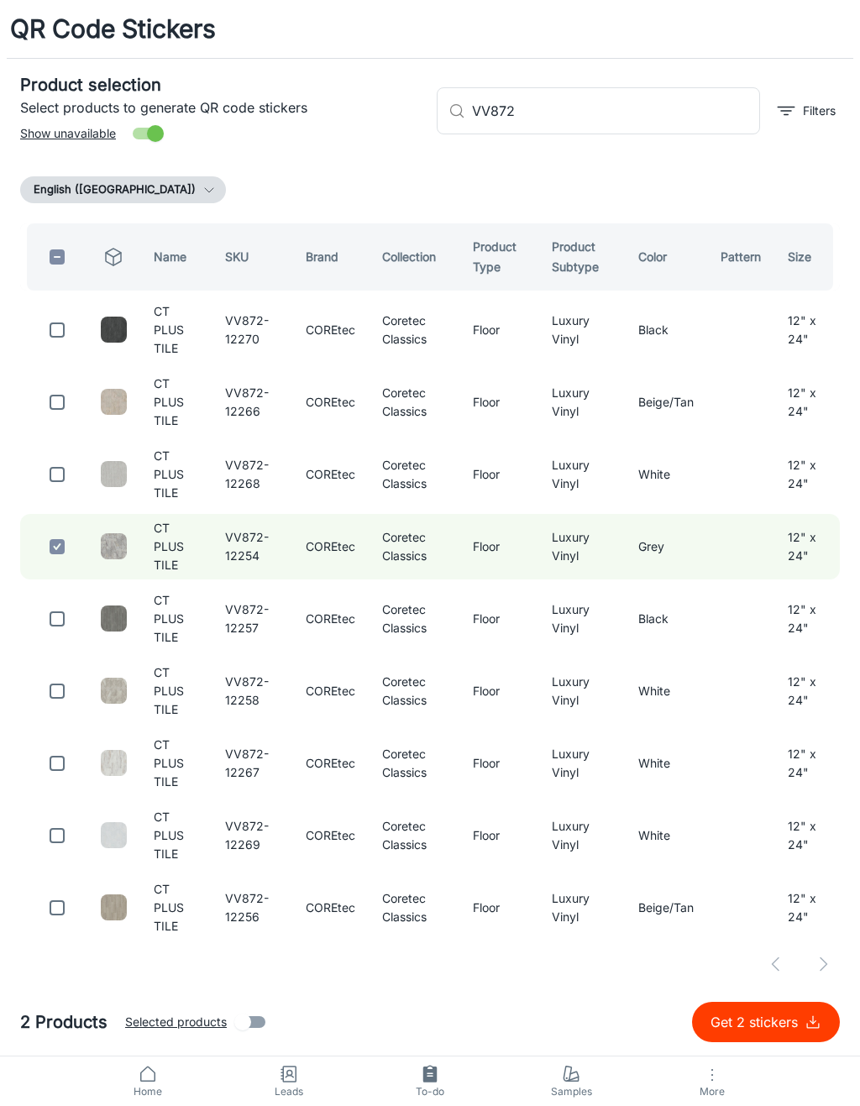
click at [662, 107] on input "VV872" at bounding box center [616, 110] width 288 height 47
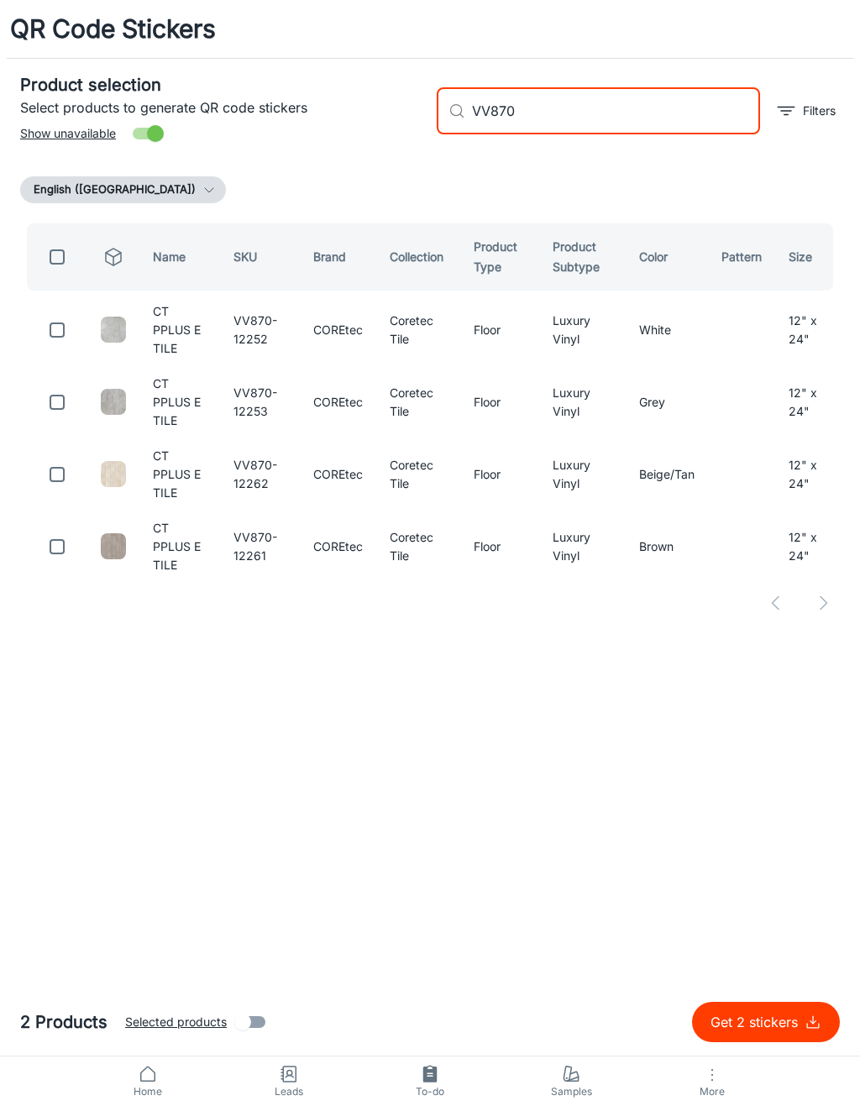
type input "VV870"
click at [63, 479] on input "checkbox" at bounding box center [57, 475] width 34 height 34
checkbox input "true"
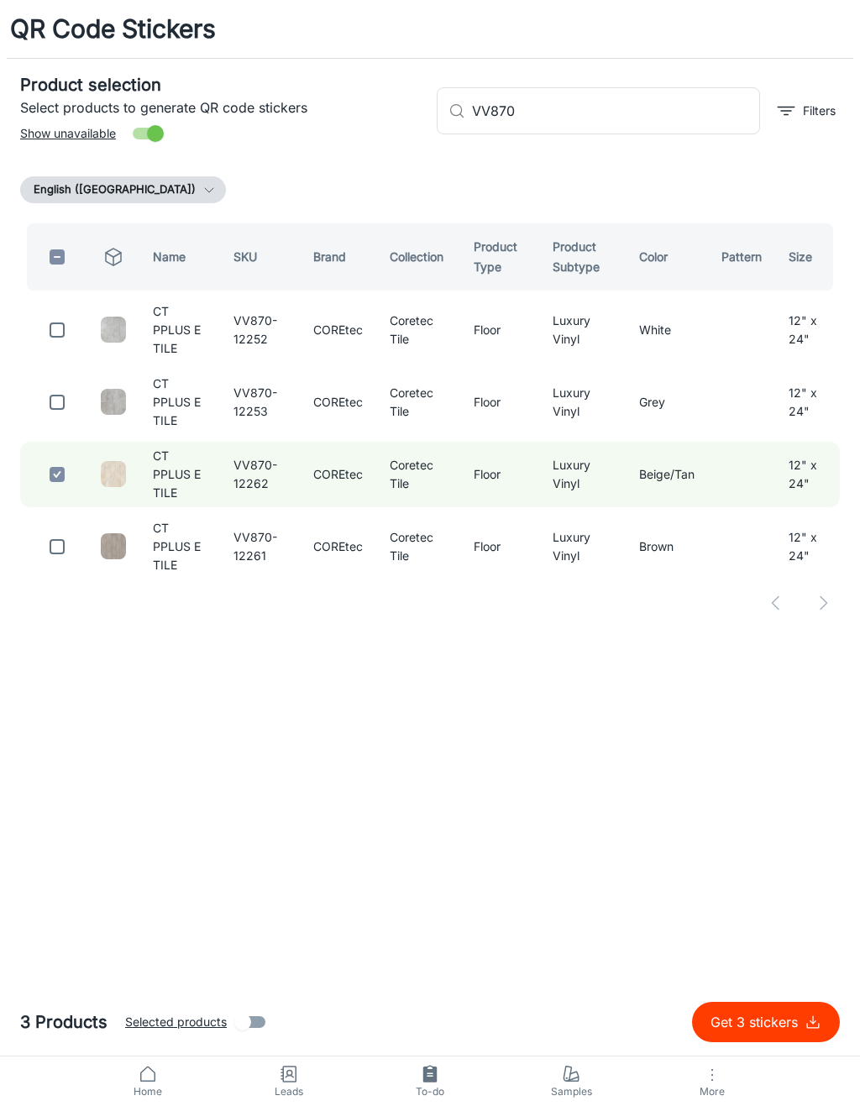
click at [679, 120] on input "VV870" at bounding box center [616, 110] width 288 height 47
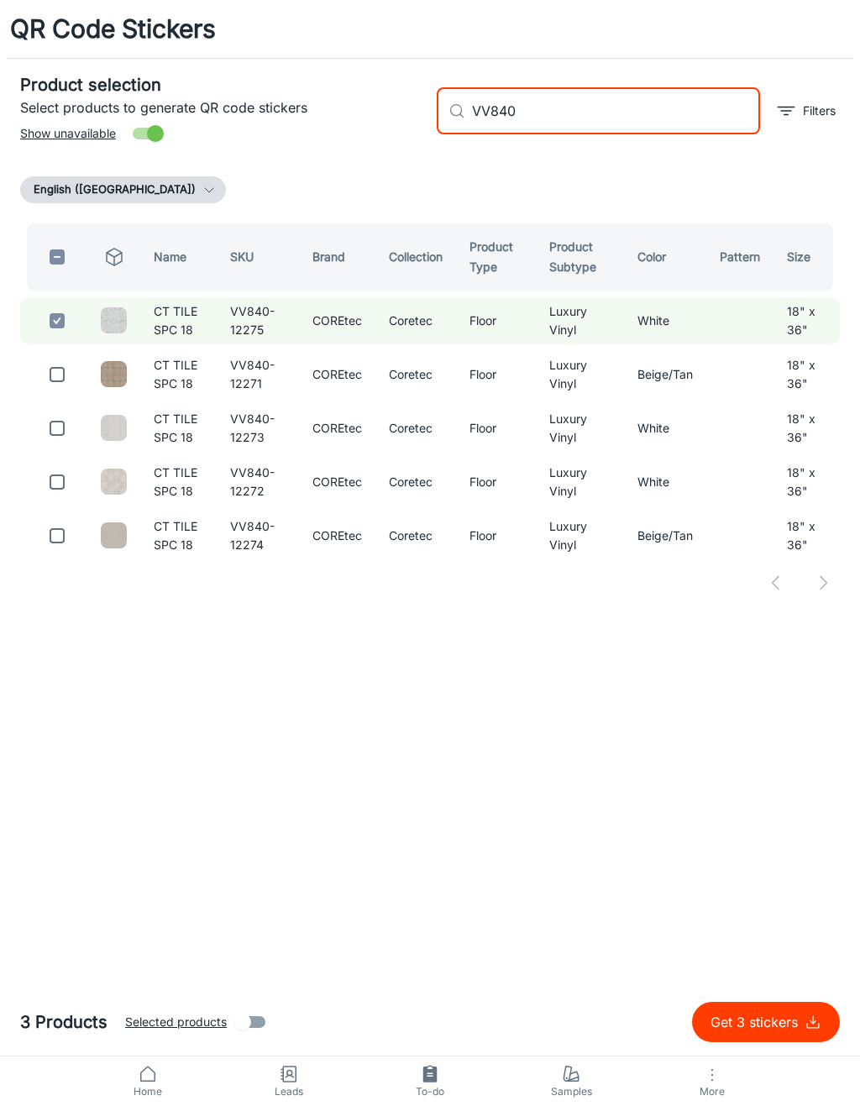
type input "VV840"
click at [66, 391] on input "checkbox" at bounding box center [57, 375] width 34 height 34
checkbox input "true"
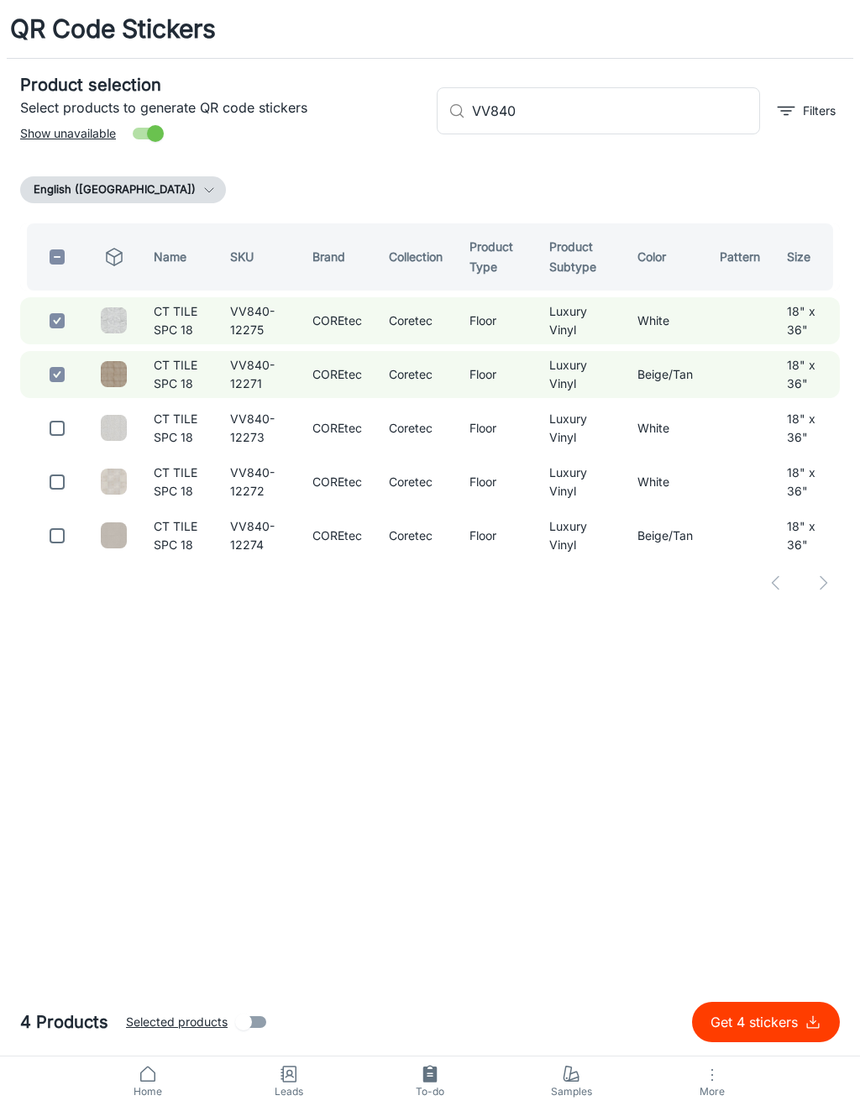
click at [711, 119] on input "VV840" at bounding box center [616, 110] width 288 height 47
click at [55, 499] on input "checkbox" at bounding box center [57, 482] width 34 height 34
checkbox input "true"
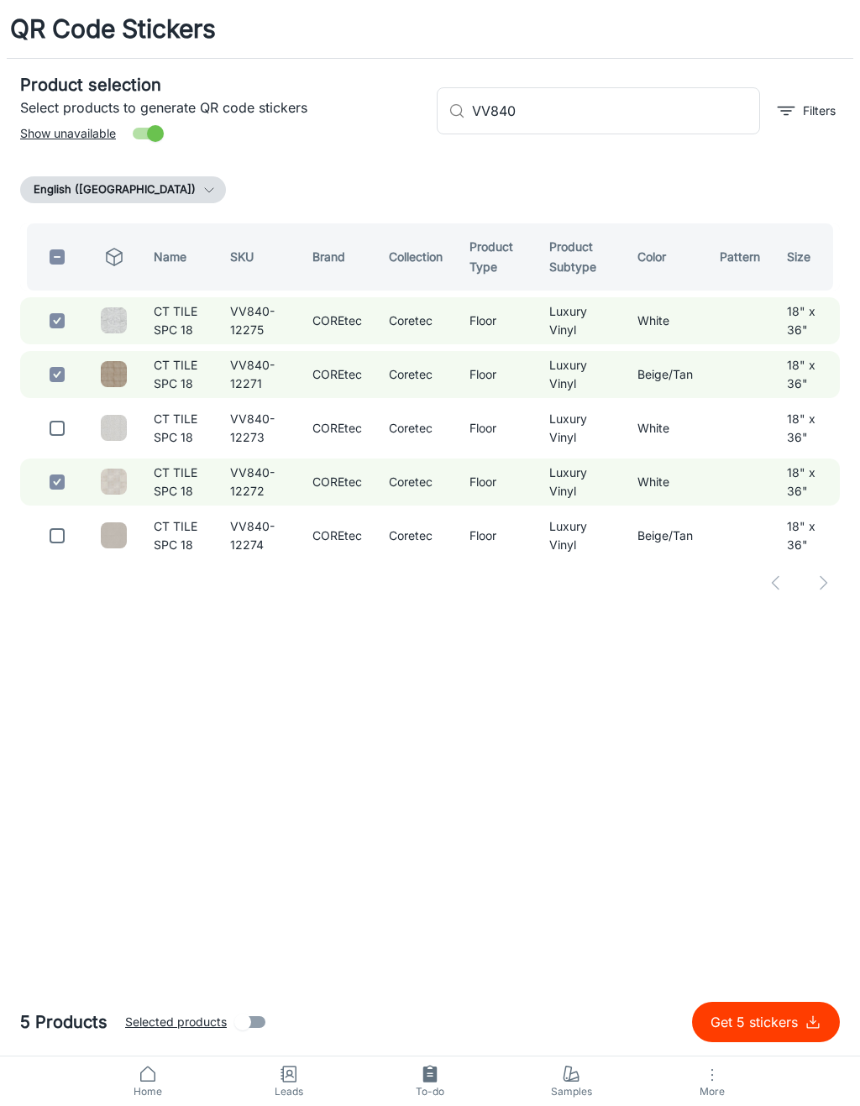
click at [655, 117] on input "VV840" at bounding box center [616, 110] width 288 height 47
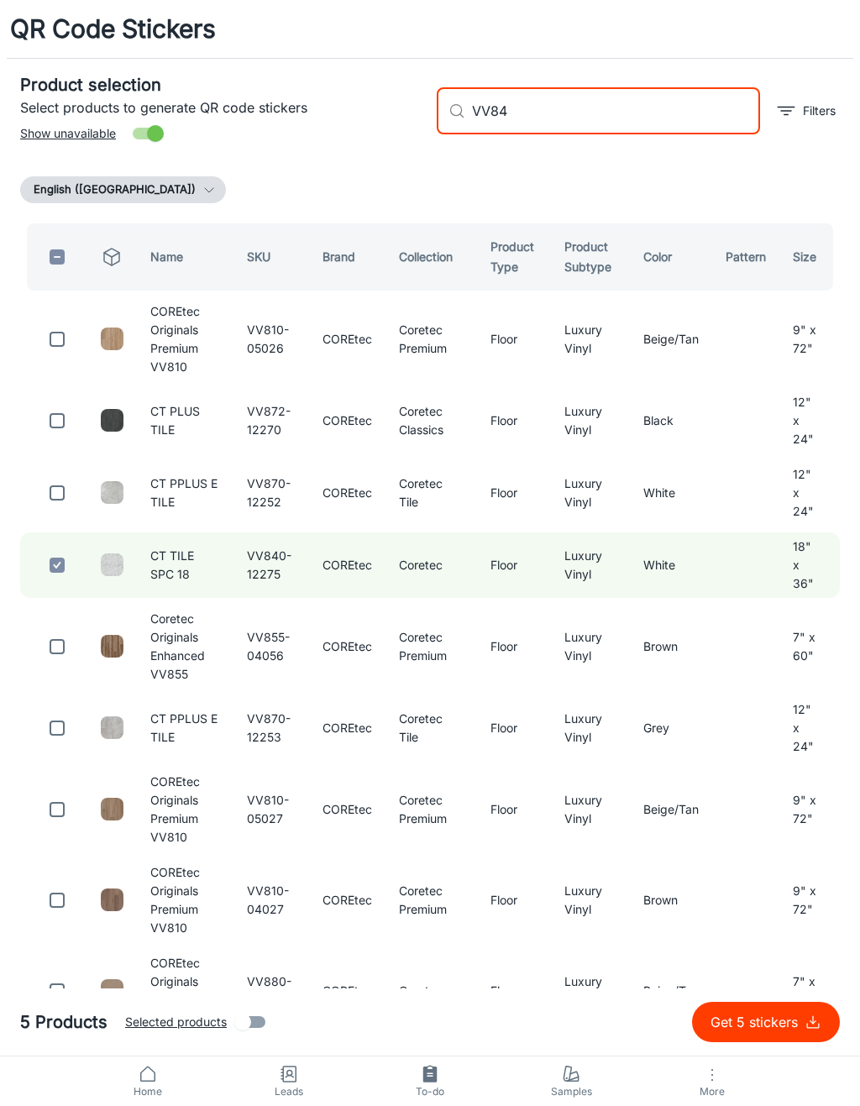
type input "VV840"
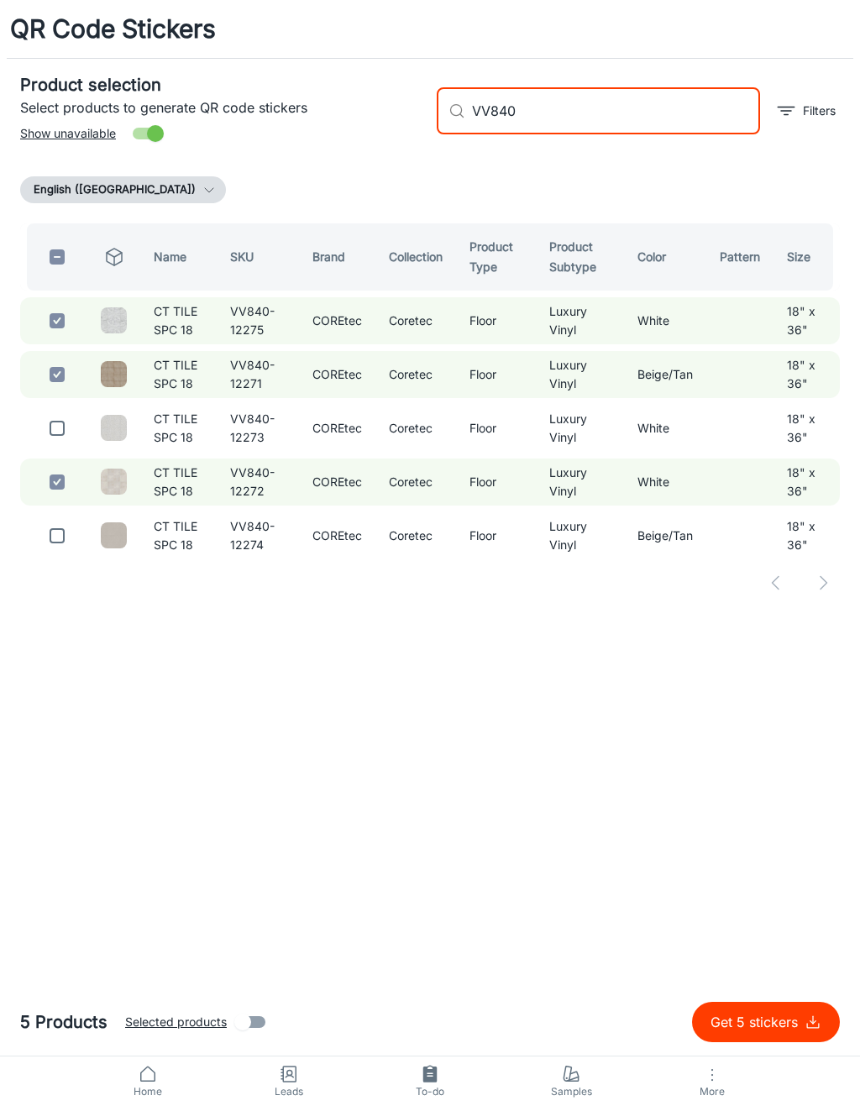
click at [53, 445] on input "checkbox" at bounding box center [57, 428] width 34 height 34
checkbox input "true"
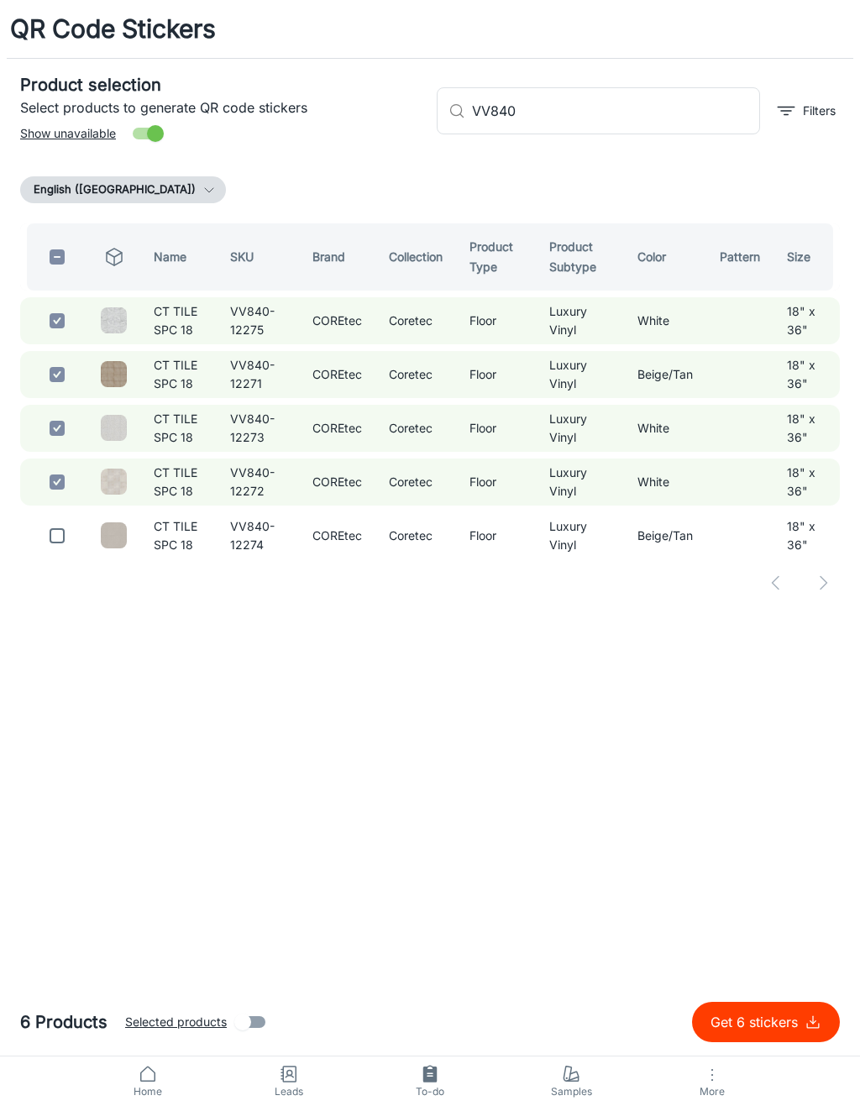
click at [687, 113] on input "VV840" at bounding box center [616, 110] width 288 height 47
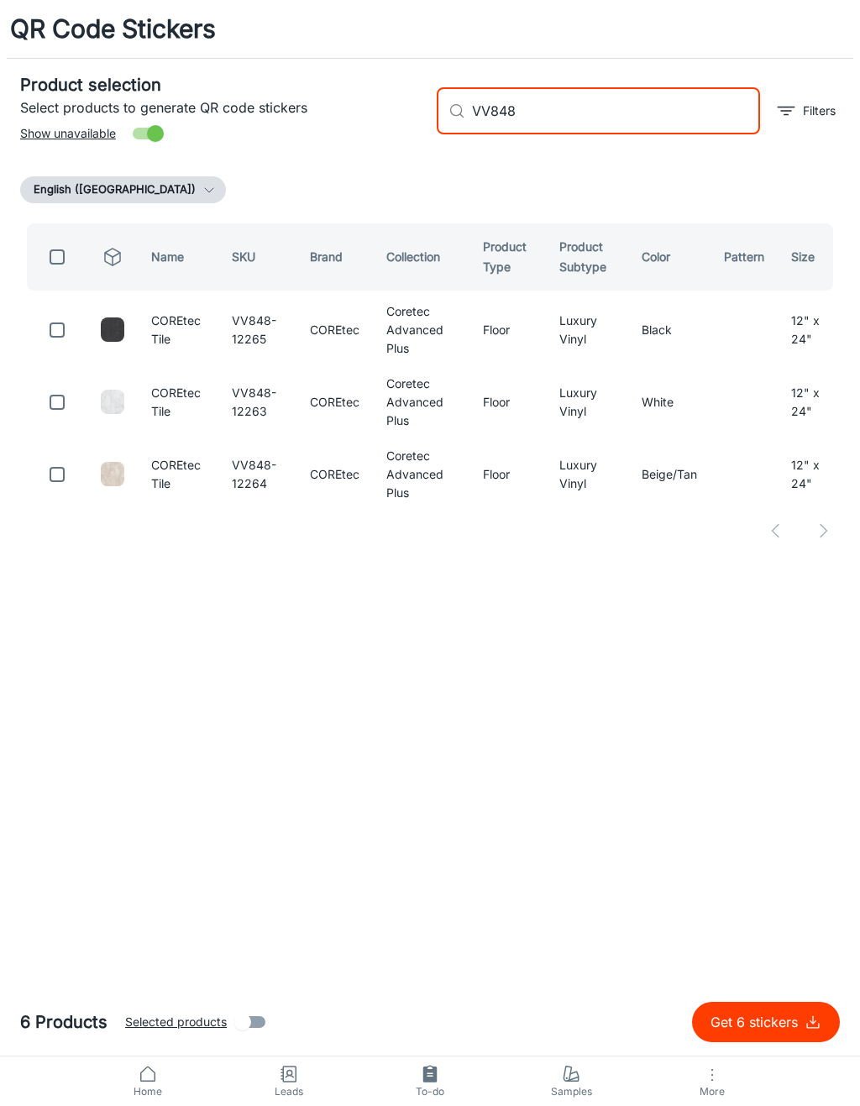
type input "VV848"
click at [55, 332] on input "checkbox" at bounding box center [57, 330] width 34 height 34
checkbox input "true"
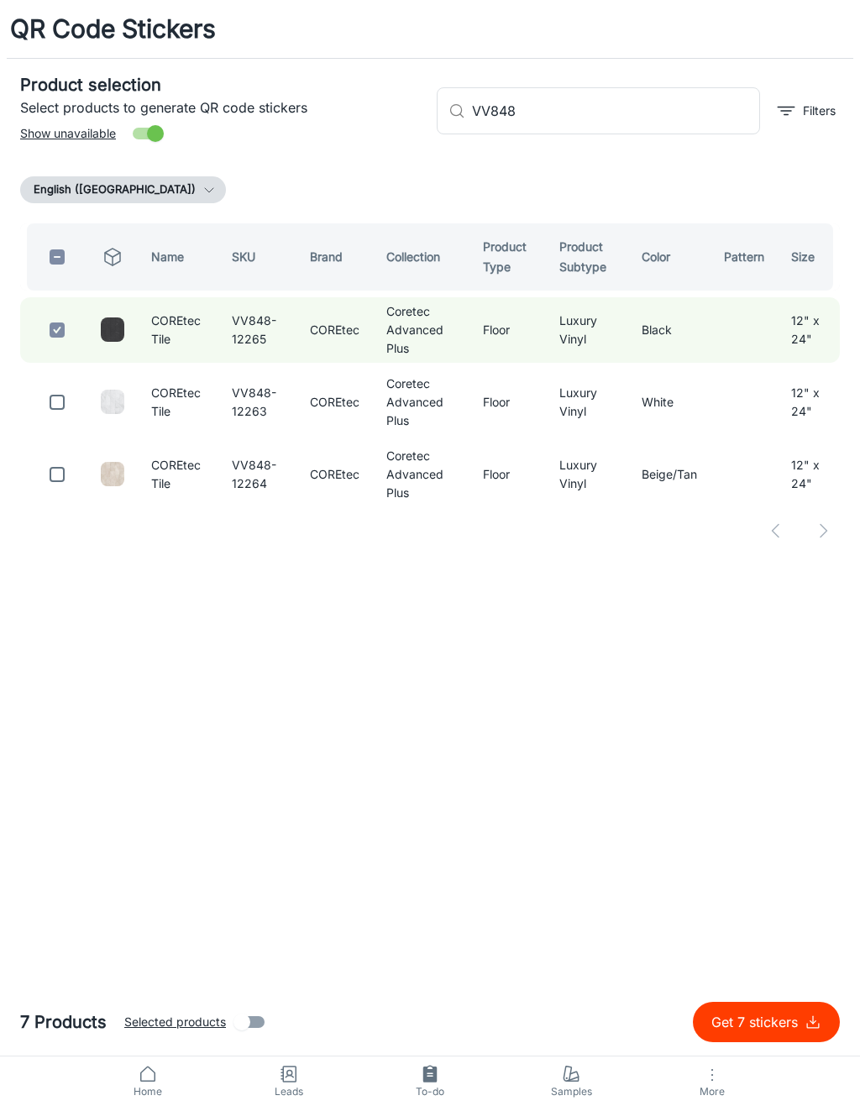
click at [695, 117] on input "VV848" at bounding box center [616, 110] width 288 height 47
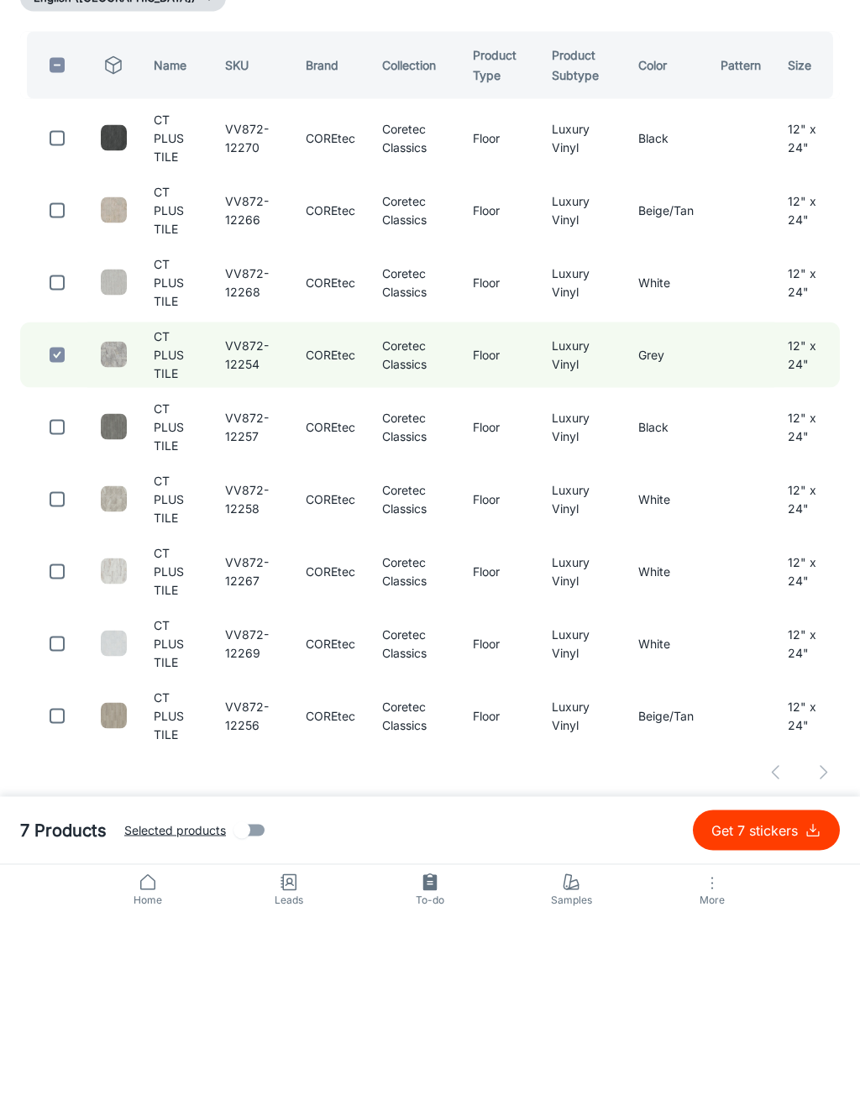
type input "VV872"
click at [56, 602] on input "checkbox" at bounding box center [57, 619] width 34 height 34
checkbox input "true"
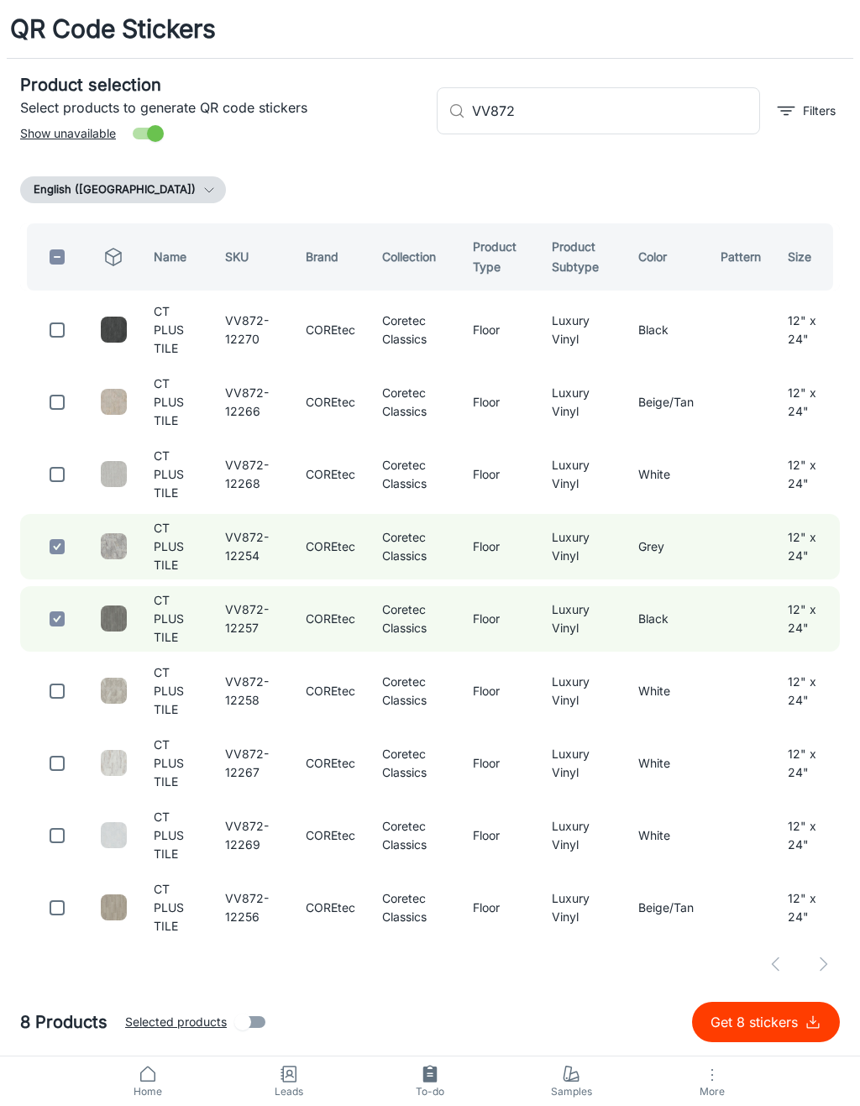
click at [644, 113] on input "VV872" at bounding box center [616, 110] width 288 height 47
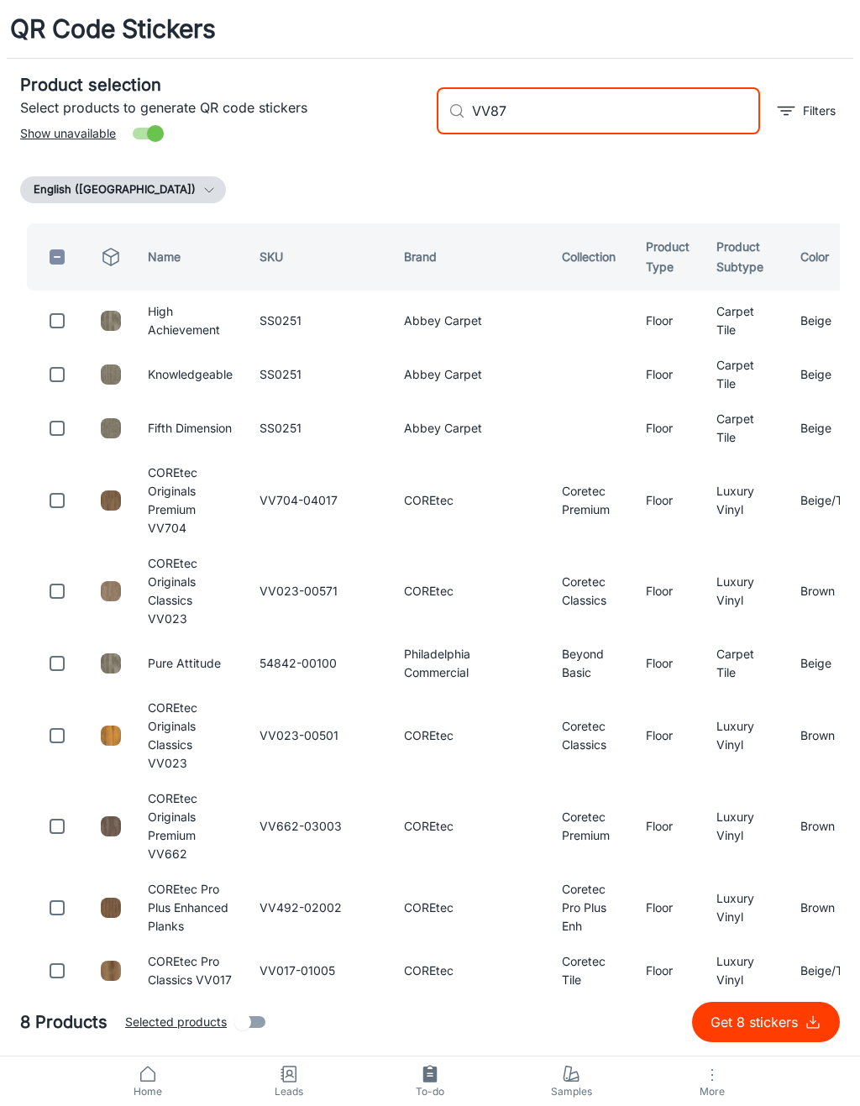
type input "VV872"
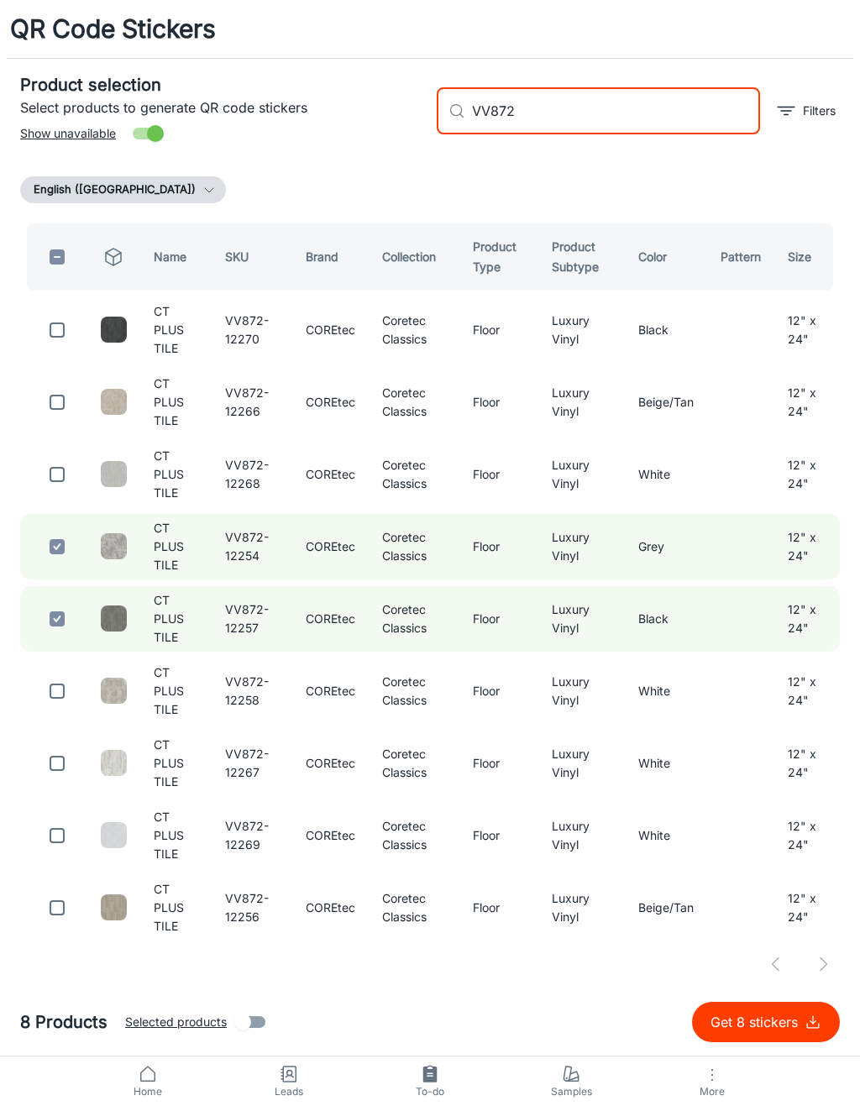
click at [65, 335] on input "checkbox" at bounding box center [57, 330] width 34 height 34
checkbox input "true"
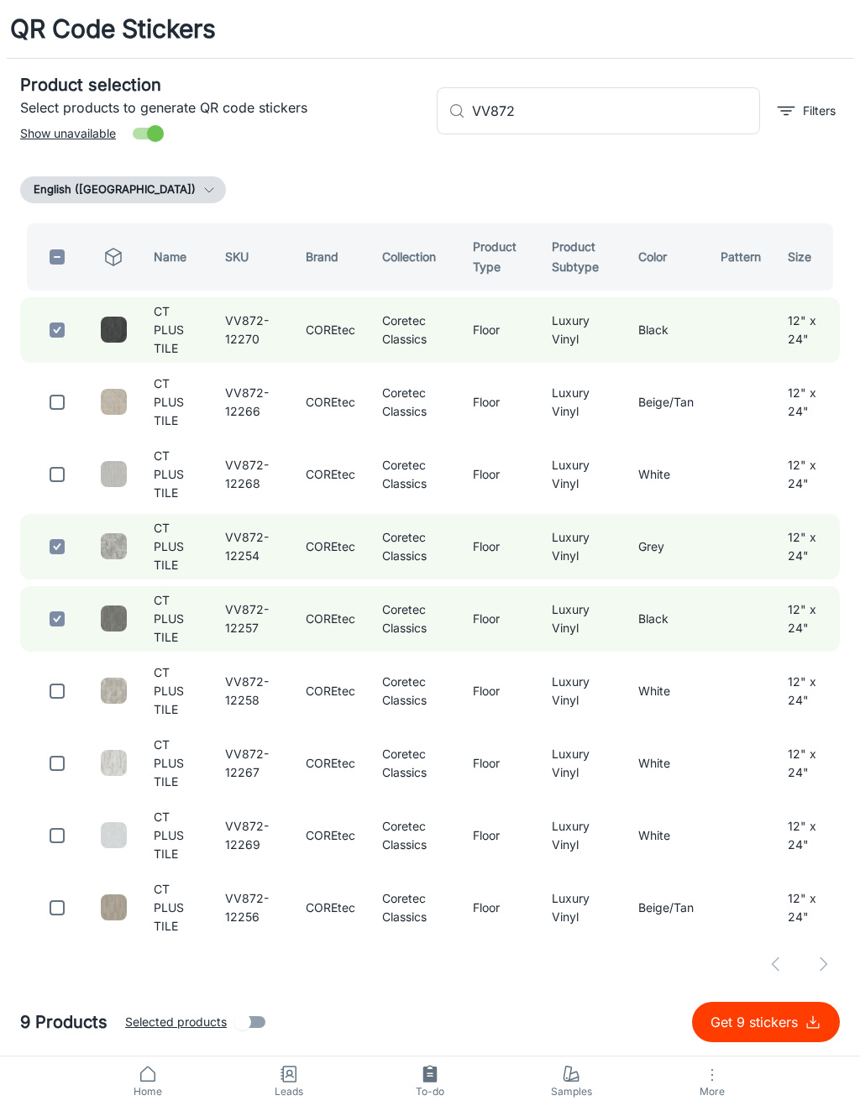
click at [653, 107] on input "VV872" at bounding box center [616, 110] width 288 height 47
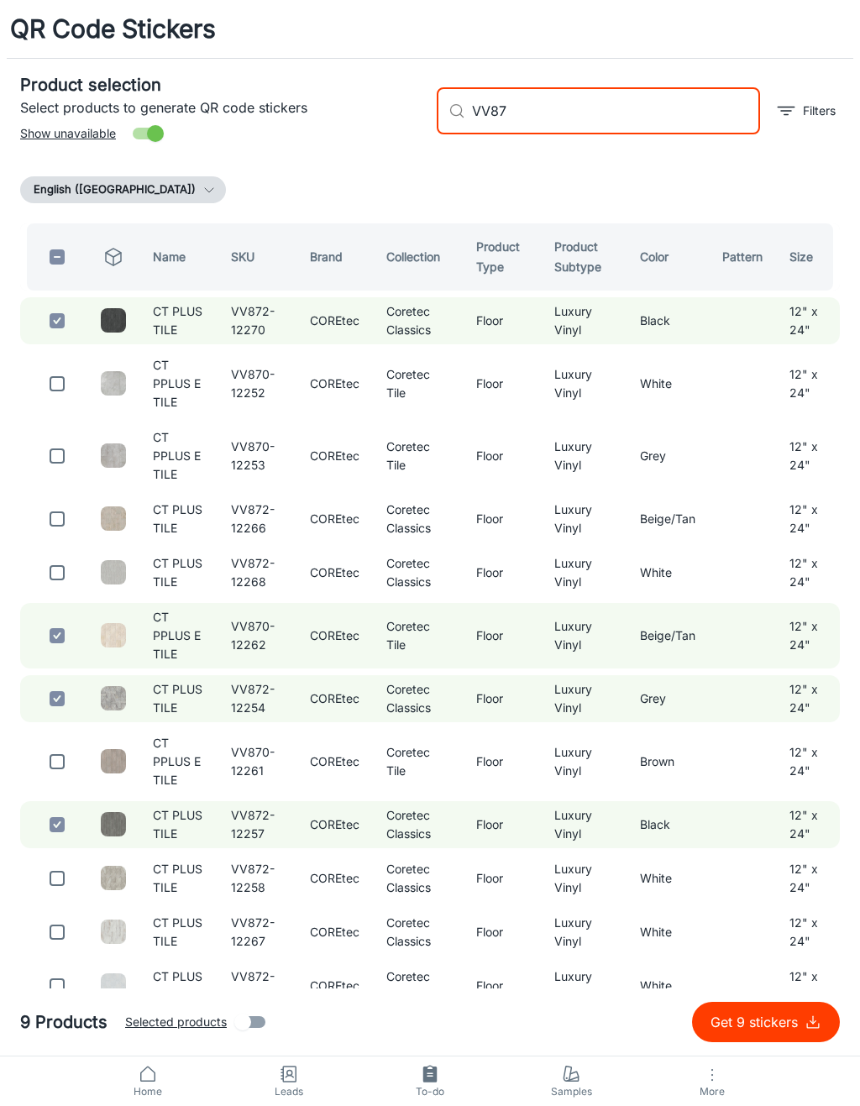
type input "VV872"
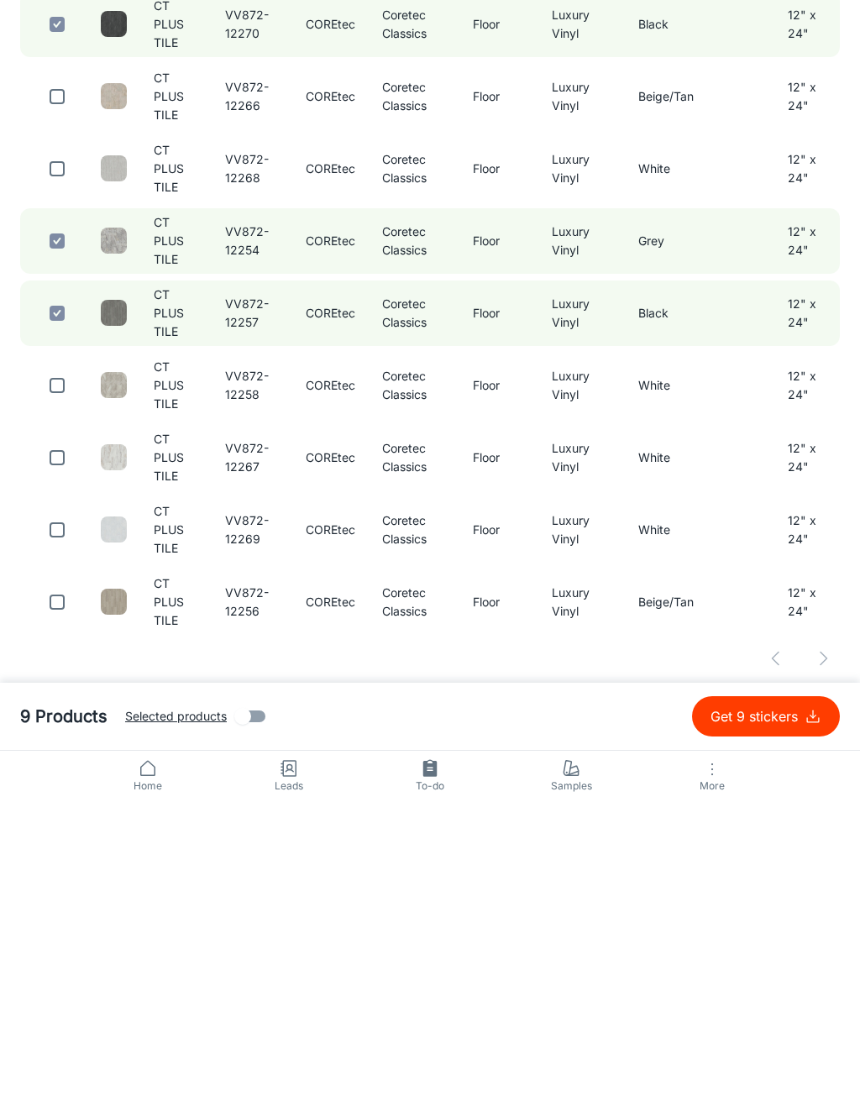
click at [52, 891] on input "checkbox" at bounding box center [57, 908] width 34 height 34
checkbox input "true"
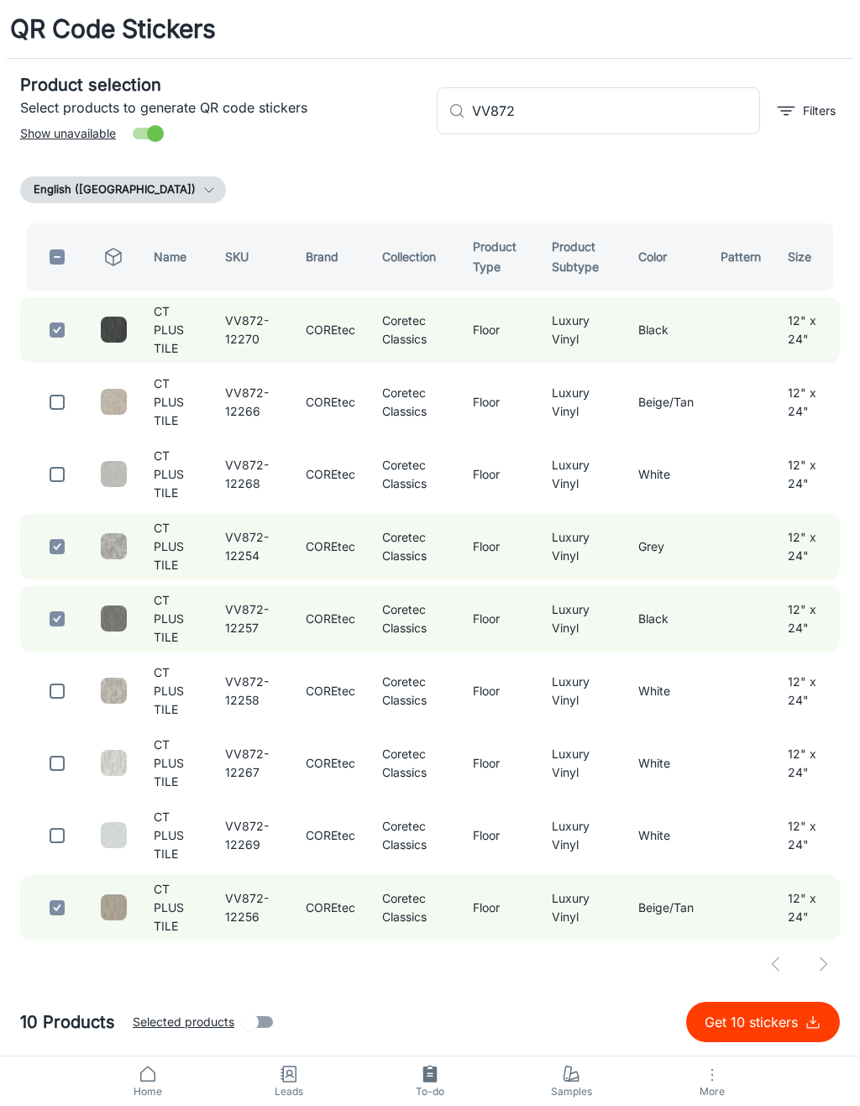
click at [685, 97] on input "VV872" at bounding box center [616, 110] width 288 height 47
click at [692, 101] on input "VV872" at bounding box center [616, 110] width 288 height 47
click at [699, 93] on input "VV872" at bounding box center [616, 110] width 288 height 47
click at [703, 114] on input "VV872" at bounding box center [616, 110] width 288 height 47
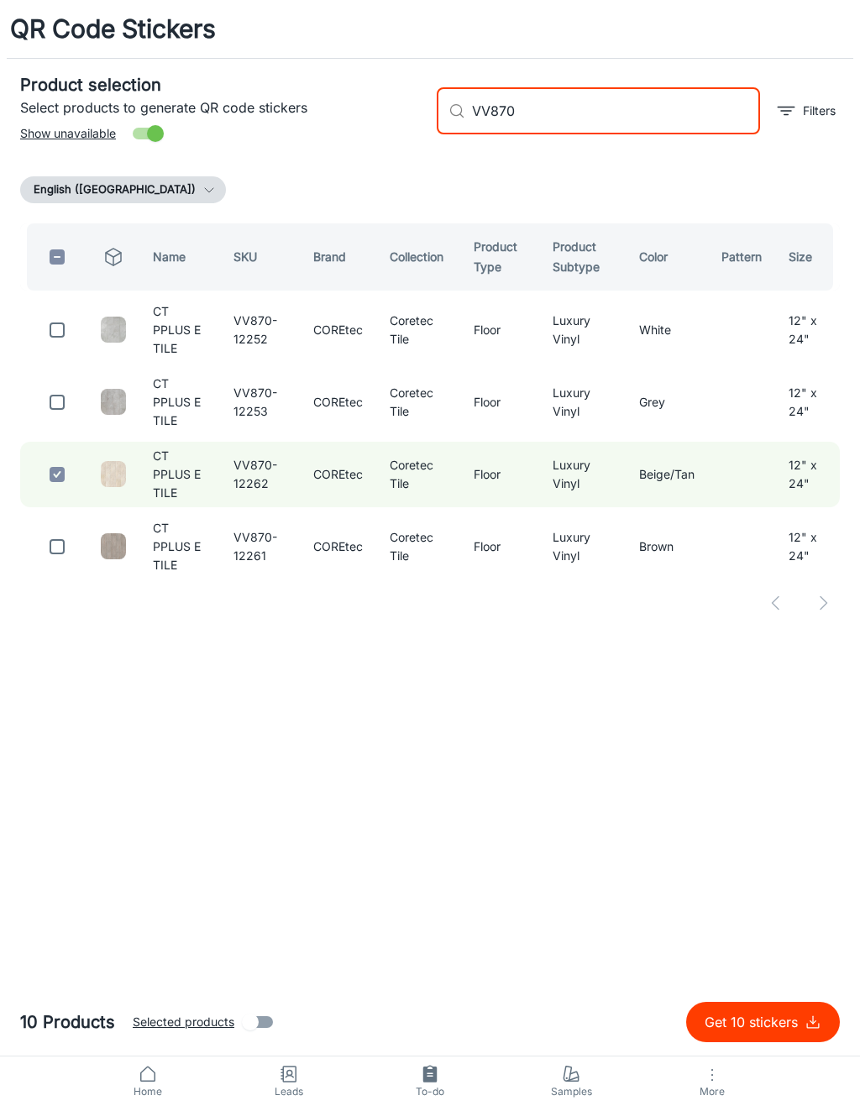
type input "VV870"
click at [66, 330] on input "checkbox" at bounding box center [57, 330] width 34 height 34
checkbox input "true"
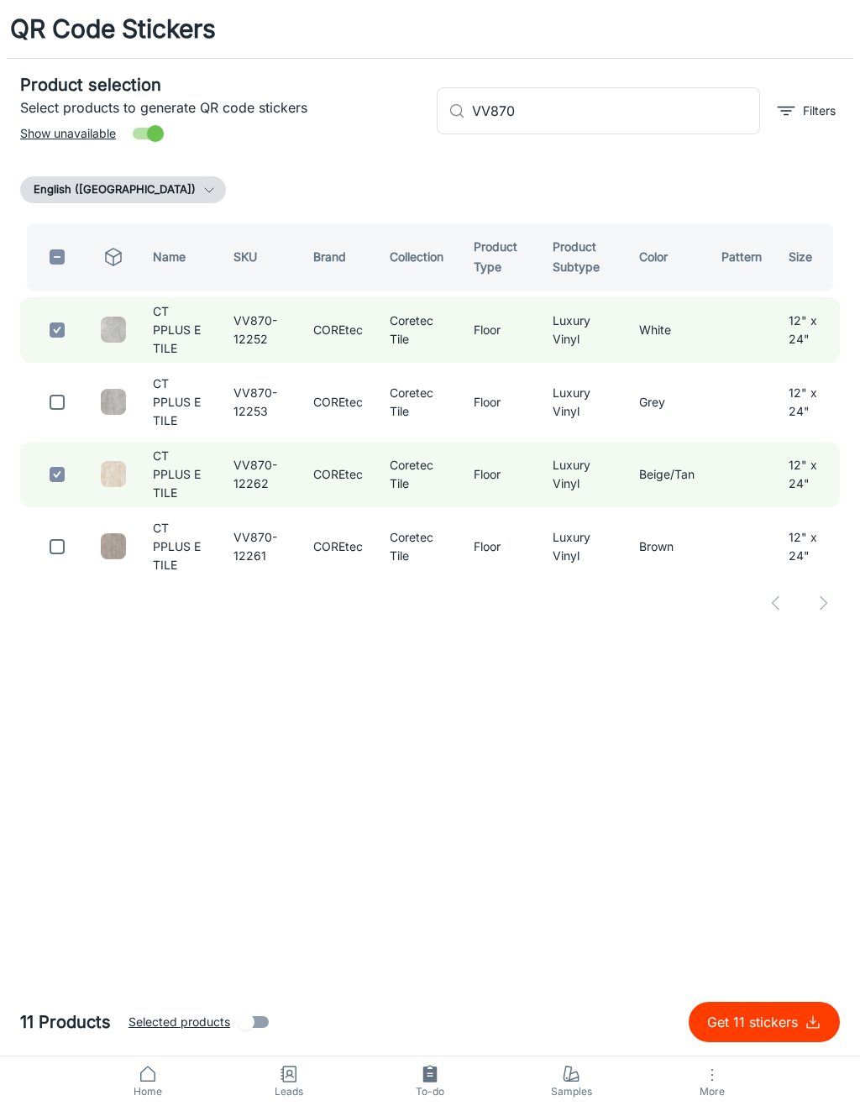
click at [675, 109] on input "VV870" at bounding box center [616, 110] width 288 height 47
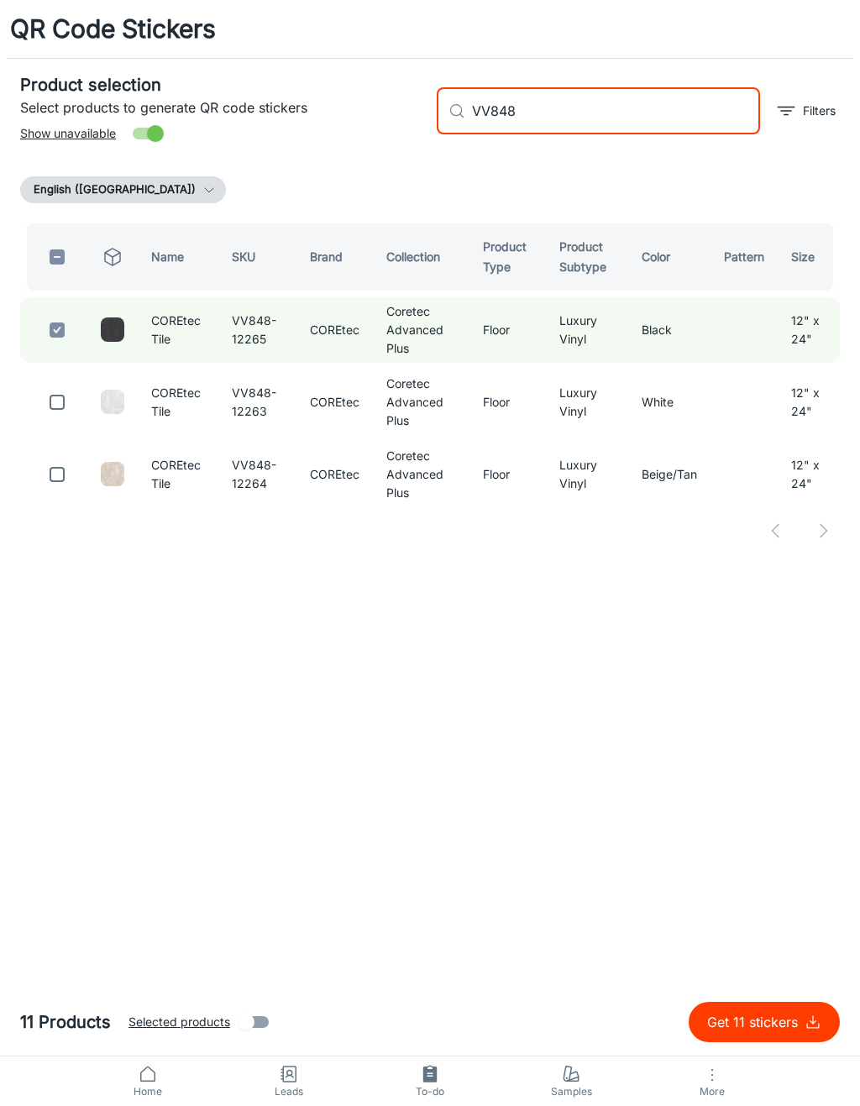
type input "VV848"
click at [65, 411] on input "checkbox" at bounding box center [57, 402] width 34 height 34
checkbox input "true"
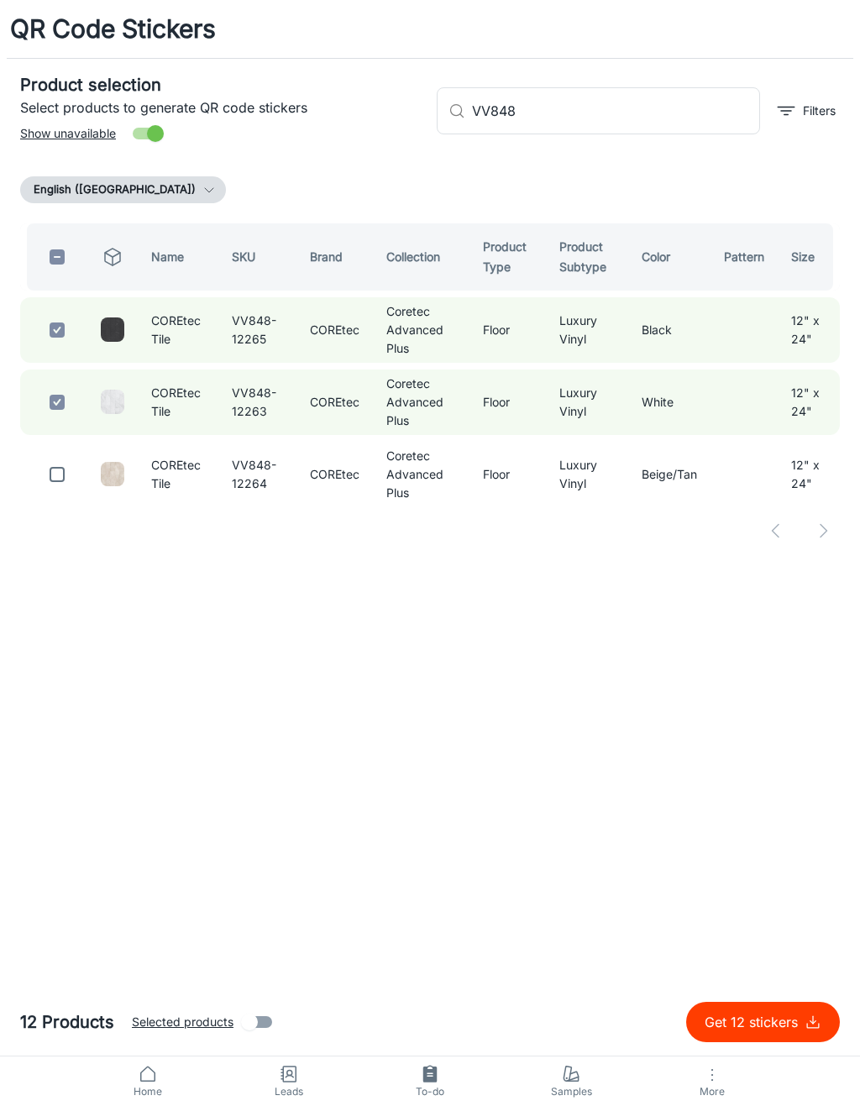
click at [658, 110] on input "VV848" at bounding box center [616, 110] width 288 height 47
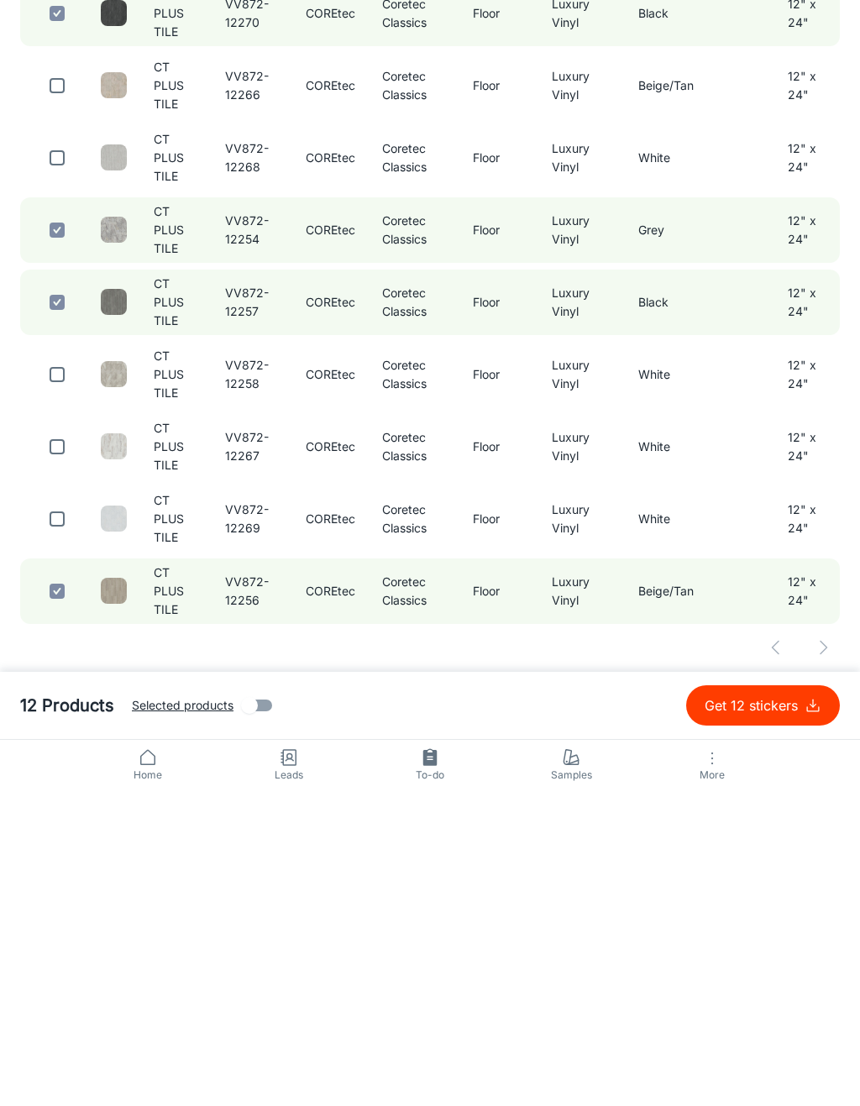
type input "VV872"
click at [48, 818] on input "checkbox" at bounding box center [57, 835] width 34 height 34
checkbox input "true"
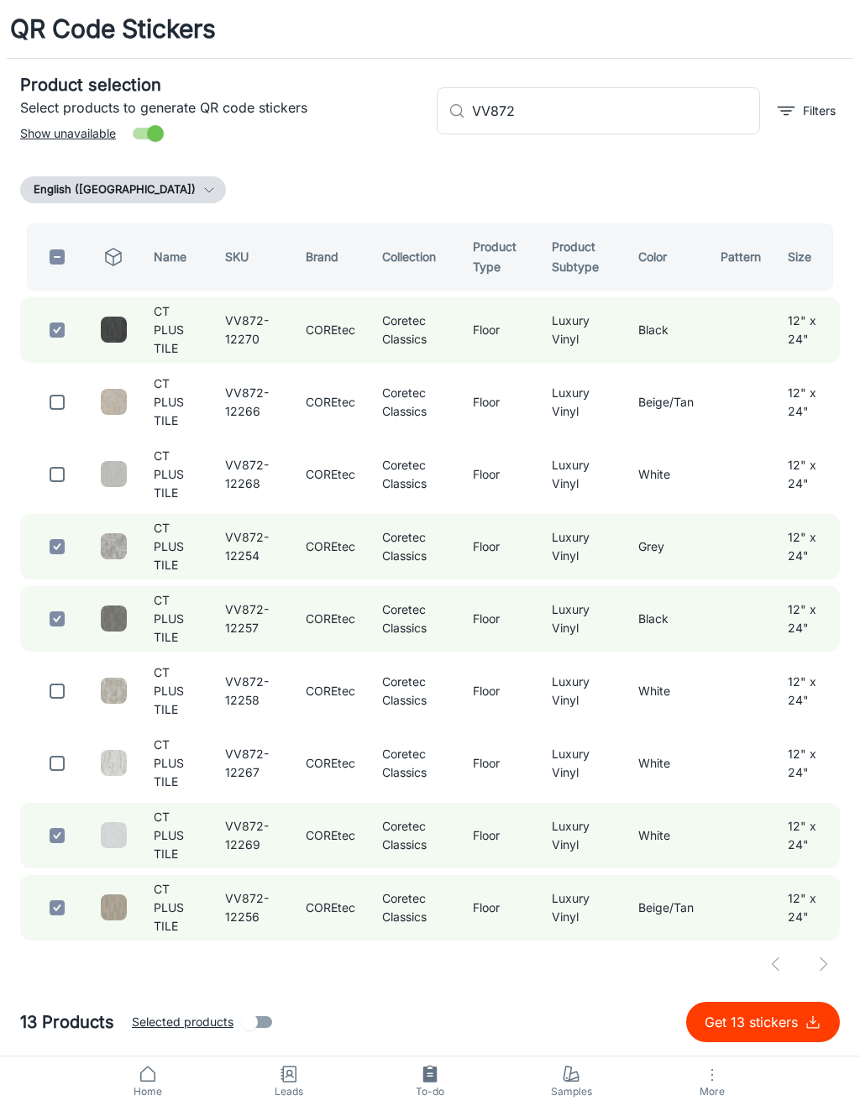
click at [631, 107] on input "VV872" at bounding box center [616, 110] width 288 height 47
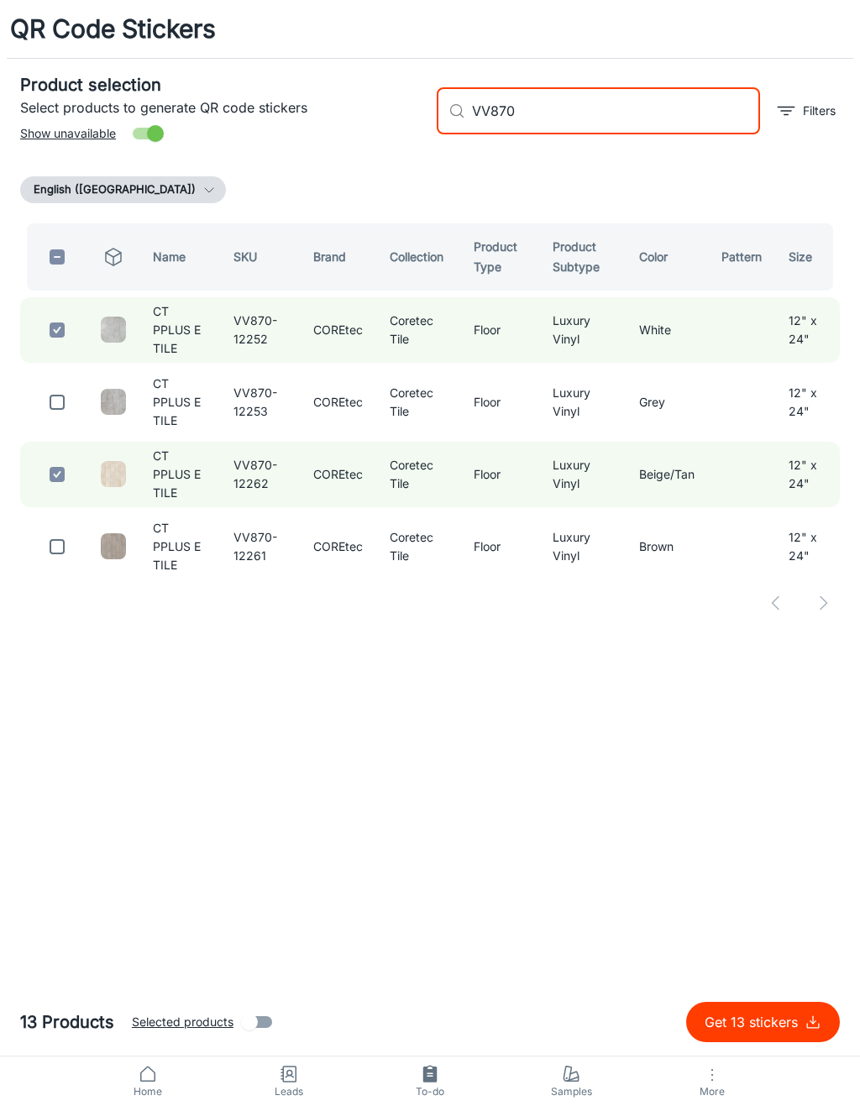
type input "VV870"
click at [57, 407] on input "checkbox" at bounding box center [57, 402] width 34 height 34
checkbox input "true"
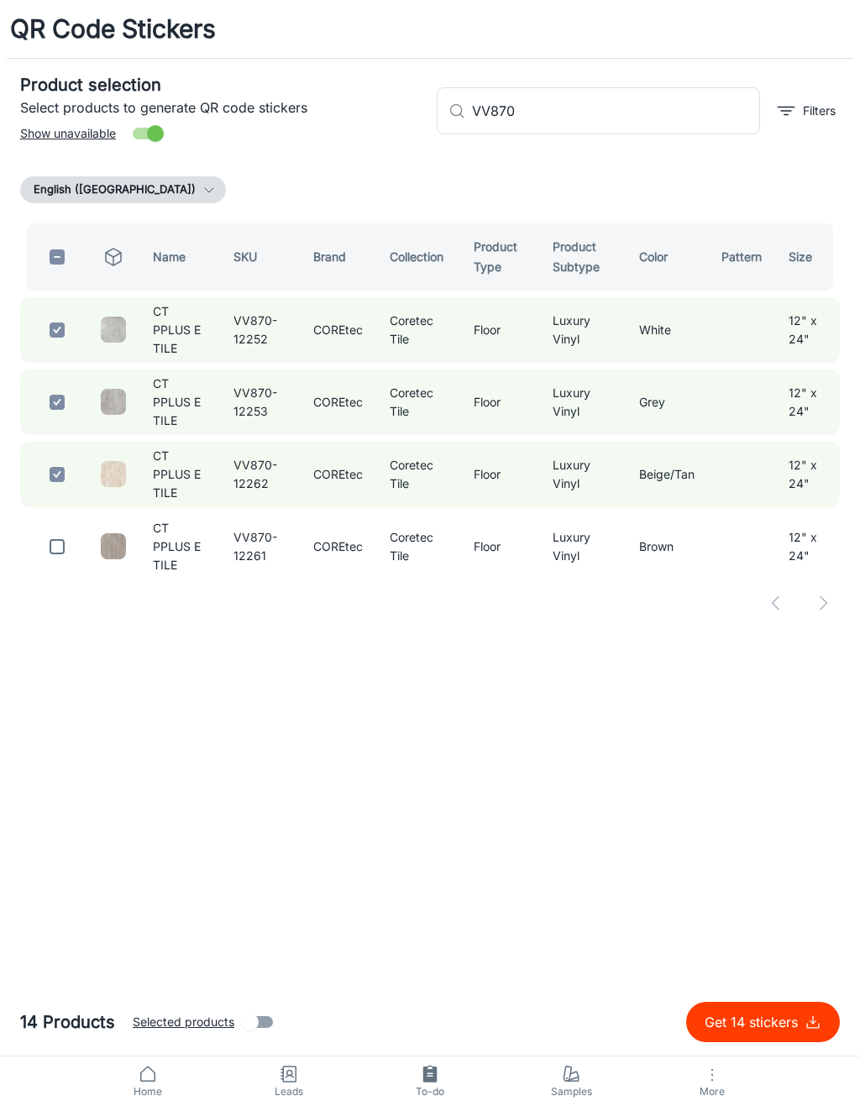
click at [637, 109] on input "VV870" at bounding box center [616, 110] width 288 height 47
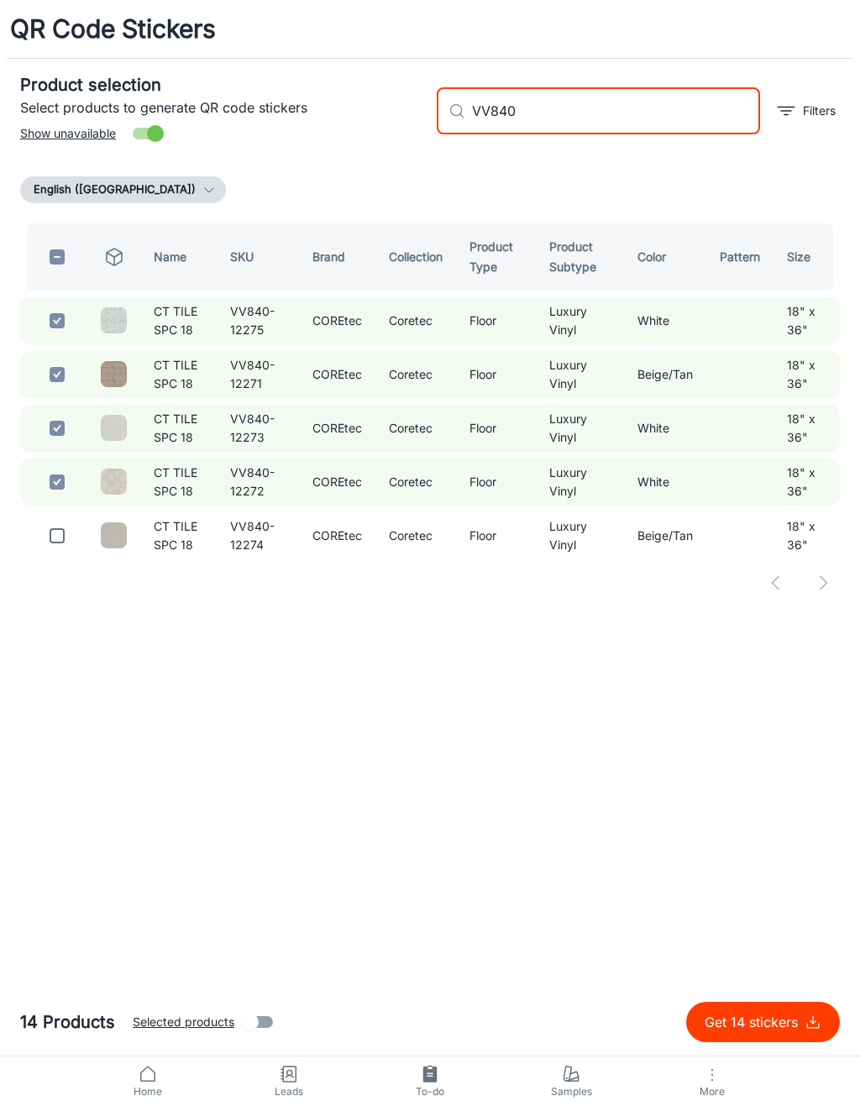
type input "VV840"
click at [57, 552] on input "checkbox" at bounding box center [57, 536] width 34 height 34
checkbox input "true"
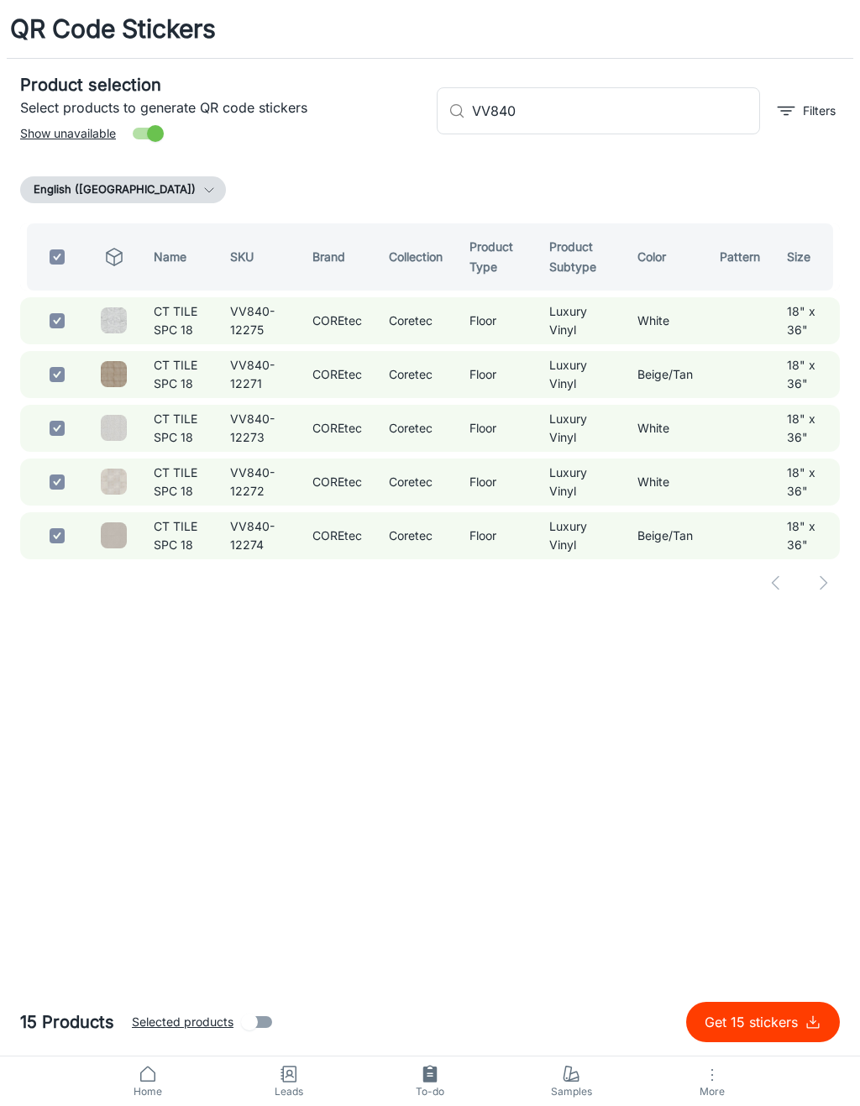
click at [689, 103] on input "VV840" at bounding box center [616, 110] width 288 height 47
type input "VV8"
checkbox input "false"
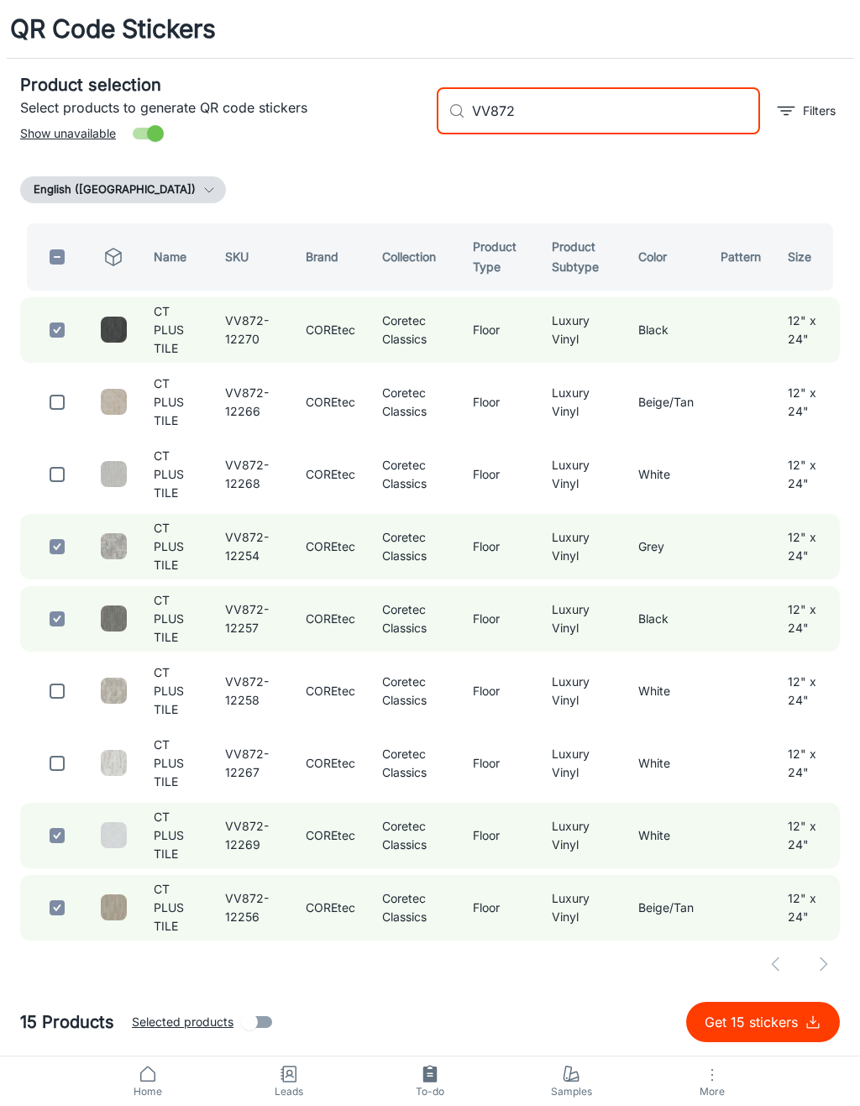
type input "VV872"
click at [65, 478] on input "checkbox" at bounding box center [57, 475] width 34 height 34
checkbox input "true"
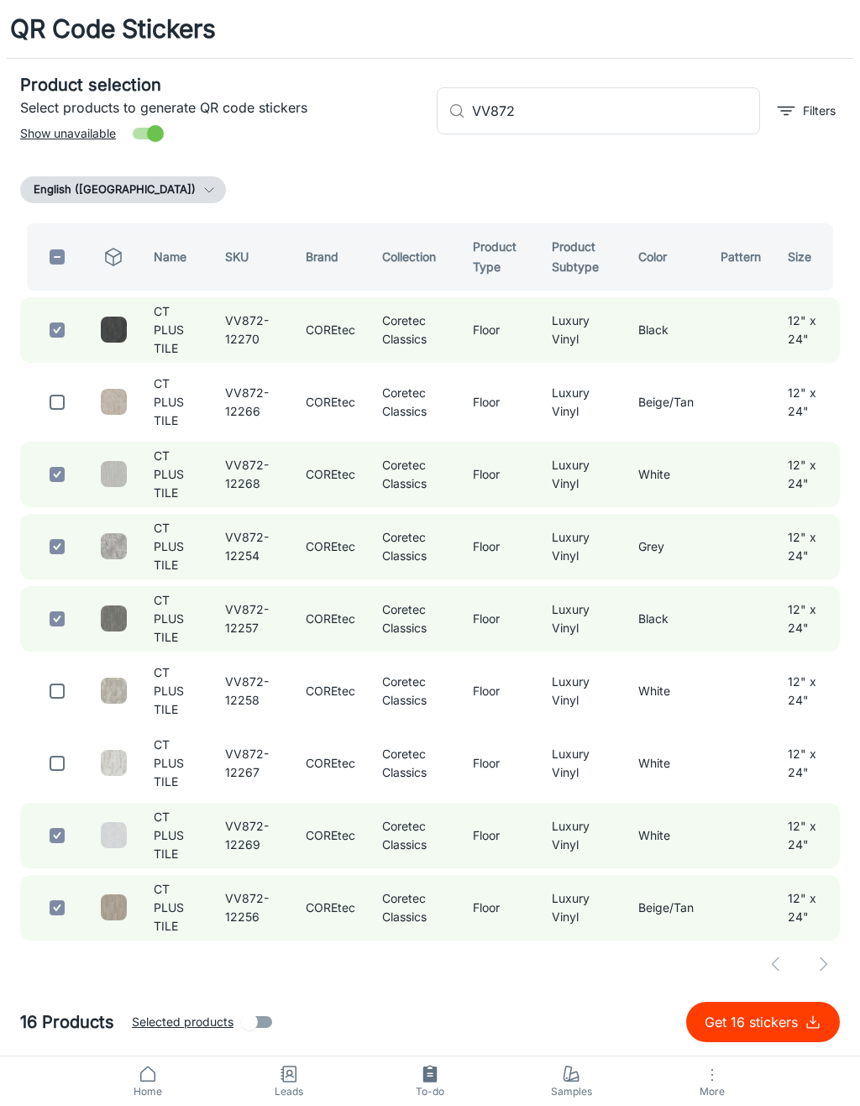
click at [811, 1012] on button "Get 16 stickers" at bounding box center [763, 1021] width 154 height 40
checkbox input "false"
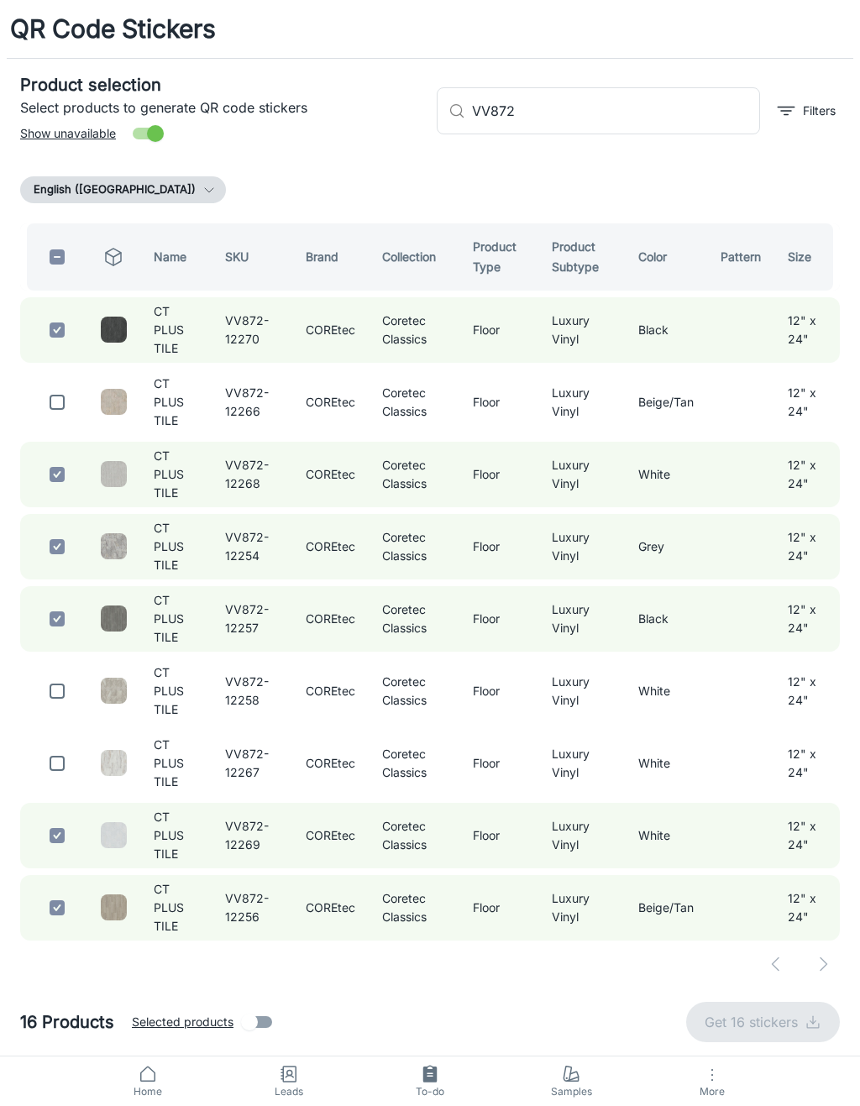
checkbox input "false"
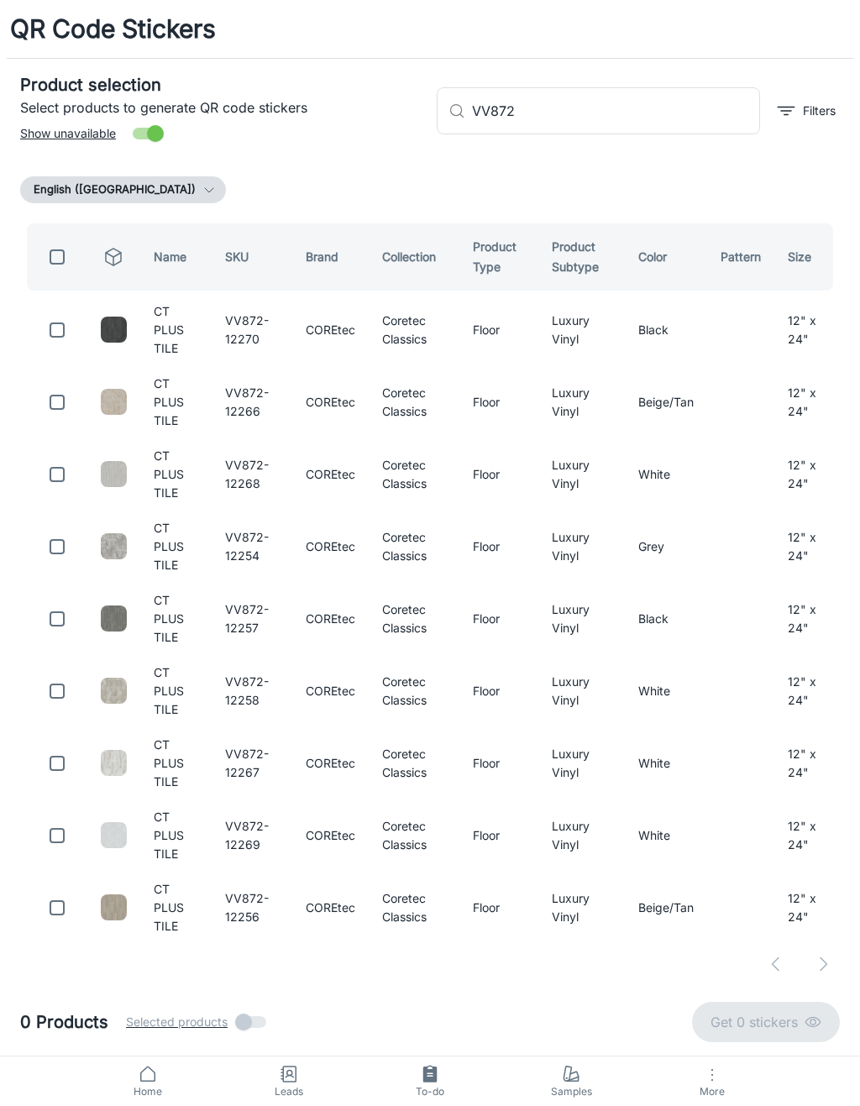
click at [689, 87] on input "VV872" at bounding box center [616, 110] width 288 height 47
click at [683, 119] on input "VV872" at bounding box center [616, 110] width 288 height 47
type input "V"
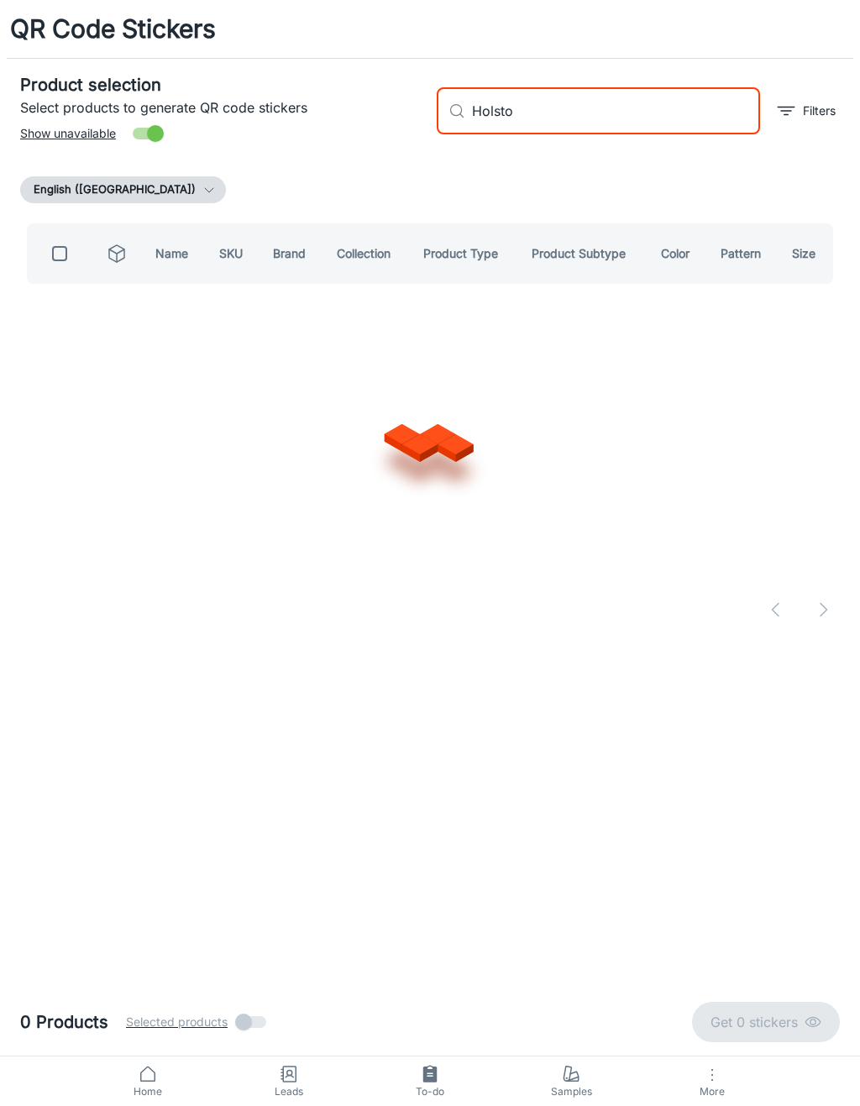
type input "[PERSON_NAME]"
checkbox input "true"
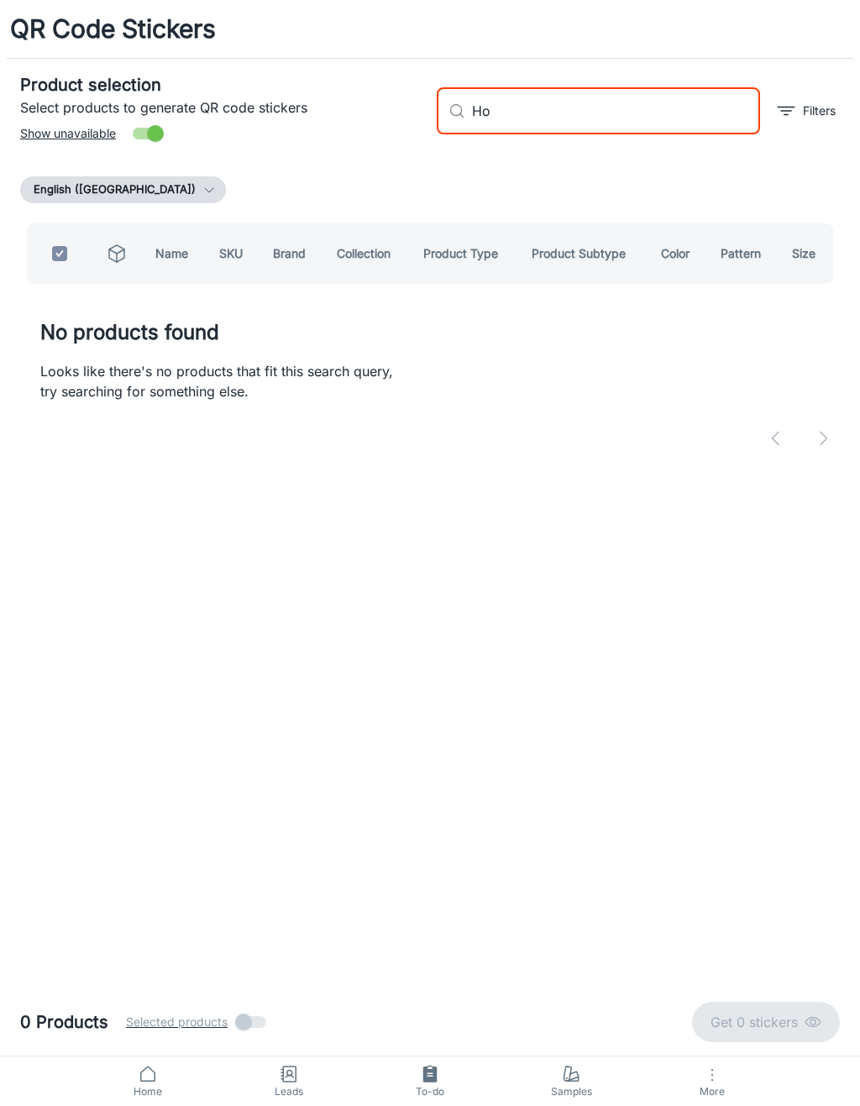
type input "H"
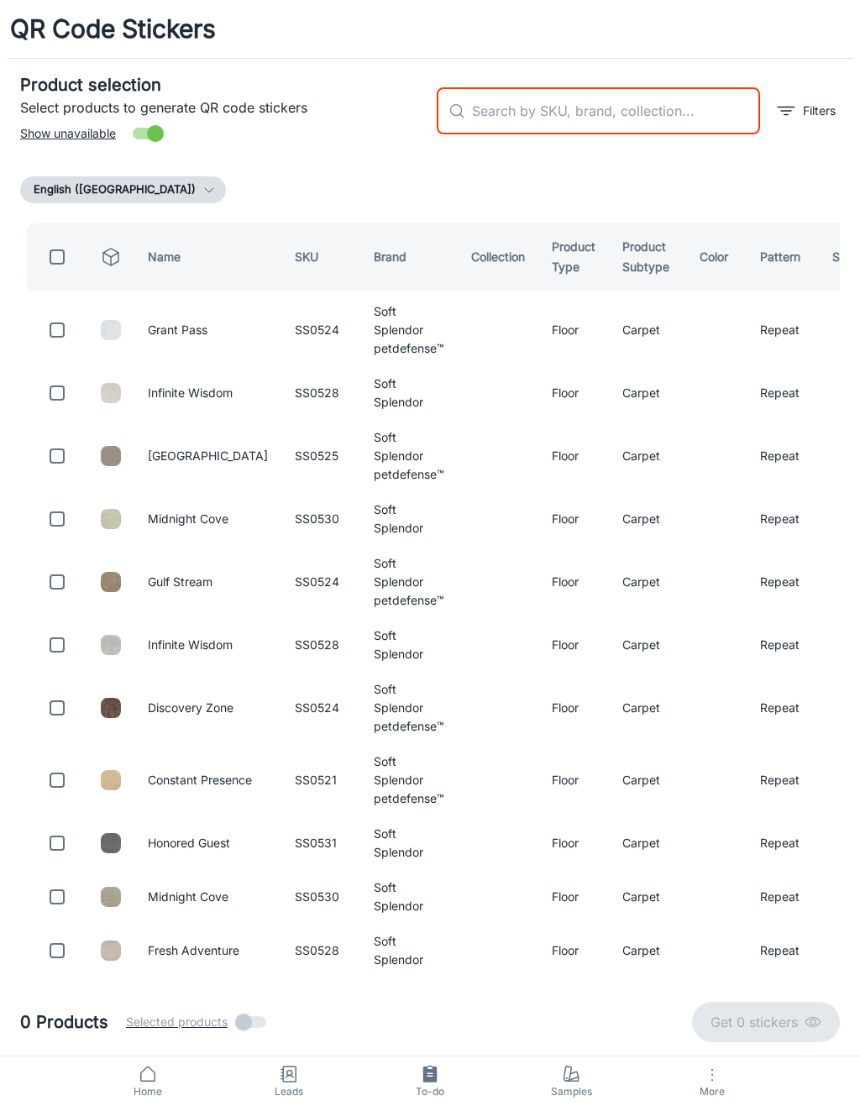
checkbox input "false"
